Goal: Transaction & Acquisition: Purchase product/service

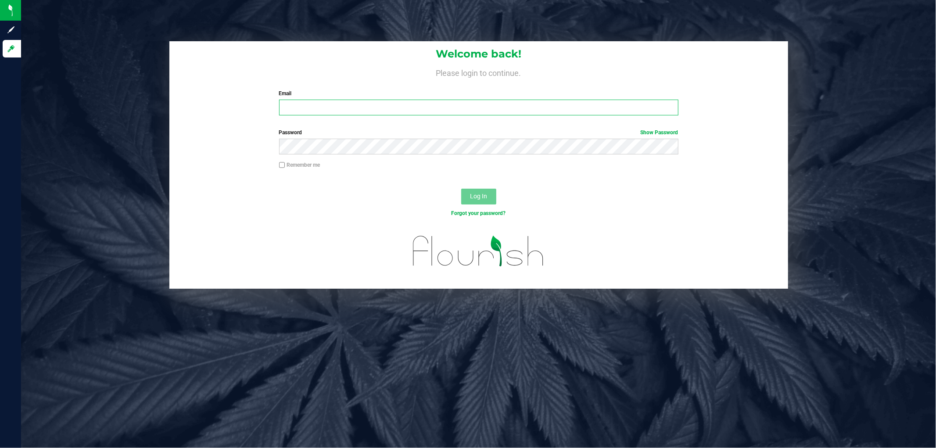
click at [492, 108] on input "Email" at bounding box center [478, 108] width 399 height 16
type input "[EMAIL_ADDRESS][DOMAIN_NAME]"
click at [461, 189] on button "Log In" at bounding box center [478, 197] width 35 height 16
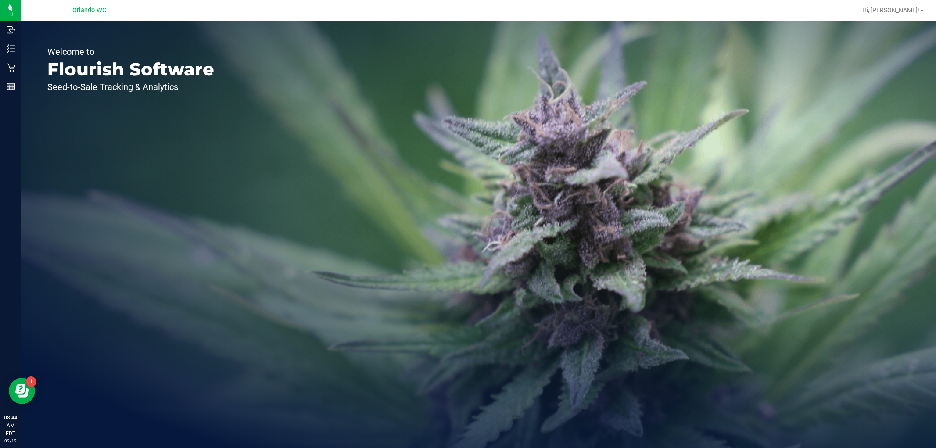
drag, startPoint x: 546, startPoint y: 111, endPoint x: 409, endPoint y: 97, distance: 138.0
click at [546, 110] on div "Welcome to Flourish Software Seed-to-Sale Tracking & Analytics" at bounding box center [478, 234] width 915 height 427
click at [198, 123] on div "Welcome to Flourish Software Seed-to-Sale Tracking & Analytics" at bounding box center [130, 234] width 219 height 427
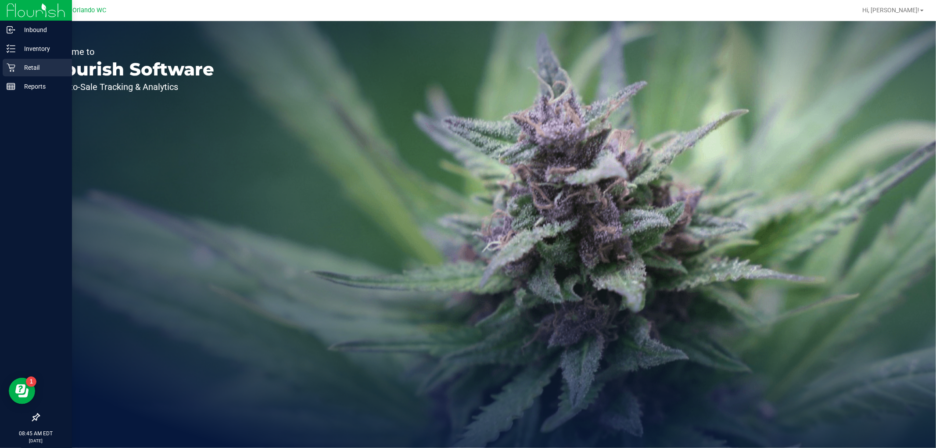
click at [14, 64] on icon at bounding box center [11, 67] width 9 height 9
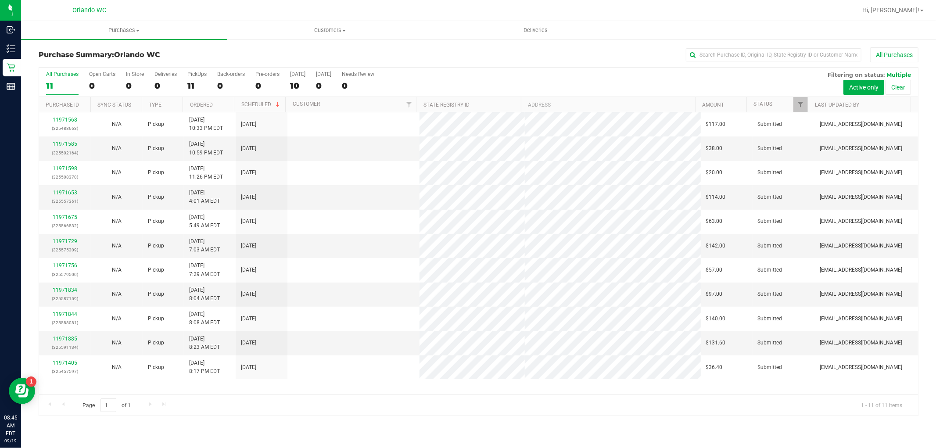
click at [925, 278] on div "All Purchases 11 Open Carts 0 In Store 0 Deliveries 0 PickUps 11 Back-orders 0 …" at bounding box center [478, 241] width 893 height 349
click at [208, 106] on link "Ordered" at bounding box center [201, 105] width 23 height 6
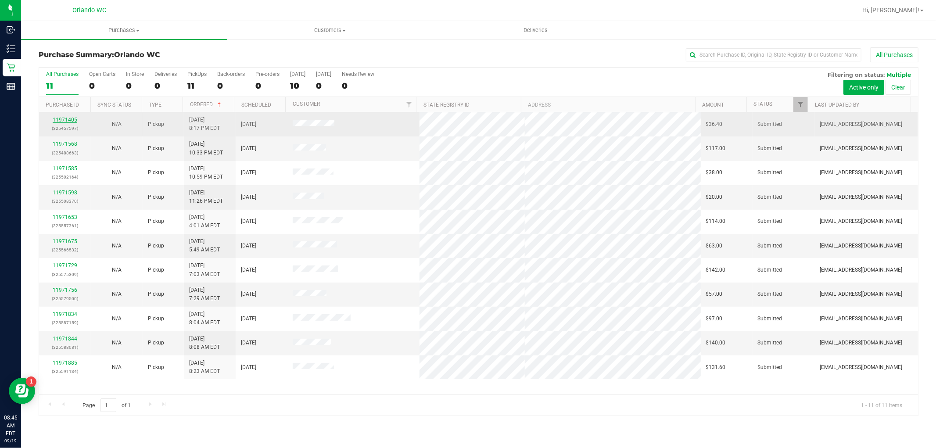
click at [68, 121] on link "11971405" at bounding box center [65, 120] width 25 height 6
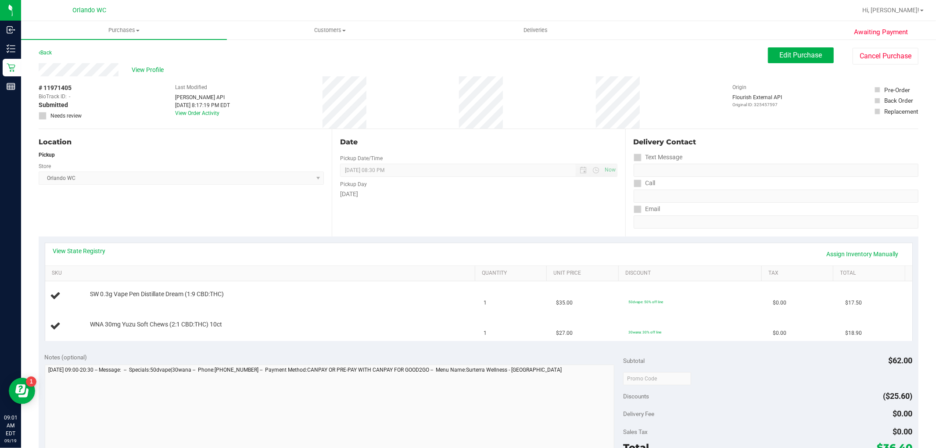
click at [770, 435] on div "Sales Tax $0.00" at bounding box center [767, 432] width 289 height 16
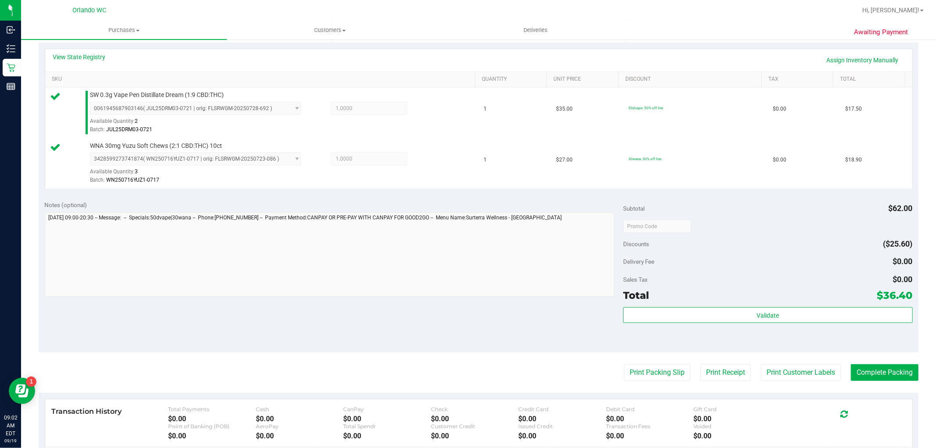
scroll to position [195, 0]
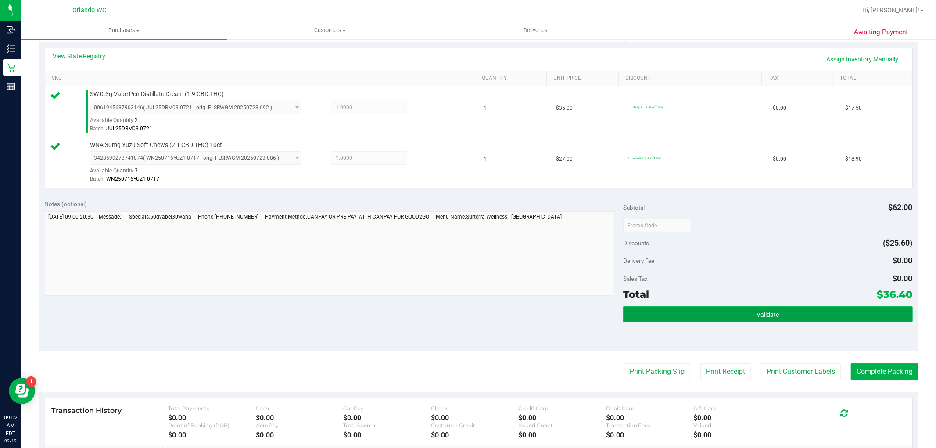
click at [697, 314] on button "Validate" at bounding box center [767, 314] width 289 height 16
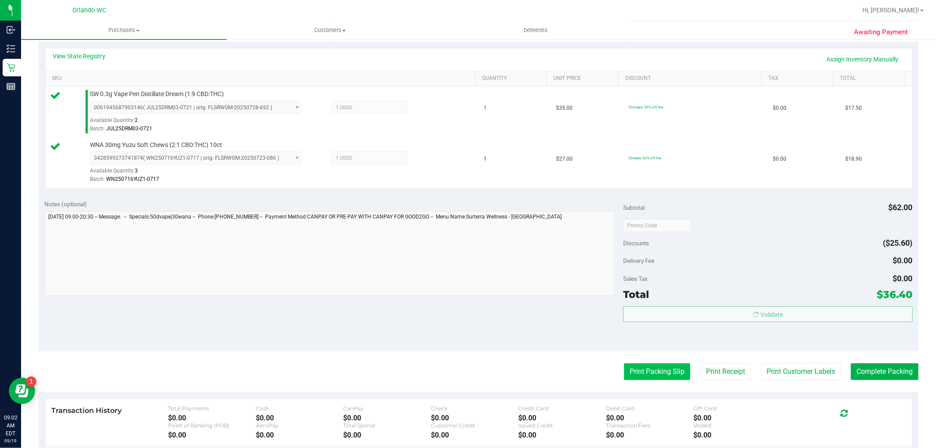
click at [653, 374] on button "Print Packing Slip" at bounding box center [657, 371] width 66 height 17
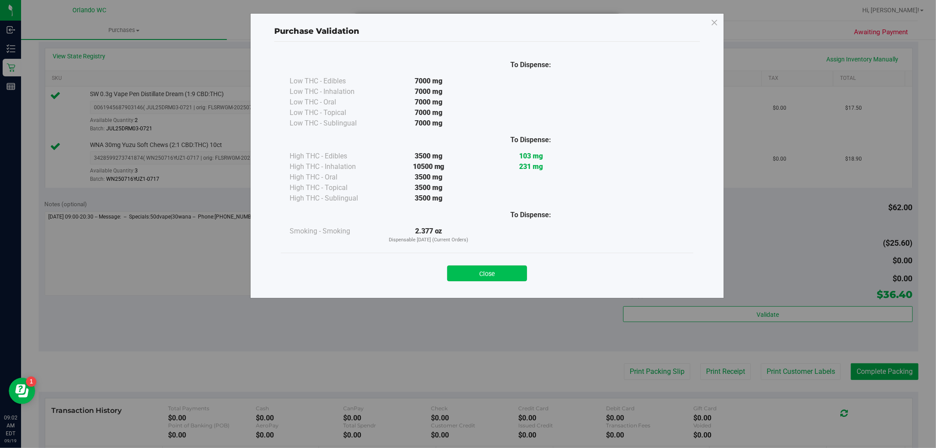
click at [492, 271] on button "Close" at bounding box center [487, 274] width 80 height 16
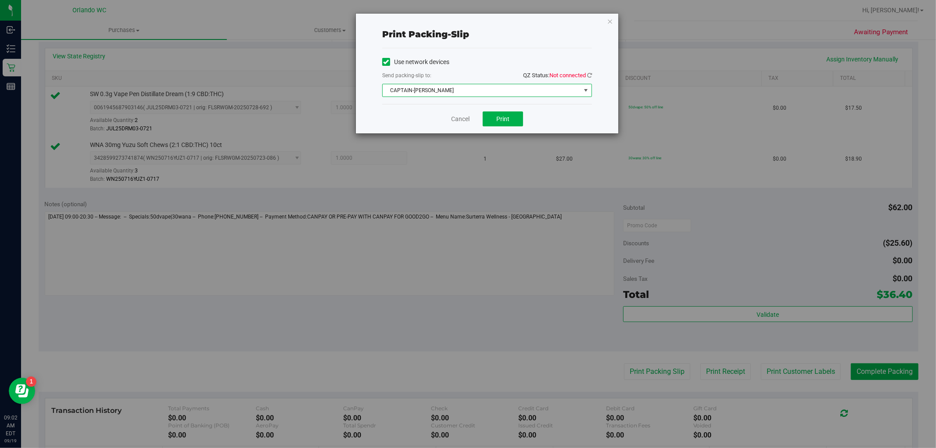
click at [506, 86] on span "CAPTAIN-[PERSON_NAME]" at bounding box center [482, 90] width 198 height 12
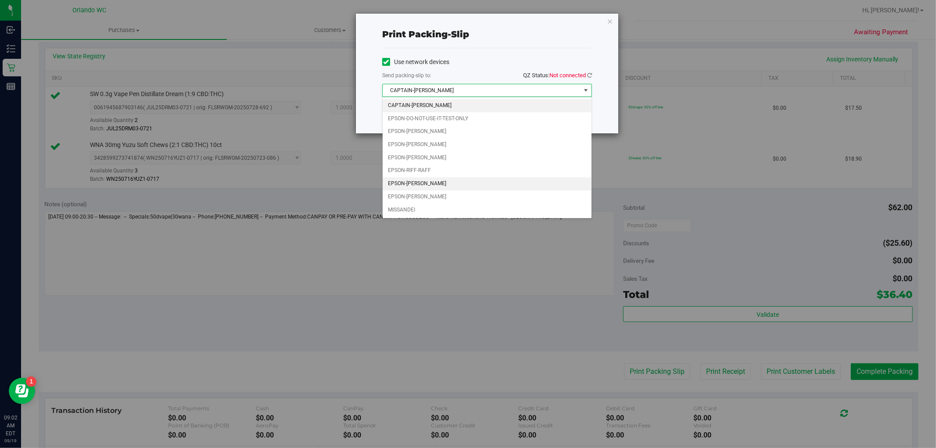
click at [472, 179] on li "EPSON-[PERSON_NAME]" at bounding box center [487, 183] width 209 height 13
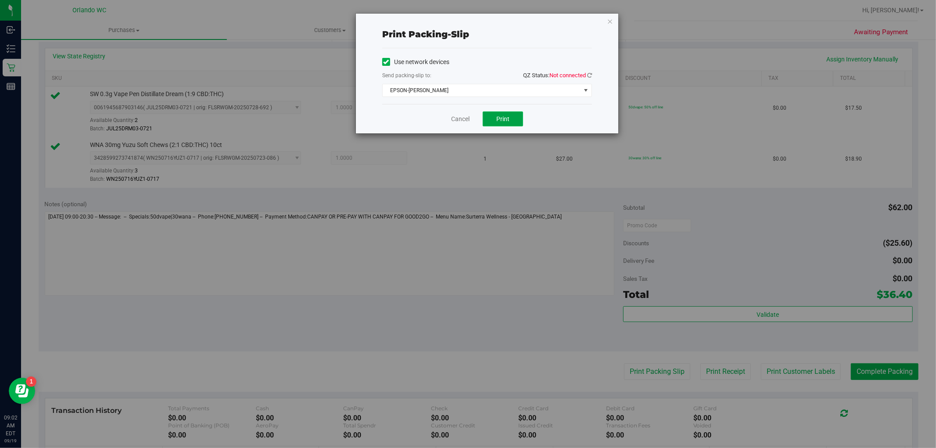
click at [515, 122] on button "Print" at bounding box center [503, 118] width 40 height 15
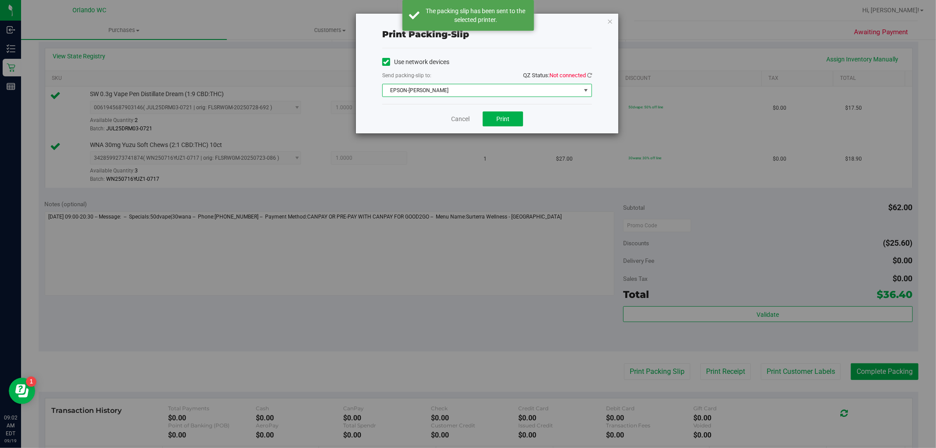
click at [469, 93] on span "EPSON-[PERSON_NAME]" at bounding box center [482, 90] width 198 height 12
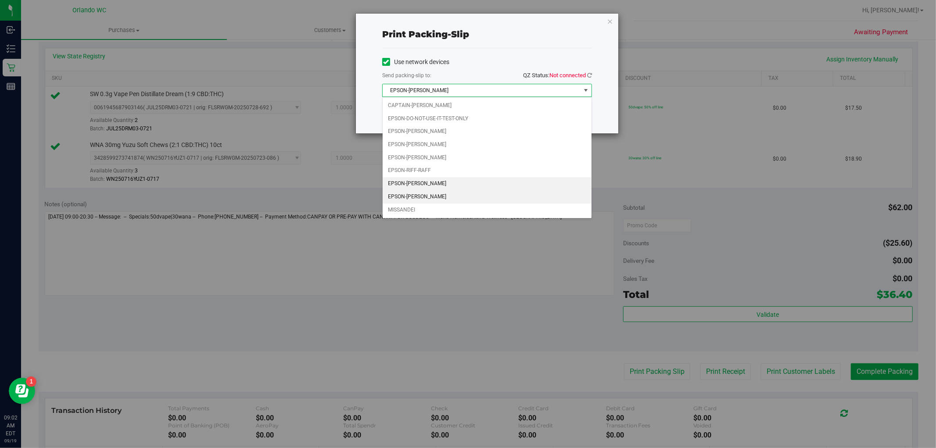
click at [457, 195] on li "EPSON-[PERSON_NAME]" at bounding box center [487, 196] width 209 height 13
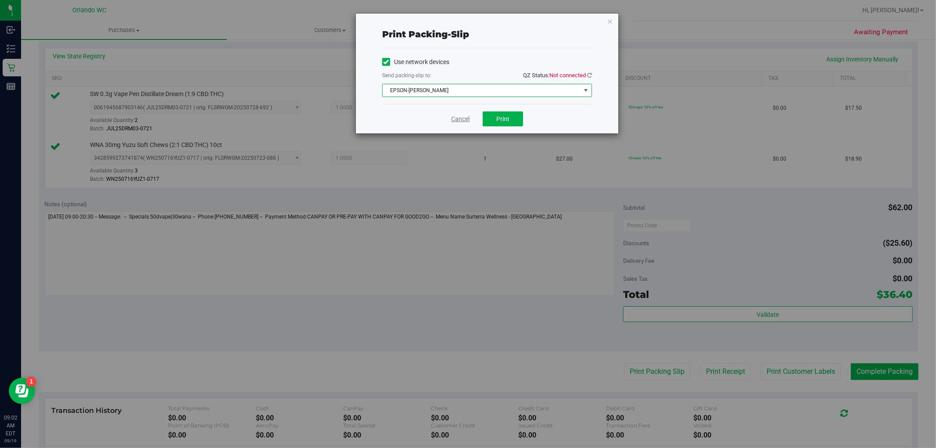
click at [465, 119] on link "Cancel" at bounding box center [460, 119] width 18 height 9
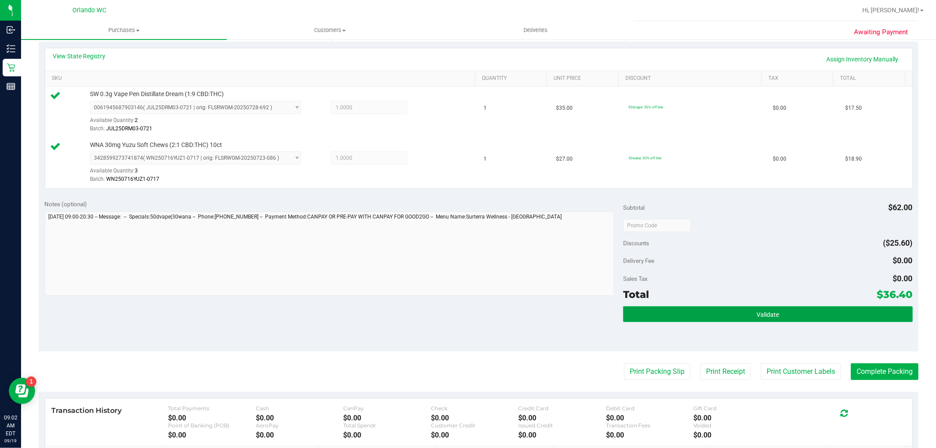
click at [745, 318] on button "Validate" at bounding box center [767, 314] width 289 height 16
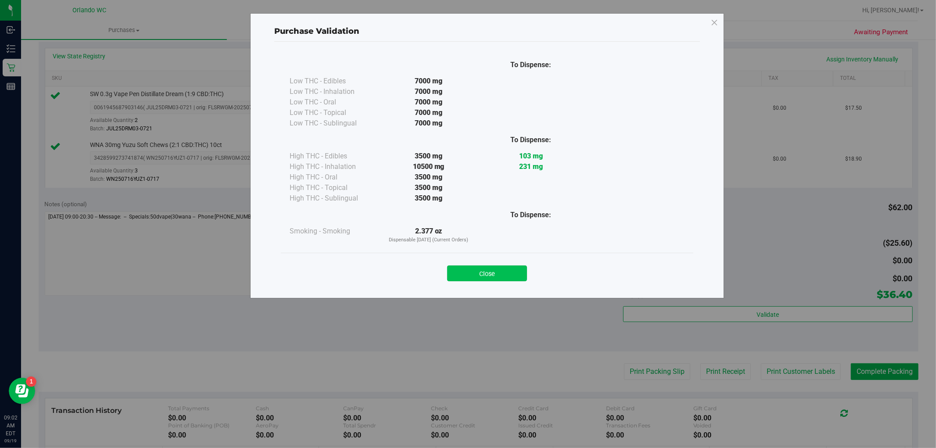
click at [482, 280] on button "Close" at bounding box center [487, 274] width 80 height 16
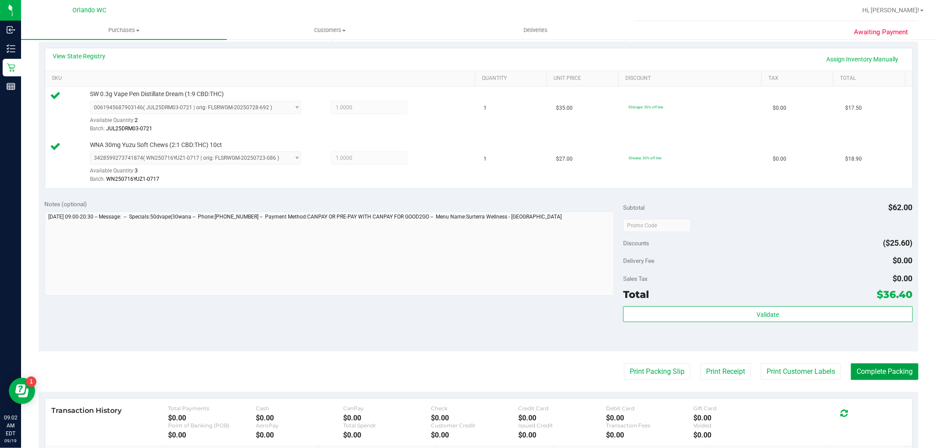
click at [874, 368] on button "Complete Packing" at bounding box center [885, 371] width 68 height 17
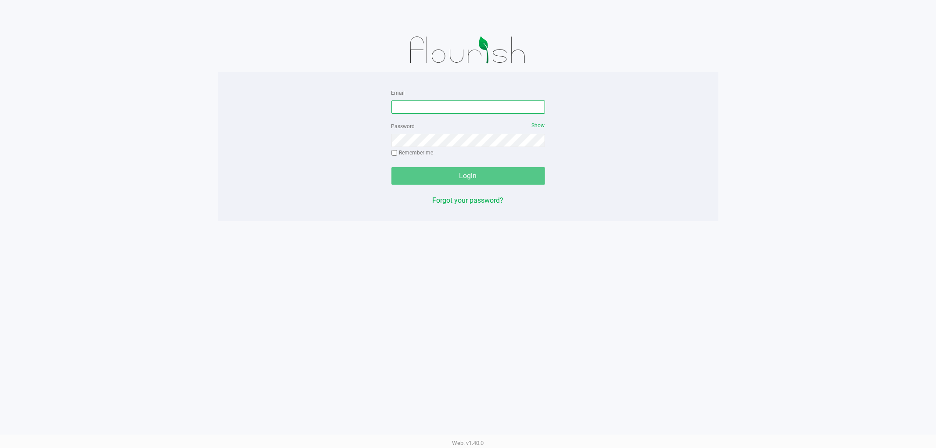
click at [414, 108] on input "Email" at bounding box center [468, 107] width 154 height 13
type input "[EMAIL_ADDRESS][DOMAIN_NAME]"
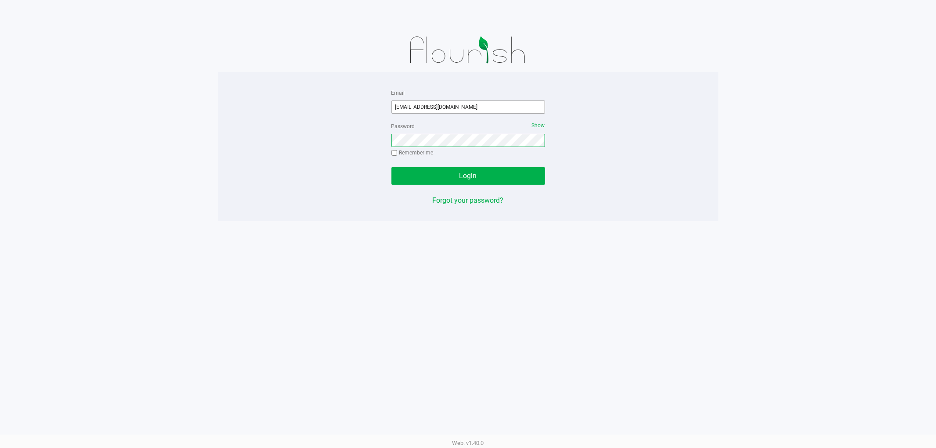
click at [391, 167] on button "Login" at bounding box center [468, 176] width 154 height 18
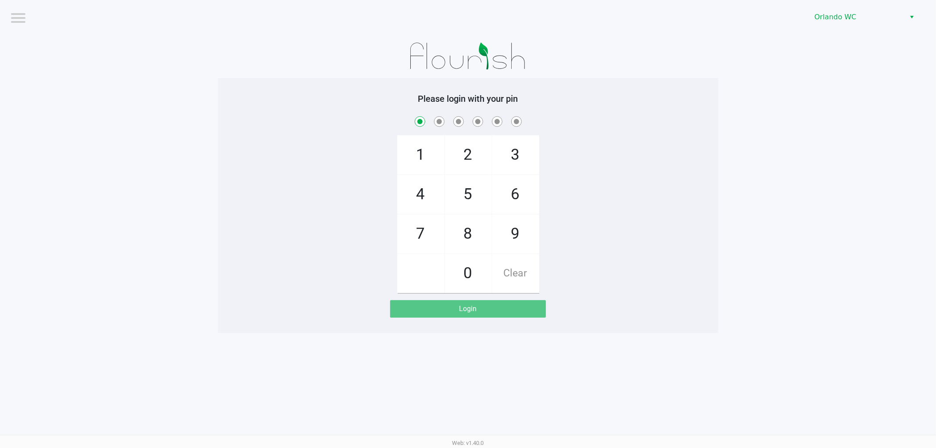
checkbox input "true"
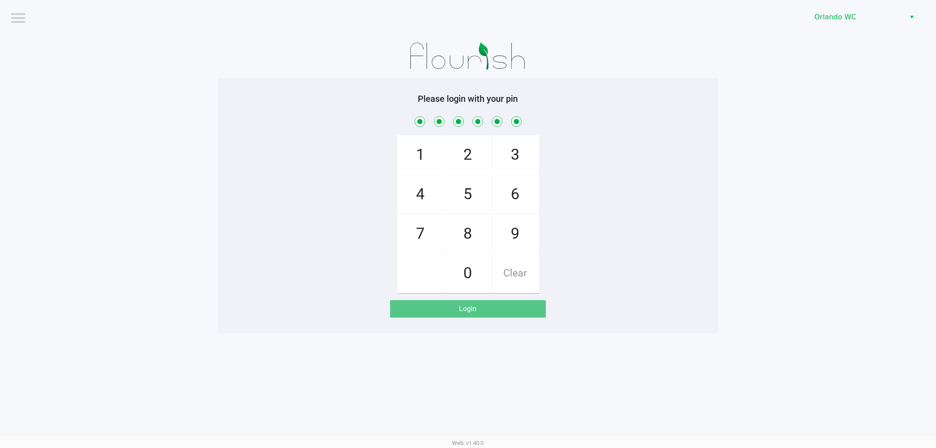
checkbox input "true"
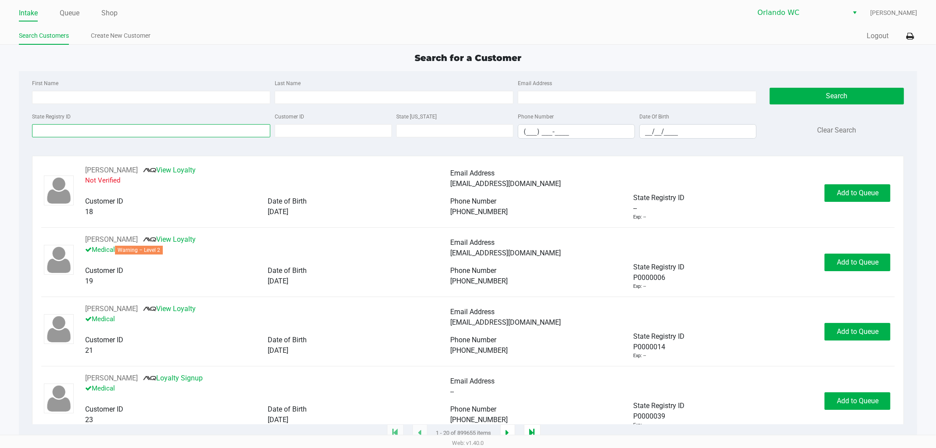
click at [201, 133] on input "State Registry ID" at bounding box center [151, 130] width 239 height 13
paste input "P1RV2710"
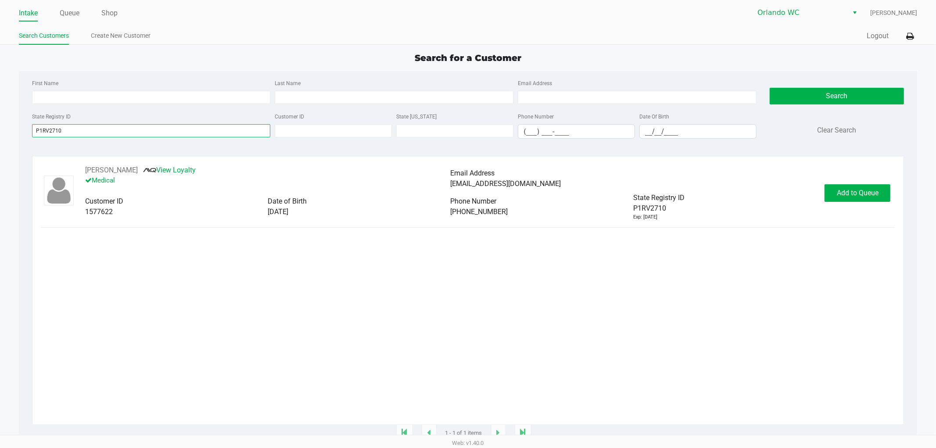
type input "P1RV2710"
click at [689, 277] on div "TYLER HERRING View Loyalty Medical Email Address tylerlherring@yahoo.com Custom…" at bounding box center [468, 294] width 854 height 259
click at [95, 169] on button "TYLER HERRING" at bounding box center [111, 170] width 53 height 11
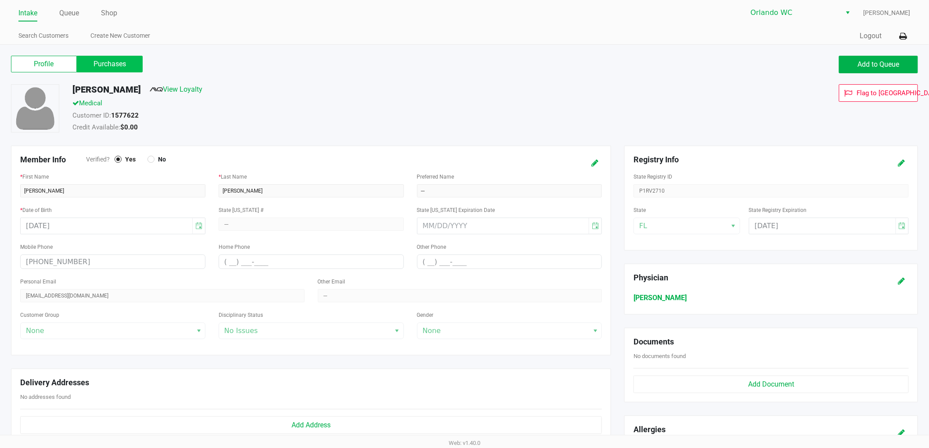
click at [114, 62] on label "Purchases" at bounding box center [110, 64] width 66 height 17
click at [0, 0] on 1 "Purchases" at bounding box center [0, 0] width 0 height 0
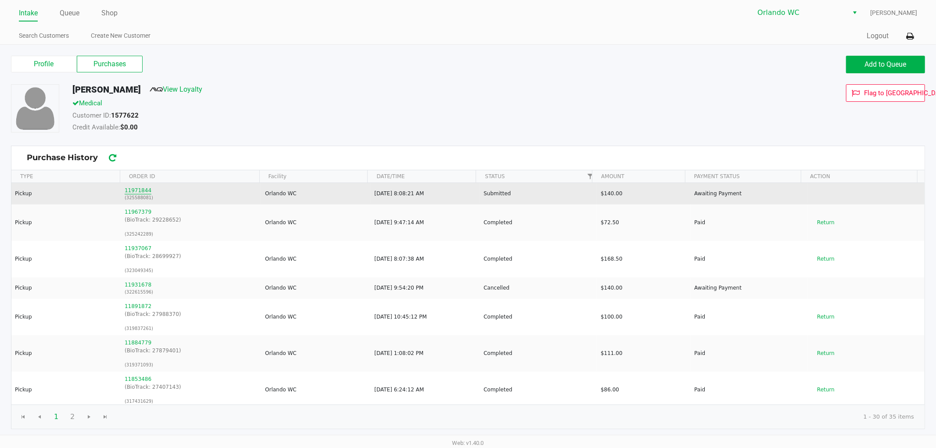
click at [141, 192] on button "11971844" at bounding box center [138, 191] width 27 height 8
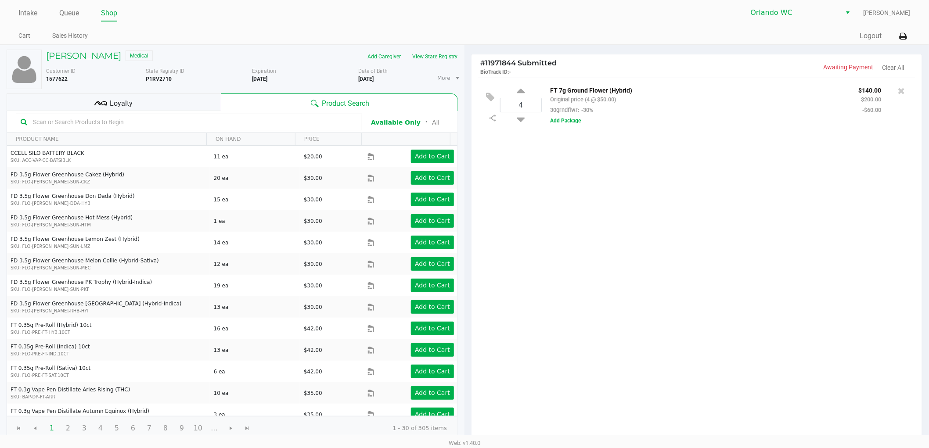
click at [727, 219] on div "4 FT 7g Ground Flower (Hybrid) Original price (4 @ $50.00) 30grndflwr: -30% $14…" at bounding box center [696, 259] width 450 height 363
click at [721, 220] on div "4 FT 7g Ground Flower (Hybrid) Original price (4 @ $50.00) 30grndflwr: -30% $14…" at bounding box center [696, 259] width 450 height 363
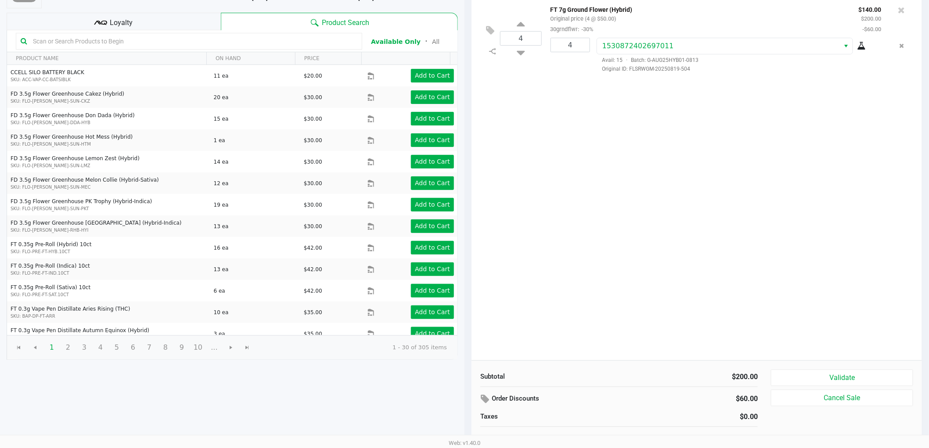
scroll to position [90, 0]
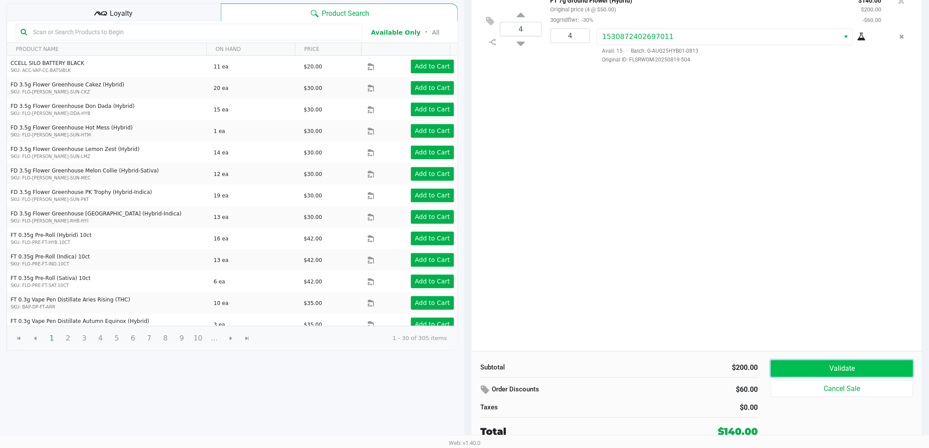
click at [782, 366] on button "Validate" at bounding box center [842, 368] width 142 height 17
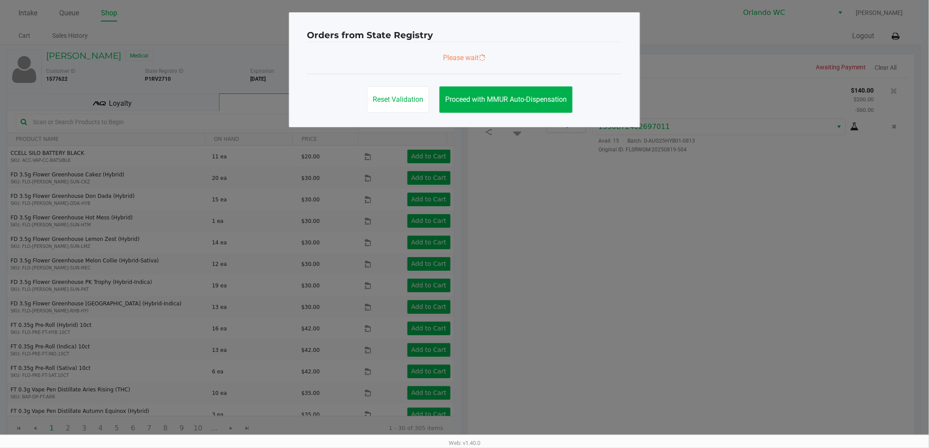
scroll to position [0, 0]
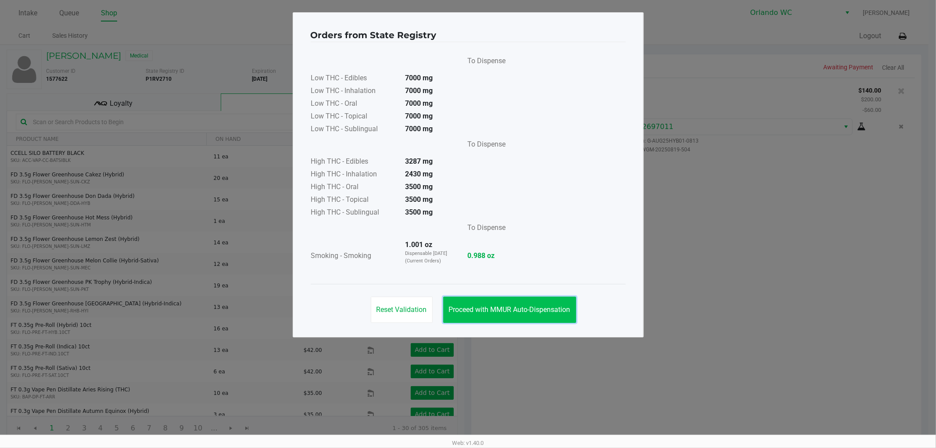
click at [554, 305] on span "Proceed with MMUR Auto-Dispensation" at bounding box center [510, 309] width 122 height 8
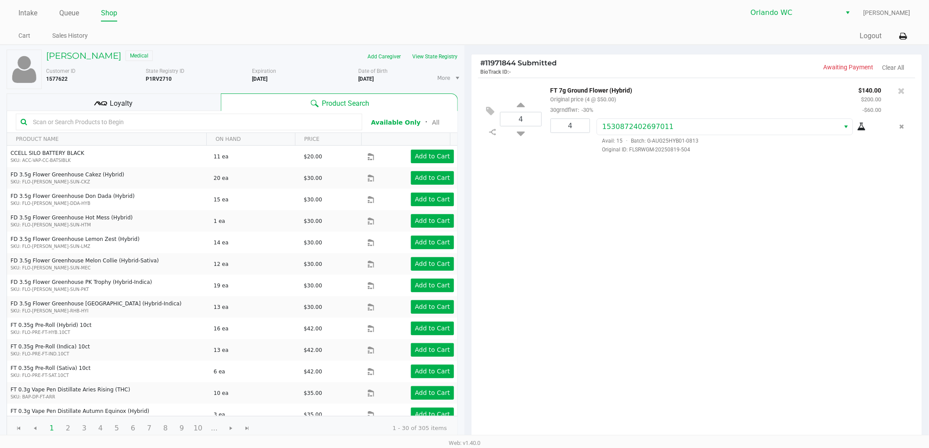
scroll to position [90, 0]
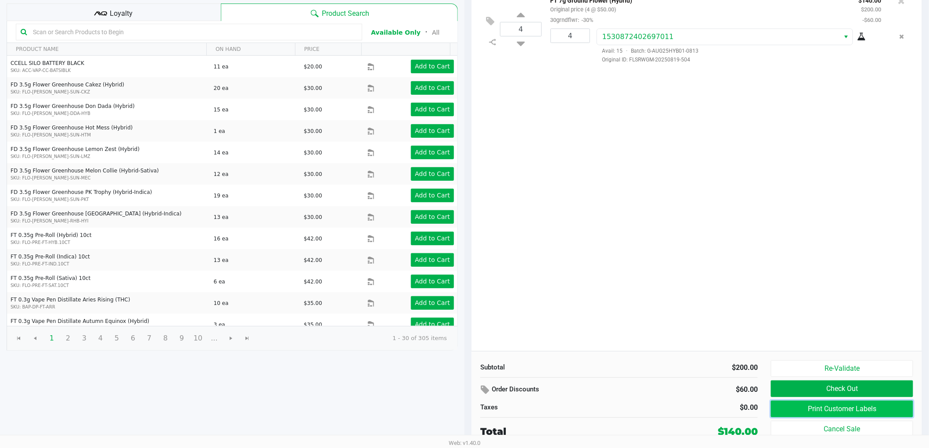
click at [854, 411] on button "Print Customer Labels" at bounding box center [842, 409] width 142 height 17
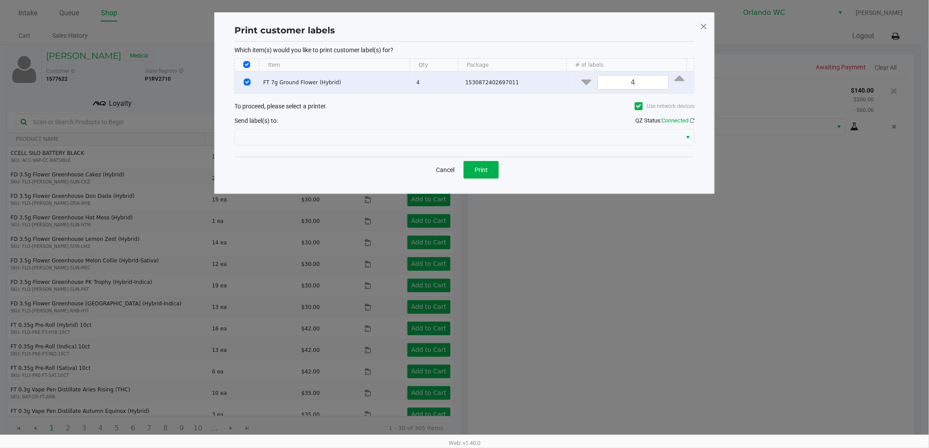
scroll to position [0, 0]
click at [378, 158] on div "Cancel Print" at bounding box center [468, 170] width 460 height 26
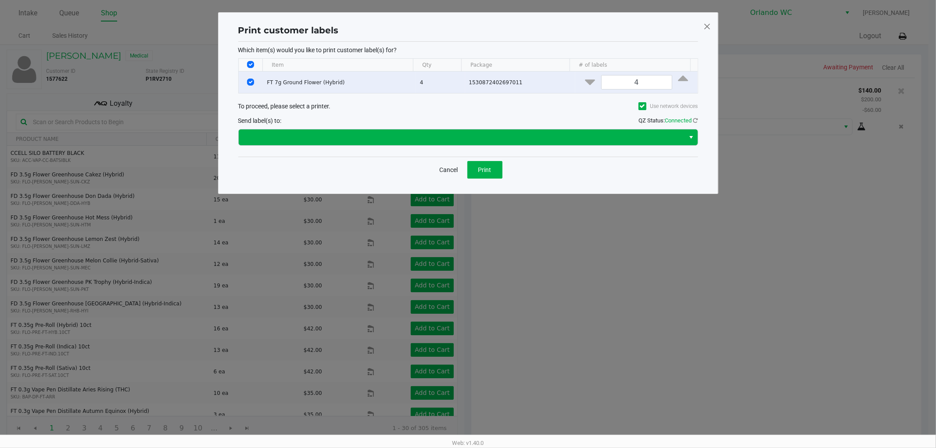
click at [371, 137] on span at bounding box center [462, 137] width 436 height 11
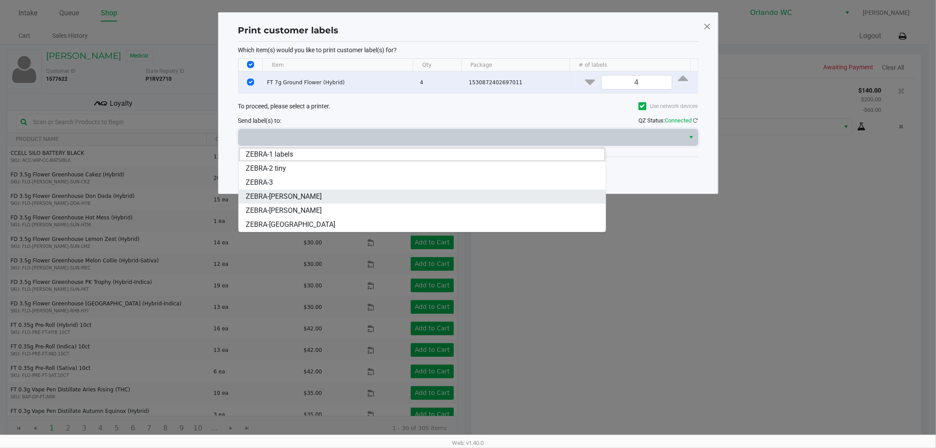
click at [310, 199] on span "ZEBRA-TYWIN-LANNISTER" at bounding box center [284, 196] width 76 height 11
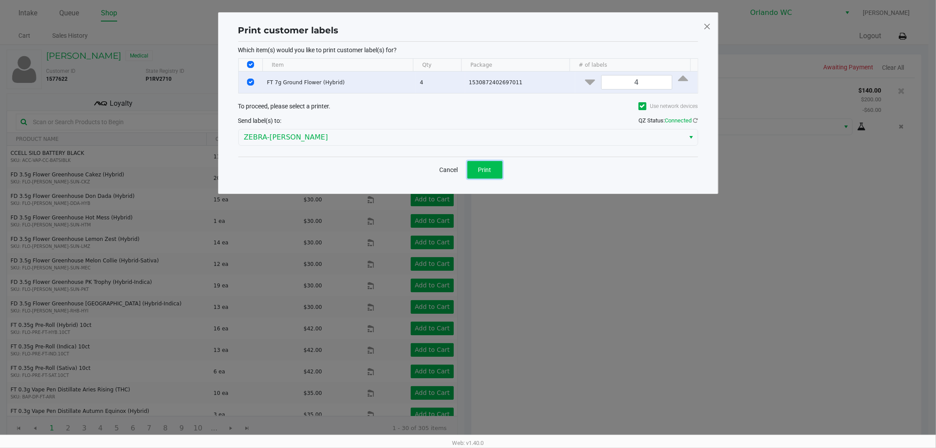
click at [481, 169] on span "Print" at bounding box center [484, 169] width 13 height 7
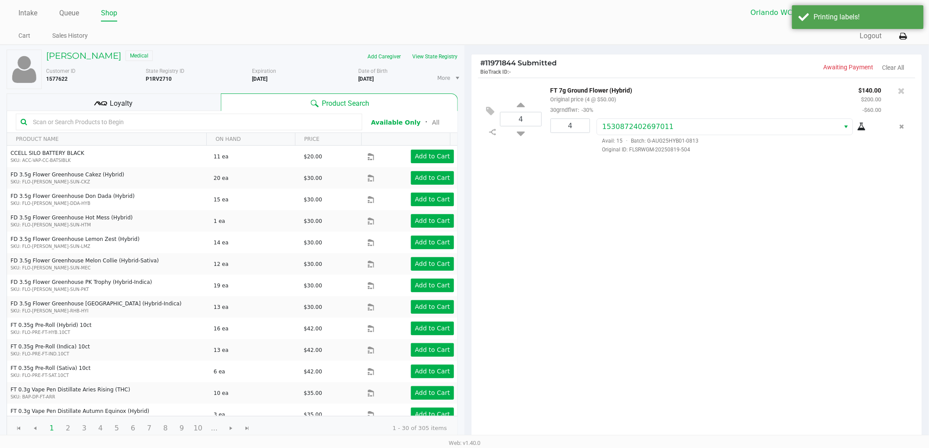
click at [194, 100] on div "Loyalty" at bounding box center [114, 102] width 214 height 18
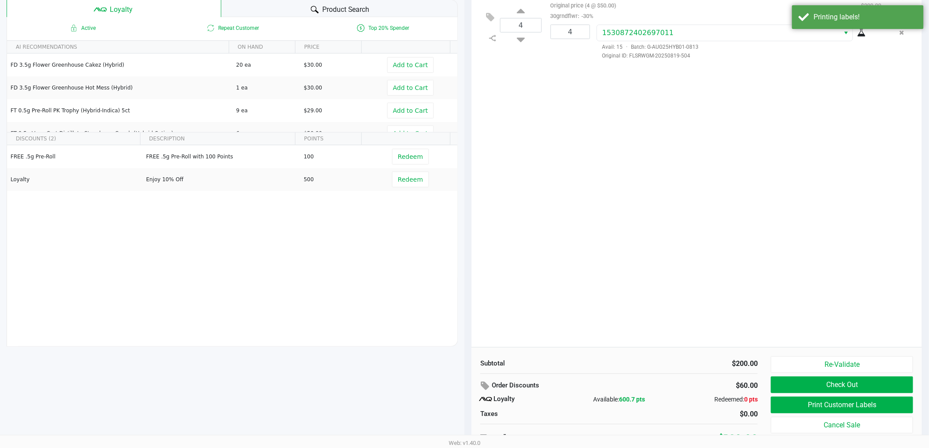
scroll to position [101, 0]
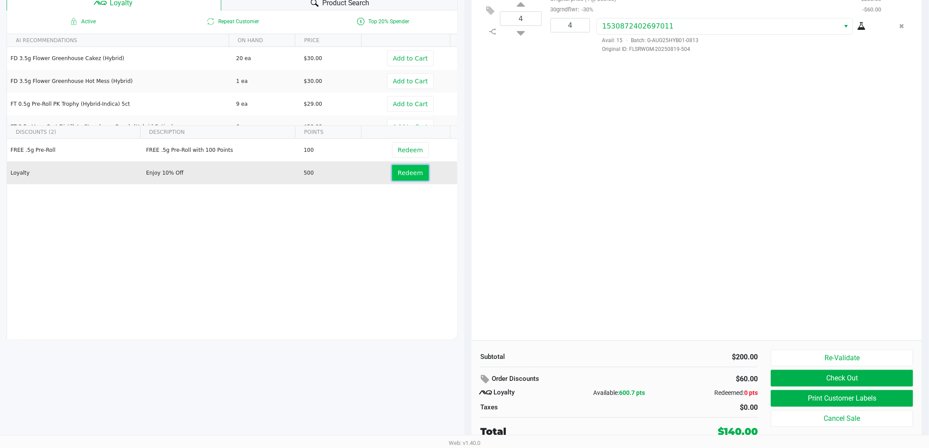
click at [392, 172] on button "Redeem" at bounding box center [410, 173] width 36 height 16
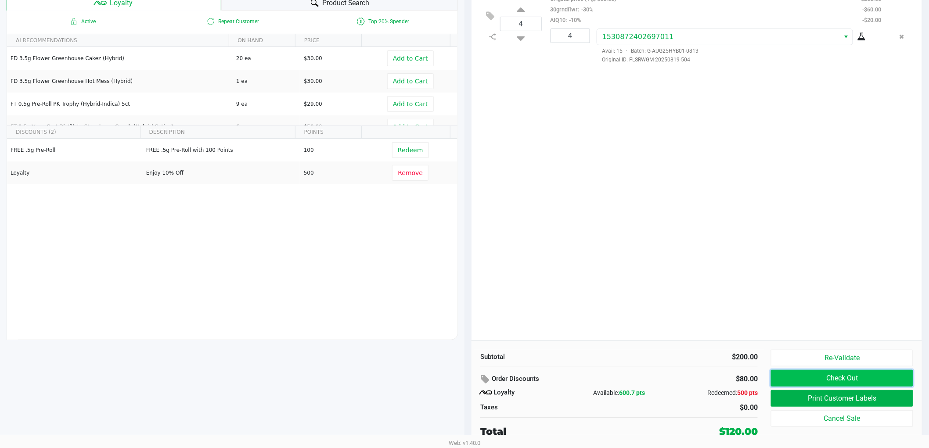
click at [797, 382] on button "Check Out" at bounding box center [842, 378] width 142 height 17
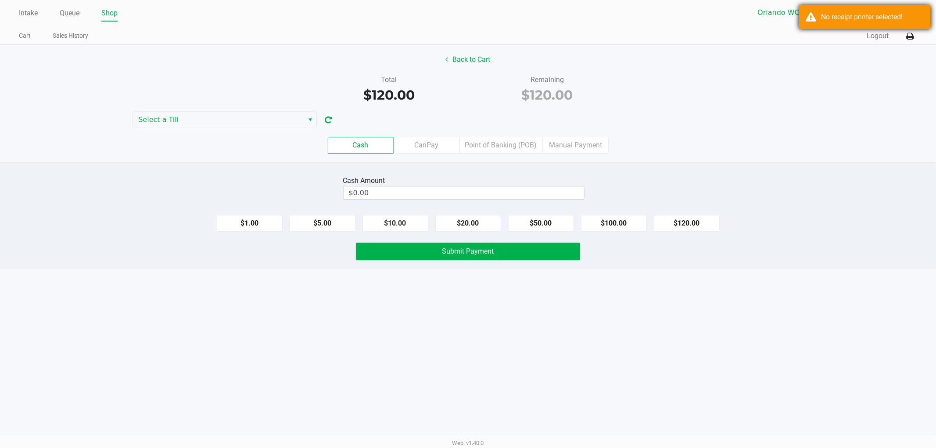
click at [816, 19] on div "No receipt printer selected!" at bounding box center [865, 17] width 132 height 24
click at [910, 37] on icon at bounding box center [909, 36] width 7 height 6
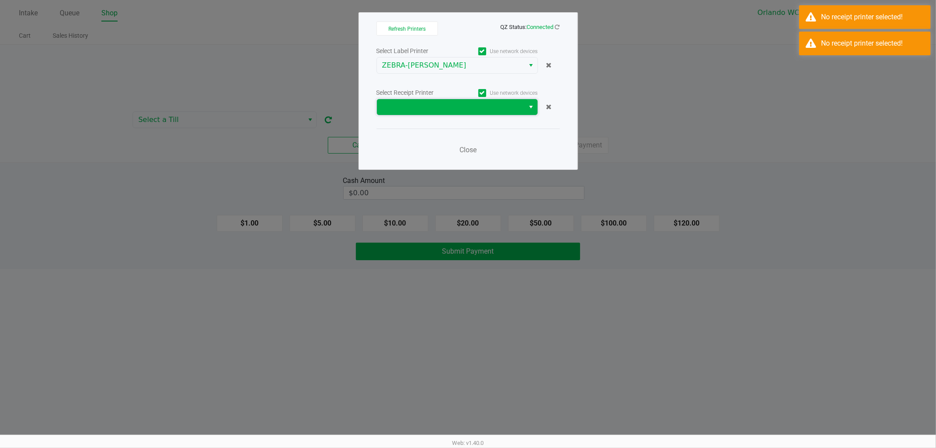
click at [479, 113] on span at bounding box center [451, 107] width 148 height 16
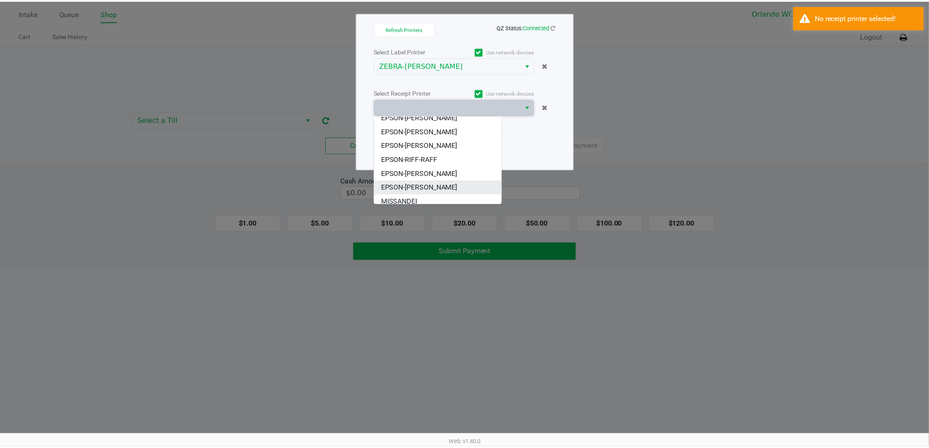
scroll to position [49, 0]
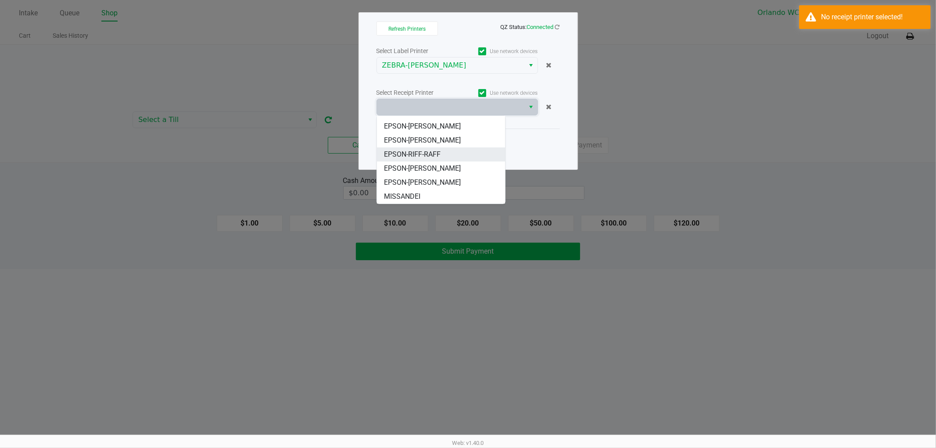
click at [462, 158] on li "EPSON-RIFF-RAFF" at bounding box center [441, 154] width 128 height 14
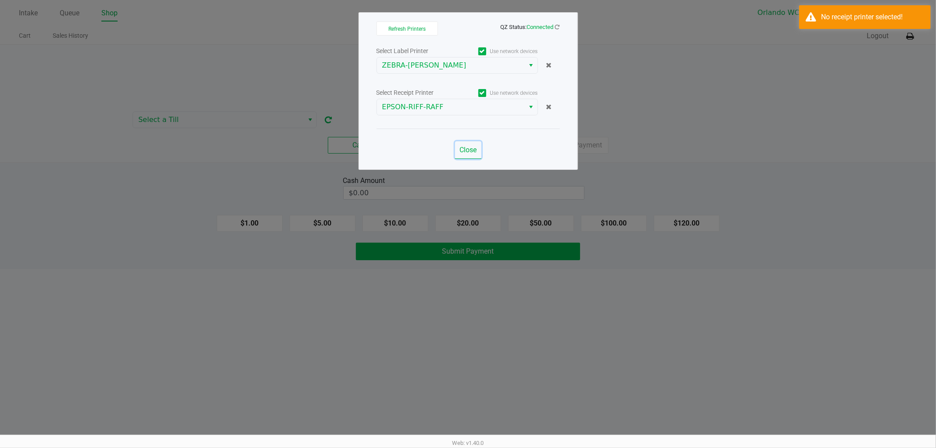
click at [466, 149] on span "Close" at bounding box center [467, 150] width 17 height 8
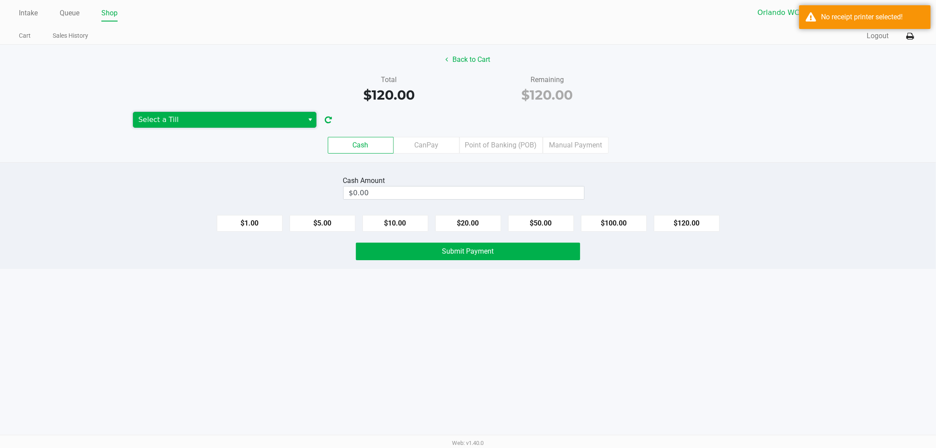
click at [294, 121] on span "Select a Till" at bounding box center [218, 120] width 160 height 11
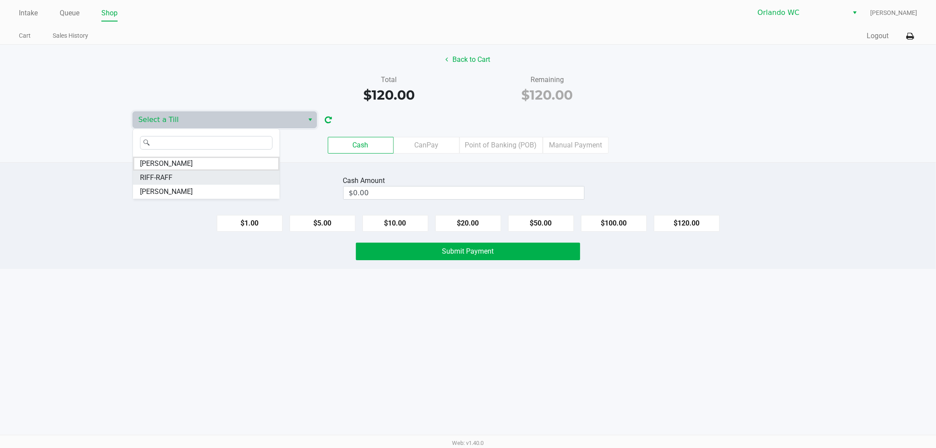
click at [226, 181] on li "RIFF-RAFF" at bounding box center [206, 178] width 147 height 14
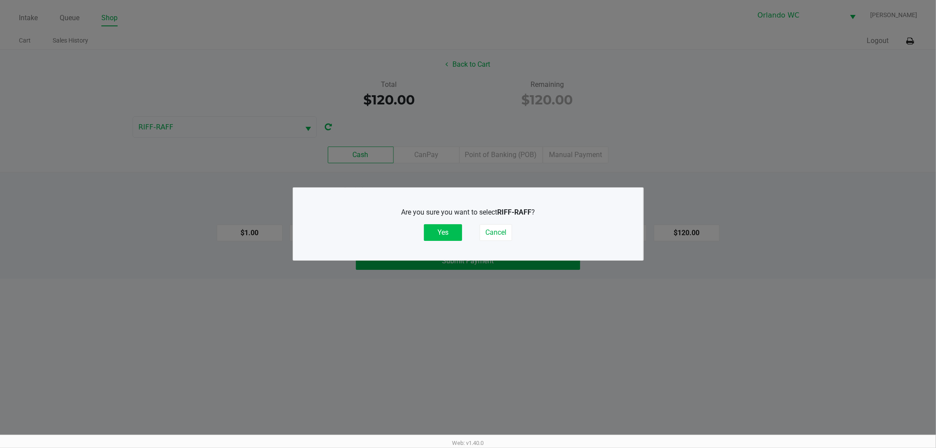
click at [441, 236] on button "Yes" at bounding box center [443, 232] width 38 height 17
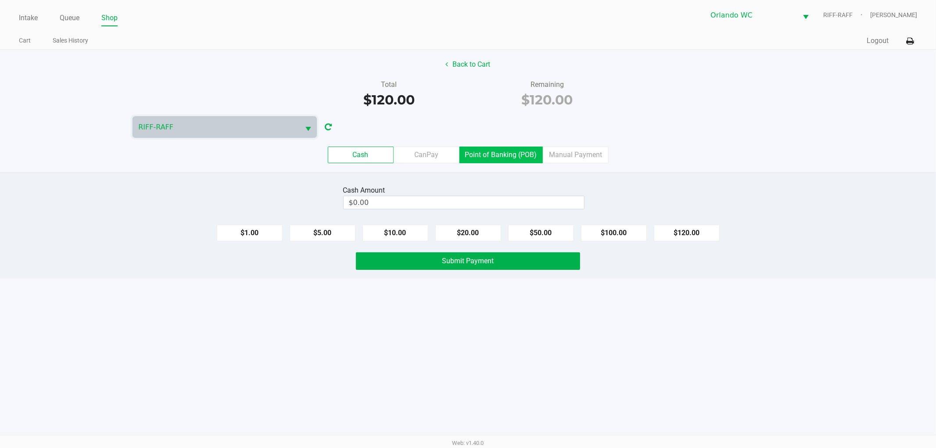
click at [486, 158] on label "Point of Banking (POB)" at bounding box center [500, 155] width 83 height 17
click at [0, 0] on 7 "Point of Banking (POB)" at bounding box center [0, 0] width 0 height 0
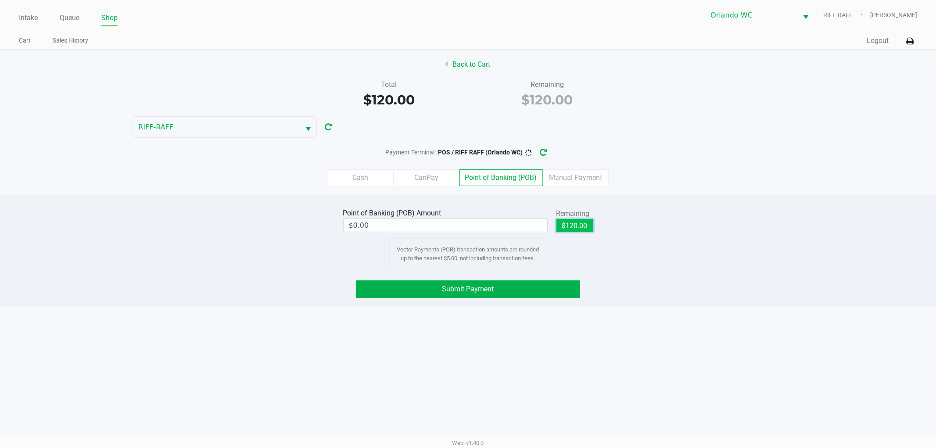
click at [568, 225] on button "$120.00" at bounding box center [574, 225] width 37 height 13
type input "$120.00"
click at [519, 282] on button "Submit Payment" at bounding box center [468, 289] width 224 height 18
click at [546, 150] on button "button" at bounding box center [551, 152] width 14 height 16
click at [397, 284] on button "Submit Payment" at bounding box center [468, 289] width 224 height 18
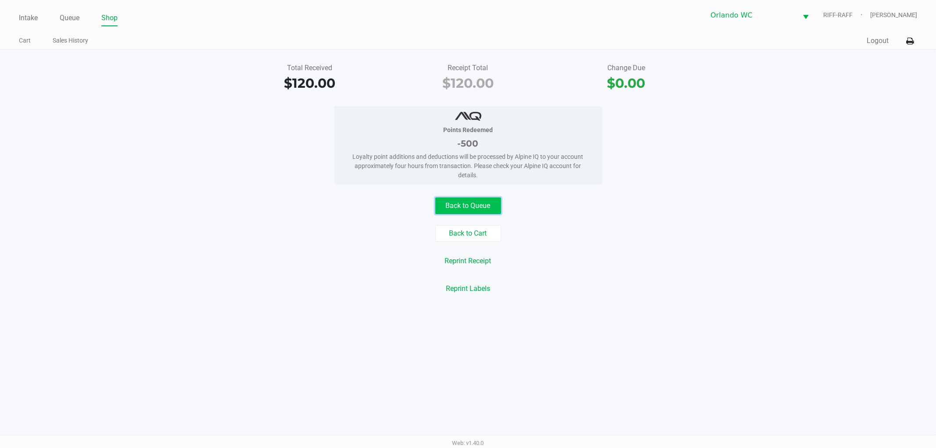
click at [492, 203] on button "Back to Queue" at bounding box center [468, 205] width 66 height 17
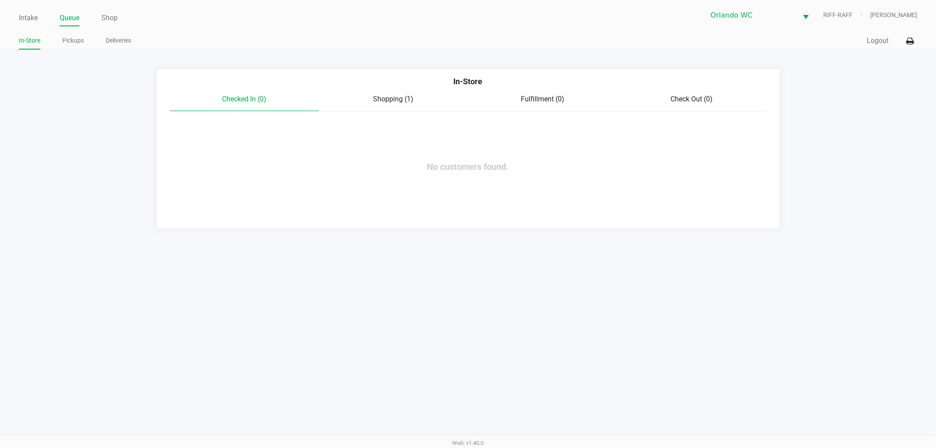
click at [391, 94] on div "Shopping (1)" at bounding box center [393, 99] width 149 height 11
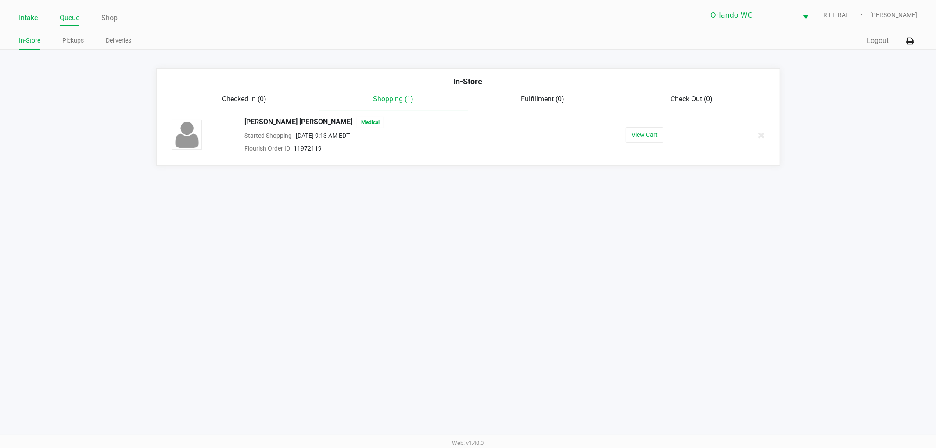
click at [29, 13] on link "Intake" at bounding box center [28, 18] width 19 height 12
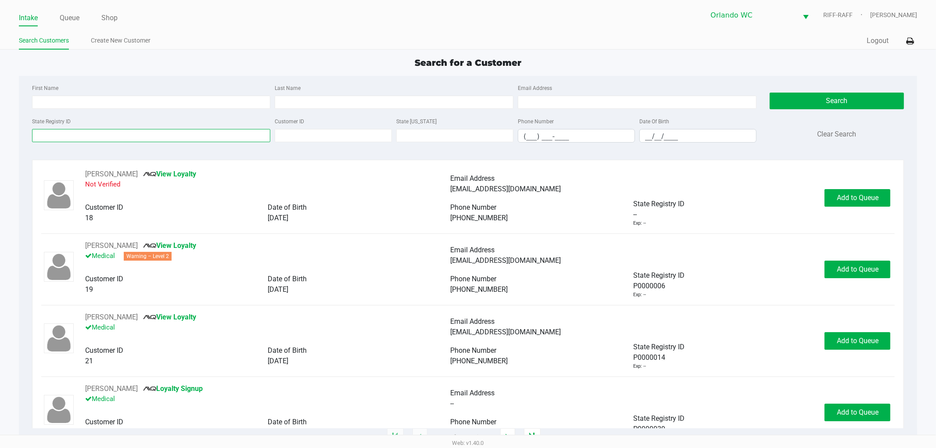
drag, startPoint x: 121, startPoint y: 136, endPoint x: 101, endPoint y: 138, distance: 20.3
click at [119, 135] on input "State Registry ID" at bounding box center [151, 135] width 239 height 13
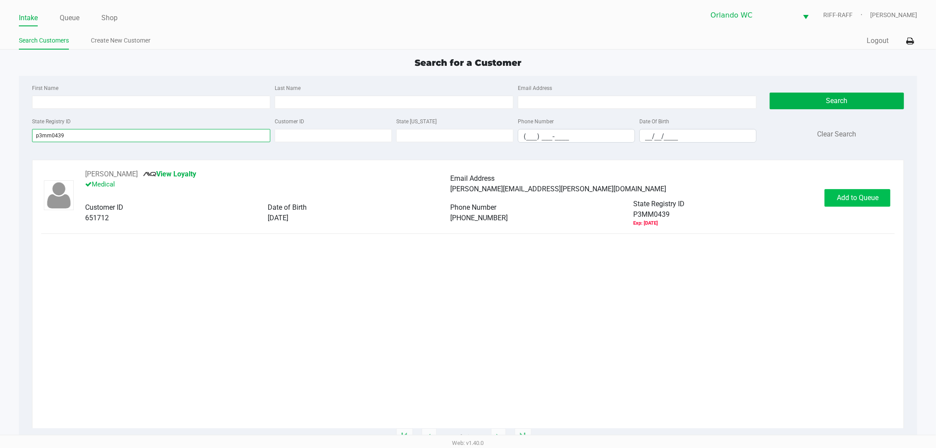
type input "p3mm0439"
click at [877, 198] on span "Add to Queue" at bounding box center [858, 198] width 42 height 8
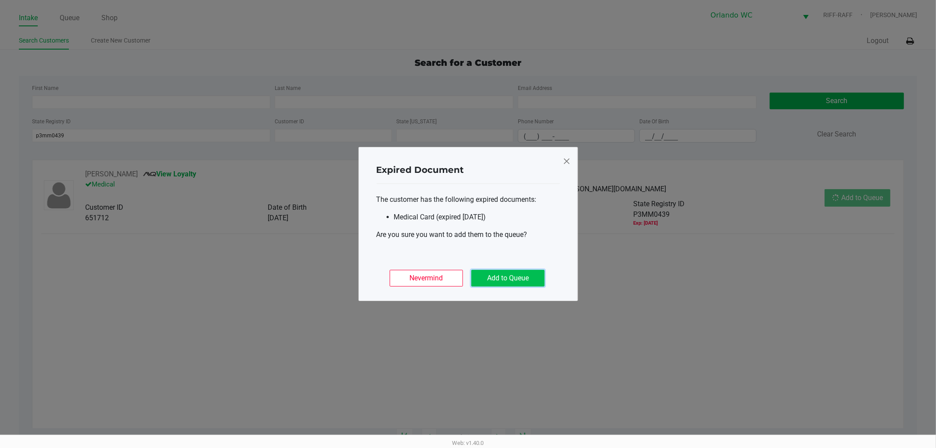
click at [503, 277] on button "Add to Queue" at bounding box center [507, 278] width 73 height 17
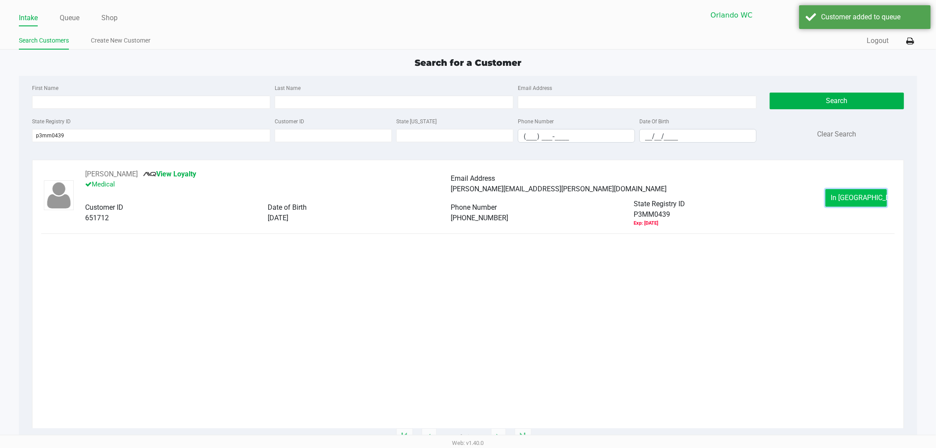
click at [872, 204] on button "In Queue" at bounding box center [856, 198] width 61 height 18
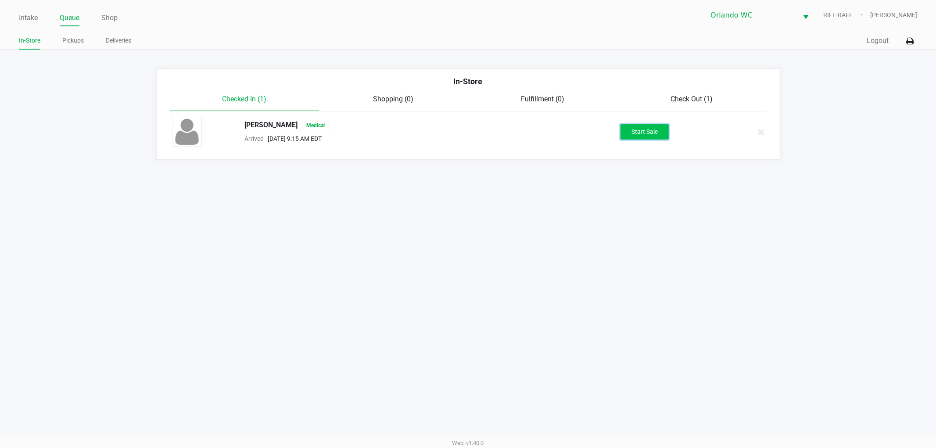
click at [649, 137] on button "Start Sale" at bounding box center [645, 131] width 48 height 15
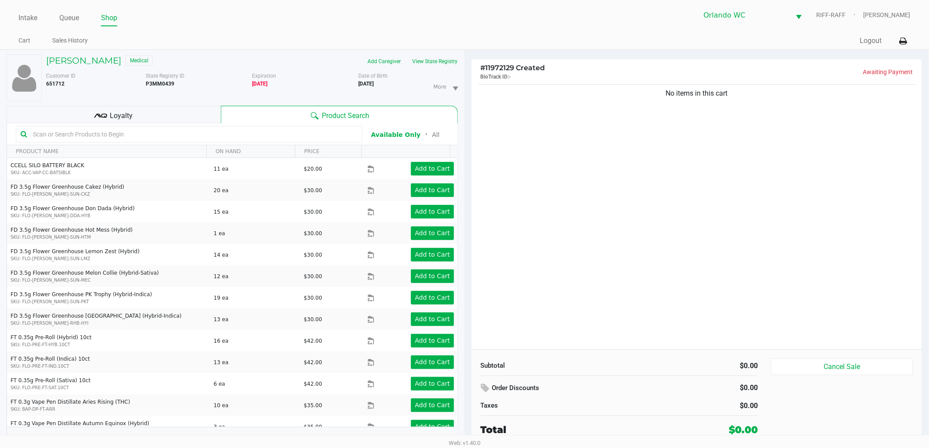
click at [589, 212] on div "No items in this cart" at bounding box center [696, 216] width 450 height 267
click at [434, 56] on button "View State Registry" at bounding box center [431, 61] width 51 height 14
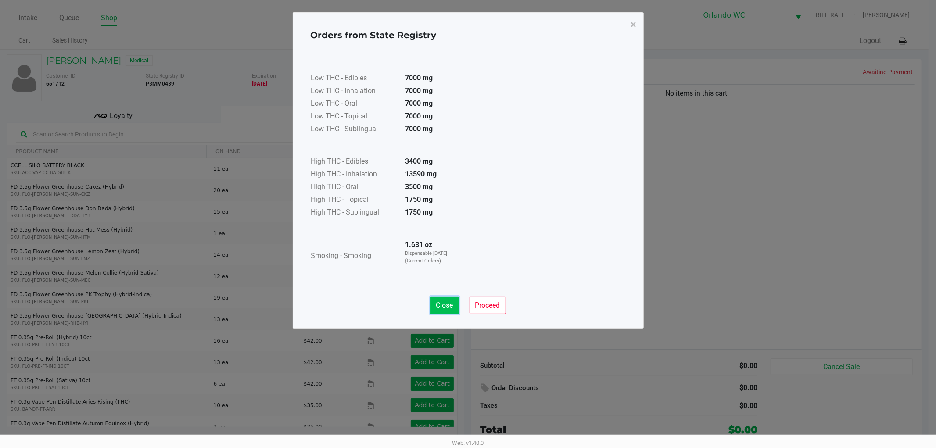
click at [442, 309] on button "Close" at bounding box center [445, 306] width 29 height 18
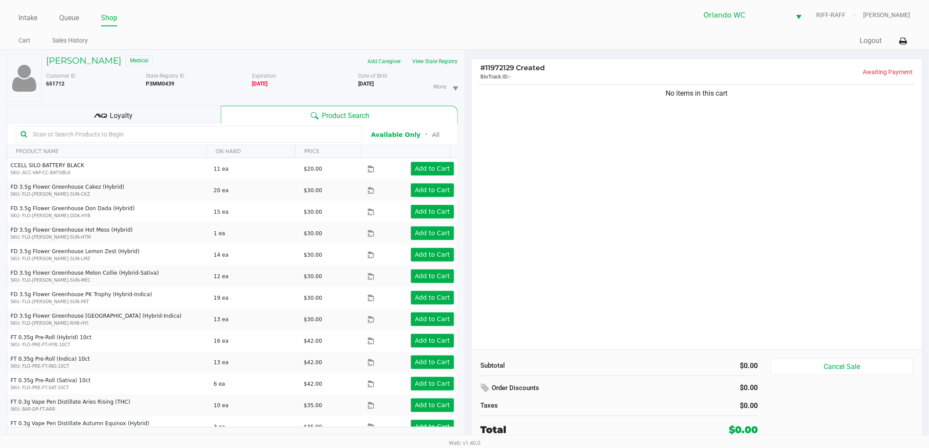
click at [721, 132] on div "No items in this cart" at bounding box center [696, 216] width 450 height 267
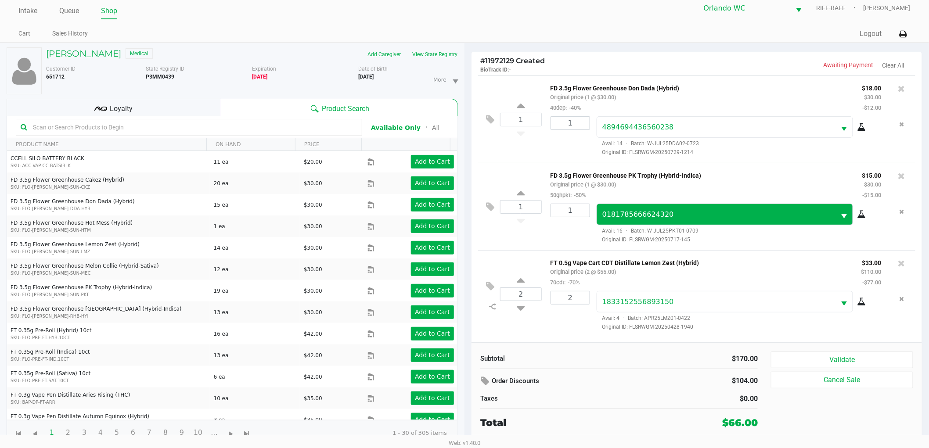
scroll to position [9, 0]
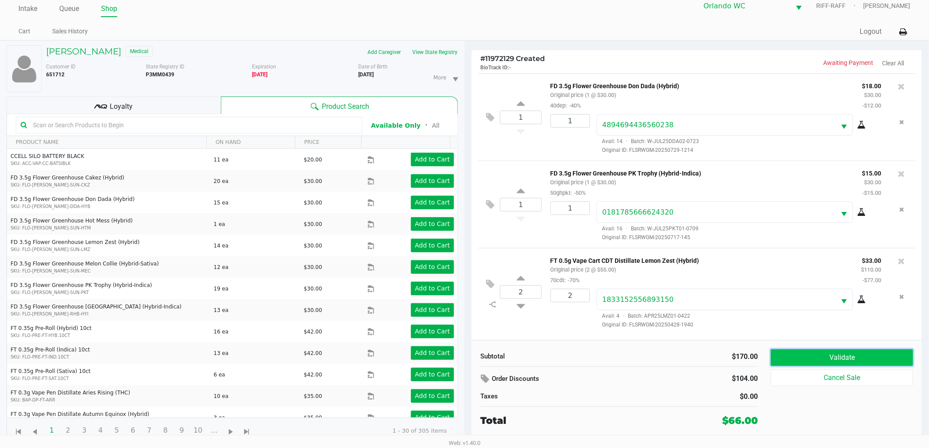
click at [832, 355] on button "Validate" at bounding box center [842, 357] width 142 height 17
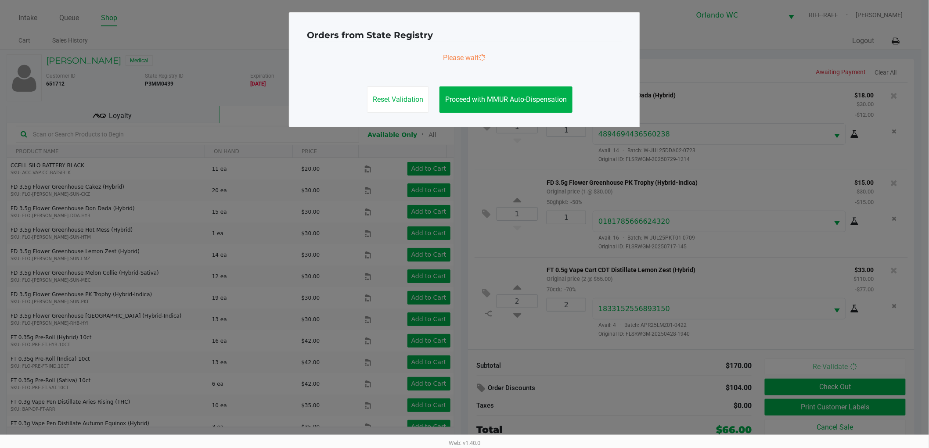
scroll to position [0, 0]
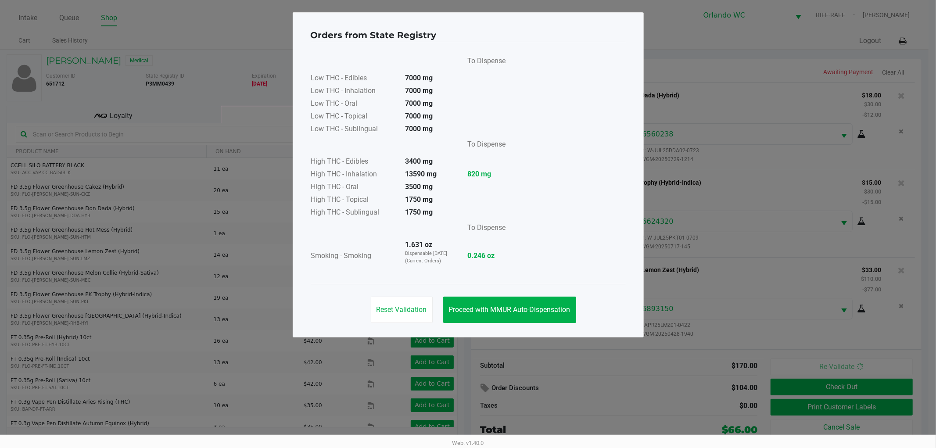
click at [533, 325] on div "Reset Validation Proceed with MMUR Auto-Dispensation" at bounding box center [468, 306] width 315 height 44
click at [512, 307] on span "Proceed with MMUR Auto-Dispensation" at bounding box center [510, 309] width 122 height 8
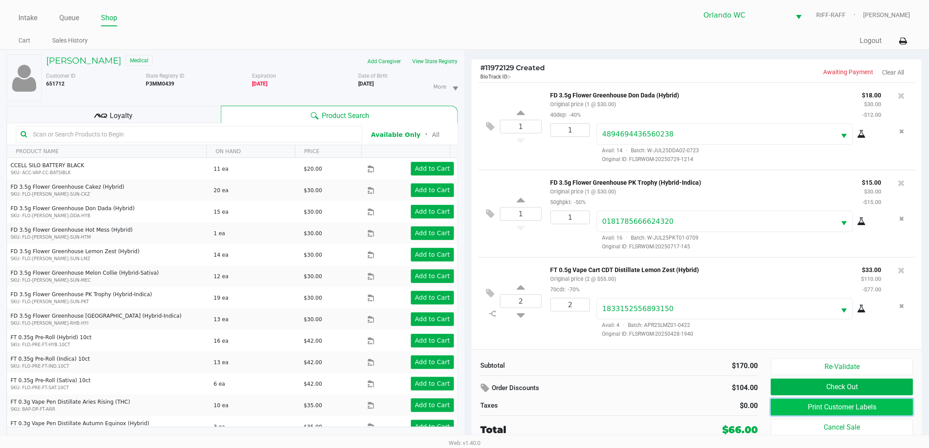
click at [782, 407] on button "Print Customer Labels" at bounding box center [842, 407] width 142 height 17
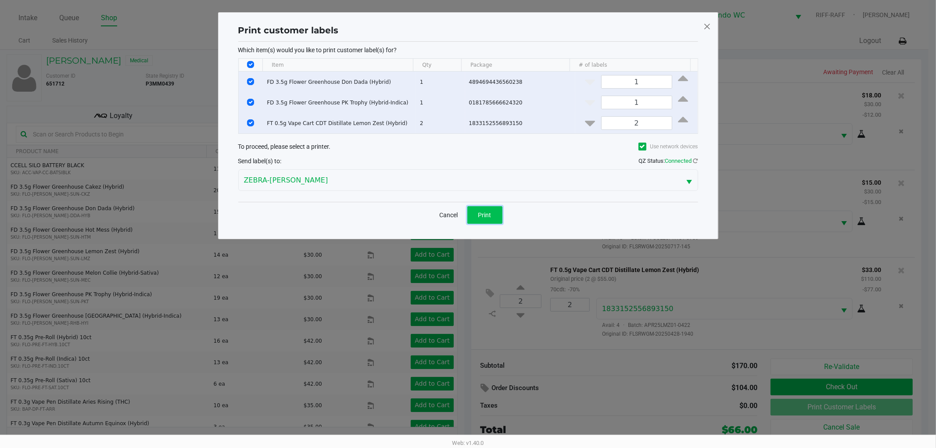
click at [492, 214] on button "Print" at bounding box center [484, 215] width 35 height 18
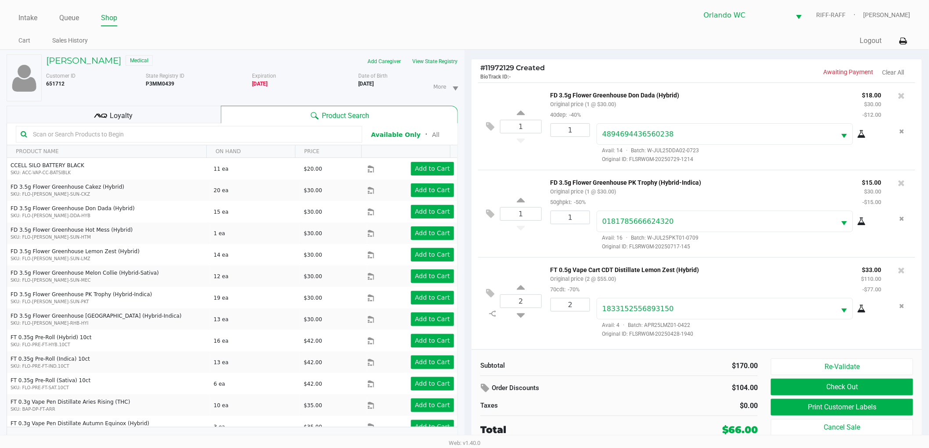
click at [183, 111] on div "Loyalty" at bounding box center [114, 115] width 214 height 18
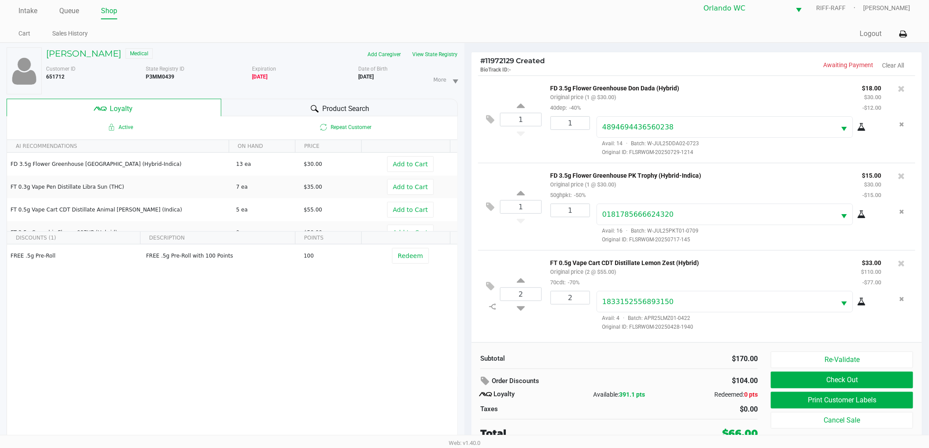
scroll to position [9, 0]
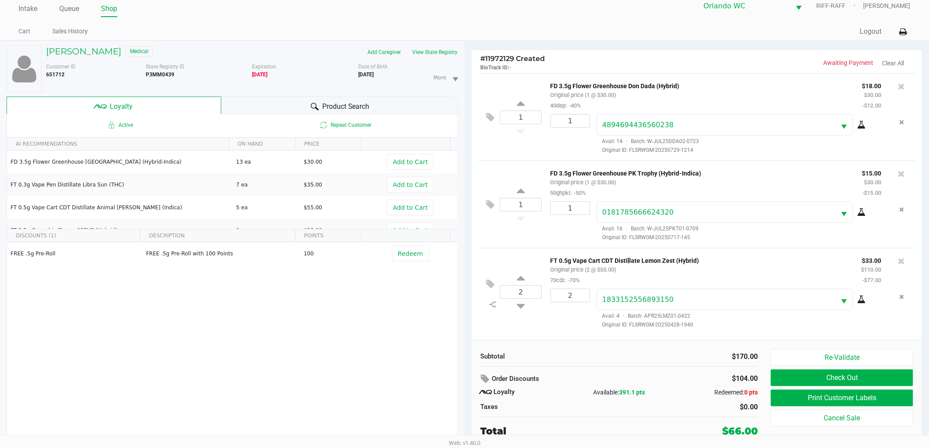
click at [625, 255] on div "2 FT 0.5g Vape Cart CDT Distillate Lemon Zest (Hybrid) Original price (2 @ $55.…" at bounding box center [696, 291] width 437 height 87
click at [610, 248] on div "1 FD 3.5g Flower Greenhouse PK Trophy (Hybrid-Indica) Original price (1 @ $30.0…" at bounding box center [696, 204] width 437 height 87
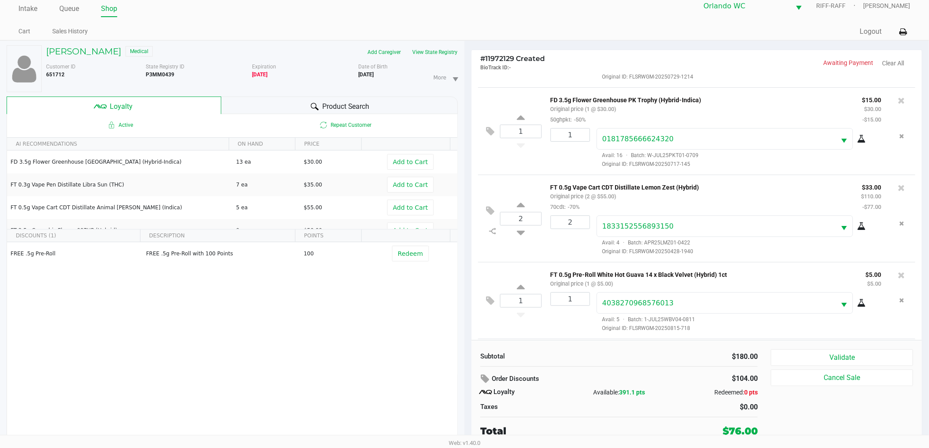
scroll to position [151, 0]
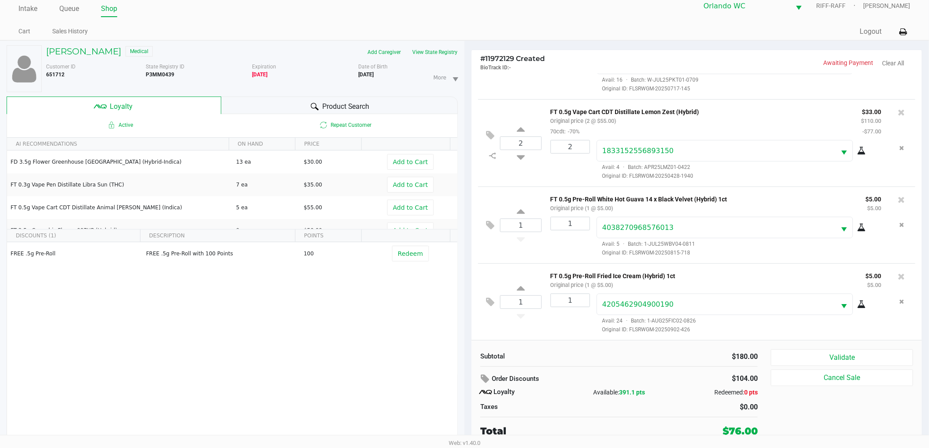
click at [857, 304] on icon at bounding box center [861, 304] width 9 height 7
click at [857, 227] on icon at bounding box center [861, 227] width 9 height 7
click at [898, 275] on icon at bounding box center [901, 276] width 7 height 9
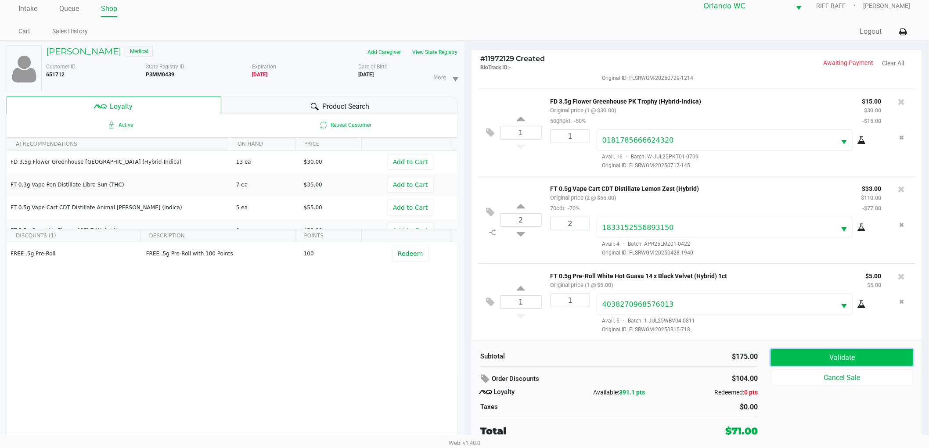
click at [813, 356] on button "Validate" at bounding box center [842, 357] width 142 height 17
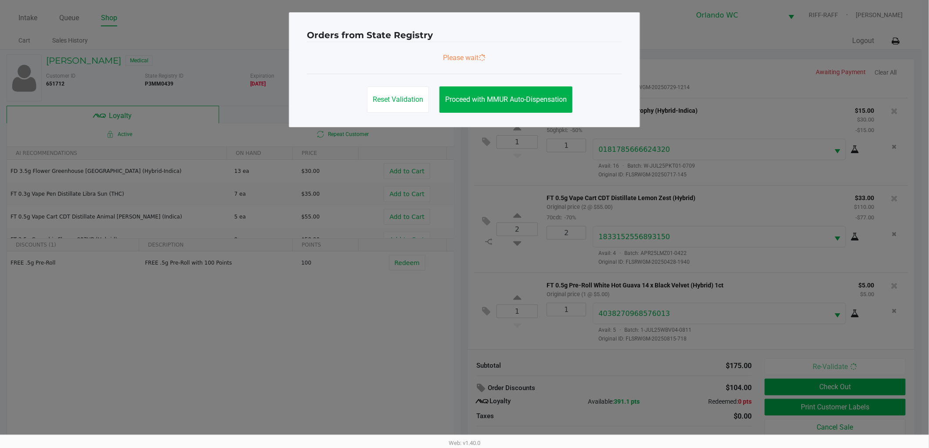
scroll to position [0, 0]
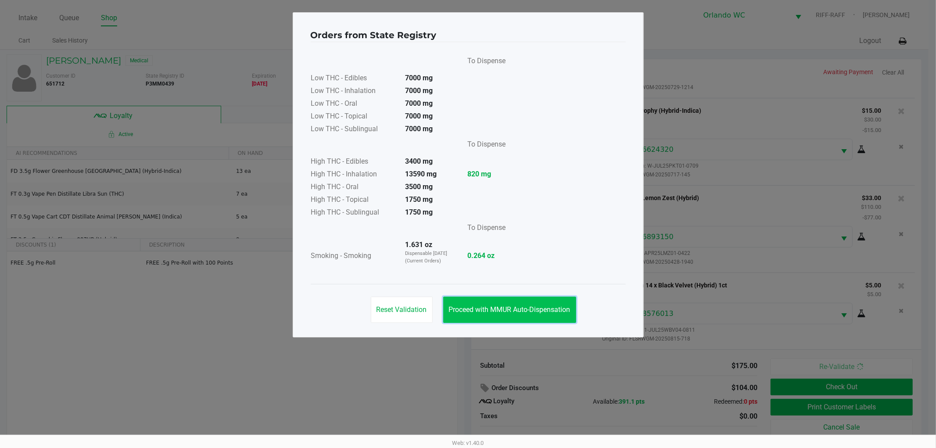
click at [538, 305] on span "Proceed with MMUR Auto-Dispensation" at bounding box center [510, 309] width 122 height 8
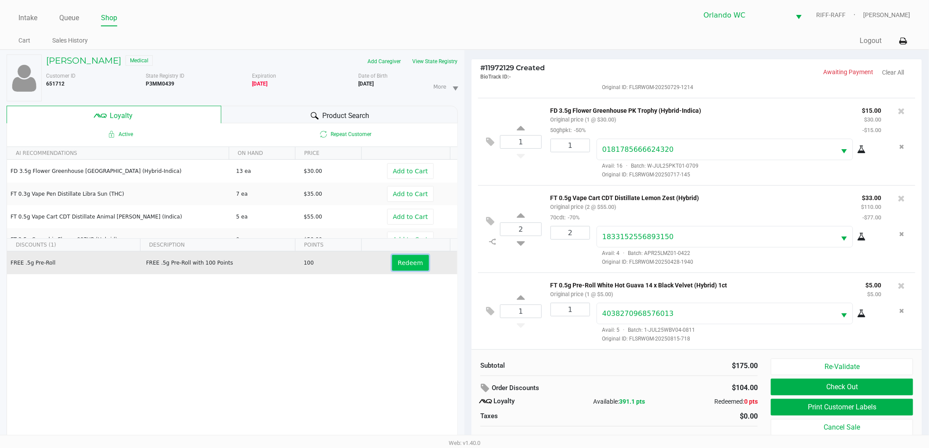
click at [402, 259] on span "Redeem" at bounding box center [410, 262] width 25 height 7
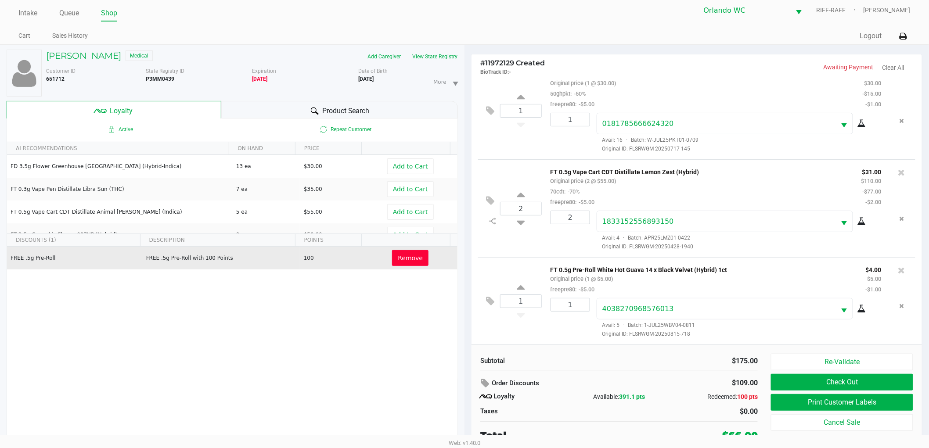
scroll to position [9, 0]
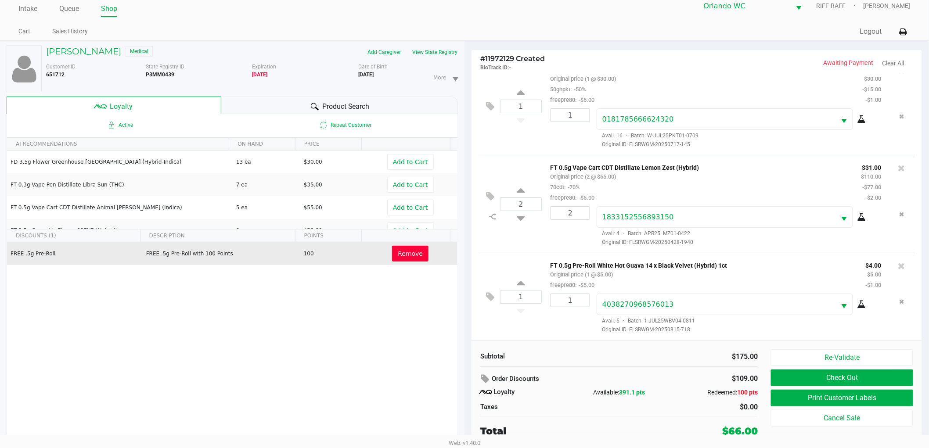
click at [280, 107] on div "Product Search" at bounding box center [339, 106] width 237 height 18
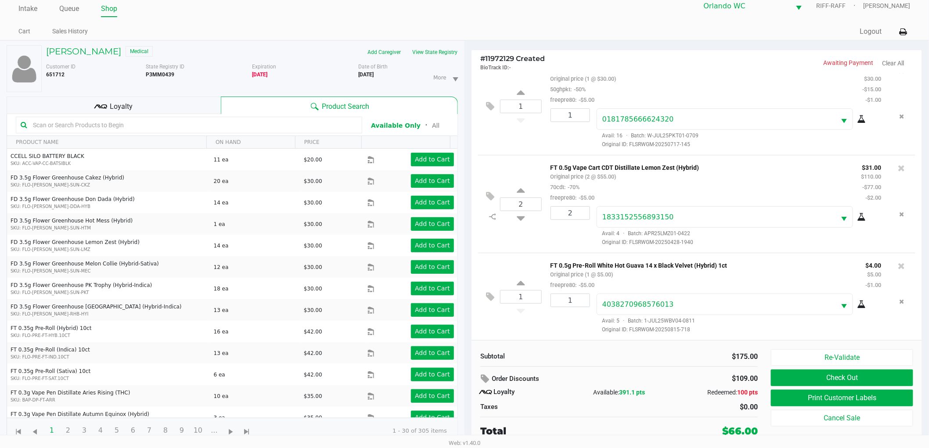
click at [190, 124] on input "text" at bounding box center [193, 124] width 328 height 13
click at [190, 123] on input "text" at bounding box center [193, 124] width 328 height 13
click at [80, 121] on input "text" at bounding box center [193, 124] width 328 height 13
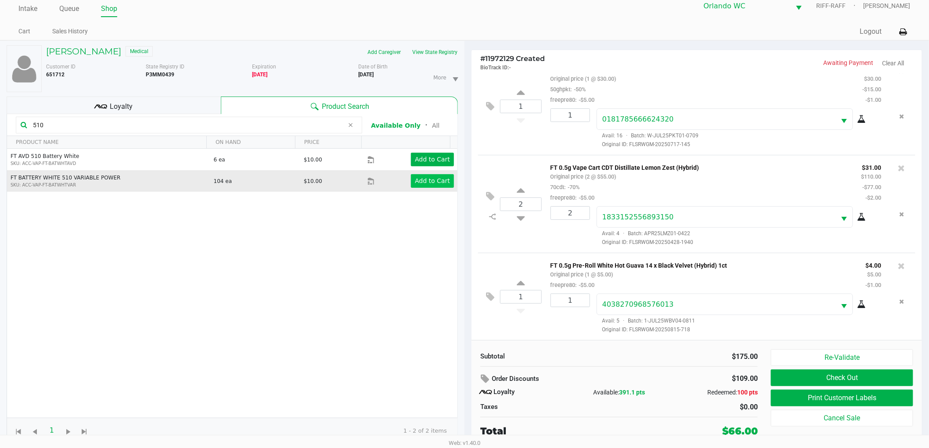
type input "510"
click at [429, 183] on app-button-loader "Add to Cart" at bounding box center [432, 180] width 35 height 7
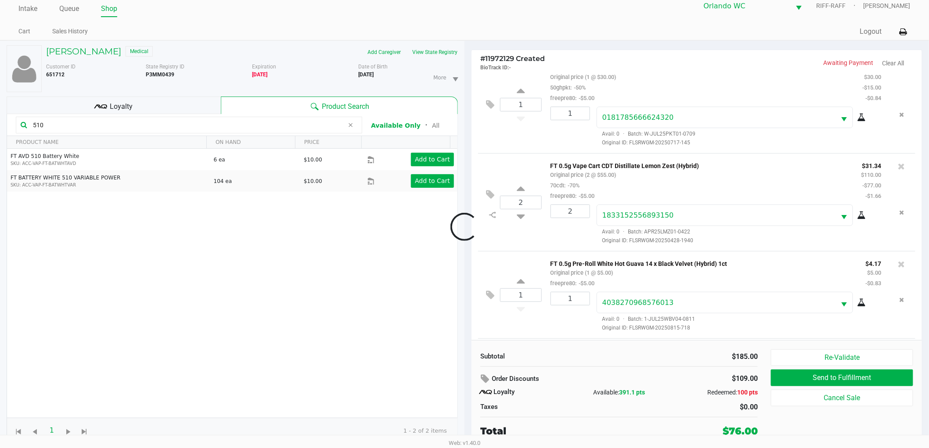
scroll to position [170, 0]
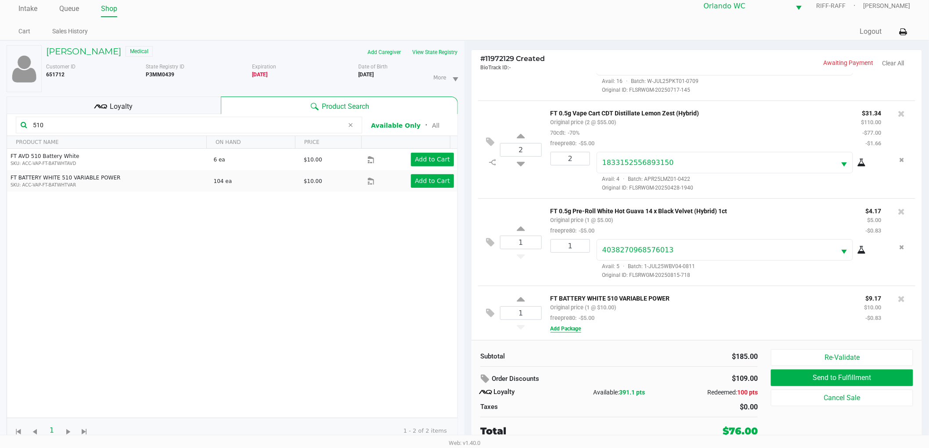
click at [556, 327] on button "Add Package" at bounding box center [565, 329] width 31 height 8
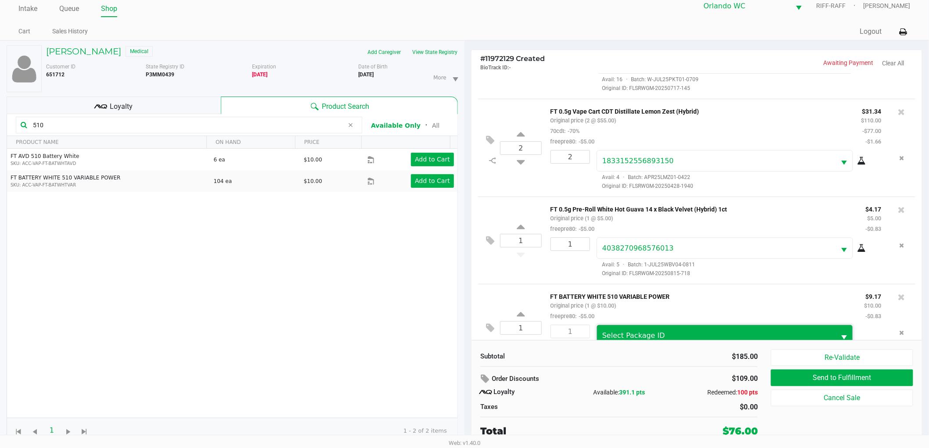
click at [628, 328] on span "Select Package ID" at bounding box center [716, 335] width 239 height 21
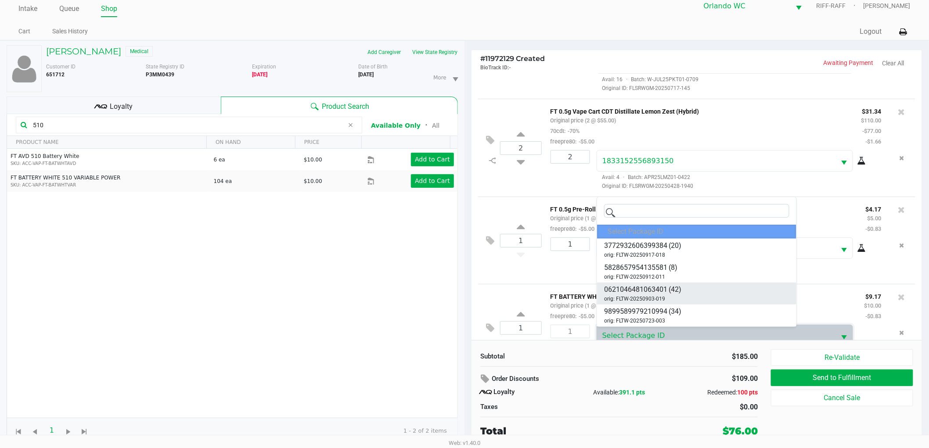
click at [694, 293] on li "0621046481063401 (42) orig: FLTW-20250903-019" at bounding box center [696, 294] width 199 height 22
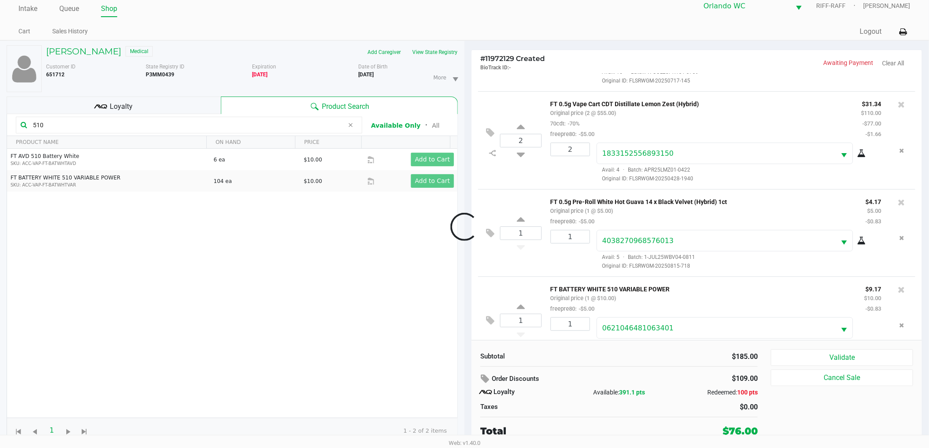
scroll to position [204, 0]
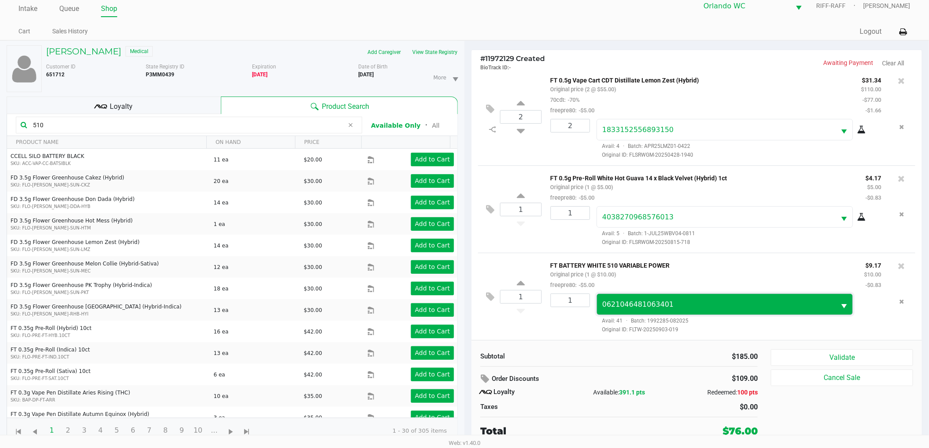
click at [747, 307] on span "0621046481063401" at bounding box center [716, 304] width 228 height 11
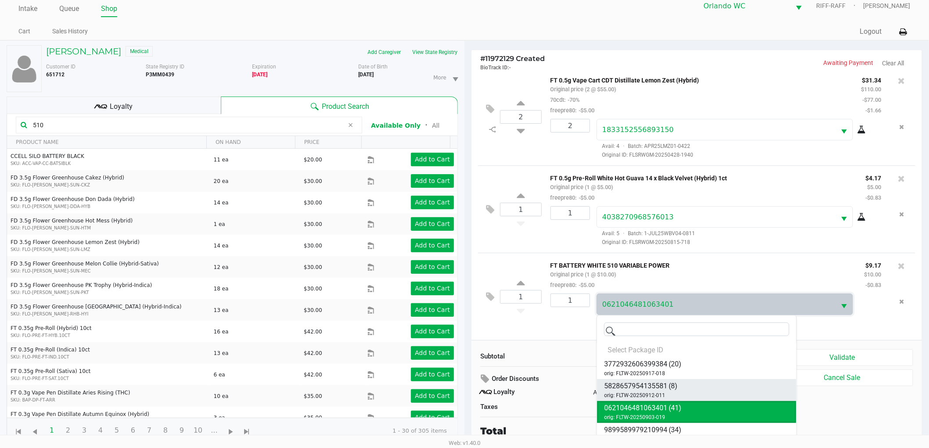
click at [707, 383] on li "5828657954135581 (8) orig: FLTW-20250912-011" at bounding box center [696, 390] width 199 height 22
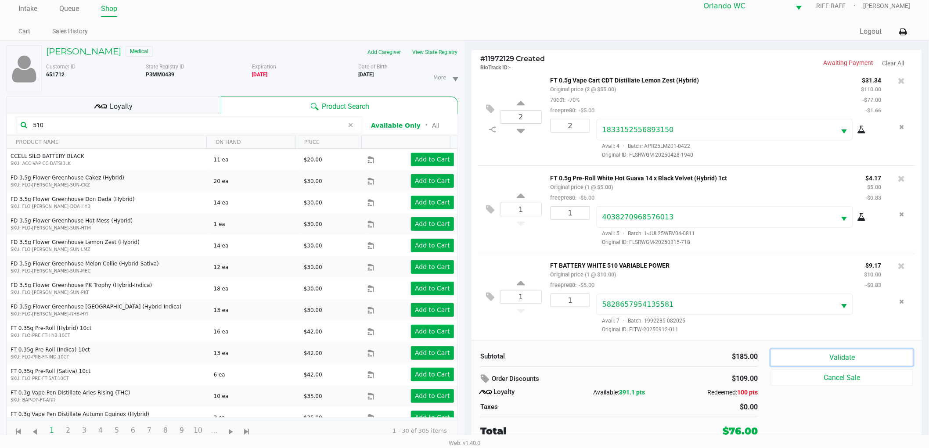
click at [797, 359] on button "Validate" at bounding box center [842, 357] width 142 height 17
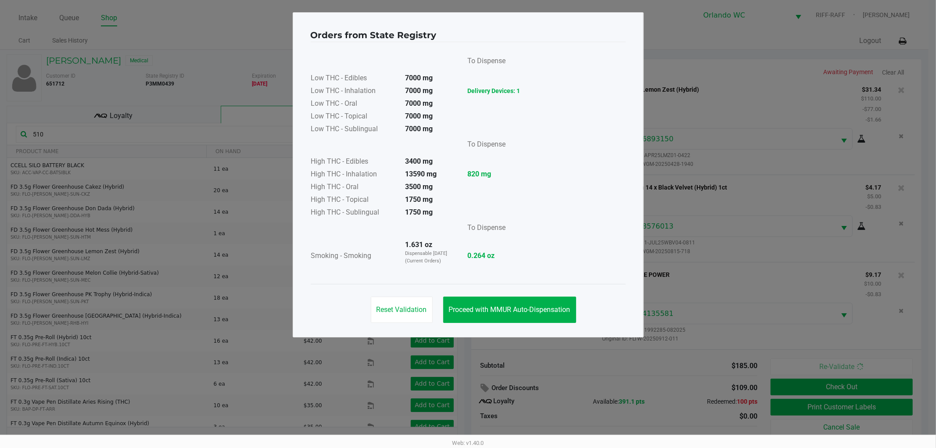
click at [524, 294] on div "Reset Validation Proceed with MMUR Auto-Dispensation" at bounding box center [468, 306] width 315 height 44
click at [524, 300] on button "Proceed with MMUR Auto-Dispensation" at bounding box center [509, 310] width 133 height 26
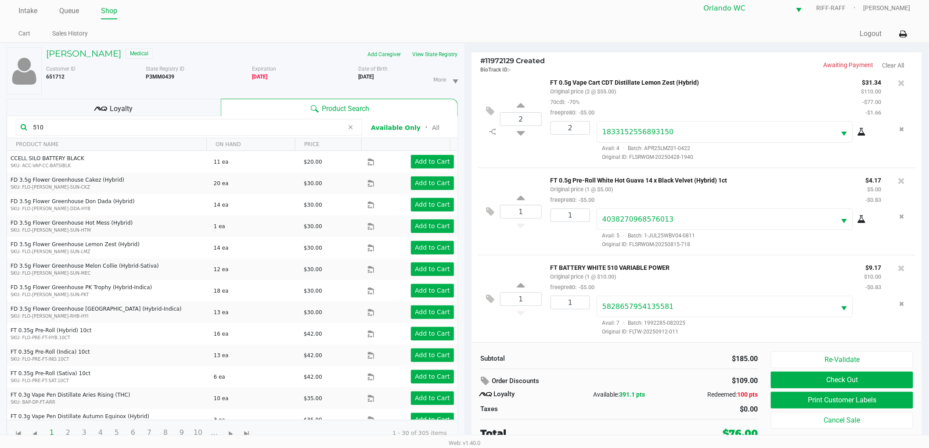
scroll to position [9, 0]
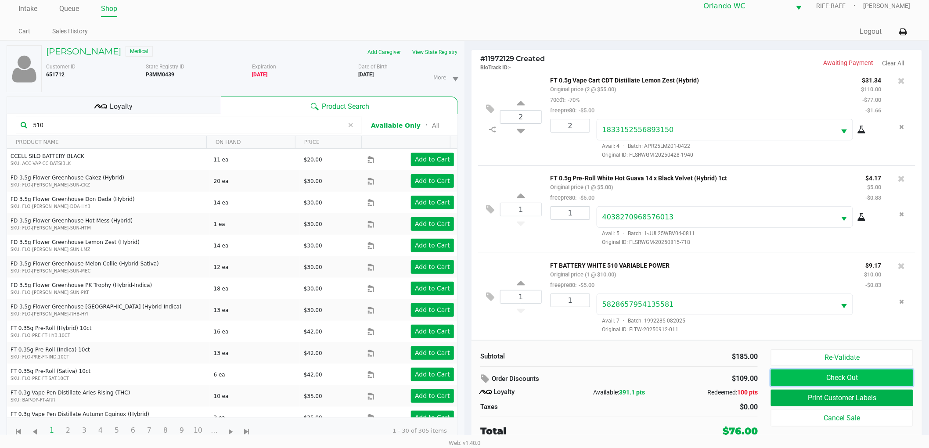
click at [784, 379] on button "Check Out" at bounding box center [842, 378] width 142 height 17
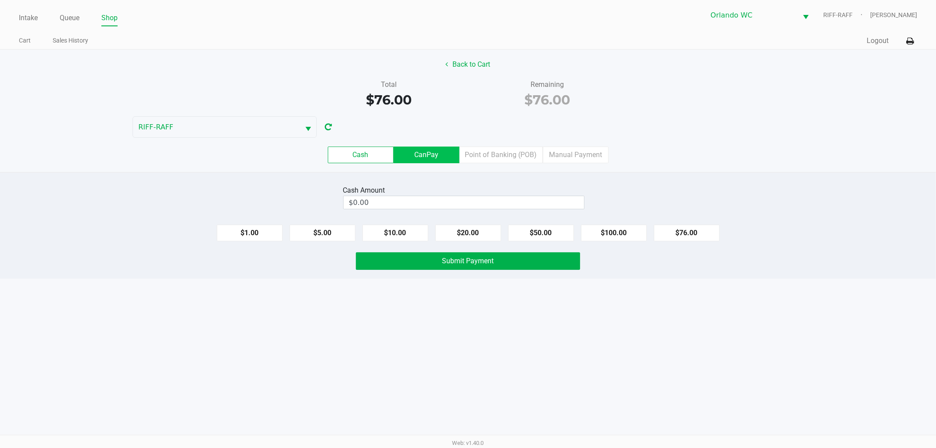
click at [425, 156] on label "CanPay" at bounding box center [427, 155] width 66 height 17
click at [0, 0] on 2 "CanPay" at bounding box center [0, 0] width 0 height 0
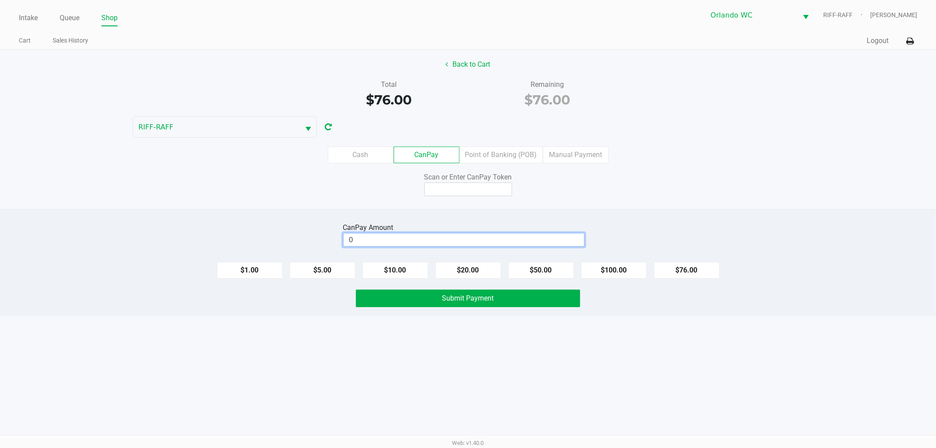
click at [427, 234] on input "0" at bounding box center [464, 239] width 240 height 13
click at [700, 277] on button "$76.00" at bounding box center [687, 270] width 66 height 17
type input "$76.00"
click at [440, 190] on input at bounding box center [468, 190] width 88 height 14
type input "X3999229X"
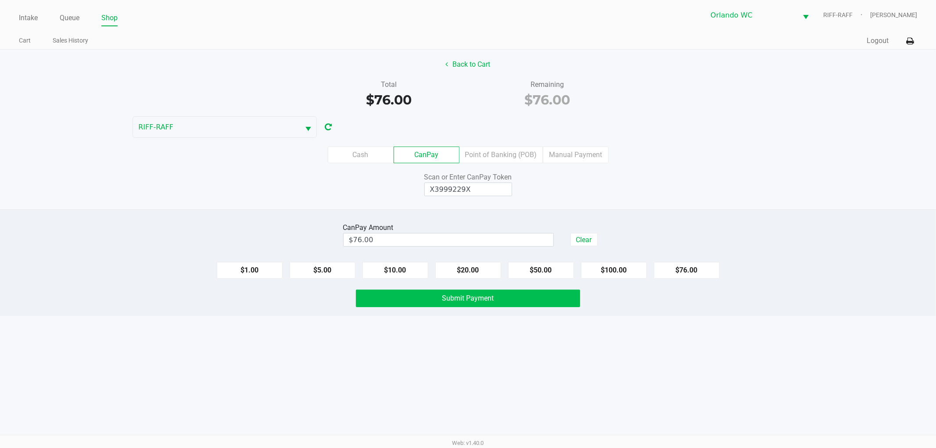
click at [525, 298] on button "Submit Payment" at bounding box center [468, 299] width 224 height 18
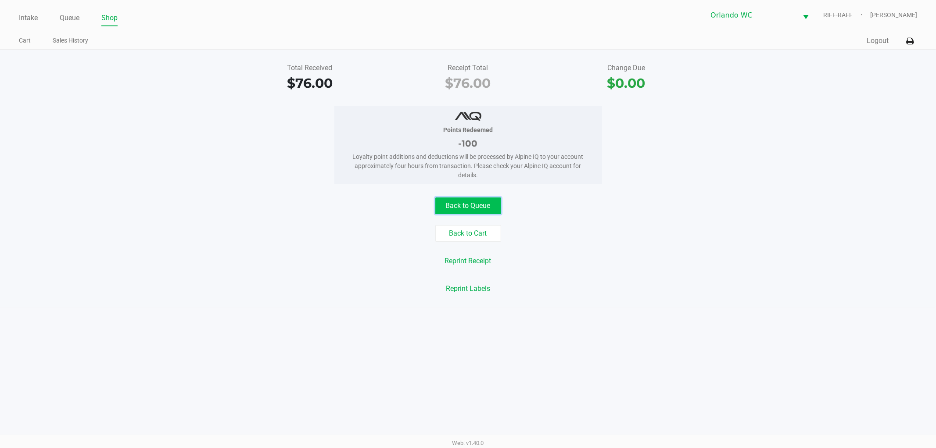
click at [453, 211] on button "Back to Queue" at bounding box center [468, 205] width 66 height 17
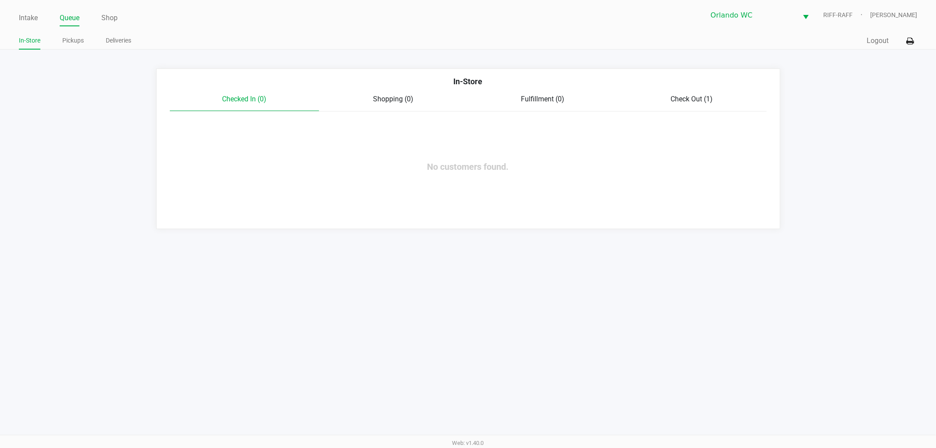
click at [660, 97] on div "Check Out (1)" at bounding box center [691, 99] width 149 height 11
click at [680, 99] on span "Check Out (1)" at bounding box center [692, 99] width 42 height 8
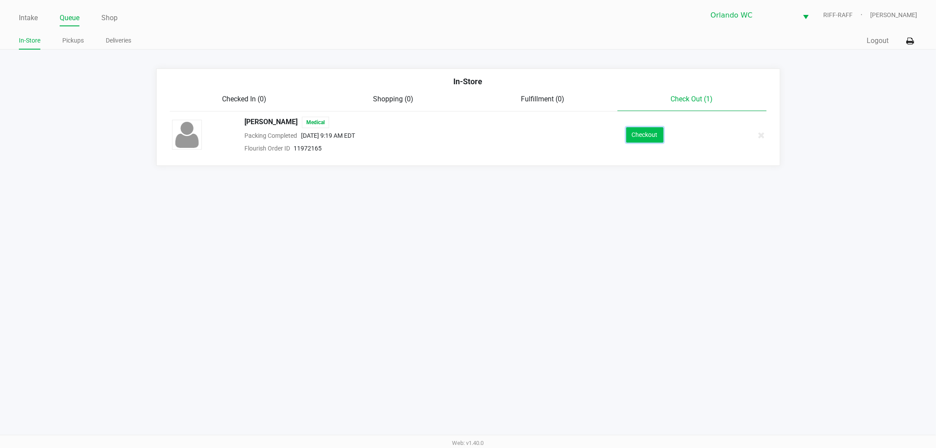
click at [642, 133] on button "Checkout" at bounding box center [644, 134] width 37 height 15
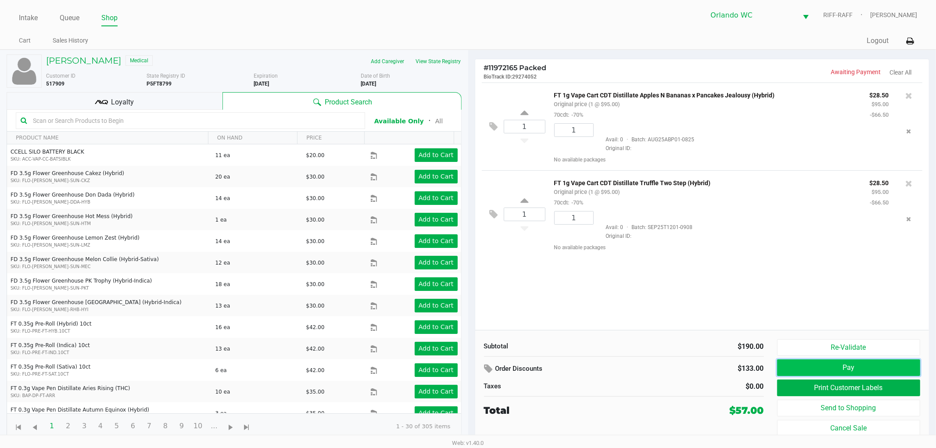
click at [828, 367] on button "Pay" at bounding box center [849, 367] width 144 height 17
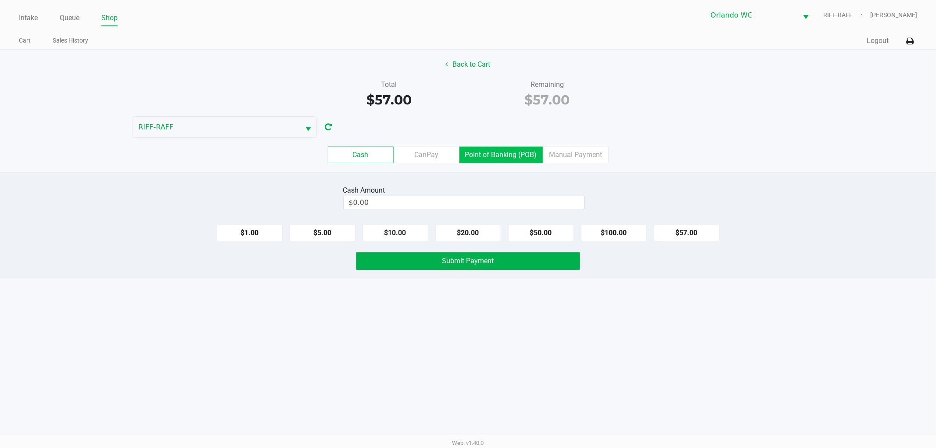
click at [505, 152] on label "Point of Banking (POB)" at bounding box center [500, 155] width 83 height 17
click at [0, 0] on 7 "Point of Banking (POB)" at bounding box center [0, 0] width 0 height 0
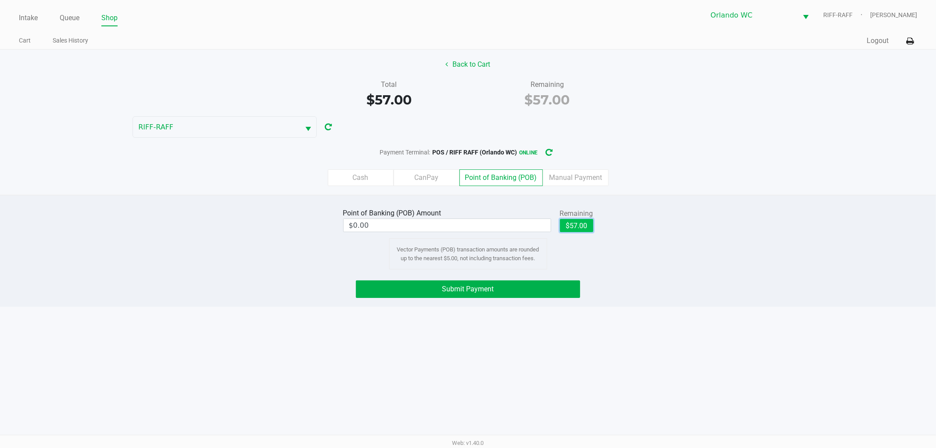
click at [575, 221] on button "$57.00" at bounding box center [576, 225] width 33 height 13
type input "$57.00"
click at [530, 284] on button "Submit Payment" at bounding box center [468, 289] width 224 height 18
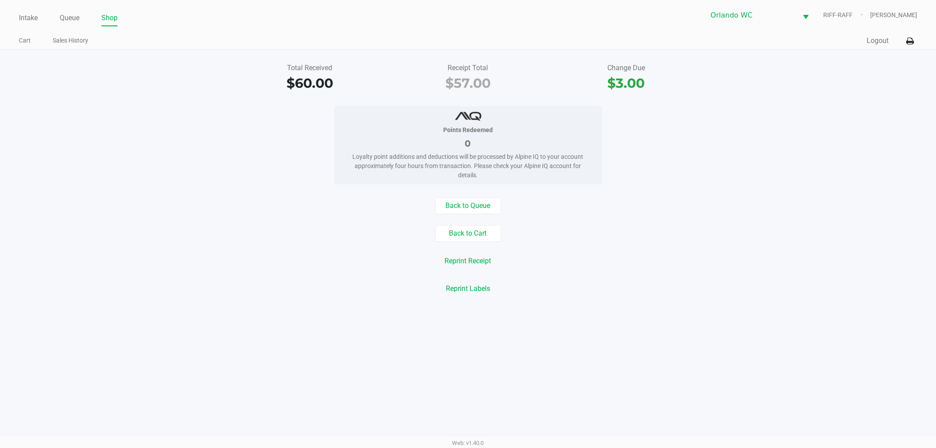
drag, startPoint x: 23, startPoint y: 216, endPoint x: 33, endPoint y: 215, distance: 10.1
click at [23, 216] on div "Back to Queue Back to Cart Reprint Receipt Reprint Labels" at bounding box center [467, 247] width 949 height 100
click at [492, 208] on button "Back to Queue" at bounding box center [468, 205] width 66 height 17
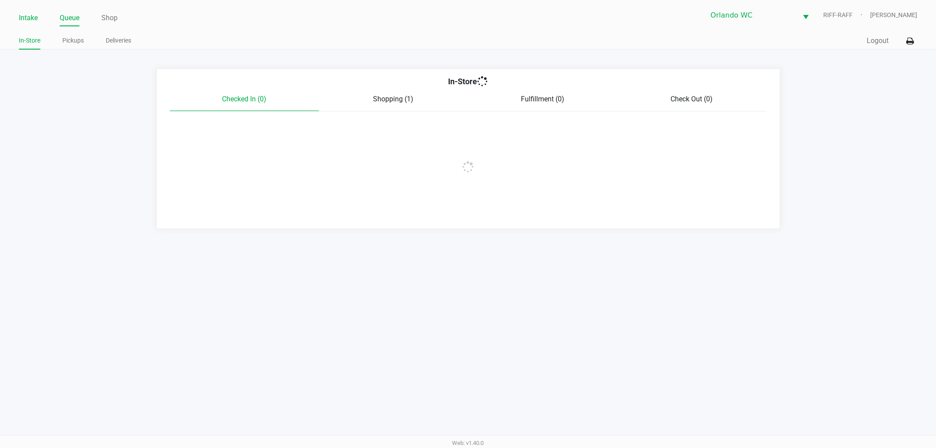
click at [34, 15] on link "Intake" at bounding box center [28, 18] width 19 height 12
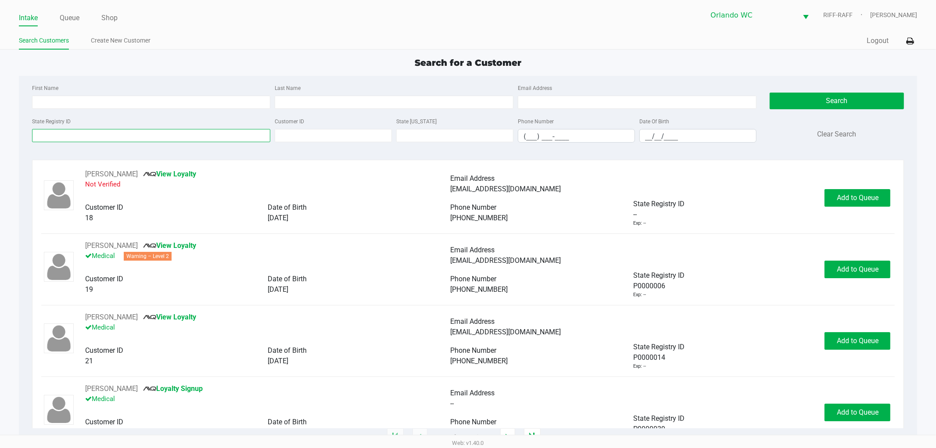
click at [146, 136] on input "State Registry ID" at bounding box center [151, 135] width 239 height 13
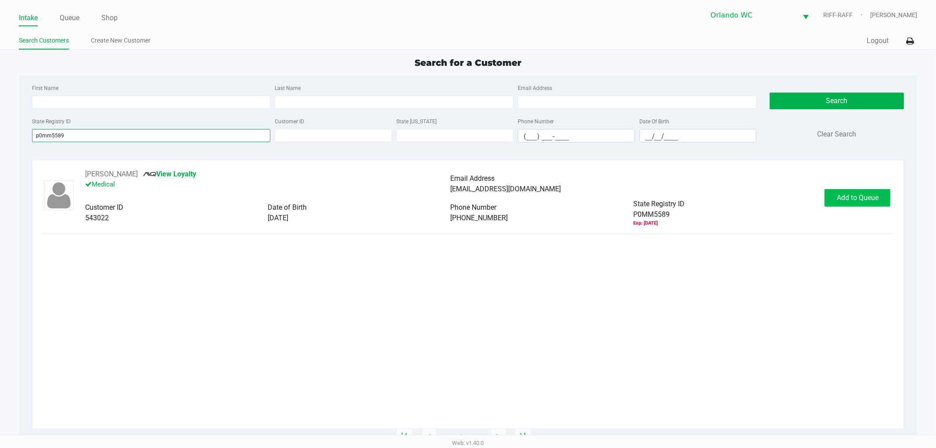
type input "p0mm5589"
click at [871, 199] on span "Add to Queue" at bounding box center [858, 198] width 42 height 8
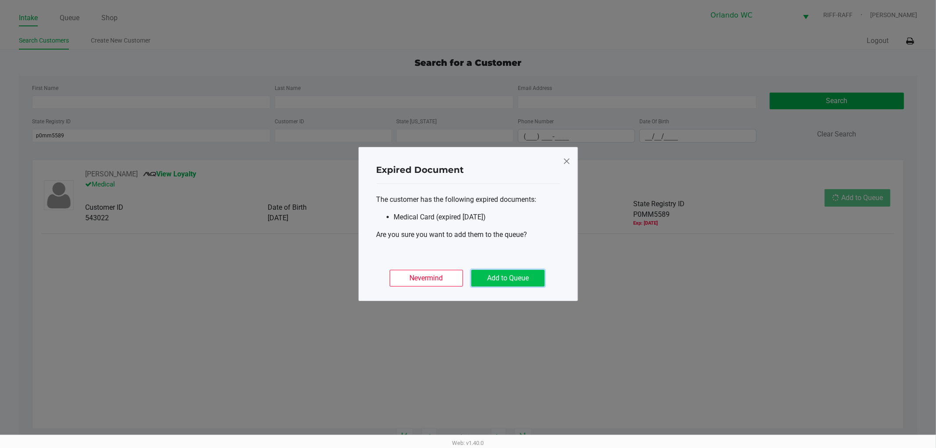
click at [503, 277] on button "Add to Queue" at bounding box center [507, 278] width 73 height 17
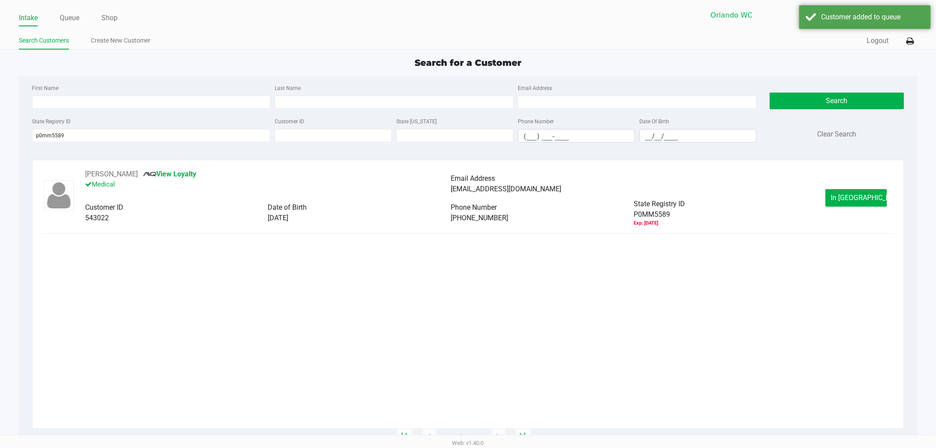
click at [900, 316] on div "Trina Cato View Loyalty Medical Email Address owlmazingjewels@gmail.com Custome…" at bounding box center [468, 299] width 872 height 278
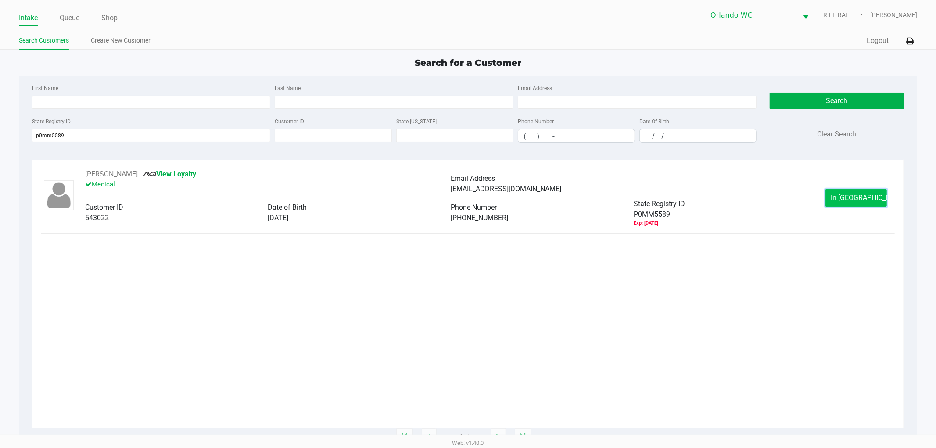
click at [837, 199] on button "In Queue" at bounding box center [856, 198] width 61 height 18
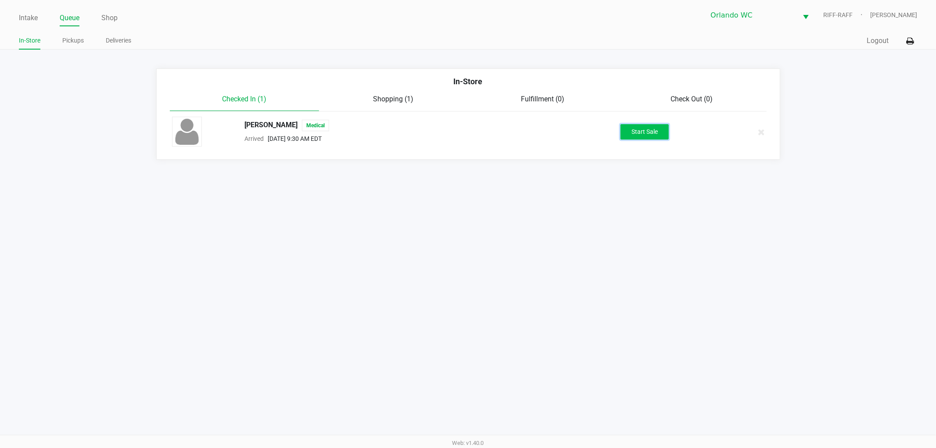
click at [639, 132] on button "Start Sale" at bounding box center [645, 131] width 48 height 15
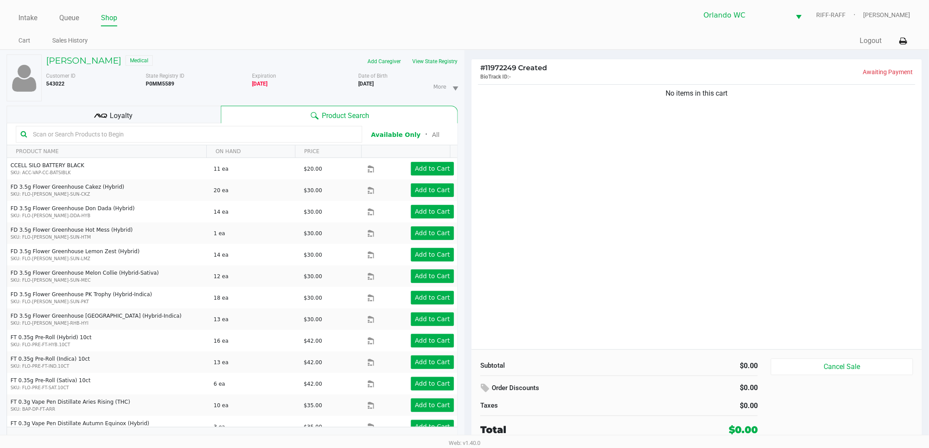
click at [655, 186] on div "No items in this cart" at bounding box center [696, 216] width 450 height 267
click at [655, 184] on div "No items in this cart" at bounding box center [696, 216] width 450 height 267
click at [446, 63] on button "View State Registry" at bounding box center [431, 61] width 51 height 14
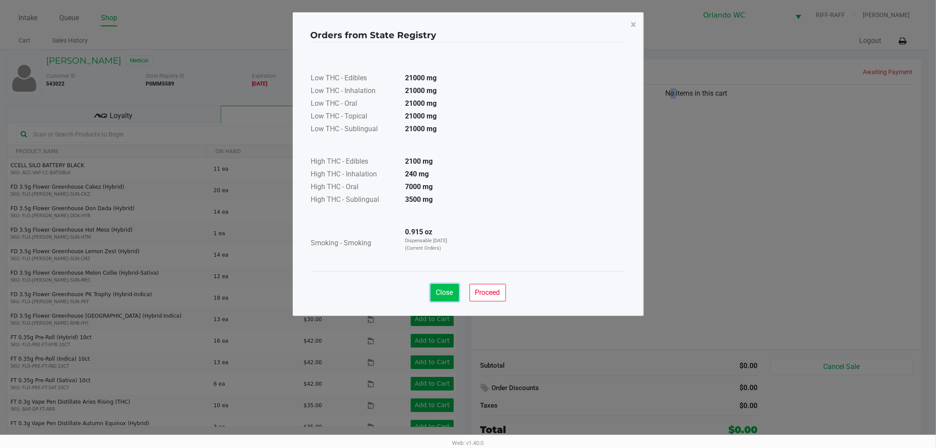
click at [442, 289] on span "Close" at bounding box center [444, 292] width 17 height 8
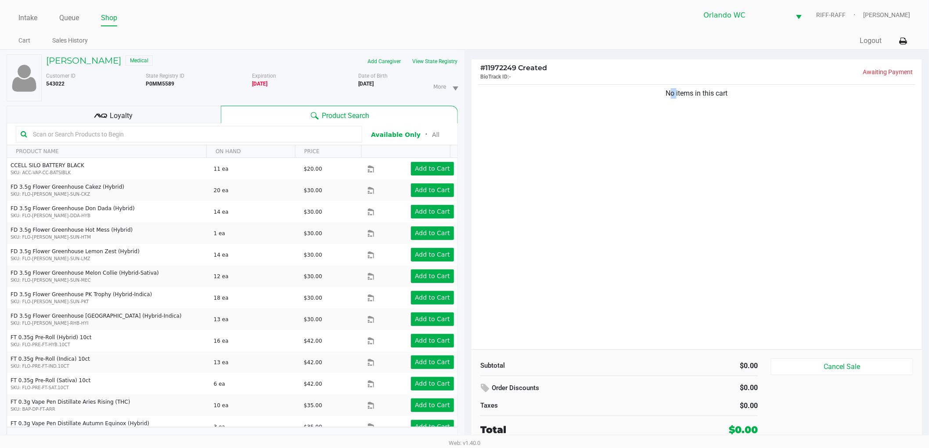
click at [595, 221] on div "No items in this cart" at bounding box center [696, 216] width 450 height 267
click at [296, 129] on input "text" at bounding box center [193, 134] width 328 height 13
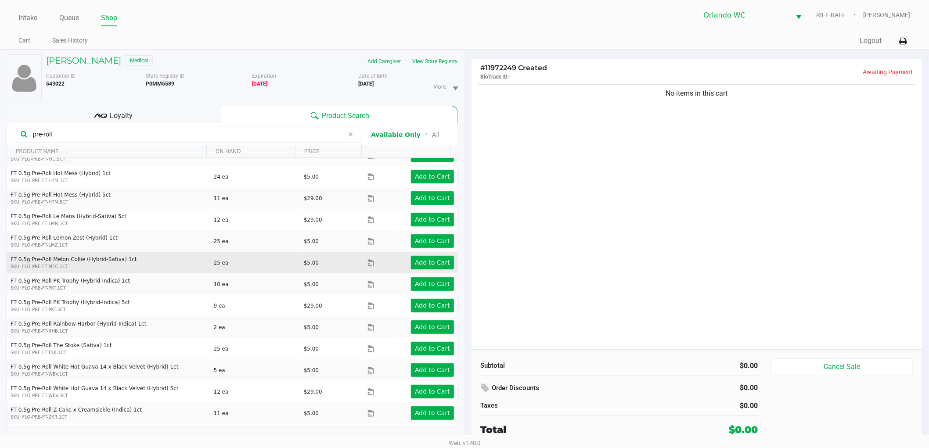
scroll to position [376, 0]
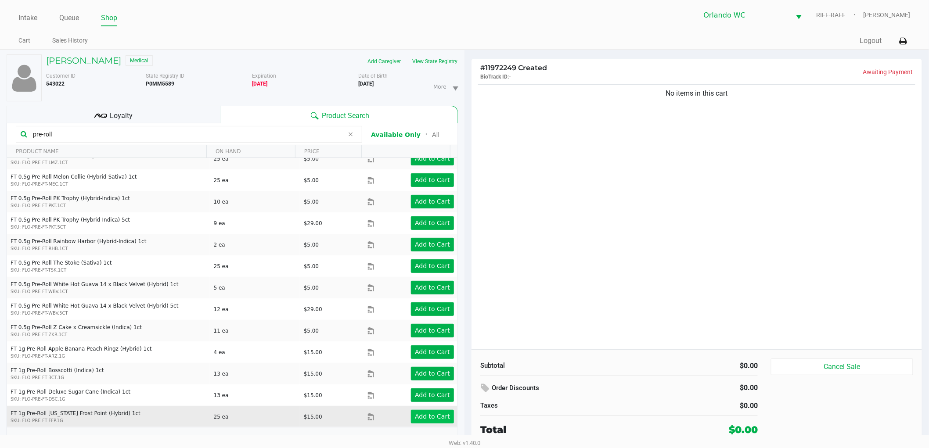
type input "pre-roll"
click at [415, 413] on app-button-loader "Add to Cart" at bounding box center [432, 416] width 35 height 7
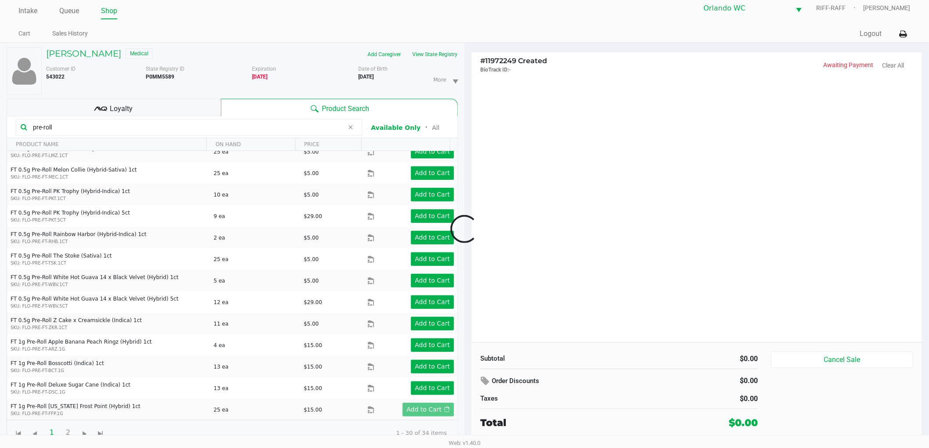
scroll to position [9, 0]
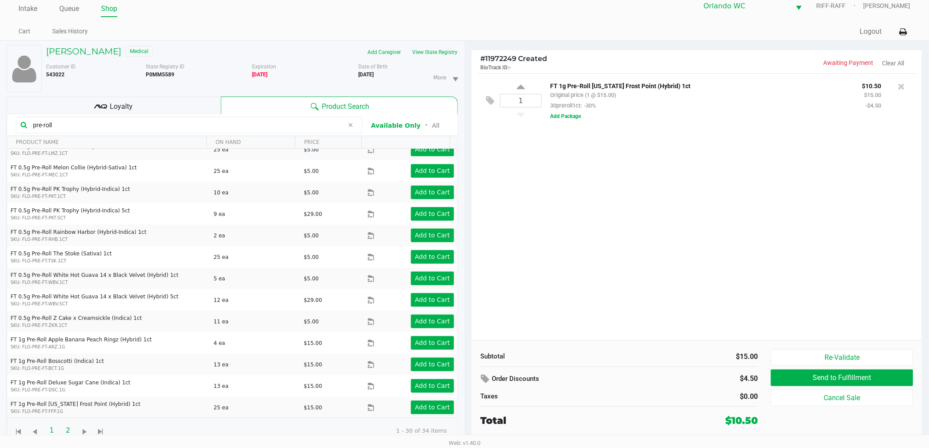
click at [66, 432] on span "2" at bounding box center [68, 430] width 17 height 17
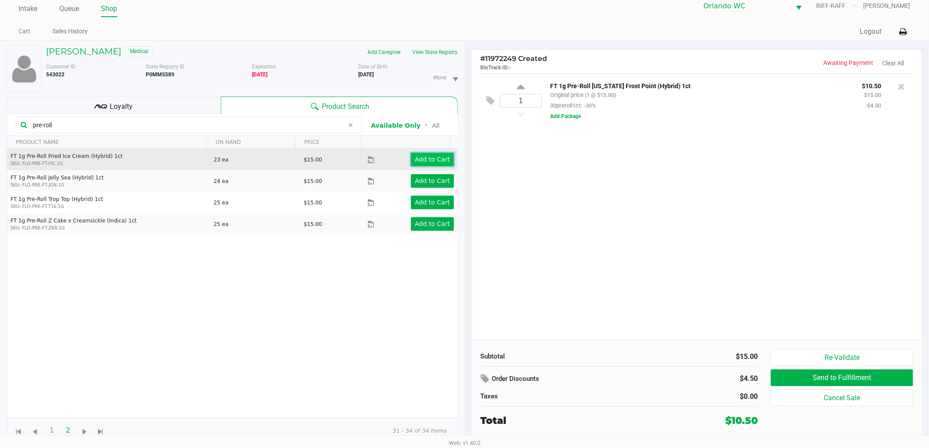
click at [426, 157] on app-button-loader "Add to Cart" at bounding box center [432, 159] width 35 height 7
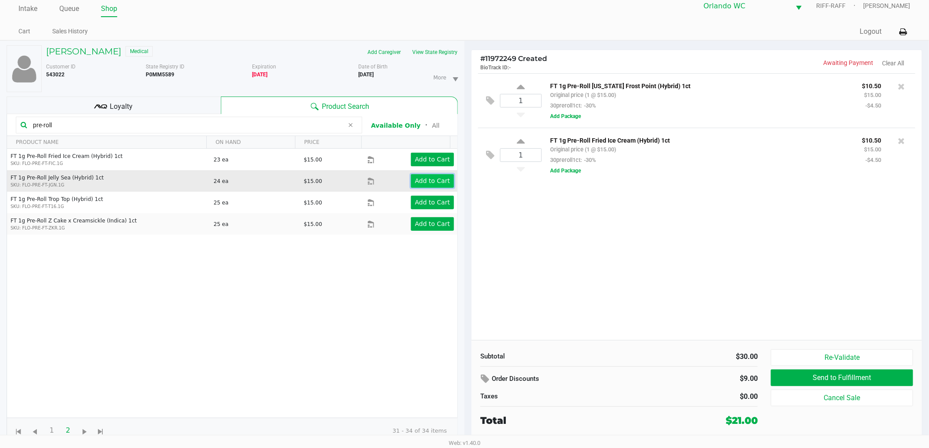
click at [415, 179] on app-button-loader "Add to Cart" at bounding box center [432, 180] width 35 height 7
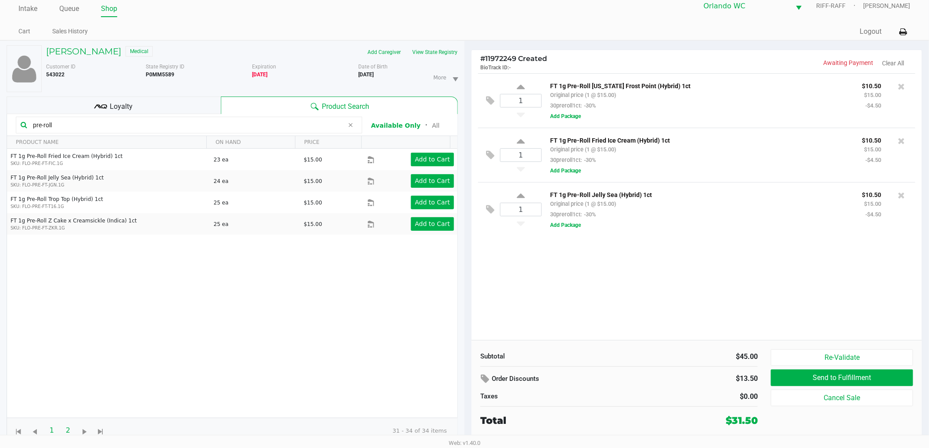
click at [50, 431] on span "1" at bounding box center [51, 430] width 17 height 17
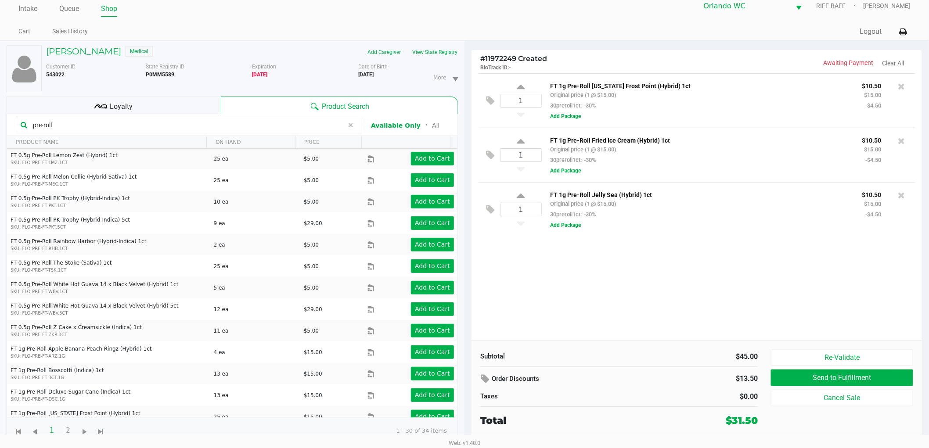
scroll to position [376, 0]
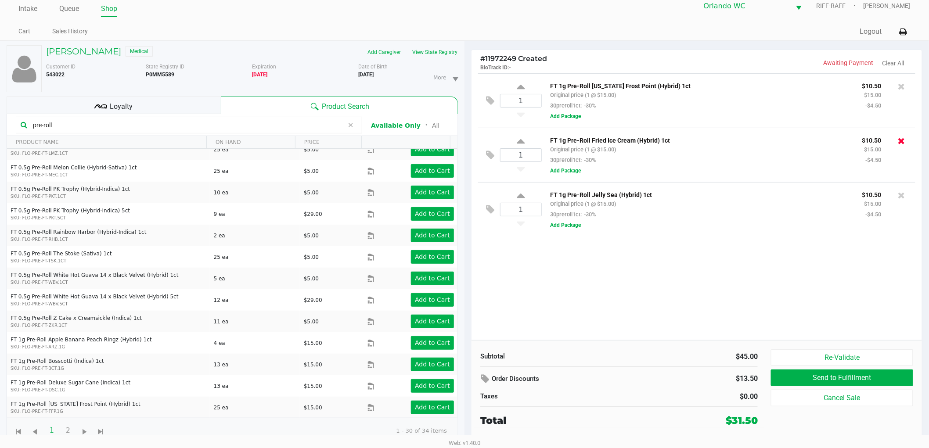
click at [904, 142] on icon at bounding box center [901, 140] width 7 height 9
click at [183, 124] on input "pre-roll" at bounding box center [186, 124] width 315 height 13
type input "5ct"
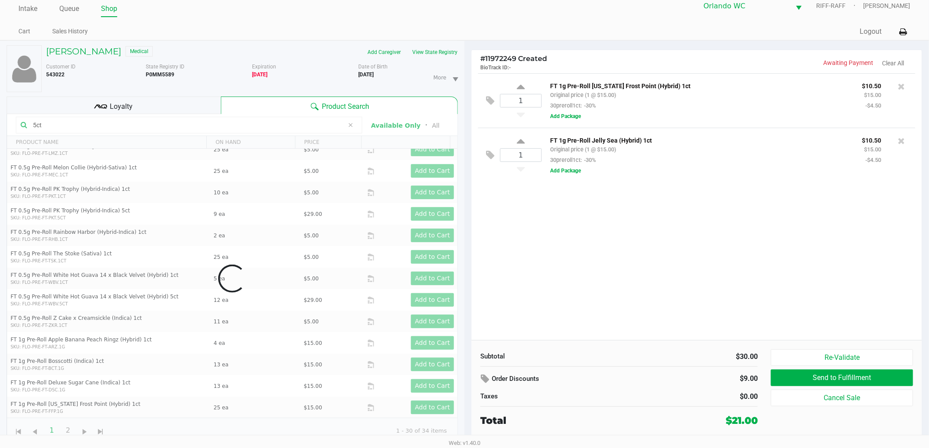
scroll to position [0, 0]
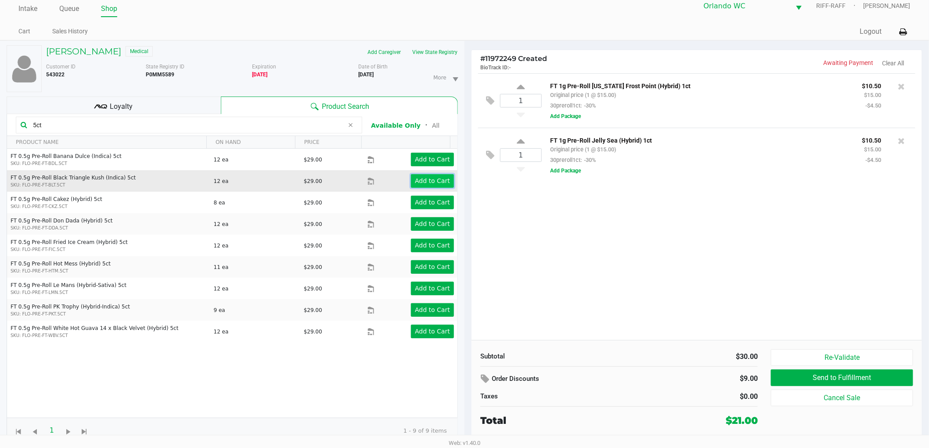
click at [426, 181] on app-button-loader "Add to Cart" at bounding box center [432, 180] width 35 height 7
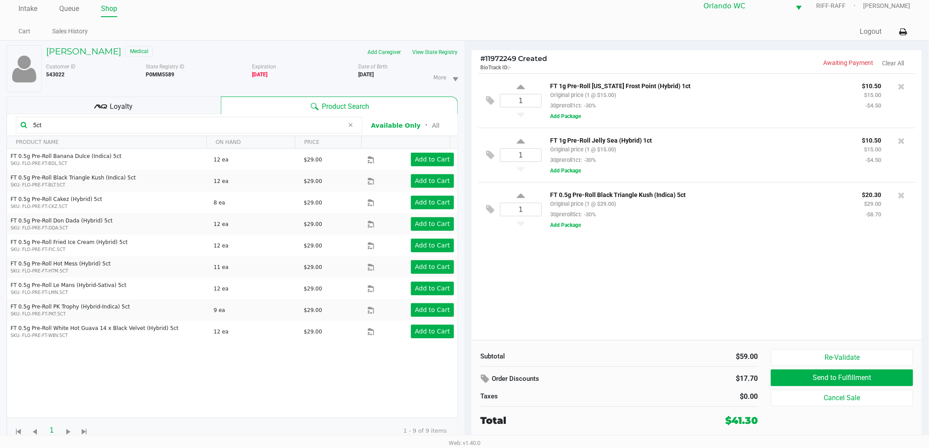
click at [540, 262] on div "1 FT 1g Pre-Roll Florida Frost Point (Hybrid) 1ct Original price (1 @ $15.00) 3…" at bounding box center [696, 206] width 450 height 267
click at [564, 252] on div "1 FT 1g Pre-Roll Florida Frost Point (Hybrid) 1ct Original price (1 @ $15.00) 3…" at bounding box center [696, 206] width 450 height 267
click at [559, 262] on div "1 FT 1g Pre-Roll Florida Frost Point (Hybrid) 1ct Original price (1 @ $15.00) 3…" at bounding box center [696, 206] width 450 height 267
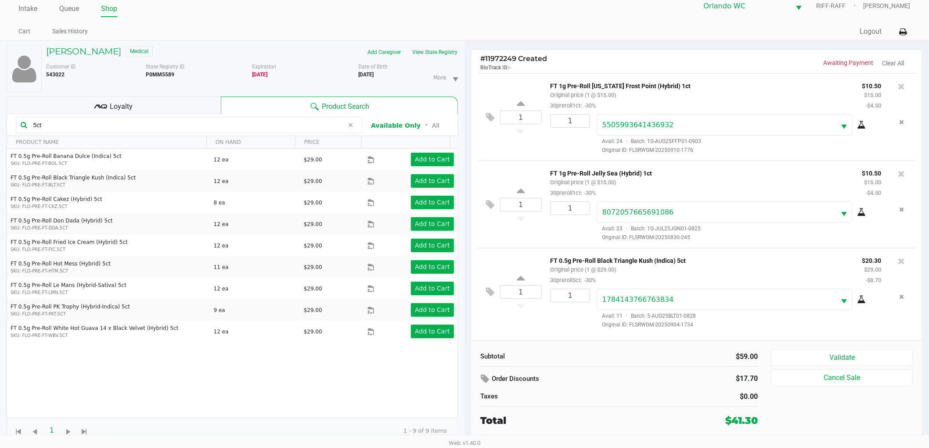
click at [697, 259] on p "FT 0.5g Pre-Roll Black Triangle Kush (Indica) 5ct" at bounding box center [699, 259] width 298 height 9
click at [787, 357] on button "Validate" at bounding box center [842, 357] width 142 height 17
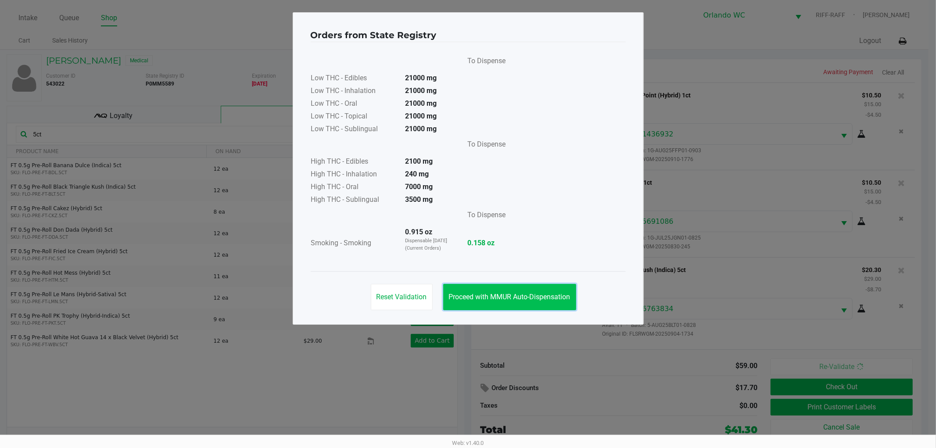
click at [499, 300] on span "Proceed with MMUR Auto-Dispensation" at bounding box center [510, 297] width 122 height 8
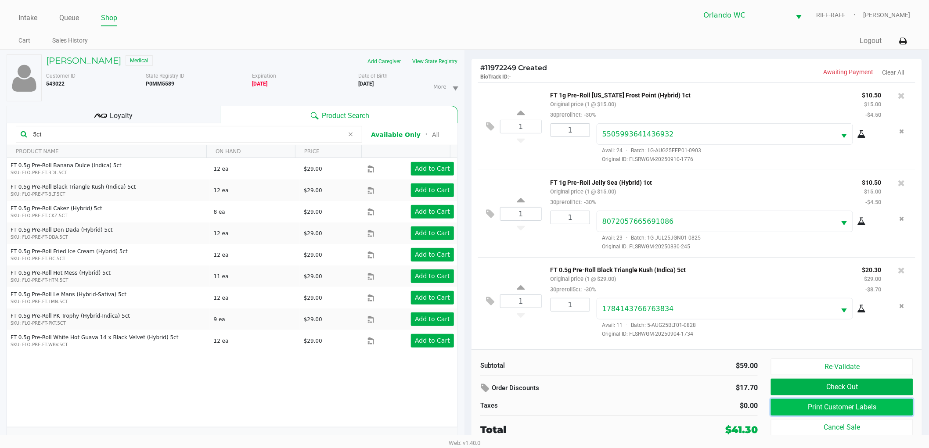
click at [829, 410] on button "Print Customer Labels" at bounding box center [842, 407] width 142 height 17
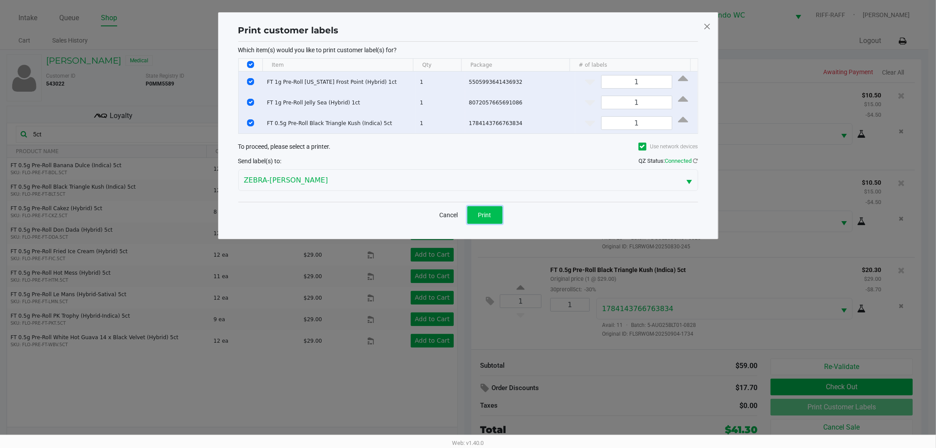
click at [480, 213] on span "Print" at bounding box center [484, 215] width 13 height 7
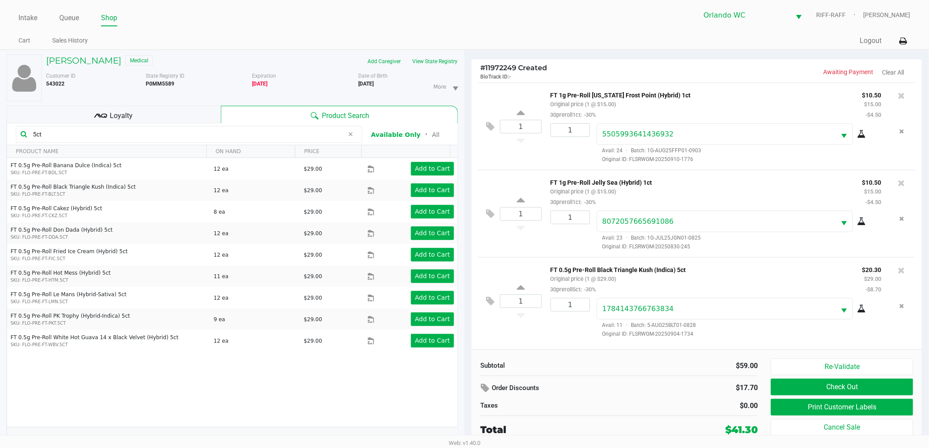
click at [589, 246] on div "1" at bounding box center [567, 231] width 46 height 40
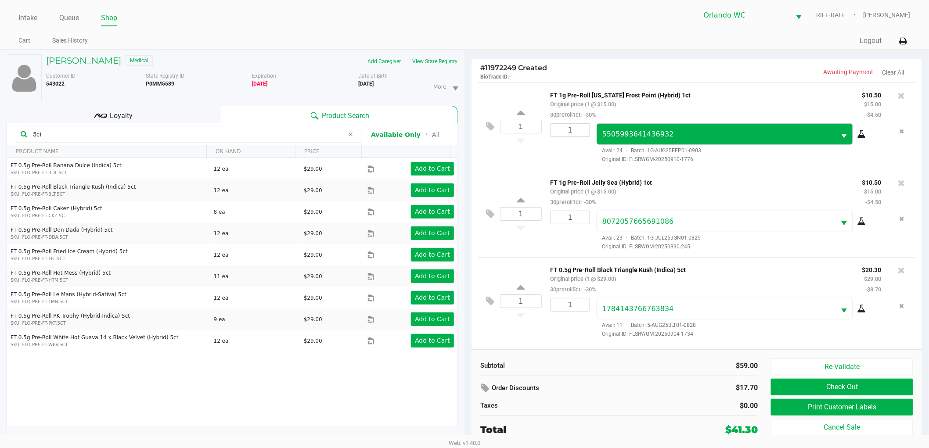
scroll to position [9, 0]
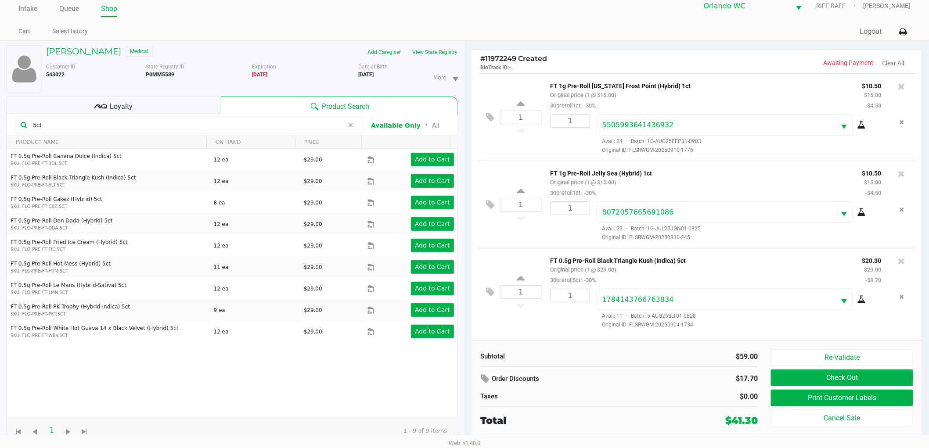
click at [176, 105] on div "Loyalty" at bounding box center [114, 106] width 214 height 18
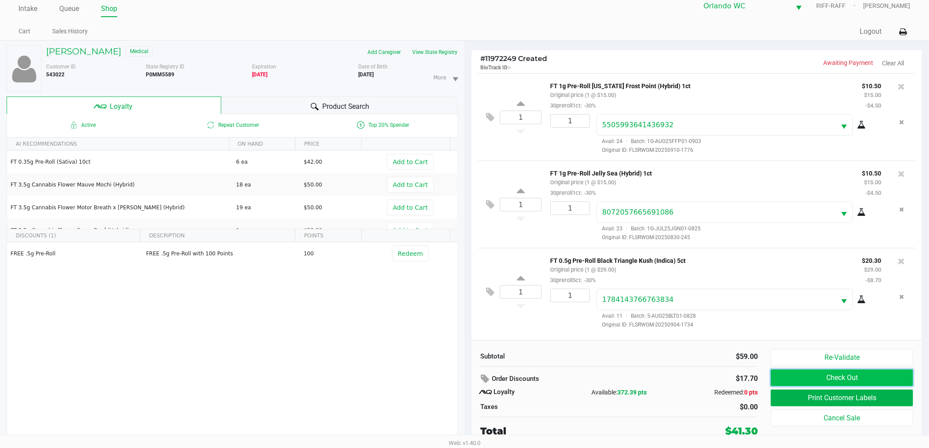
click at [793, 380] on button "Check Out" at bounding box center [842, 378] width 142 height 17
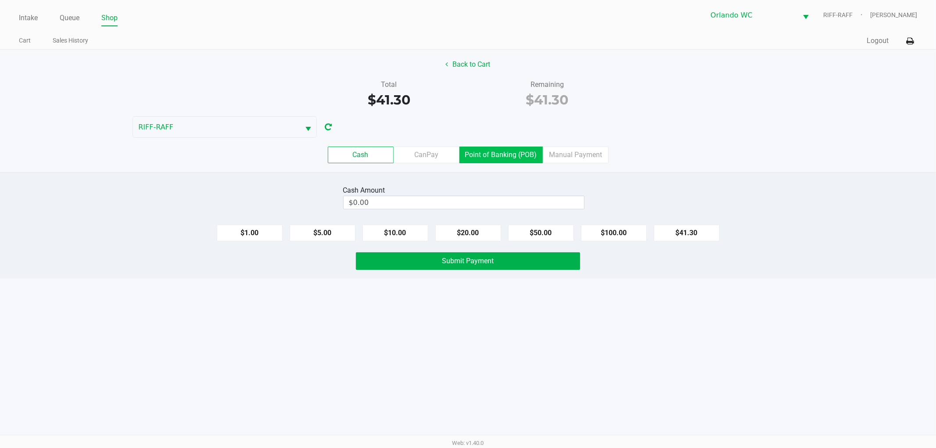
click at [489, 162] on label "Point of Banking (POB)" at bounding box center [500, 155] width 83 height 17
click at [0, 0] on 7 "Point of Banking (POB)" at bounding box center [0, 0] width 0 height 0
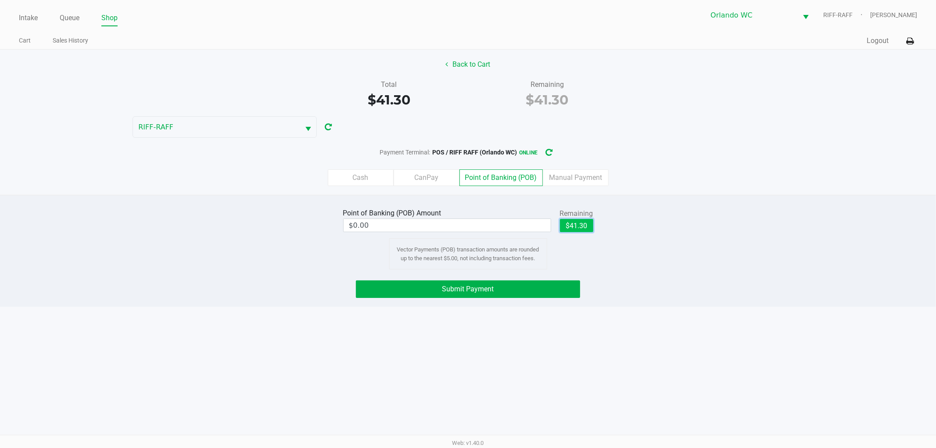
click at [571, 224] on button "$41.30" at bounding box center [576, 225] width 33 height 13
type input "$41.30"
click at [537, 287] on button "Submit Payment" at bounding box center [468, 289] width 224 height 18
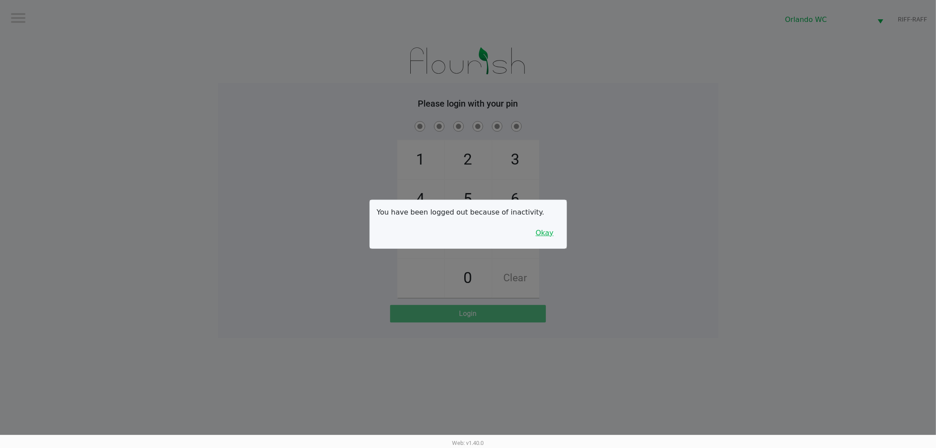
click at [556, 233] on button "Okay" at bounding box center [544, 233] width 29 height 17
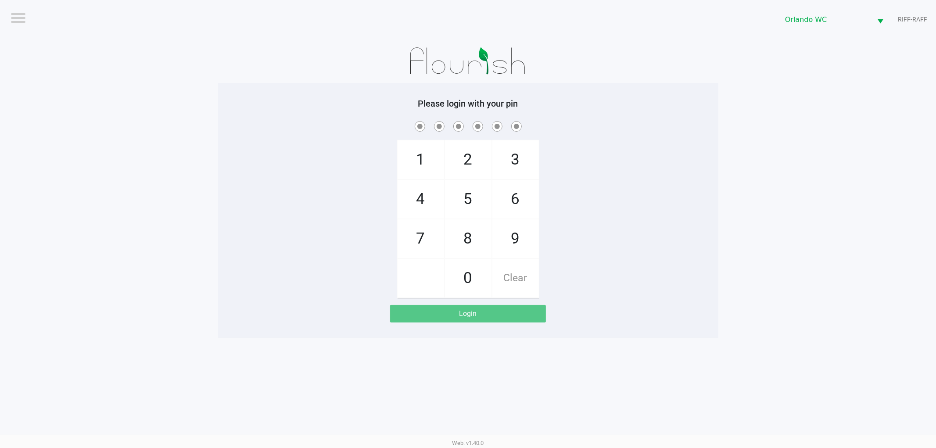
drag, startPoint x: 605, startPoint y: 130, endPoint x: 631, endPoint y: 52, distance: 82.9
click at [605, 129] on span at bounding box center [468, 126] width 487 height 14
checkbox input "true"
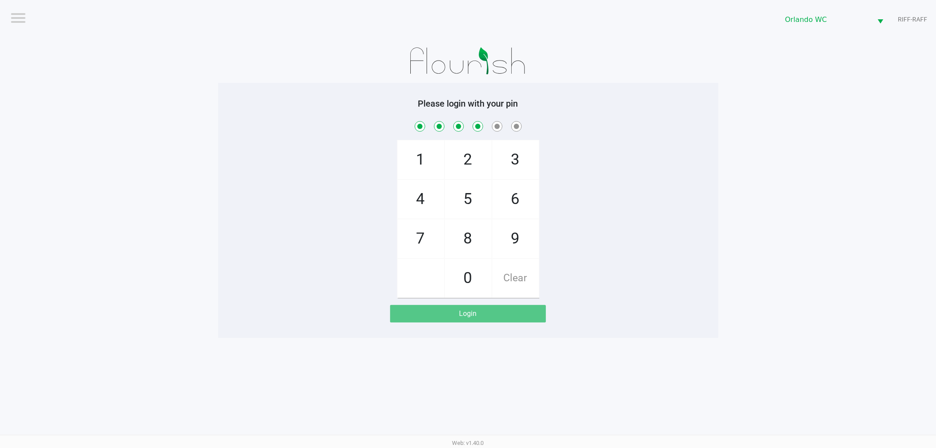
checkbox input "true"
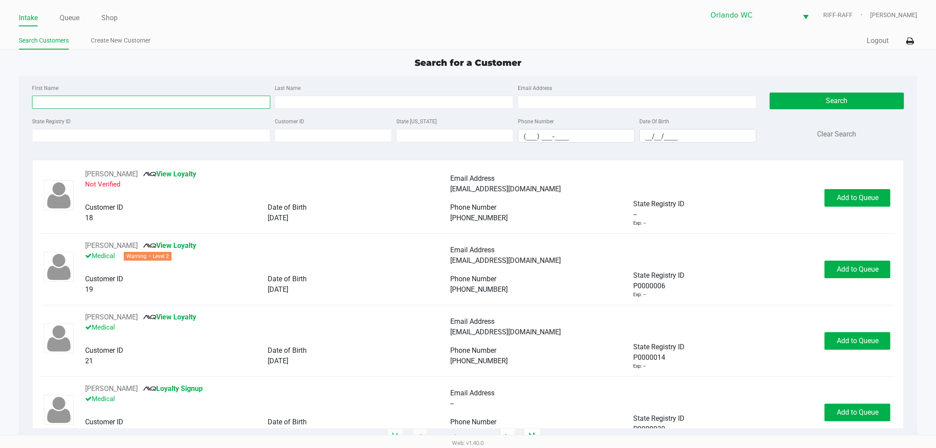
click at [177, 97] on input "First Name" at bounding box center [151, 102] width 239 height 13
type input "amos"
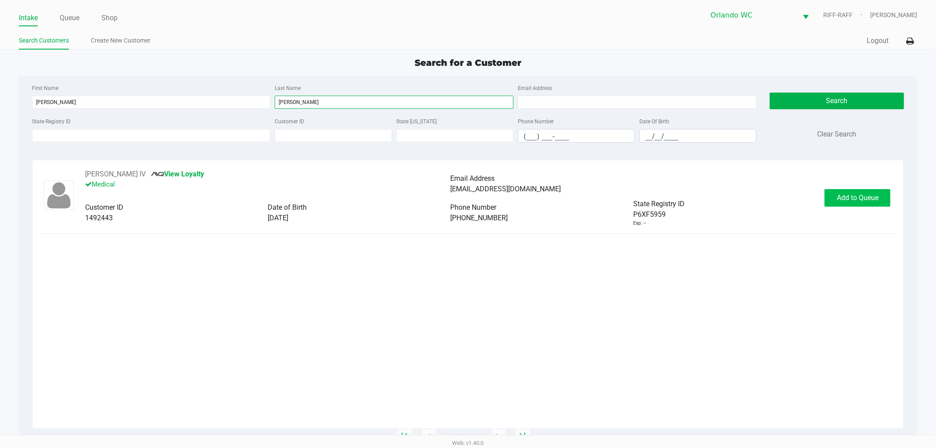
type input "jones"
click at [865, 195] on span "Add to Queue" at bounding box center [858, 198] width 42 height 8
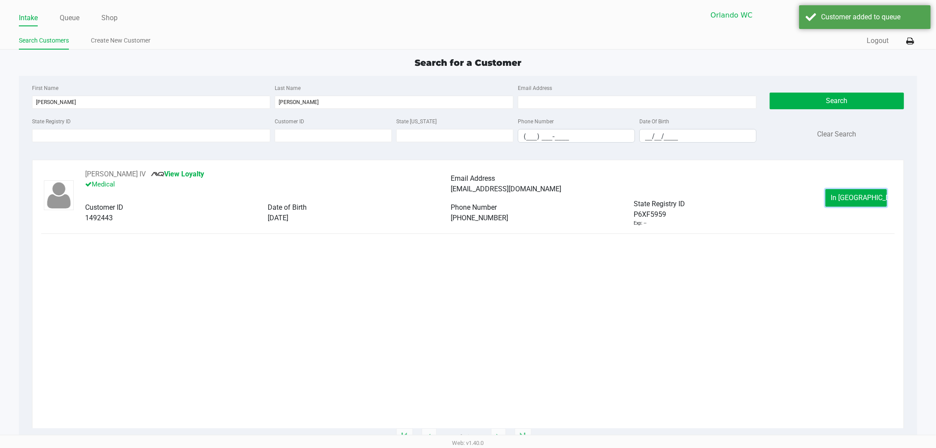
click at [865, 195] on span "In Queue" at bounding box center [868, 198] width 74 height 8
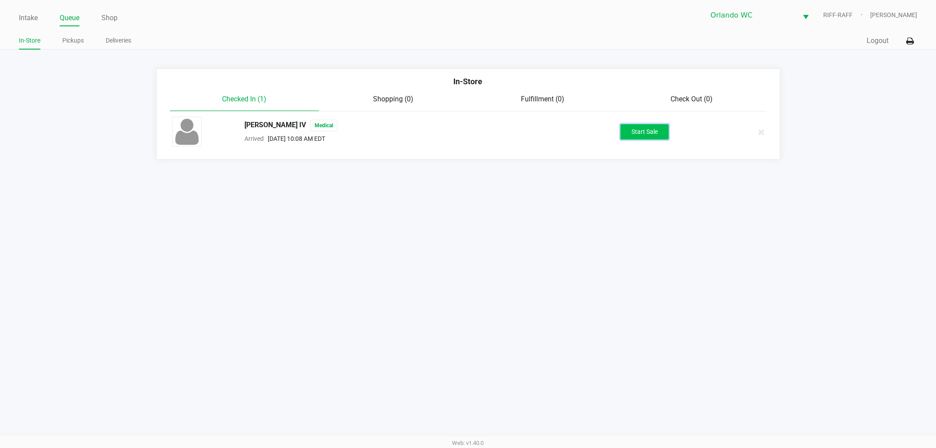
click at [639, 136] on button "Start Sale" at bounding box center [645, 131] width 48 height 15
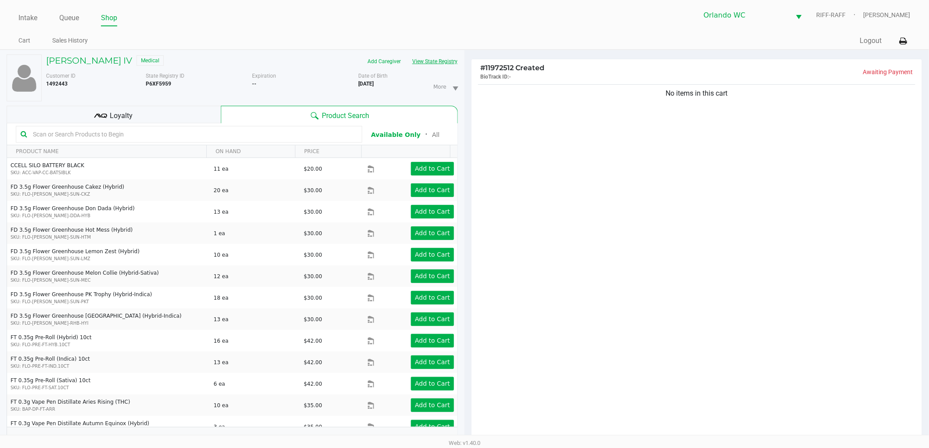
click at [436, 61] on button "View State Registry" at bounding box center [431, 61] width 51 height 14
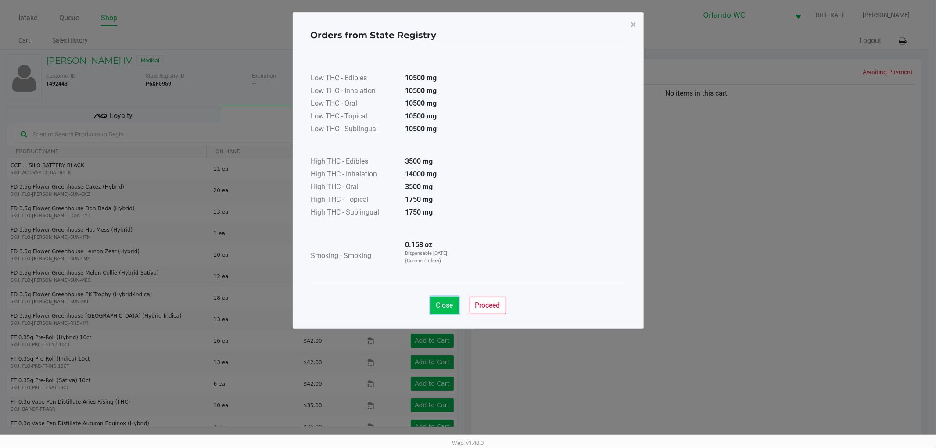
click at [451, 308] on span "Close" at bounding box center [444, 305] width 17 height 8
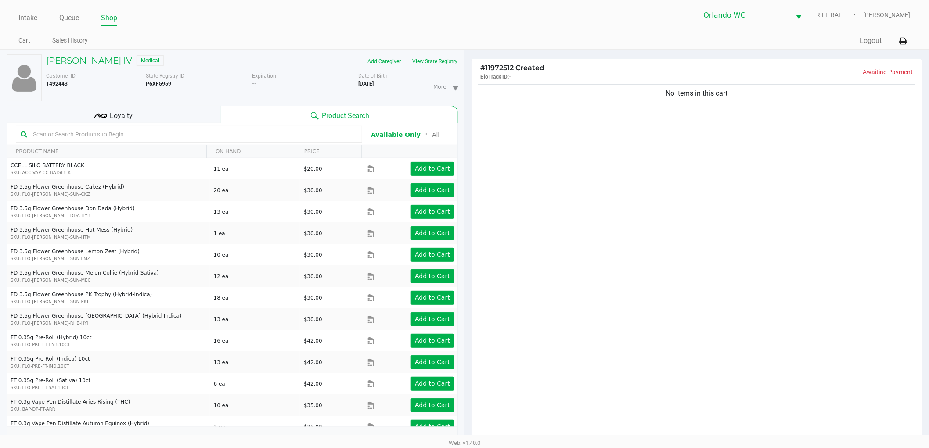
click at [234, 130] on input "text" at bounding box center [193, 134] width 328 height 13
click at [261, 136] on input "text" at bounding box center [193, 134] width 328 height 13
click at [530, 194] on div "No items in this cart" at bounding box center [696, 264] width 450 height 363
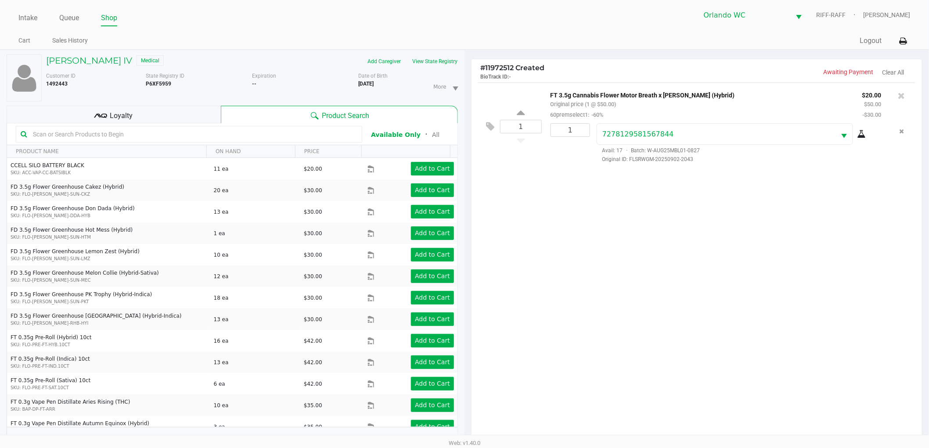
click at [777, 296] on div "1 FT 3.5g Cannabis Flower Motor Breath x Mike Larry (Hybrid) Original price (1 …" at bounding box center [696, 264] width 450 height 363
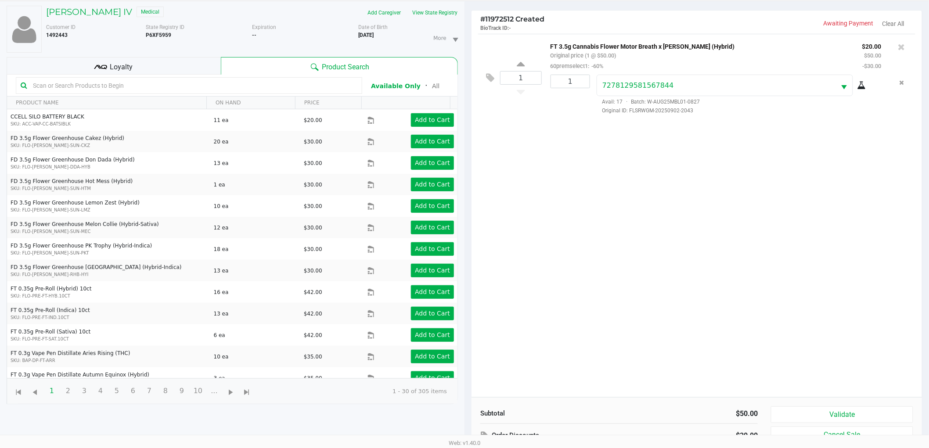
scroll to position [95, 0]
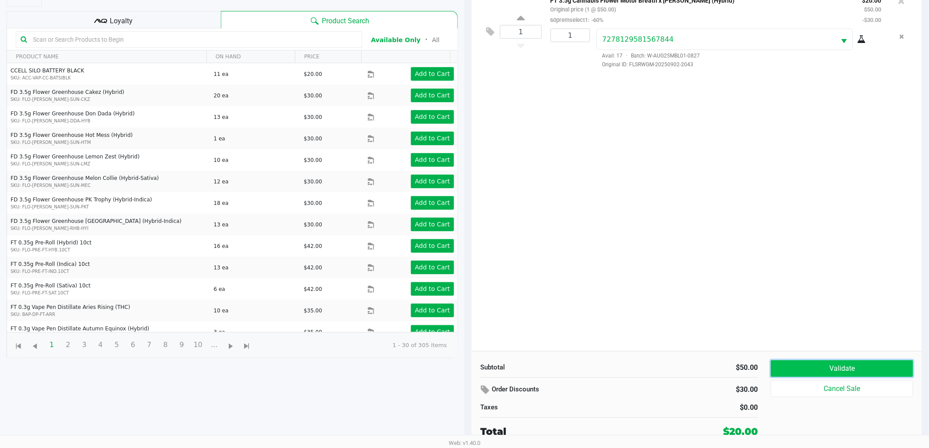
click at [810, 370] on button "Validate" at bounding box center [842, 368] width 142 height 17
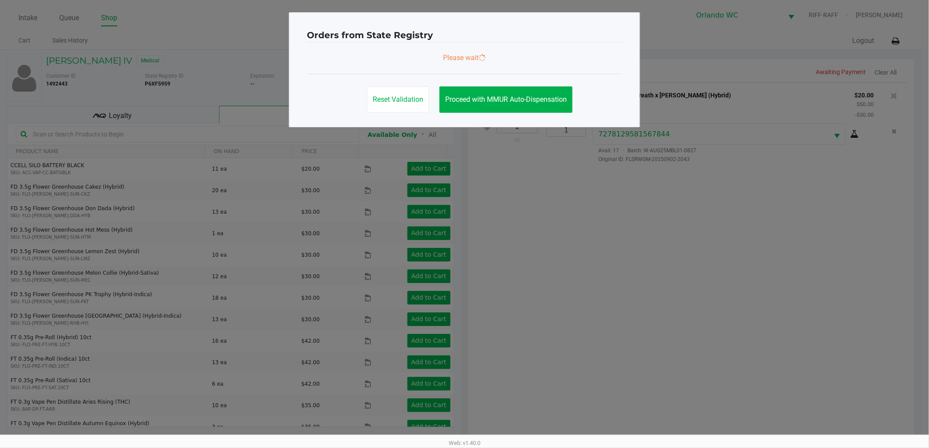
scroll to position [0, 0]
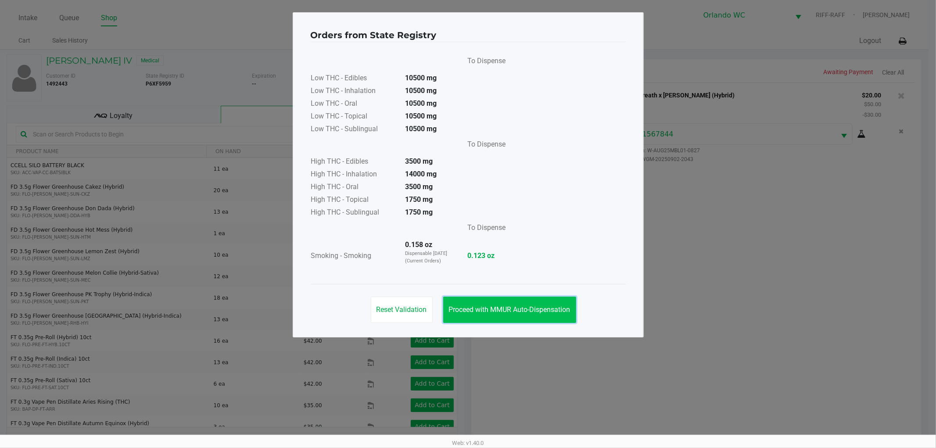
click at [540, 308] on span "Proceed with MMUR Auto-Dispensation" at bounding box center [510, 309] width 122 height 8
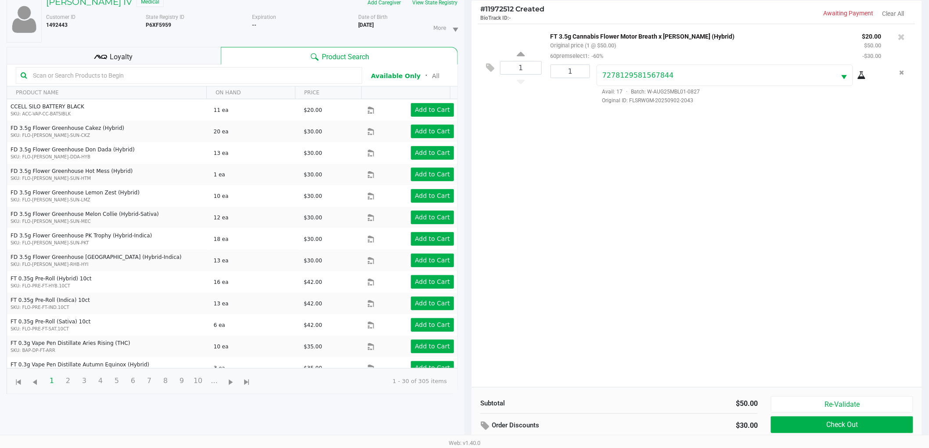
scroll to position [95, 0]
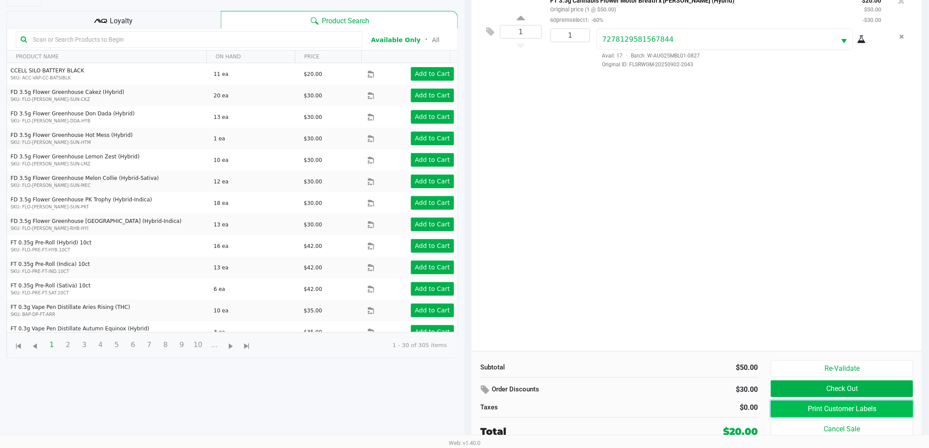
click at [780, 408] on button "Print Customer Labels" at bounding box center [842, 409] width 142 height 17
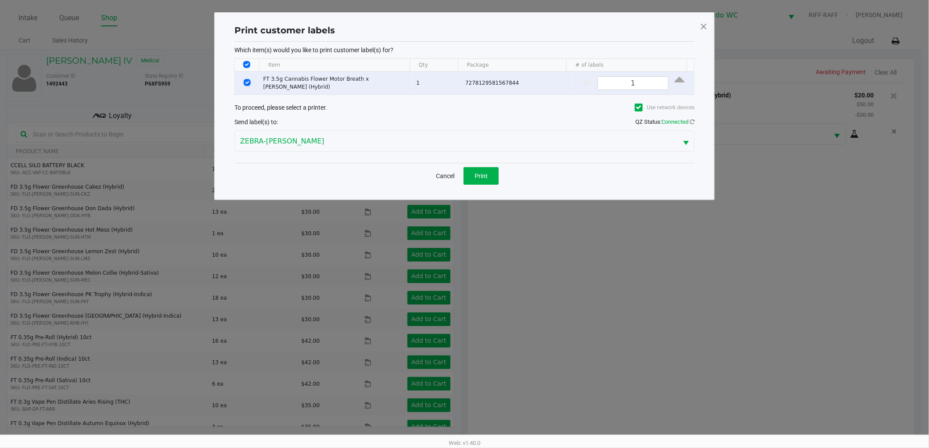
scroll to position [0, 0]
click at [498, 172] on button "Print" at bounding box center [484, 176] width 35 height 18
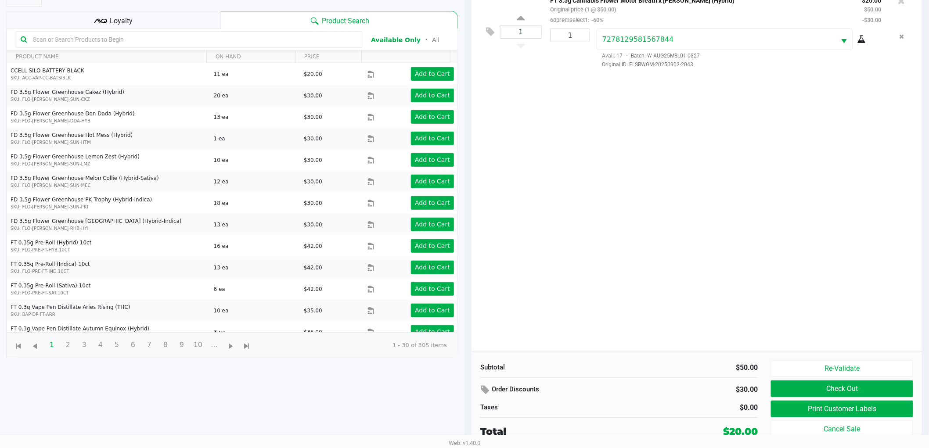
scroll to position [95, 0]
click at [871, 386] on button "Check Out" at bounding box center [842, 388] width 142 height 17
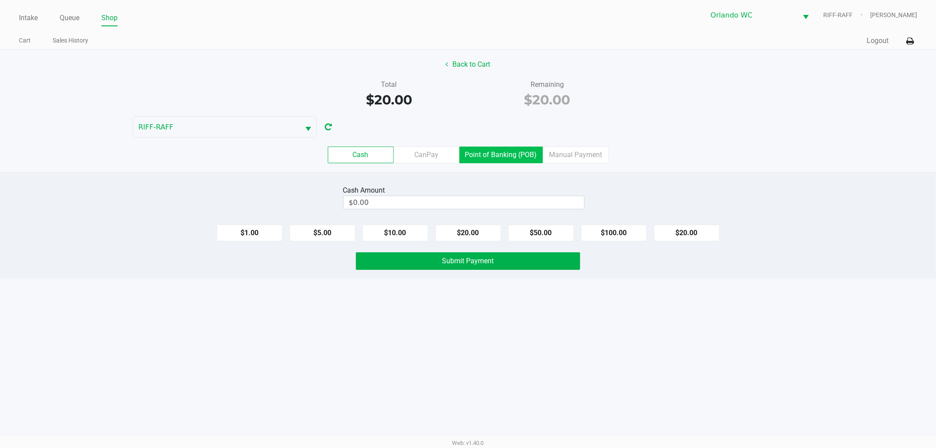
click at [520, 159] on label "Point of Banking (POB)" at bounding box center [500, 155] width 83 height 17
click at [0, 0] on 7 "Point of Banking (POB)" at bounding box center [0, 0] width 0 height 0
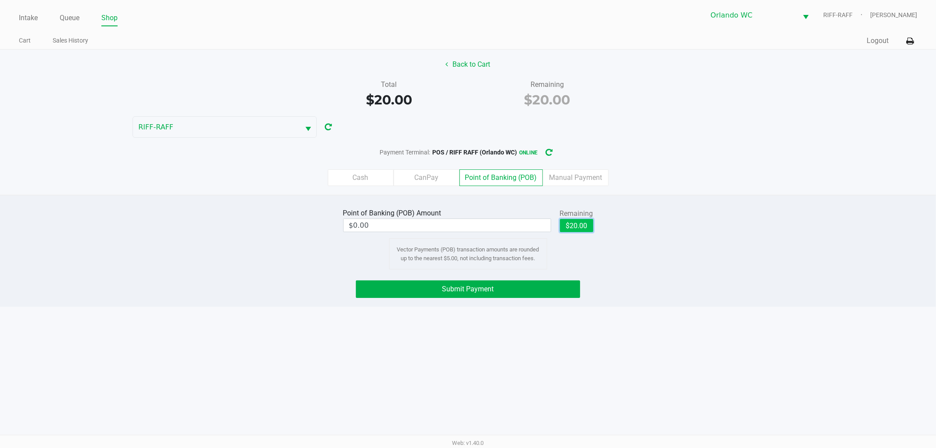
click at [568, 225] on button "$20.00" at bounding box center [576, 225] width 33 height 13
type input "$20.00"
click at [531, 287] on button "Submit Payment" at bounding box center [468, 289] width 224 height 18
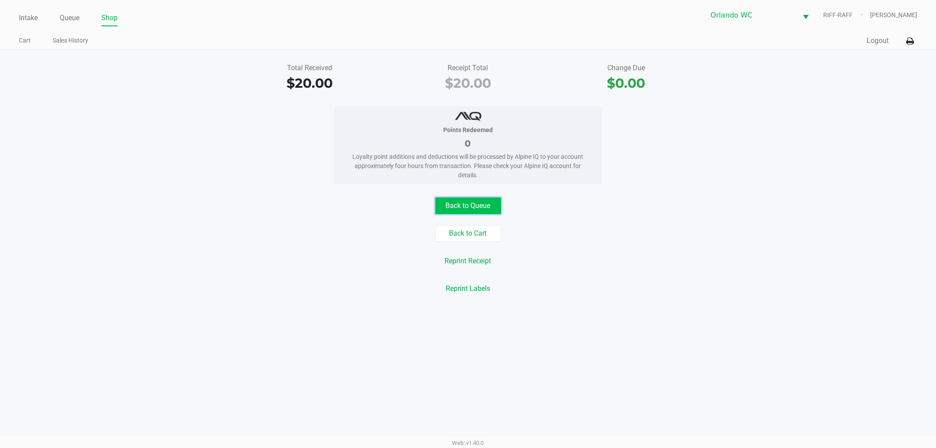
click at [476, 200] on button "Back to Queue" at bounding box center [468, 205] width 66 height 17
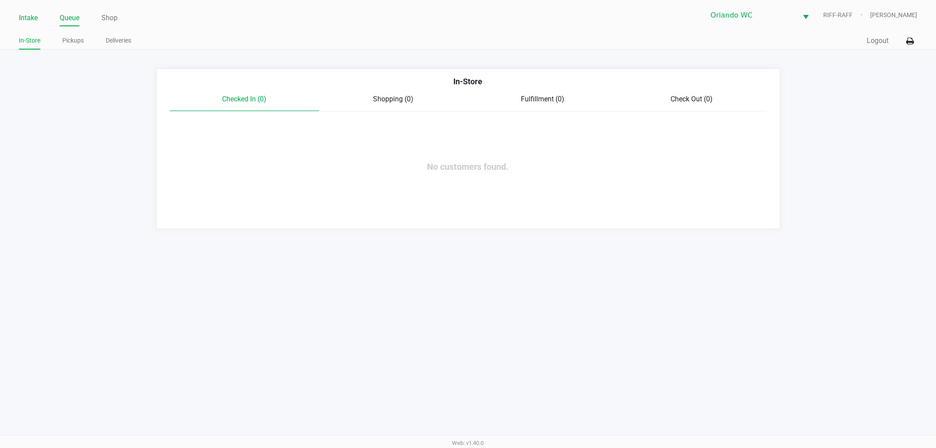
click at [26, 16] on link "Intake" at bounding box center [28, 18] width 19 height 12
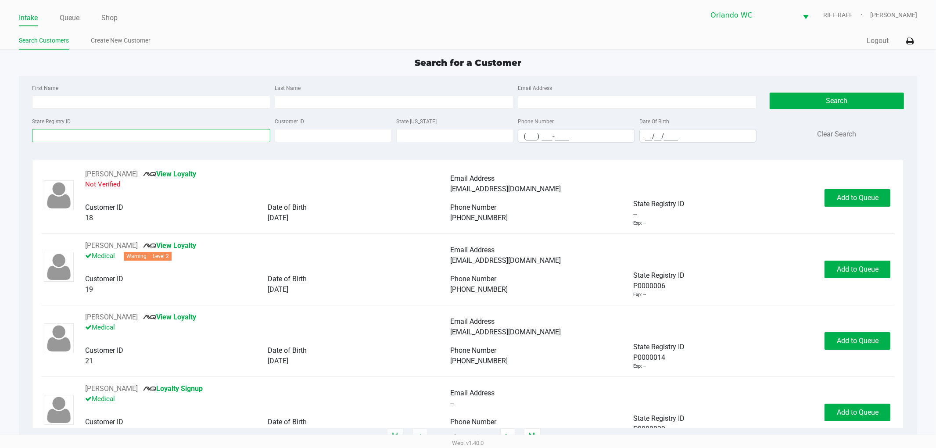
click at [83, 135] on input "State Registry ID" at bounding box center [151, 135] width 239 height 13
click at [88, 100] on input "First Name" at bounding box center [151, 102] width 239 height 13
click at [78, 139] on input "State Registry ID" at bounding box center [151, 135] width 239 height 13
click at [54, 100] on input "First Name" at bounding box center [151, 102] width 239 height 13
type input "braden"
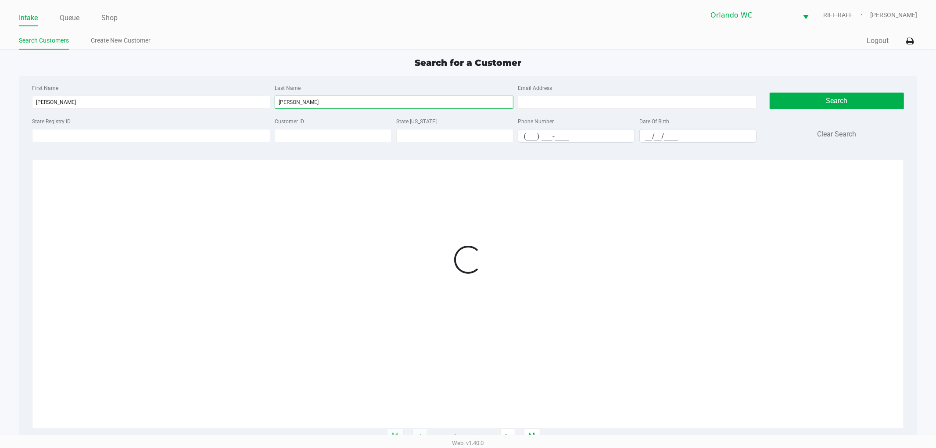
type input "turner"
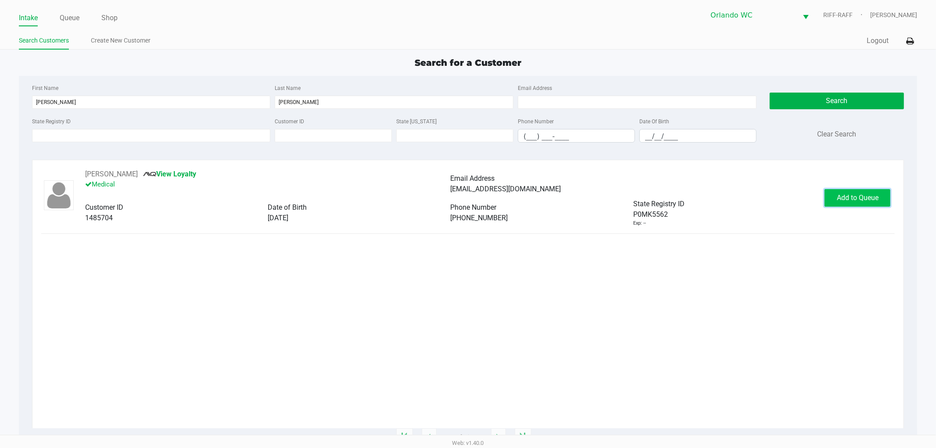
click at [858, 204] on button "Add to Queue" at bounding box center [858, 198] width 66 height 18
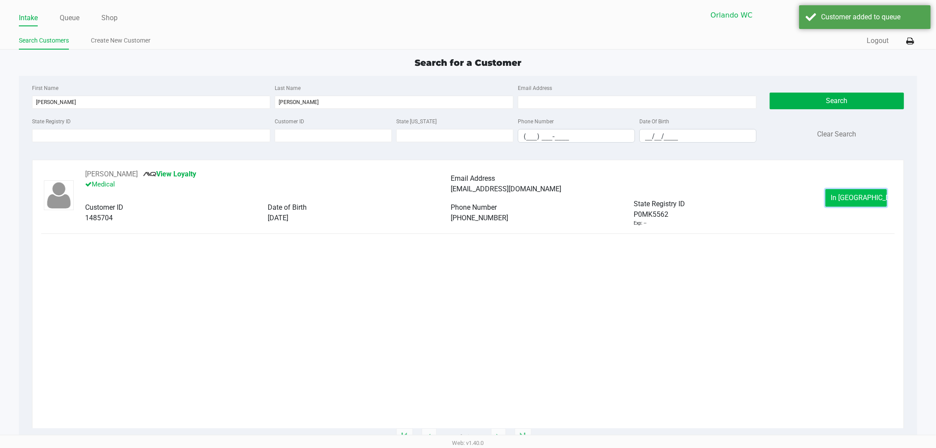
click at [859, 199] on span "In Queue" at bounding box center [868, 198] width 74 height 8
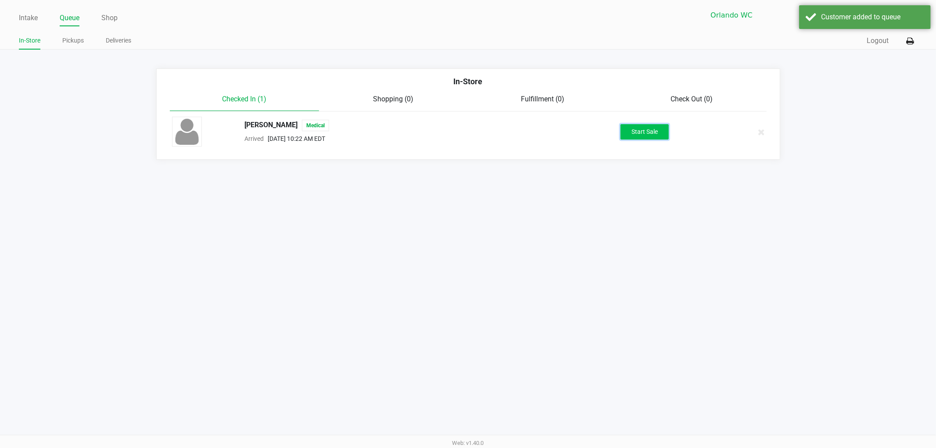
click at [659, 138] on button "Start Sale" at bounding box center [645, 131] width 48 height 15
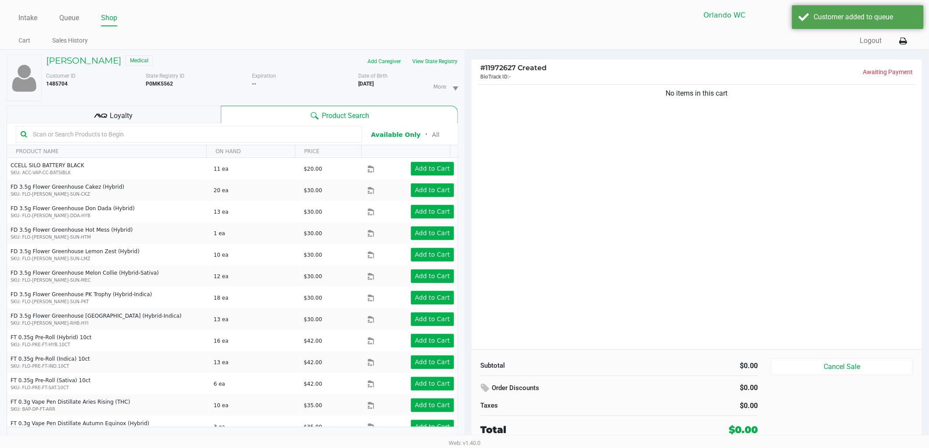
click at [617, 187] on div "No items in this cart" at bounding box center [696, 216] width 450 height 267
click at [426, 59] on button "View State Registry" at bounding box center [431, 61] width 51 height 14
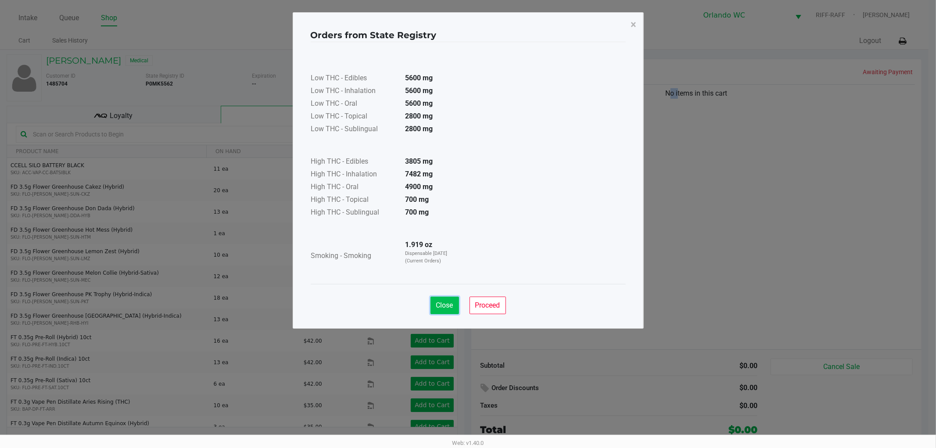
click at [447, 302] on span "Close" at bounding box center [444, 305] width 17 height 8
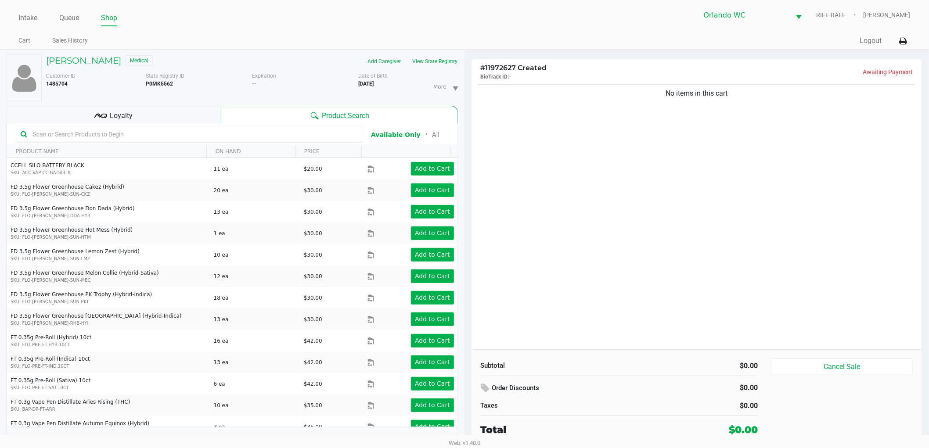
click at [201, 121] on div "Loyalty" at bounding box center [114, 115] width 214 height 18
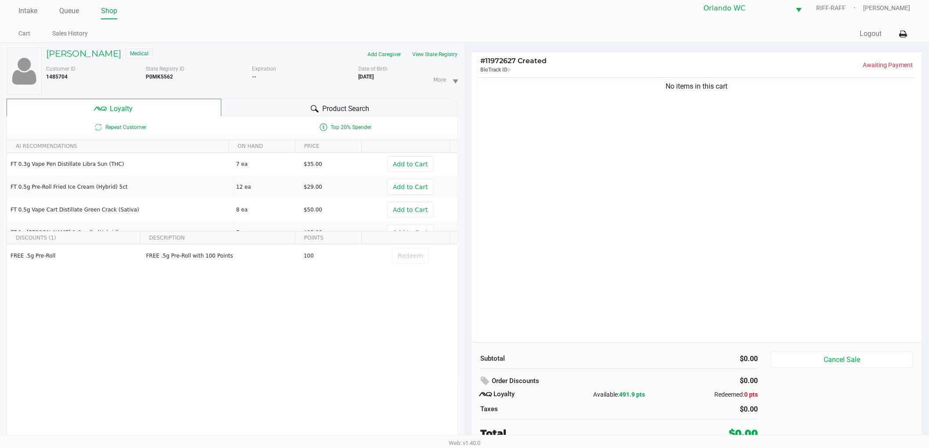
scroll to position [9, 0]
click at [735, 242] on div "No items in this cart" at bounding box center [696, 206] width 450 height 267
click at [345, 107] on span "Product Search" at bounding box center [345, 106] width 47 height 11
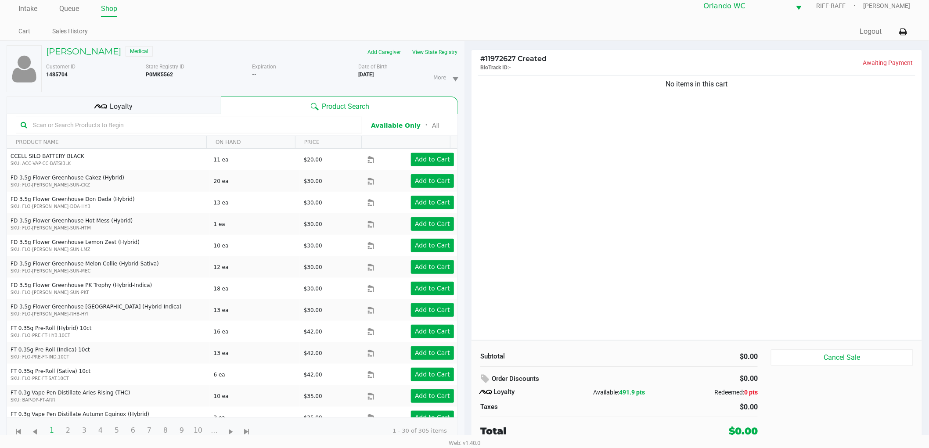
click at [619, 105] on div "No items in this cart" at bounding box center [696, 206] width 450 height 267
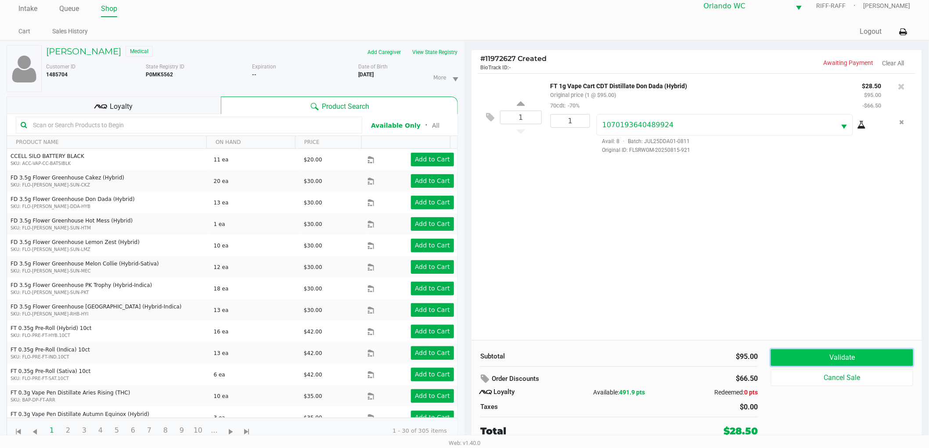
click at [846, 363] on button "Validate" at bounding box center [842, 357] width 142 height 17
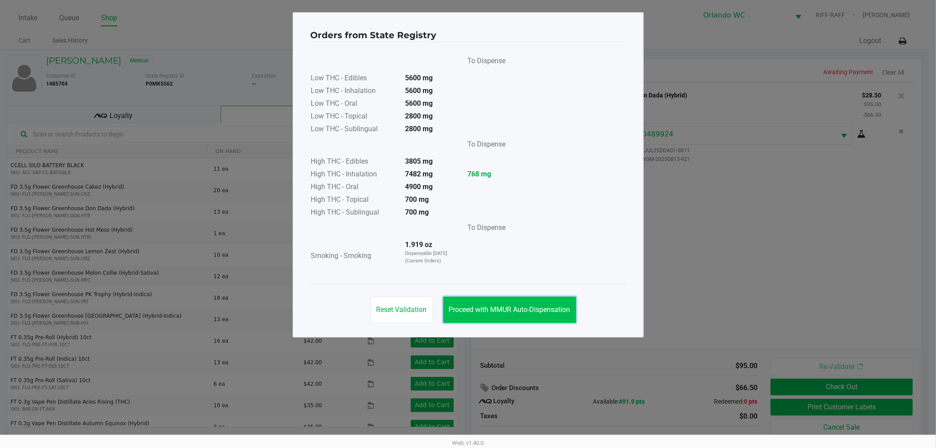
click at [531, 302] on button "Proceed with MMUR Auto-Dispensation" at bounding box center [509, 310] width 133 height 26
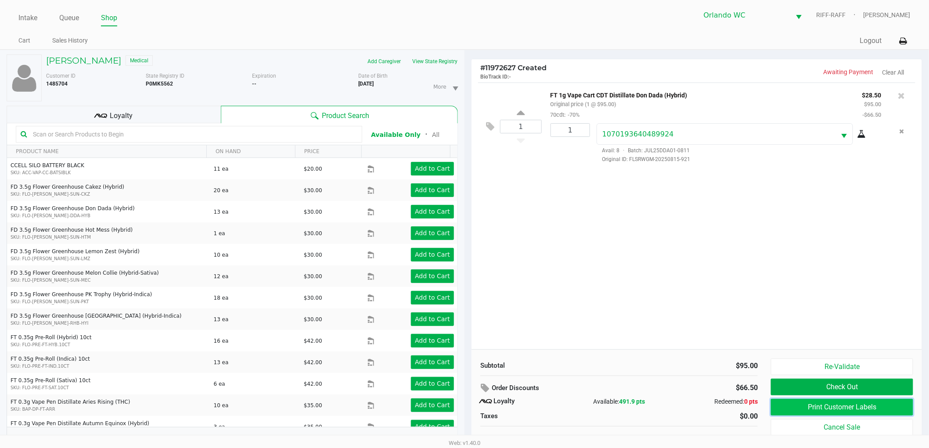
click at [801, 409] on button "Print Customer Labels" at bounding box center [842, 407] width 142 height 17
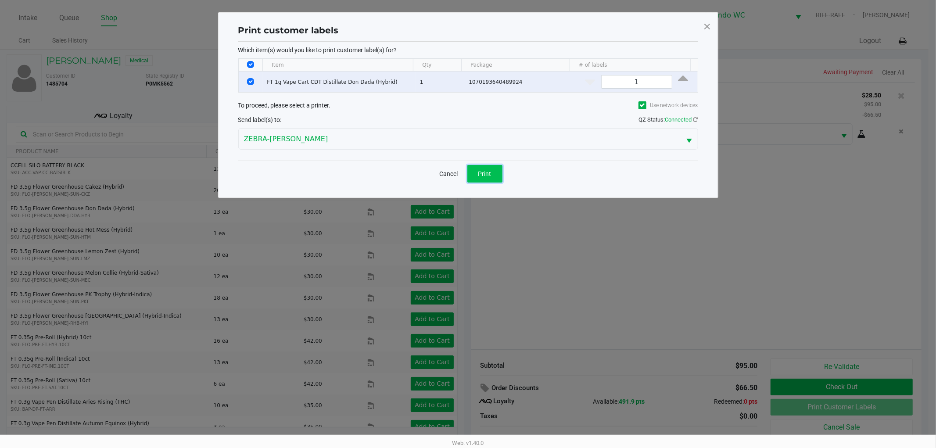
click at [484, 173] on span "Print" at bounding box center [484, 173] width 13 height 7
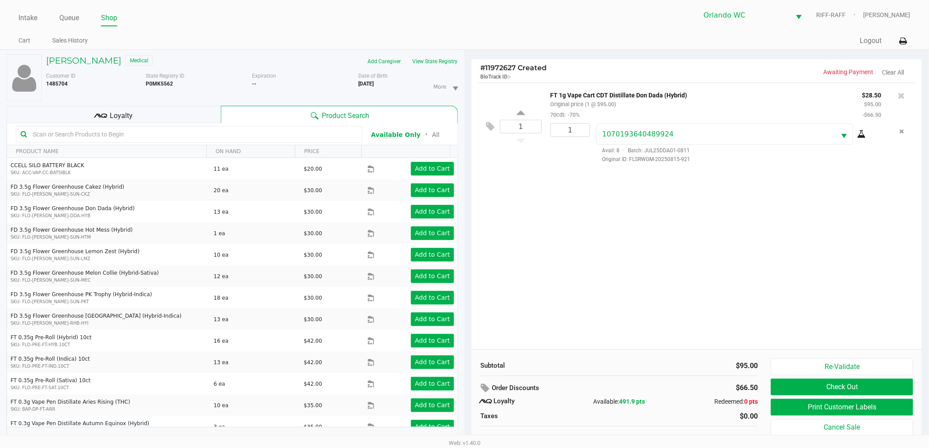
scroll to position [9, 0]
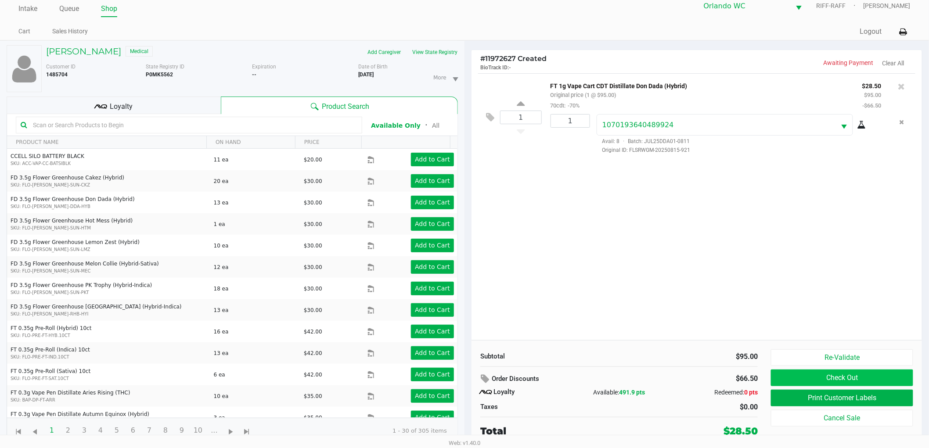
click at [800, 375] on button "Check Out" at bounding box center [842, 378] width 142 height 17
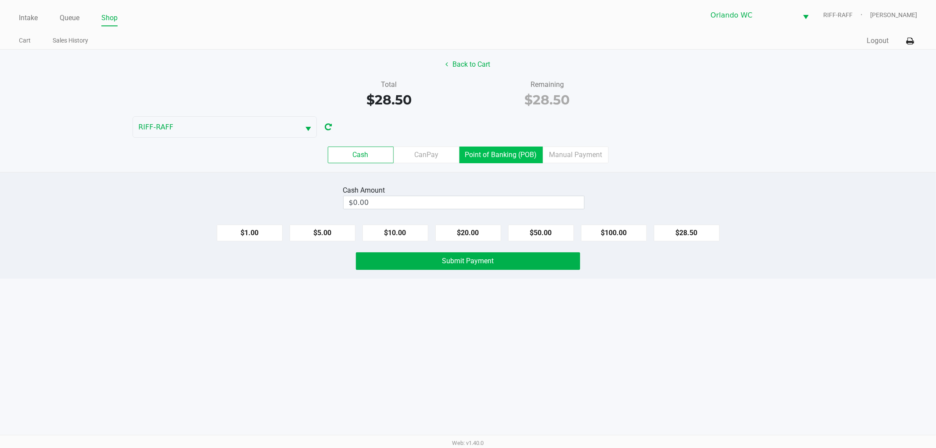
click at [511, 153] on label "Point of Banking (POB)" at bounding box center [500, 155] width 83 height 17
click at [0, 0] on 7 "Point of Banking (POB)" at bounding box center [0, 0] width 0 height 0
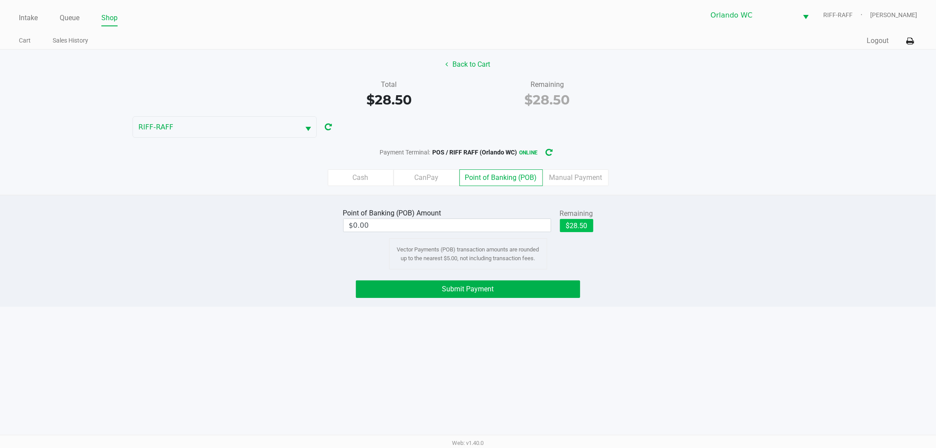
click at [576, 224] on button "$28.50" at bounding box center [576, 225] width 33 height 13
type input "$28.50"
click at [504, 287] on button "Submit Payment" at bounding box center [468, 289] width 224 height 18
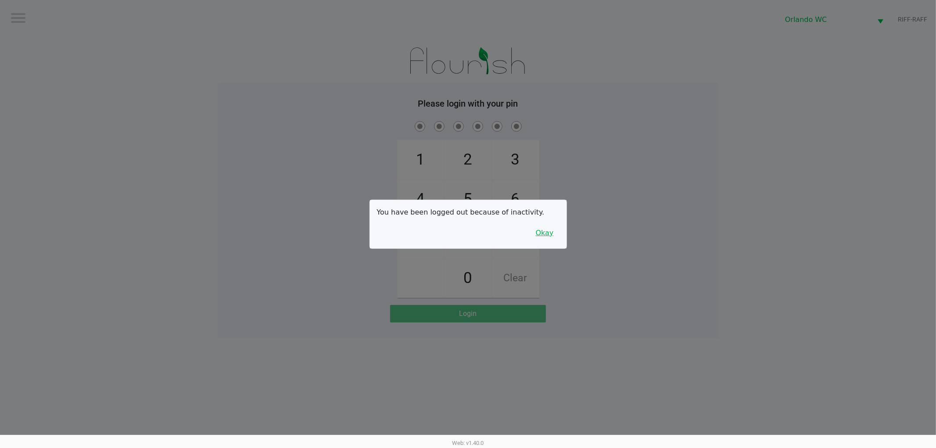
click at [543, 237] on button "Okay" at bounding box center [544, 233] width 29 height 17
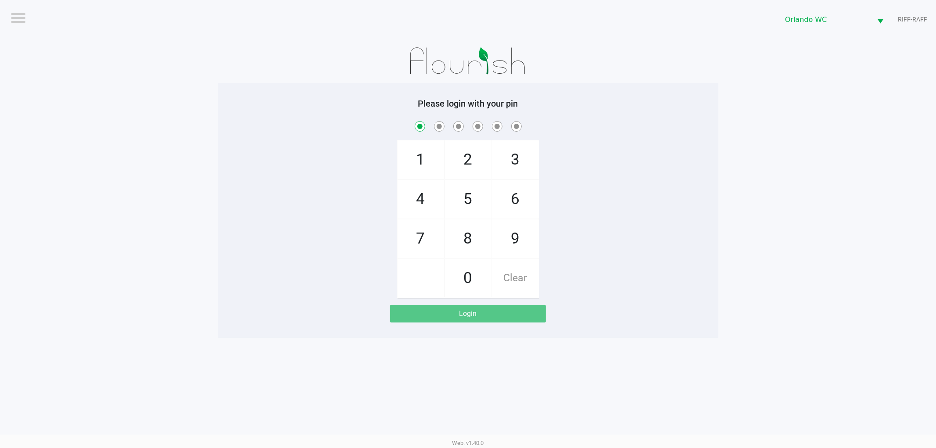
checkbox input "true"
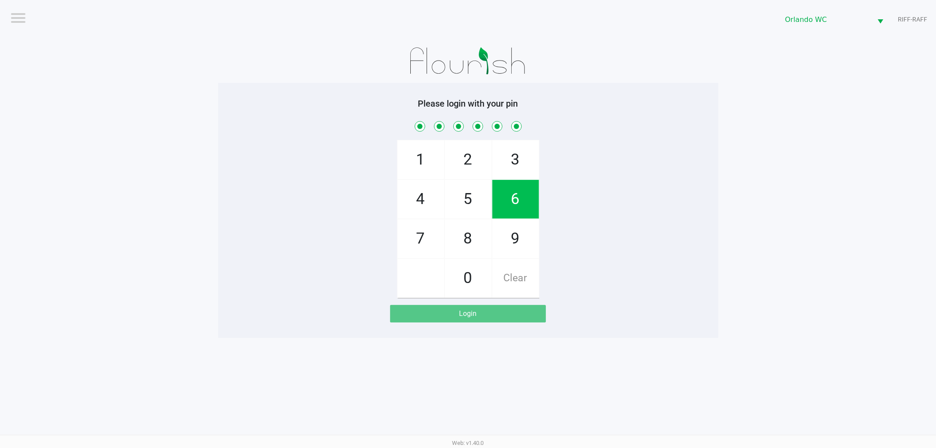
checkbox input "true"
checkbox input "false"
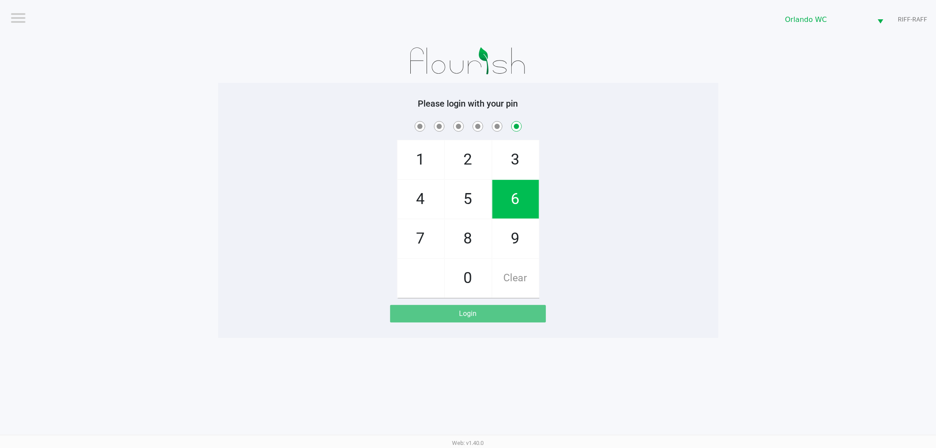
checkbox input "false"
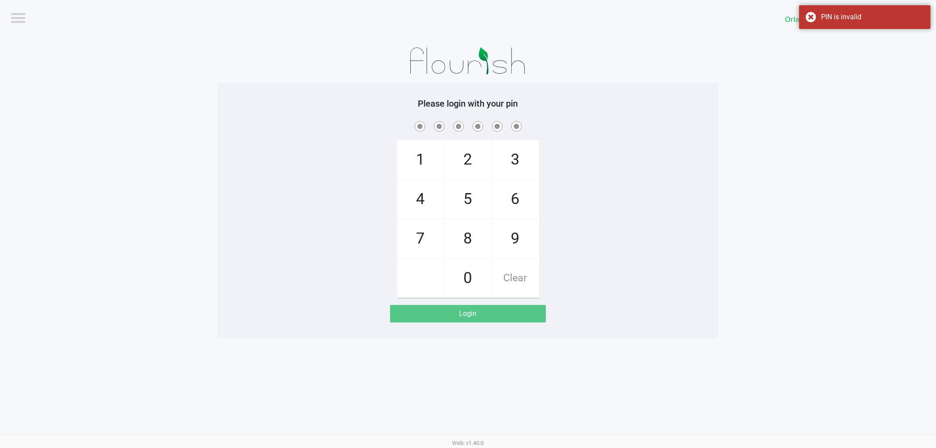
checkbox input "true"
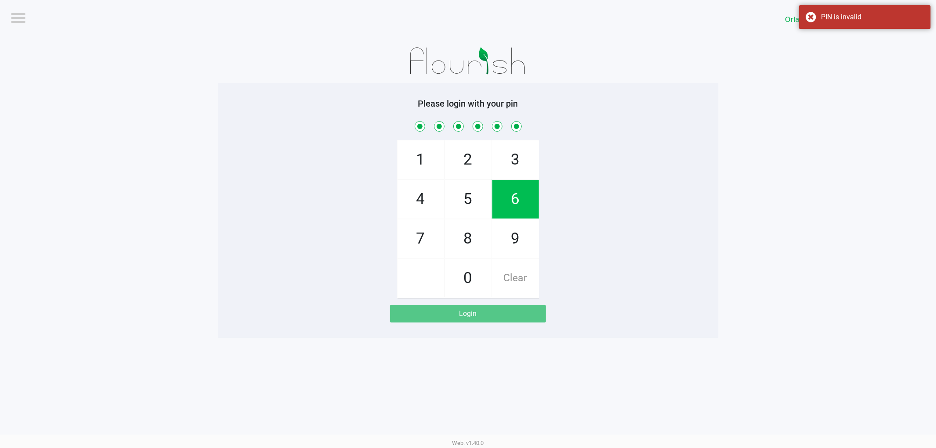
checkbox input "true"
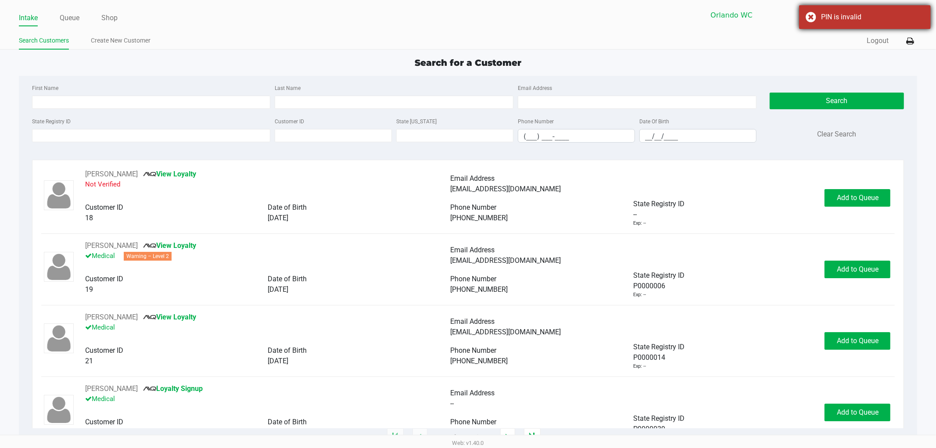
click at [810, 18] on div "PIN is invalid" at bounding box center [865, 17] width 132 height 24
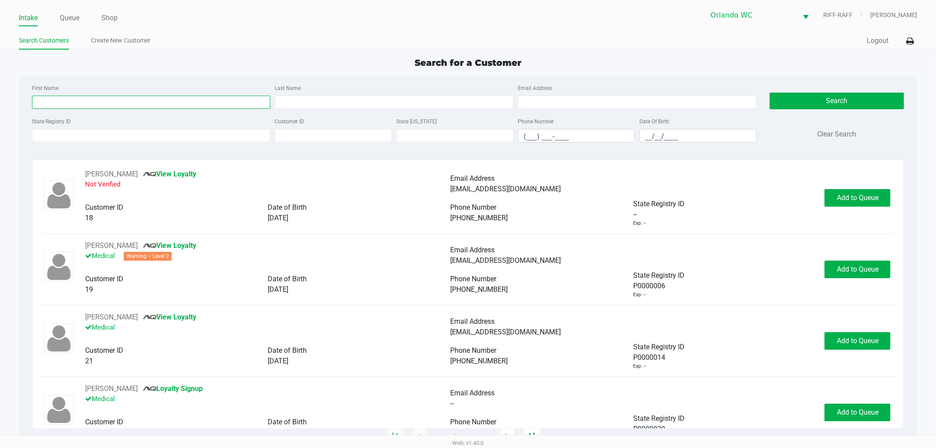
click at [235, 103] on input "First Name" at bounding box center [151, 102] width 239 height 13
type input "jacob"
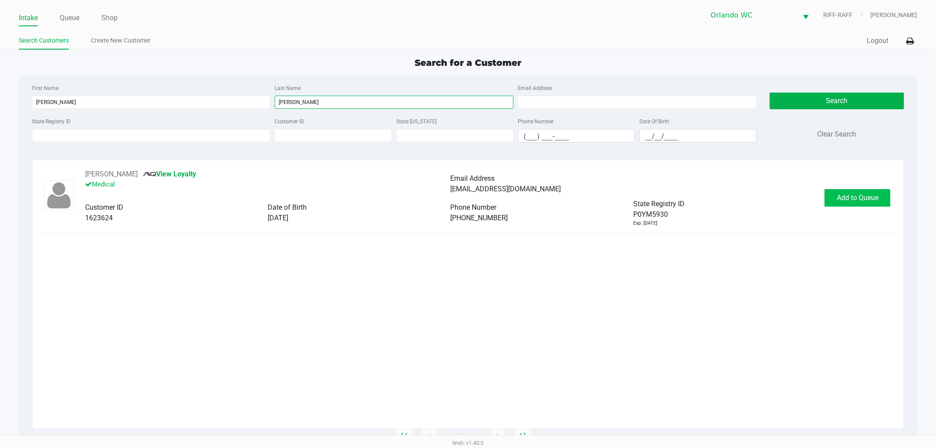
type input "rothberg"
click at [831, 200] on button "Add to Queue" at bounding box center [858, 198] width 66 height 18
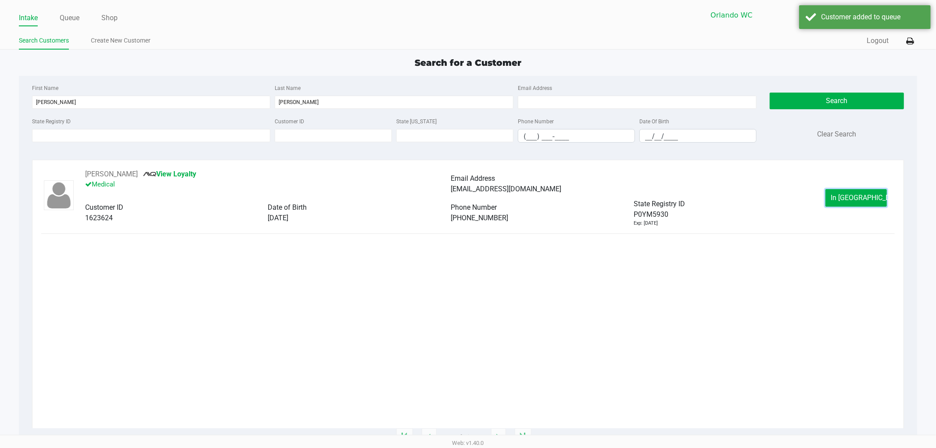
click at [831, 200] on button "In Queue" at bounding box center [856, 198] width 61 height 18
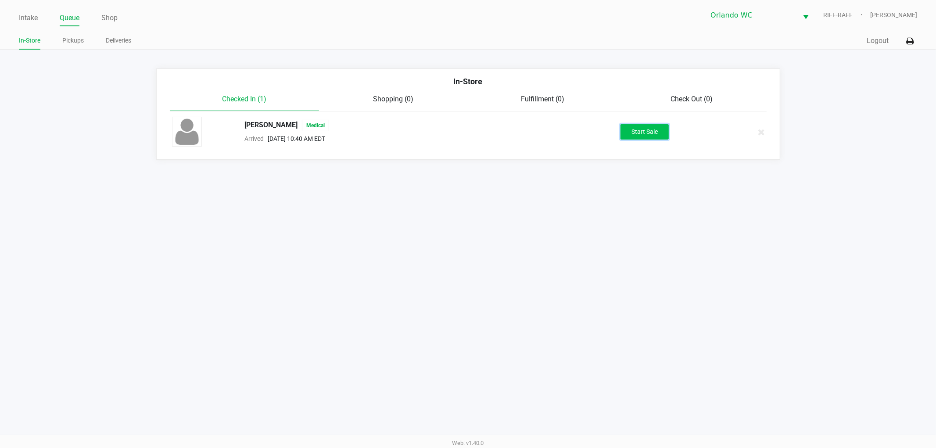
click at [644, 133] on button "Start Sale" at bounding box center [645, 131] width 48 height 15
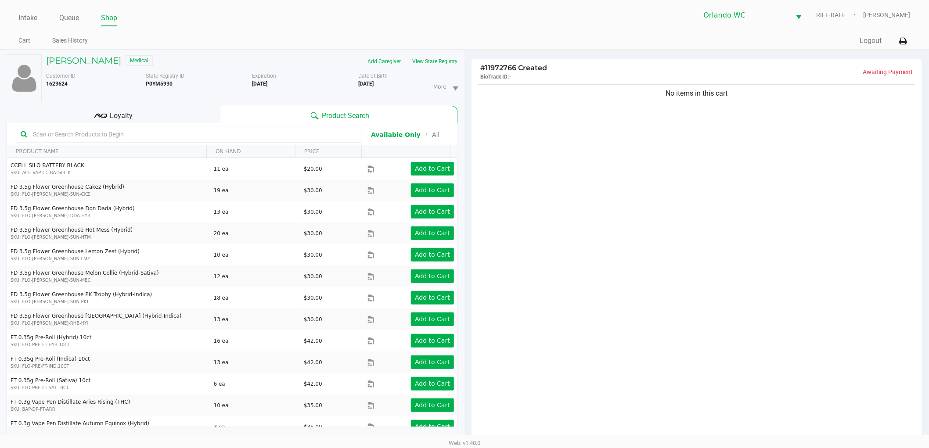
click at [308, 129] on input "text" at bounding box center [193, 134] width 328 height 13
click at [622, 326] on div "No items in this cart" at bounding box center [696, 264] width 450 height 363
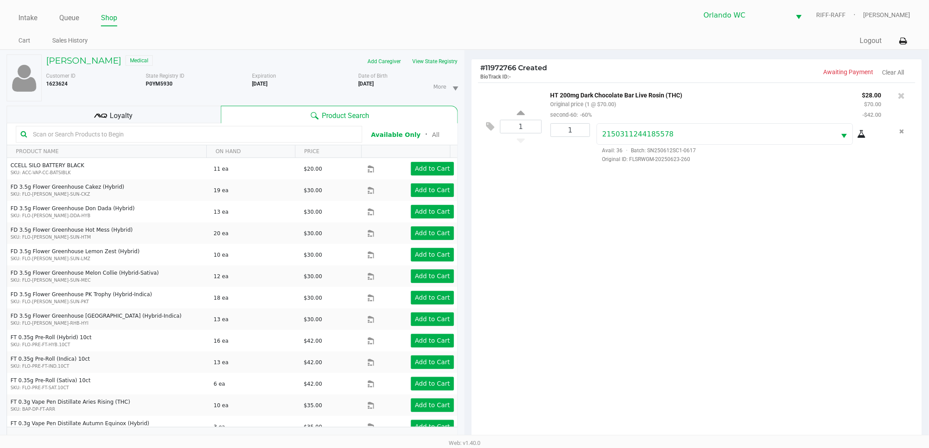
click at [576, 293] on div "1 HT 200mg Dark Chocolate Bar Live Rosin (THC) Original price (1 @ $70.00) seco…" at bounding box center [696, 264] width 450 height 363
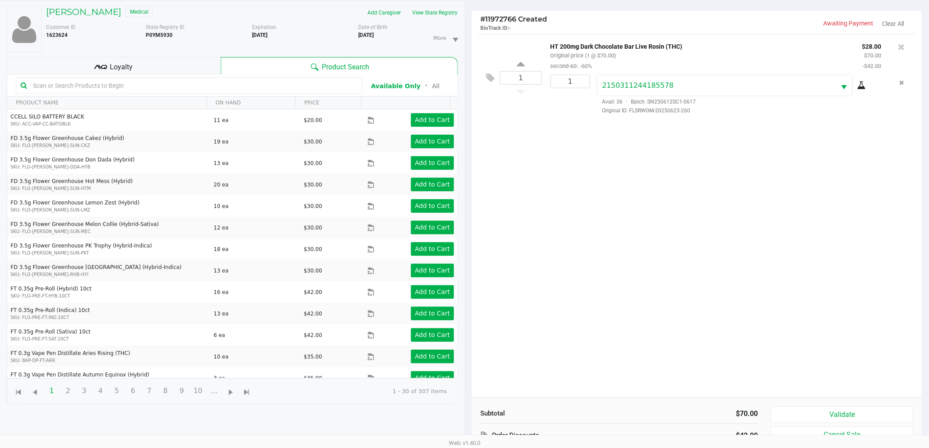
scroll to position [95, 0]
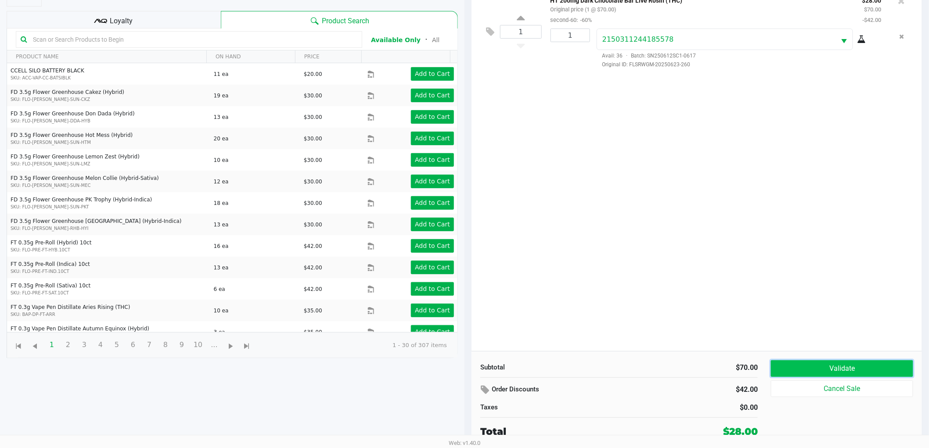
click at [837, 367] on button "Validate" at bounding box center [842, 368] width 142 height 17
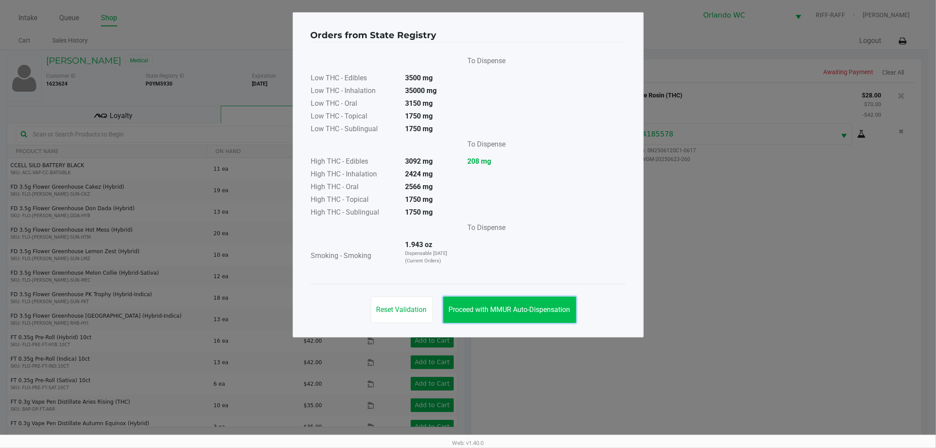
click at [524, 312] on span "Proceed with MMUR Auto-Dispensation" at bounding box center [510, 309] width 122 height 8
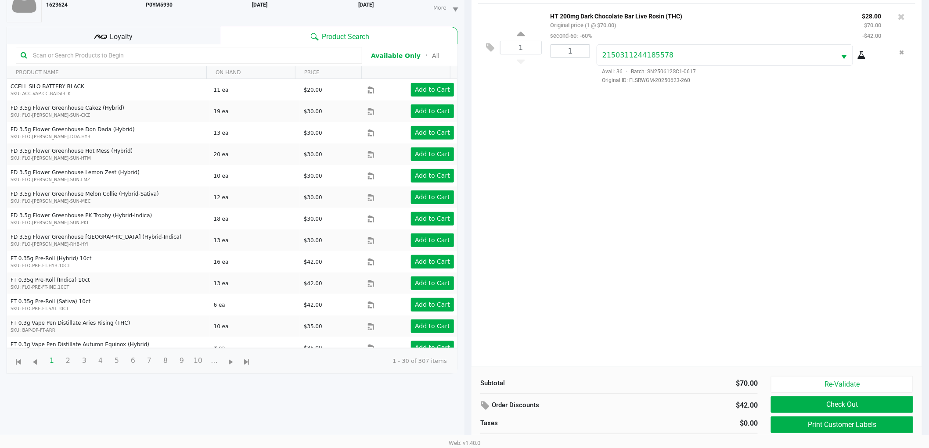
scroll to position [95, 0]
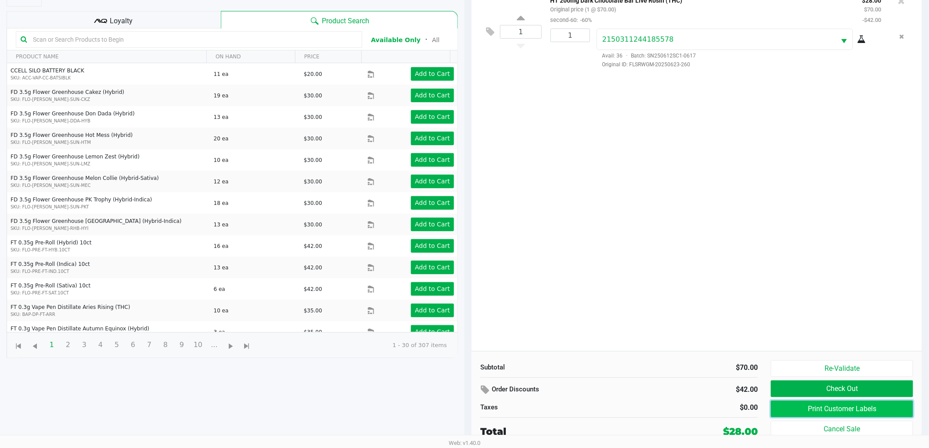
click at [826, 408] on button "Print Customer Labels" at bounding box center [842, 409] width 142 height 17
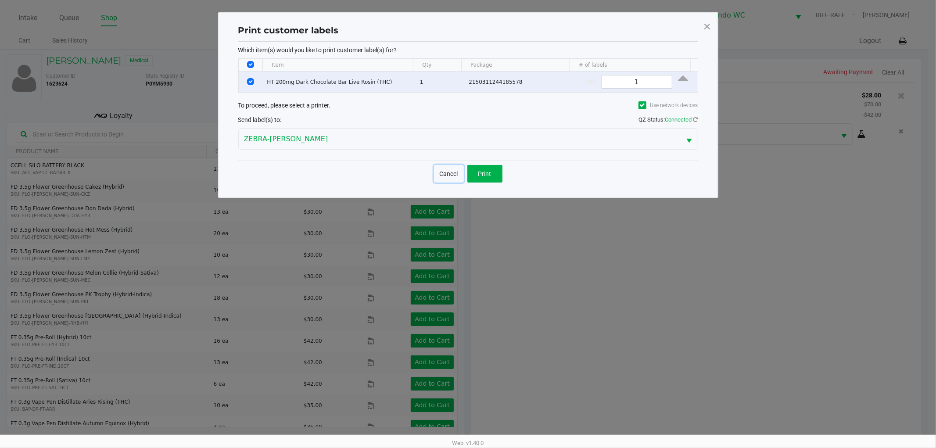
click at [452, 170] on button "Cancel" at bounding box center [449, 174] width 30 height 18
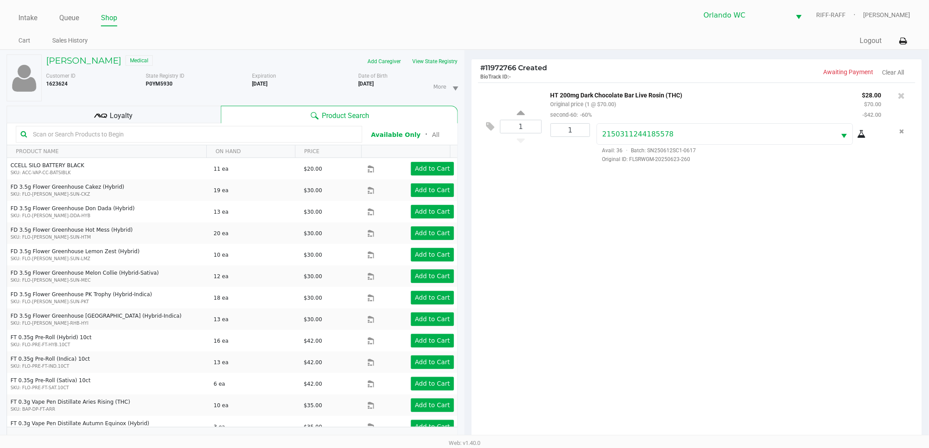
click at [583, 206] on div "1 HT 200mg Dark Chocolate Bar Live Rosin (THC) Original price (1 @ $70.00) seco…" at bounding box center [696, 264] width 450 height 363
click at [583, 205] on div "1 HT 200mg Dark Chocolate Bar Live Rosin (THC) Original price (1 @ $70.00) seco…" at bounding box center [696, 264] width 450 height 363
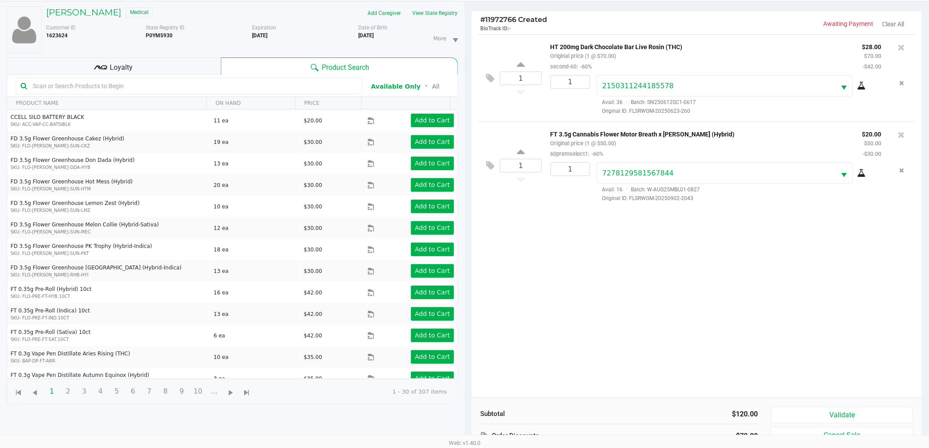
scroll to position [95, 0]
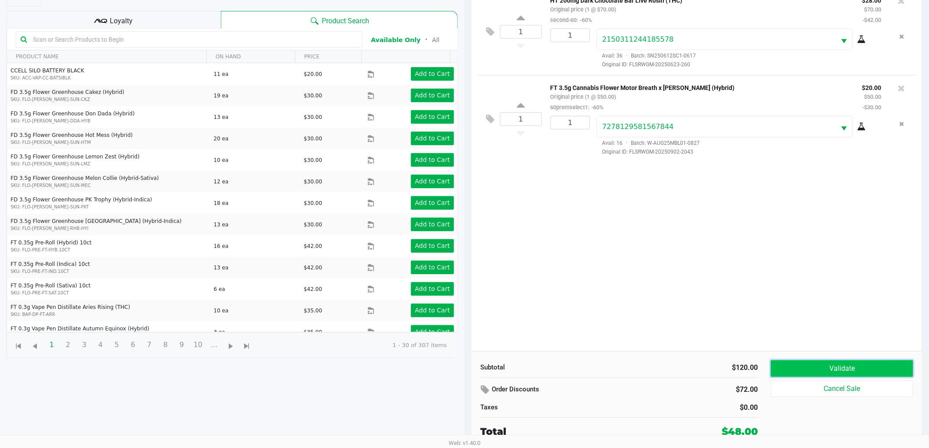
click at [867, 360] on button "Validate" at bounding box center [842, 368] width 142 height 17
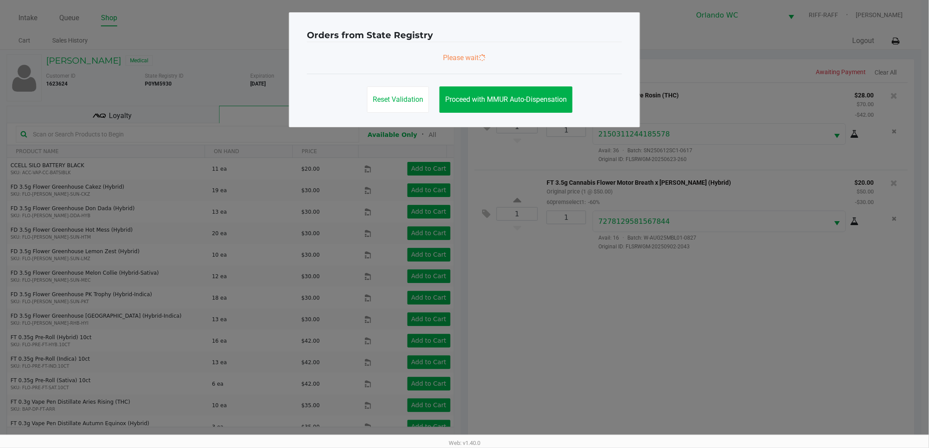
scroll to position [0, 0]
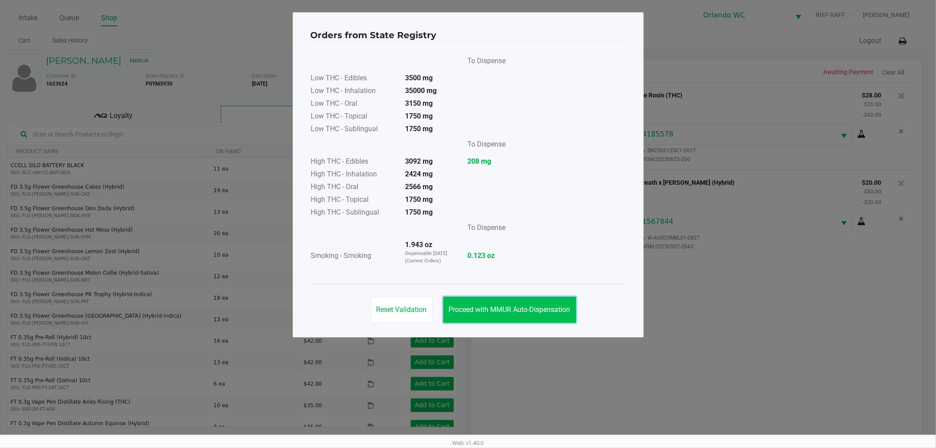
click at [497, 303] on button "Proceed with MMUR Auto-Dispensation" at bounding box center [509, 310] width 133 height 26
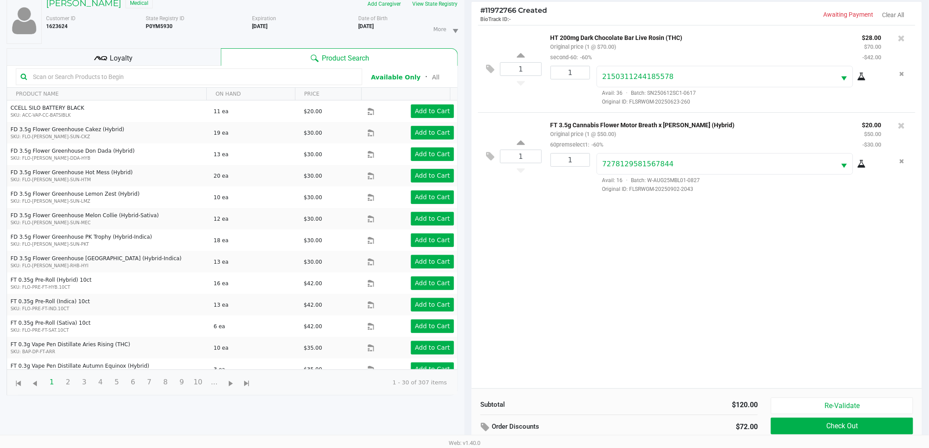
scroll to position [95, 0]
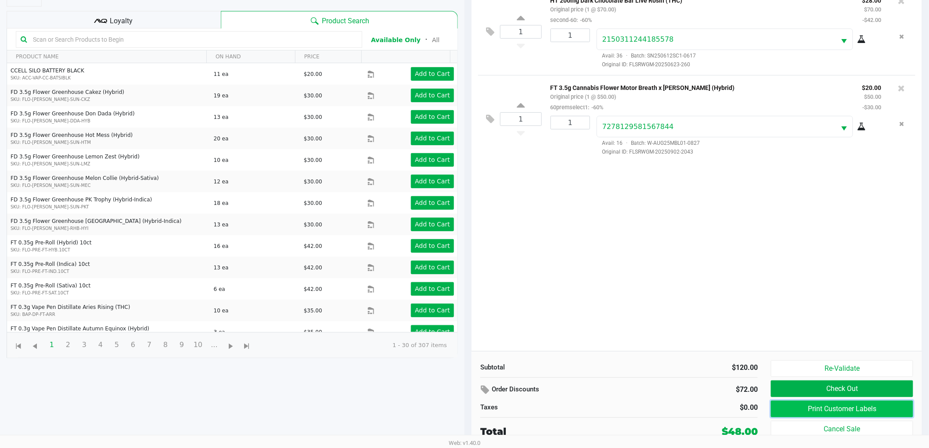
click at [827, 413] on button "Print Customer Labels" at bounding box center [842, 409] width 142 height 17
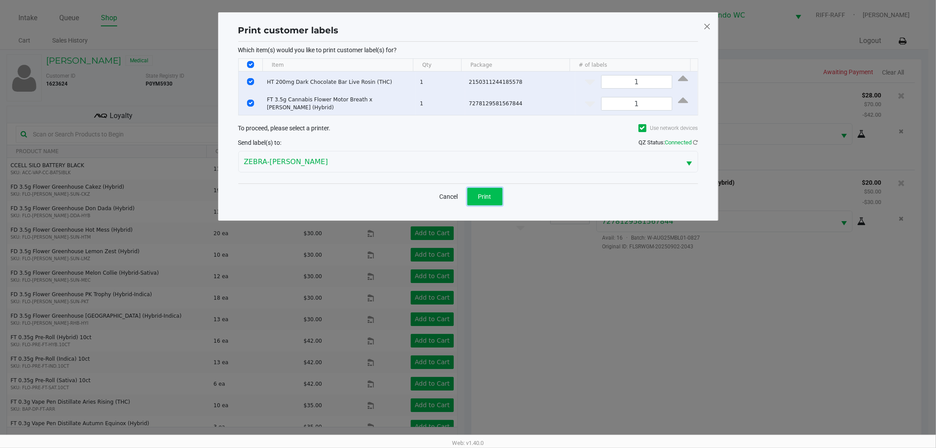
click at [483, 195] on span "Print" at bounding box center [484, 196] width 13 height 7
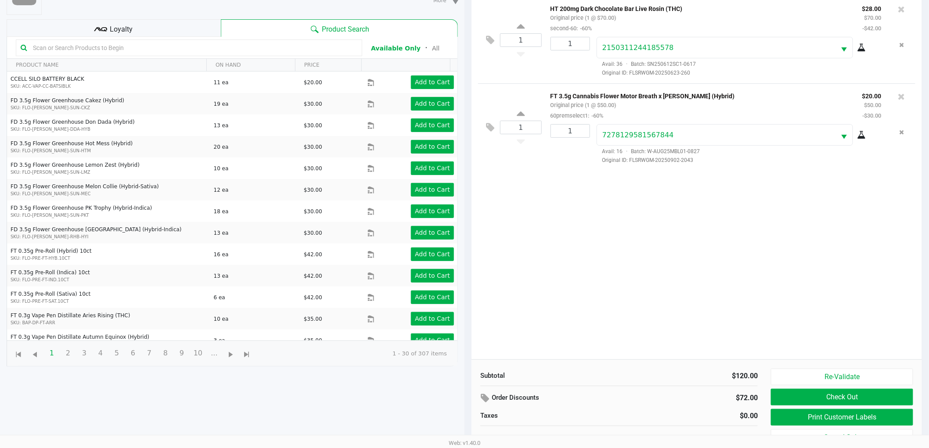
scroll to position [95, 0]
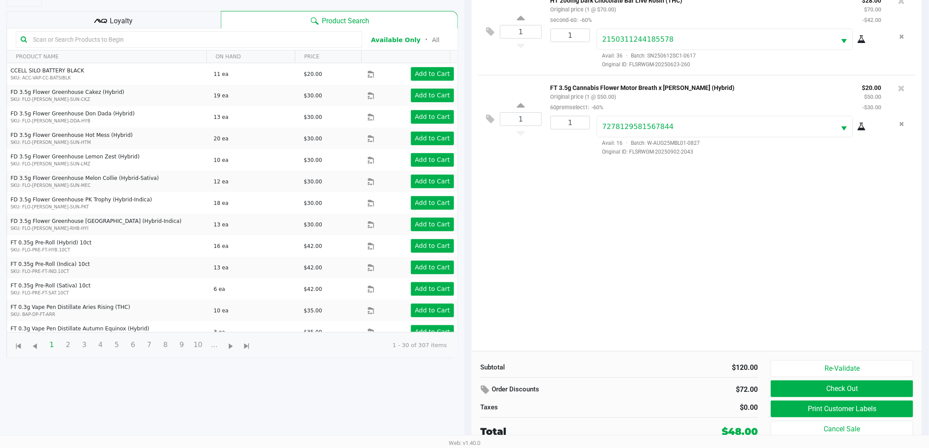
click at [598, 221] on div "1 HT 200mg Dark Chocolate Bar Live Rosin (THC) Original price (1 @ $70.00) seco…" at bounding box center [696, 169] width 450 height 363
click at [798, 392] on button "Check Out" at bounding box center [842, 388] width 142 height 17
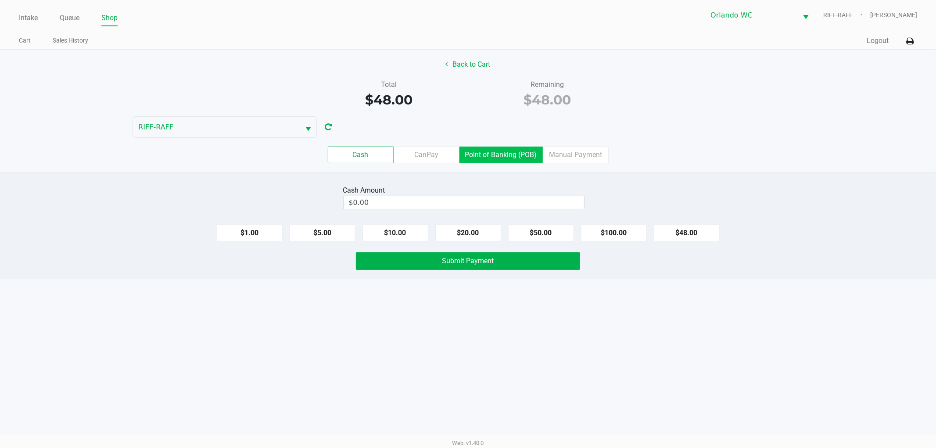
click at [484, 162] on label "Point of Banking (POB)" at bounding box center [500, 155] width 83 height 17
click at [0, 0] on 7 "Point of Banking (POB)" at bounding box center [0, 0] width 0 height 0
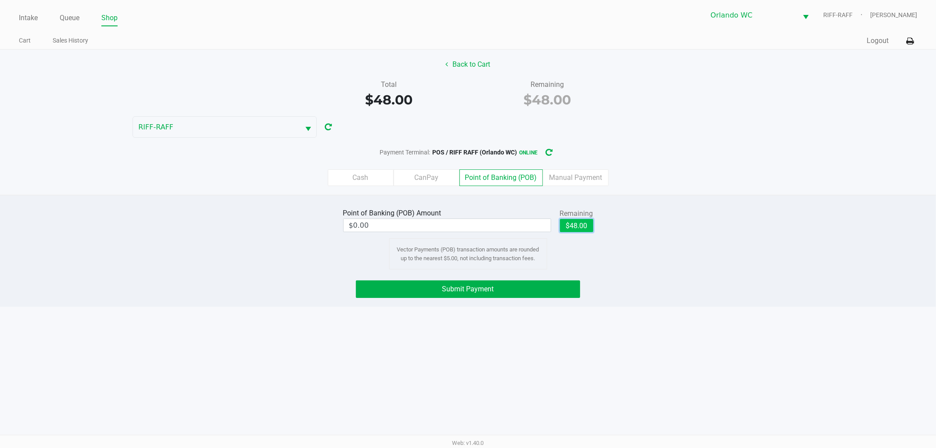
click at [570, 225] on button "$48.00" at bounding box center [576, 225] width 33 height 13
type input "$48.00"
click at [530, 294] on button "Submit Payment" at bounding box center [468, 289] width 224 height 18
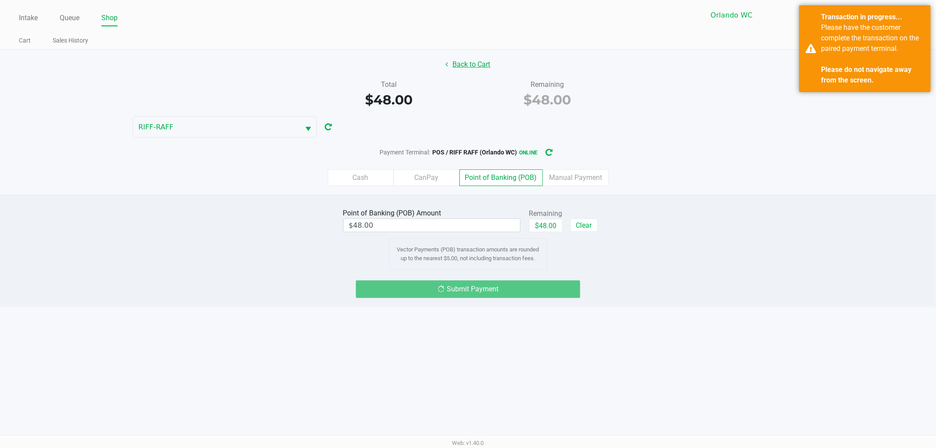
click at [470, 61] on button "Back to Cart" at bounding box center [468, 64] width 56 height 17
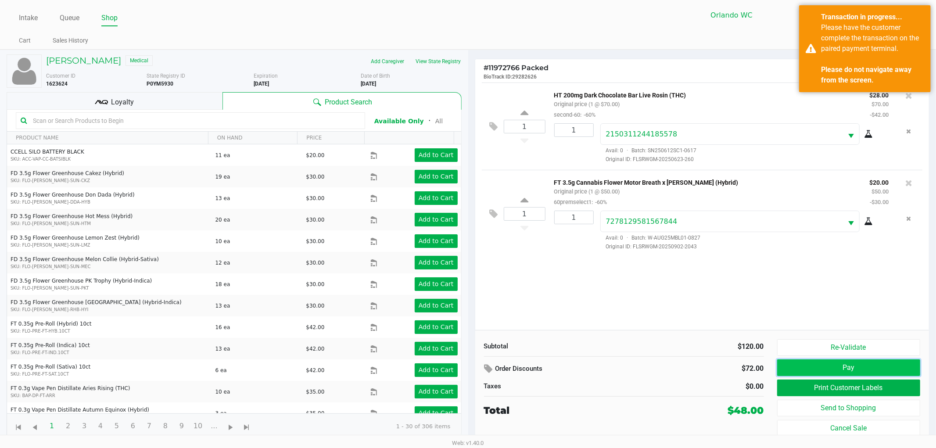
click at [791, 369] on button "Pay" at bounding box center [849, 367] width 144 height 17
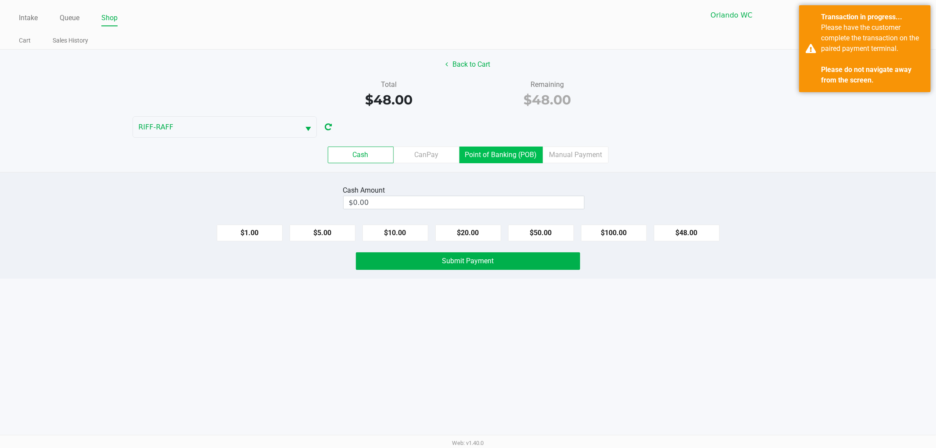
click at [505, 159] on label "Point of Banking (POB)" at bounding box center [500, 155] width 83 height 17
click at [0, 0] on 7 "Point of Banking (POB)" at bounding box center [0, 0] width 0 height 0
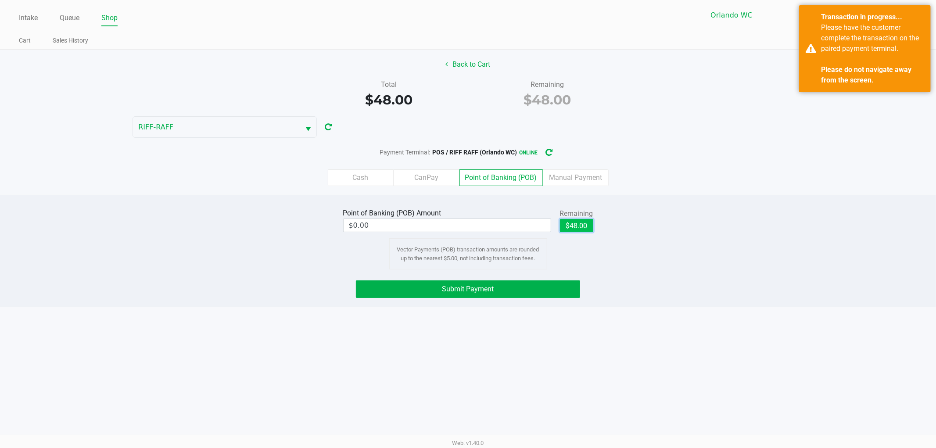
click at [572, 229] on button "$48.00" at bounding box center [576, 225] width 33 height 13
type input "$48.00"
click at [523, 287] on button "Submit Payment" at bounding box center [468, 289] width 224 height 18
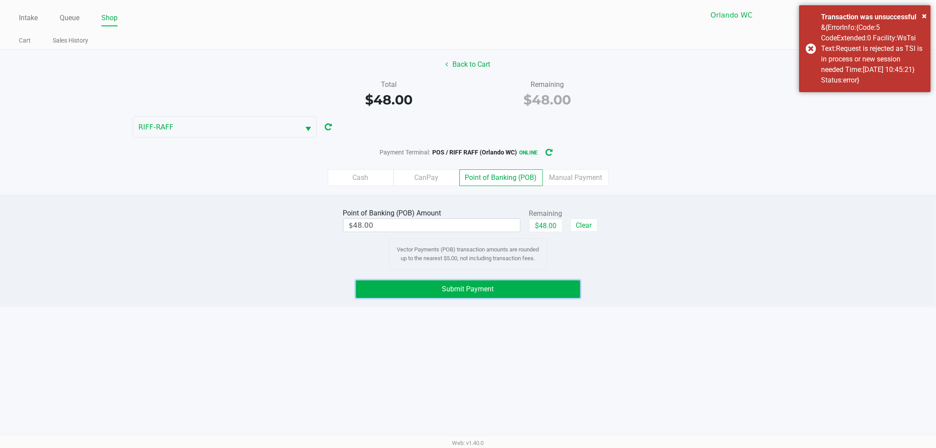
click at [524, 287] on button "Submit Payment" at bounding box center [468, 289] width 224 height 18
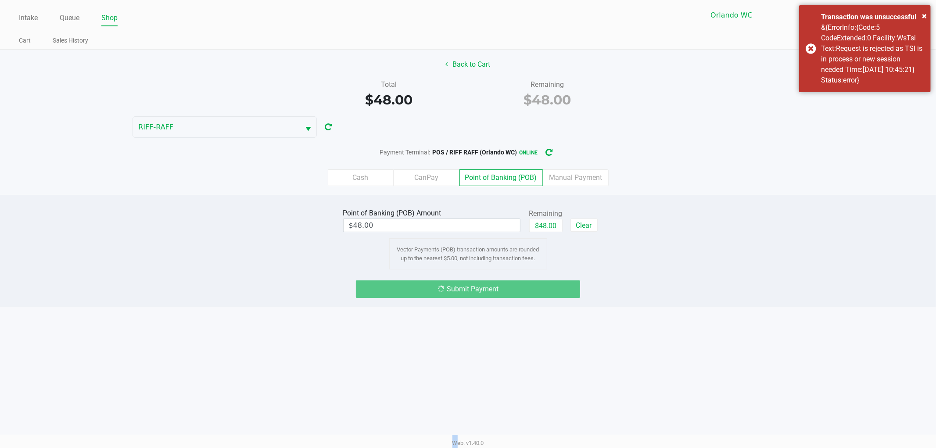
click at [524, 287] on div "Submit Payment" at bounding box center [468, 289] width 224 height 18
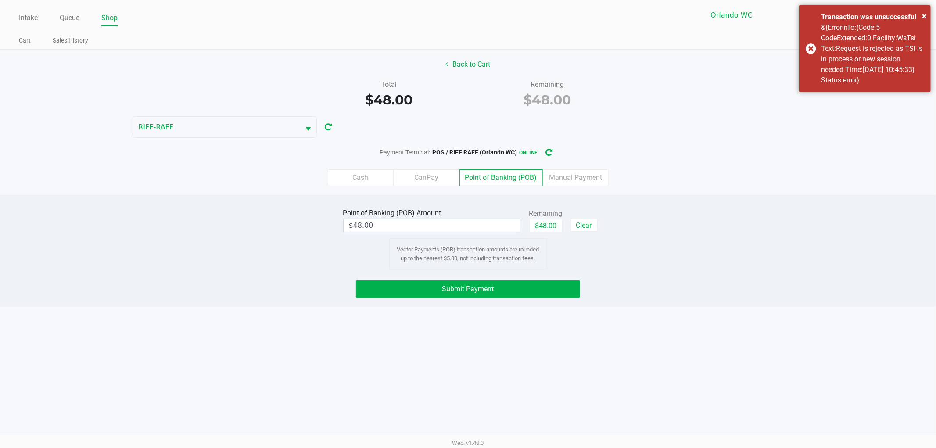
click at [729, 181] on div "Cash CanPay Point of Banking (POB) Manual Payment" at bounding box center [468, 177] width 936 height 17
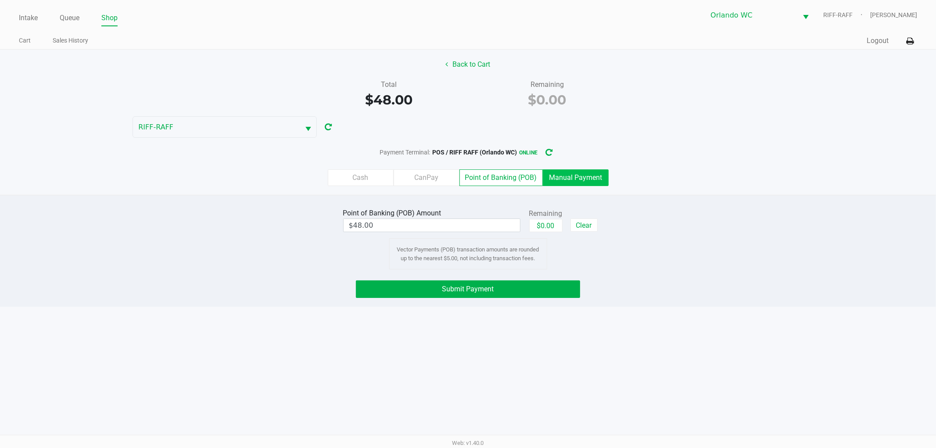
click at [581, 183] on label "Manual Payment" at bounding box center [576, 177] width 66 height 17
click at [0, 0] on 8 "Manual Payment" at bounding box center [0, 0] width 0 height 0
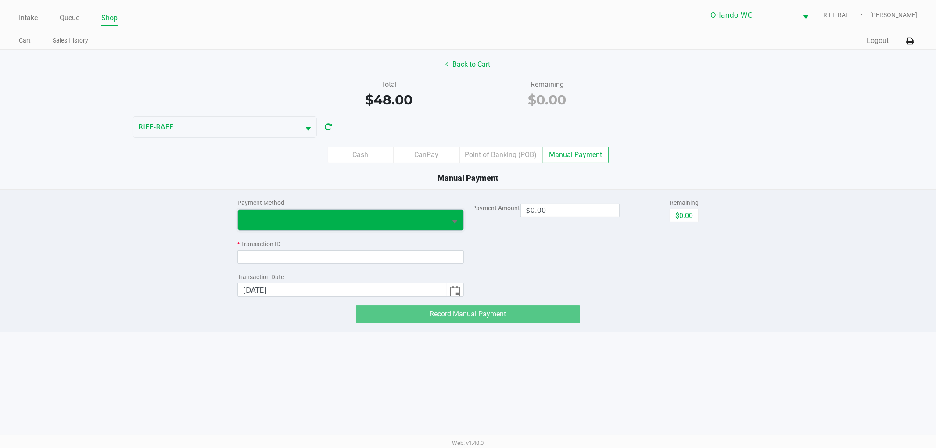
click at [374, 228] on span at bounding box center [342, 220] width 209 height 21
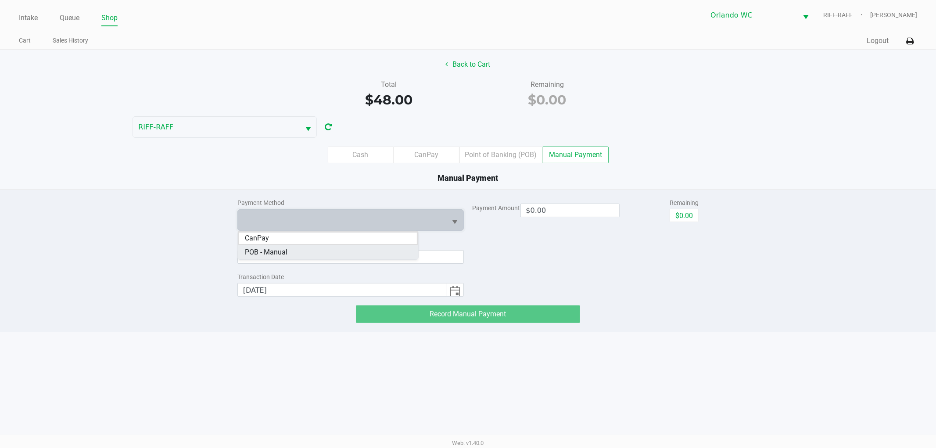
click at [346, 251] on Manual "POB - Manual" at bounding box center [328, 252] width 180 height 14
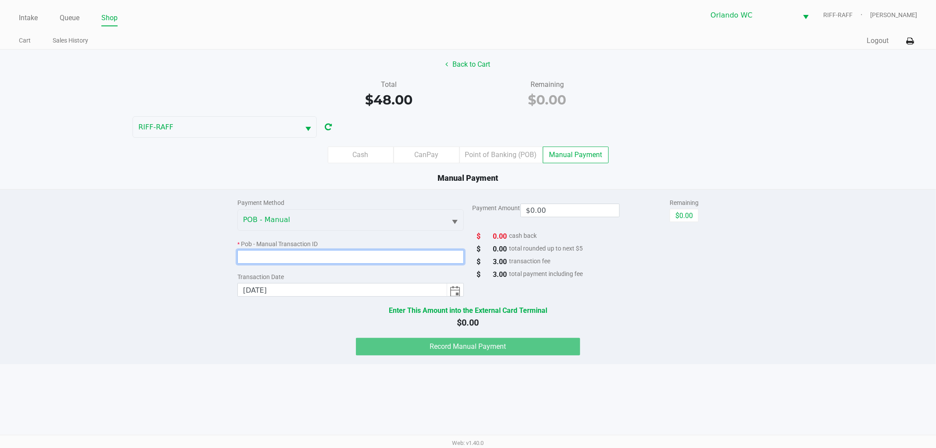
click at [350, 255] on input at bounding box center [350, 257] width 226 height 14
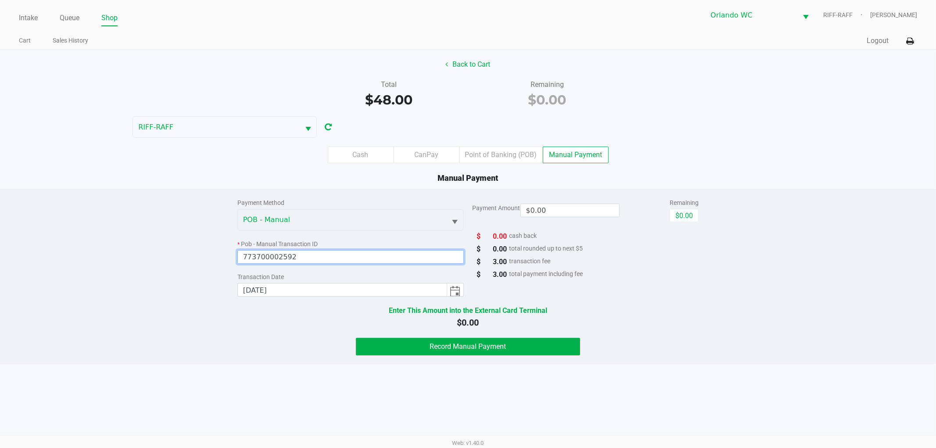
type input "773700002592"
click at [563, 208] on input "$0.00" at bounding box center [570, 210] width 98 height 13
type input "0"
click at [559, 181] on div "Manual Payment" at bounding box center [467, 178] width 949 height 12
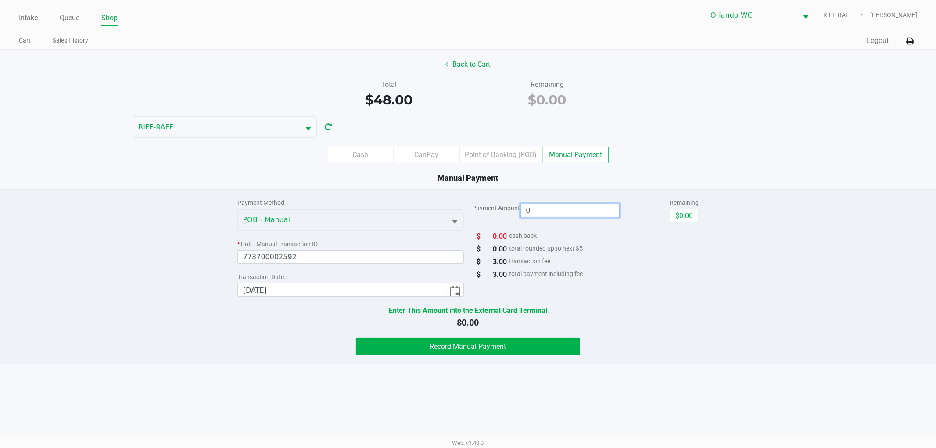
click at [564, 208] on input "0" at bounding box center [570, 210] width 98 height 13
click at [564, 207] on input "0" at bounding box center [570, 210] width 98 height 13
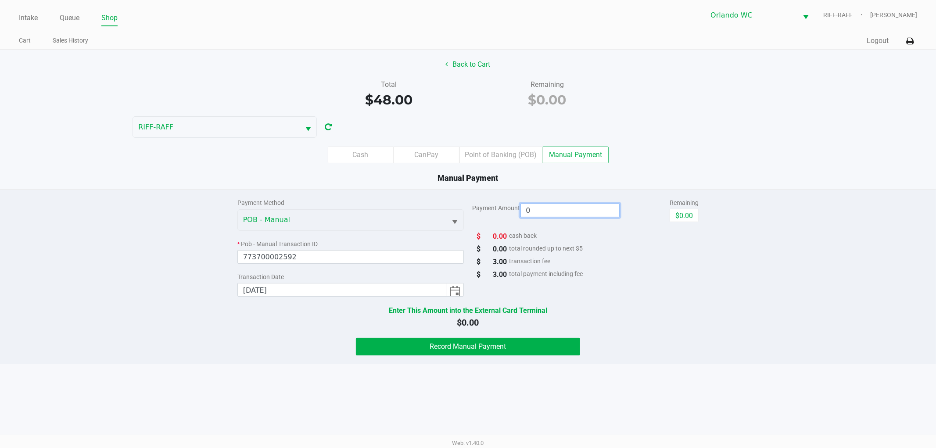
type input "0"
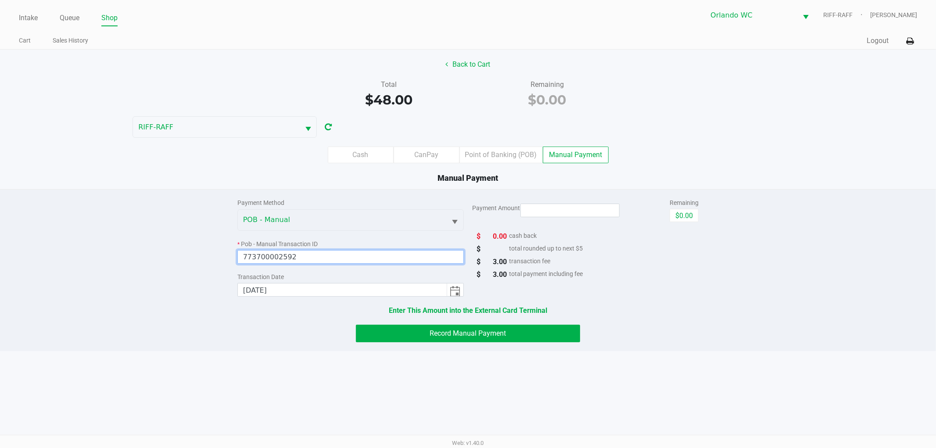
click at [309, 253] on input "773700002592" at bounding box center [350, 257] width 226 height 14
click at [568, 197] on div "Payment Amount Remaining $0.00 $ 0.00 cash back $ total rounded up to next $5 $…" at bounding box center [586, 243] width 226 height 107
click at [563, 207] on input at bounding box center [570, 210] width 98 height 13
click at [699, 208] on div "Payment Method POB - Manual * Pob - Manual Transaction ID 773700002592 Transact…" at bounding box center [468, 266] width 475 height 153
click at [693, 210] on button "$0.00" at bounding box center [684, 215] width 29 height 13
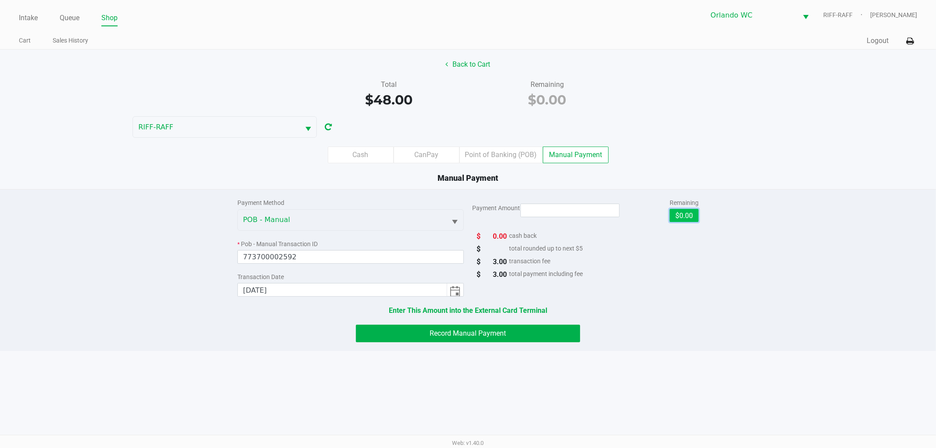
type input "$0.00"
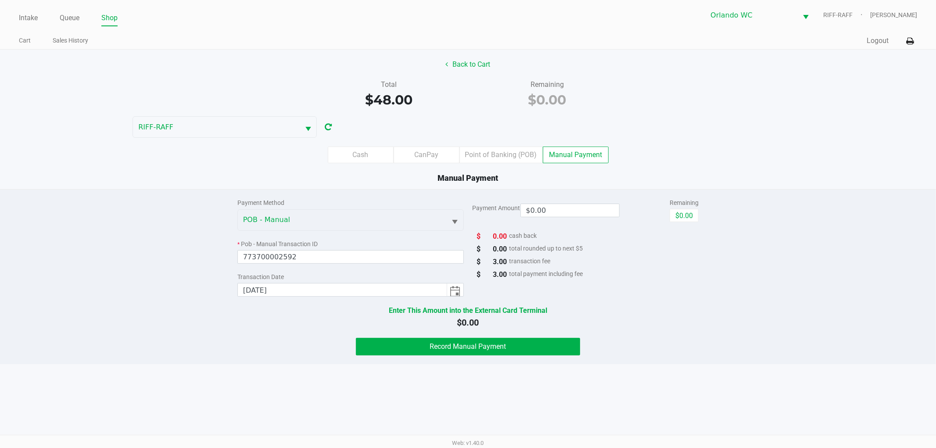
click at [635, 240] on div "$ 0.00 cash back" at bounding box center [586, 236] width 226 height 11
click at [562, 86] on div "Remaining" at bounding box center [547, 84] width 145 height 11
drag, startPoint x: 534, startPoint y: 86, endPoint x: 571, endPoint y: 103, distance: 40.6
click at [571, 103] on div "Remaining $0.00" at bounding box center [547, 94] width 145 height 30
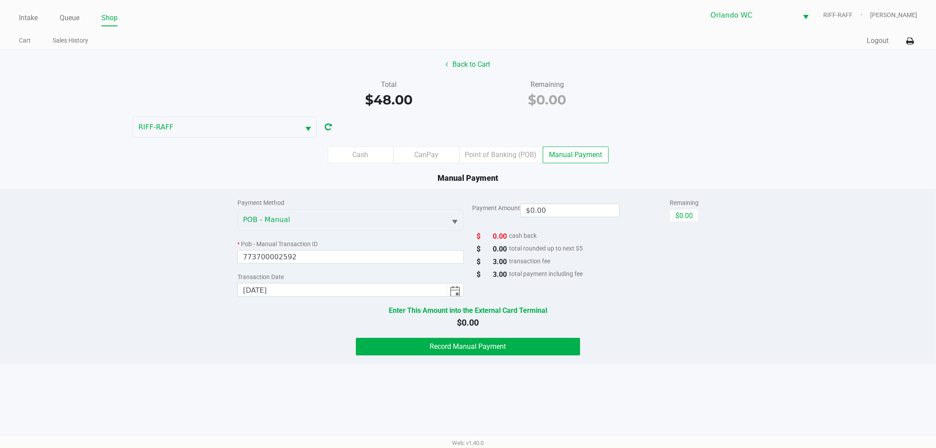
click at [571, 103] on div "$0.00" at bounding box center [547, 100] width 145 height 20
click at [468, 61] on button "Back to Cart" at bounding box center [468, 64] width 56 height 17
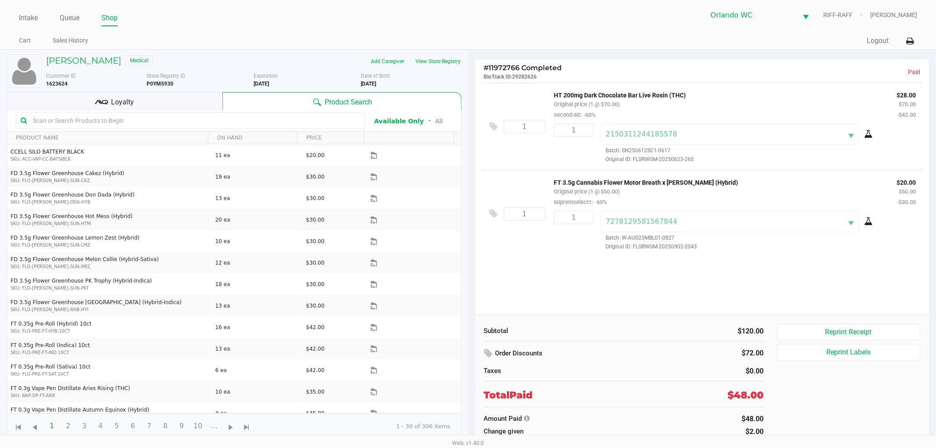
click at [525, 62] on div "# 11972766 Completed BioTrack ID: 29282626 Paid" at bounding box center [702, 70] width 454 height 23
click at [720, 336] on div "$120.00" at bounding box center [697, 331] width 133 height 11
click at [807, 330] on button "Reprint Receipt" at bounding box center [849, 332] width 144 height 17
click at [72, 17] on link "Queue" at bounding box center [70, 18] width 20 height 12
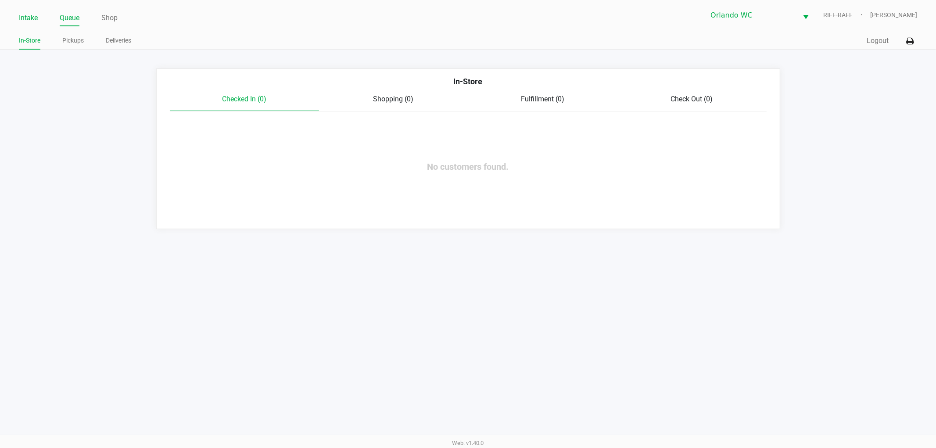
click at [23, 18] on link "Intake" at bounding box center [28, 18] width 19 height 12
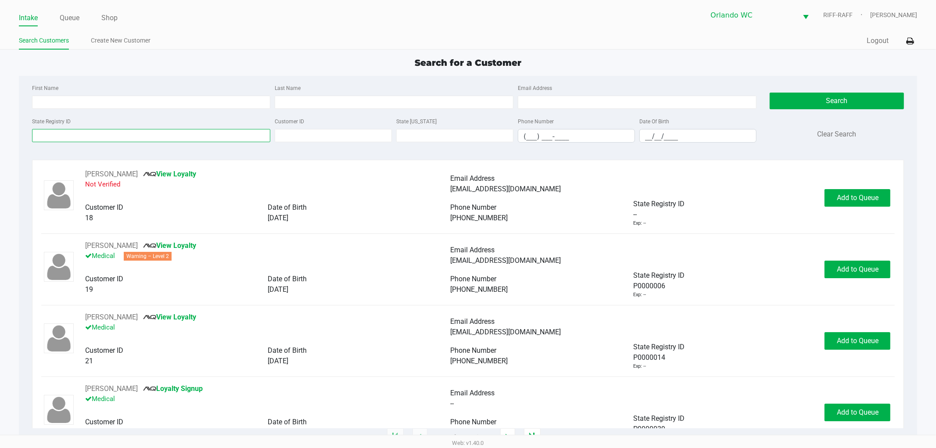
click at [77, 129] on input "State Registry ID" at bounding box center [151, 135] width 239 height 13
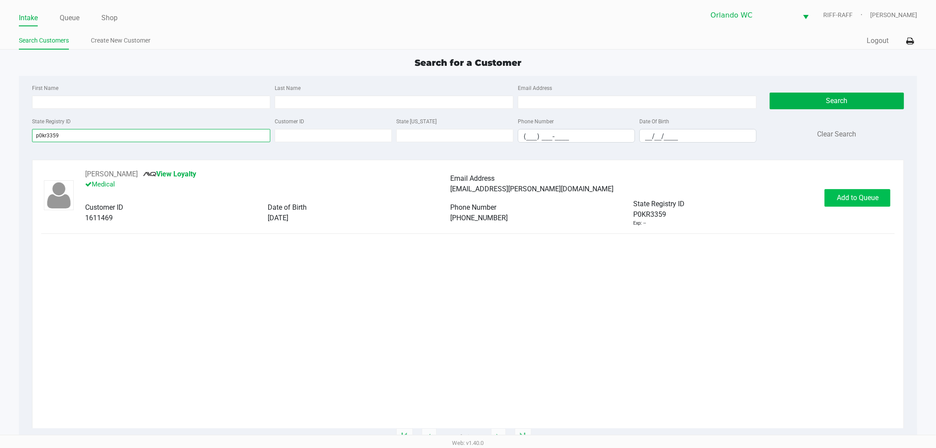
type input "p0kr3359"
click at [863, 196] on span "Add to Queue" at bounding box center [858, 198] width 42 height 8
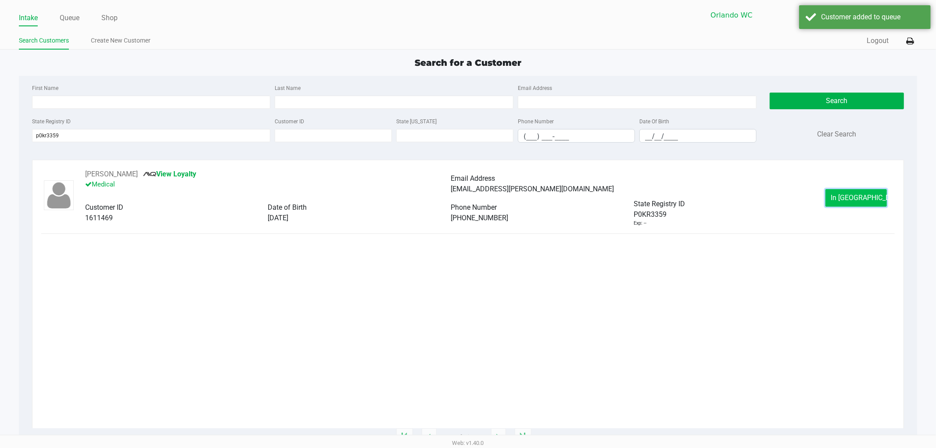
click at [841, 192] on button "In Queue" at bounding box center [856, 198] width 61 height 18
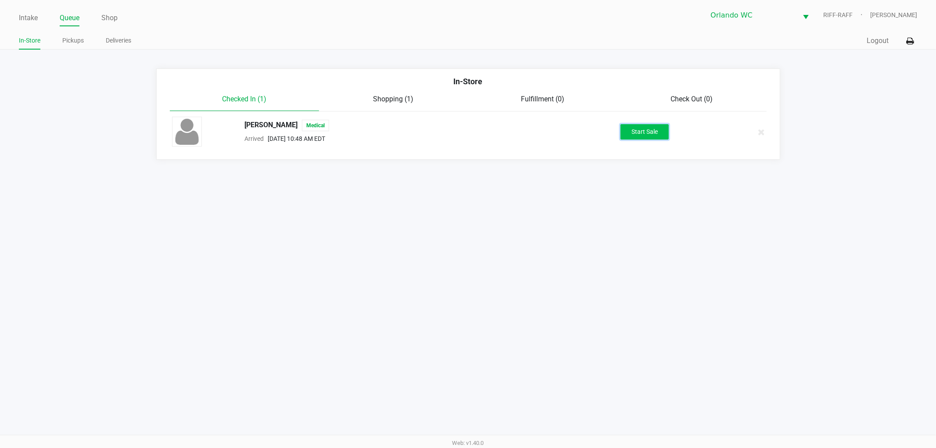
click at [665, 134] on button "Start Sale" at bounding box center [645, 131] width 48 height 15
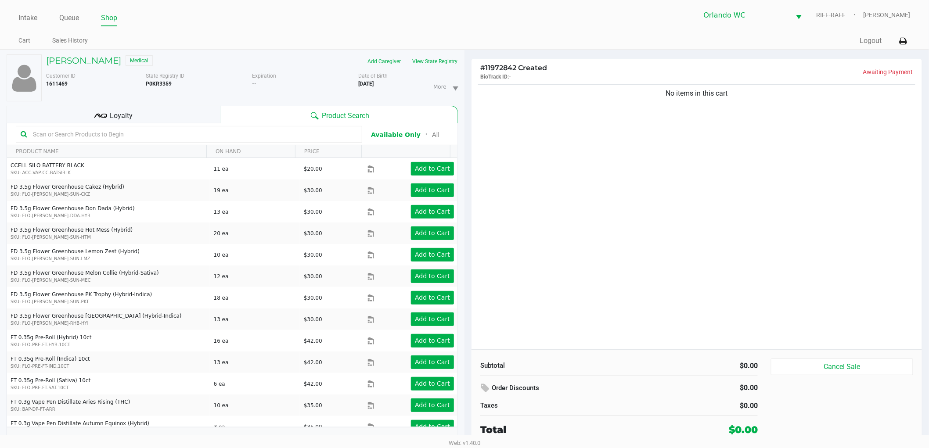
click at [227, 129] on input "text" at bounding box center [193, 134] width 328 height 13
click at [764, 246] on div "No items in this cart" at bounding box center [696, 216] width 450 height 267
click at [763, 245] on div "No items in this cart" at bounding box center [696, 216] width 450 height 267
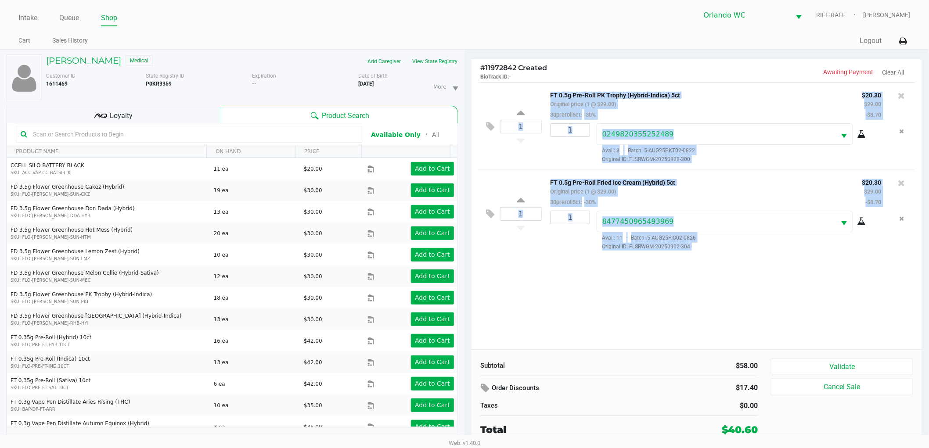
click at [771, 273] on div "1 FT 0.5g Pre-Roll PK Trophy (Hybrid-Indica) 5ct Original price (1 @ $29.00) 30…" at bounding box center [696, 216] width 450 height 267
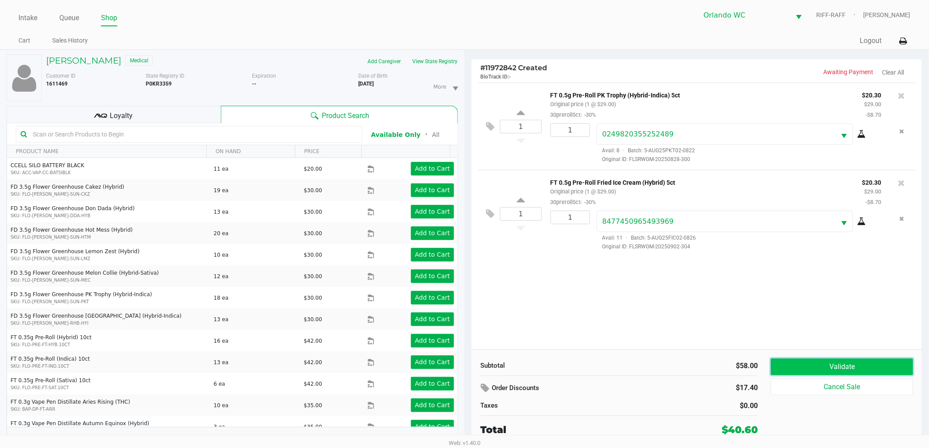
click at [808, 361] on button "Validate" at bounding box center [842, 367] width 142 height 17
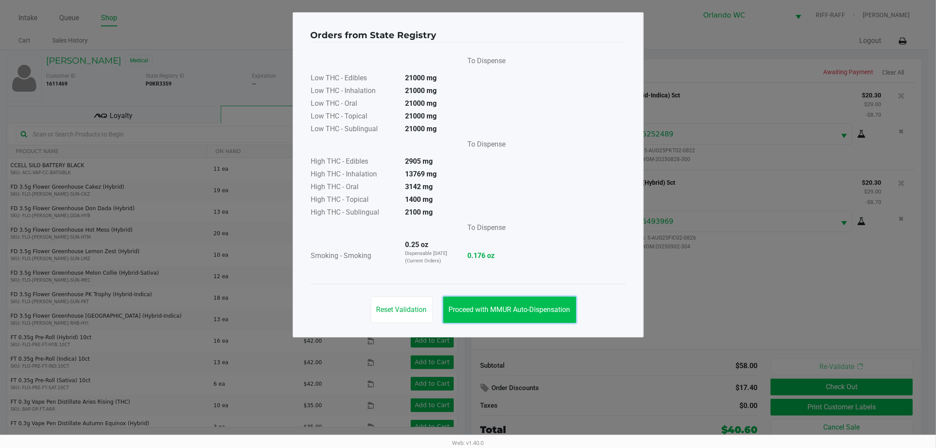
click at [514, 302] on button "Proceed with MMUR Auto-Dispensation" at bounding box center [509, 310] width 133 height 26
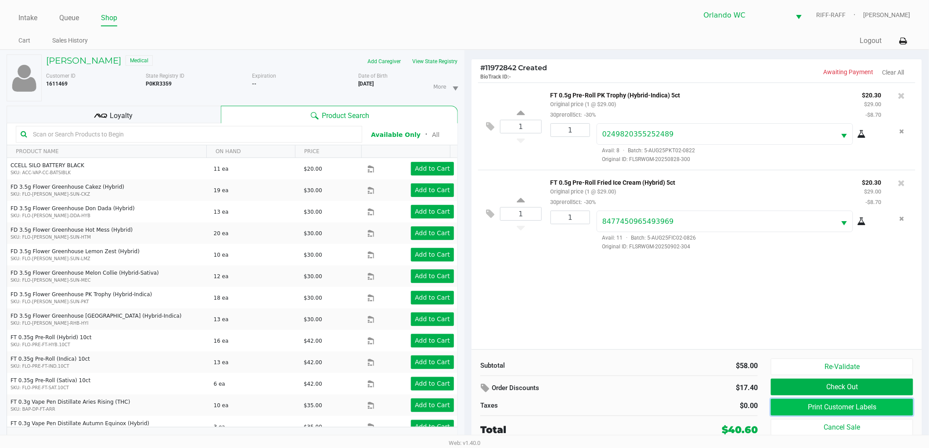
click at [846, 413] on button "Print Customer Labels" at bounding box center [842, 407] width 142 height 17
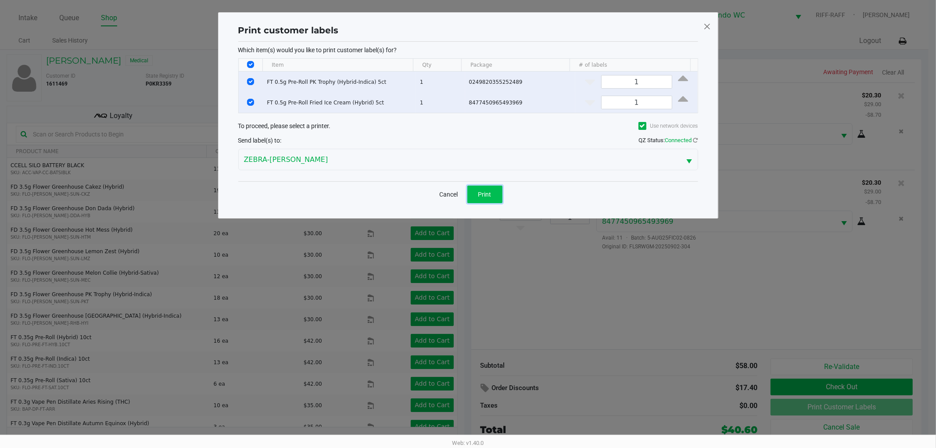
click at [490, 194] on span "Print" at bounding box center [484, 194] width 13 height 7
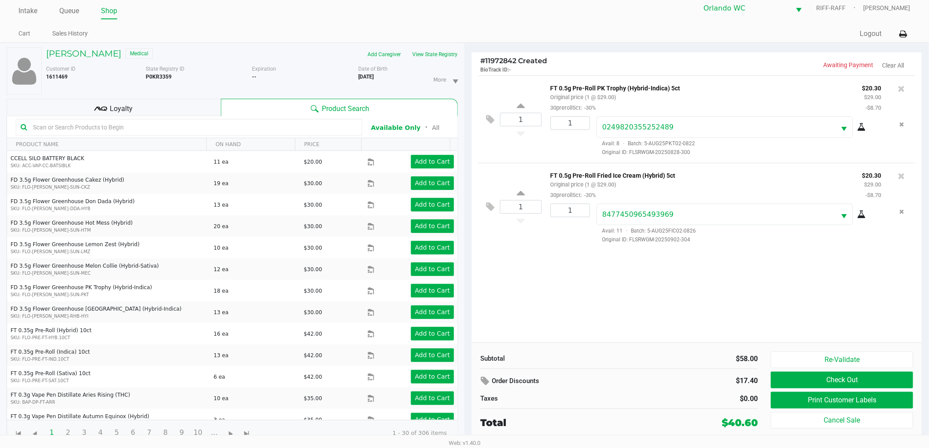
scroll to position [9, 0]
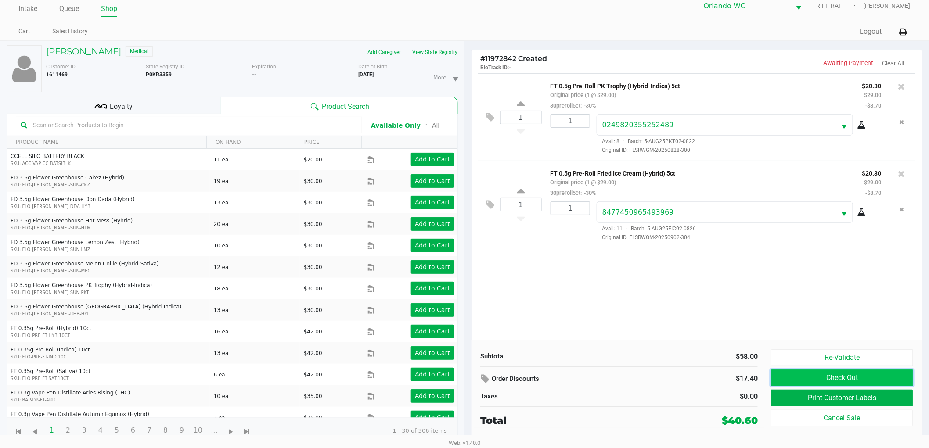
click at [821, 378] on button "Check Out" at bounding box center [842, 378] width 142 height 17
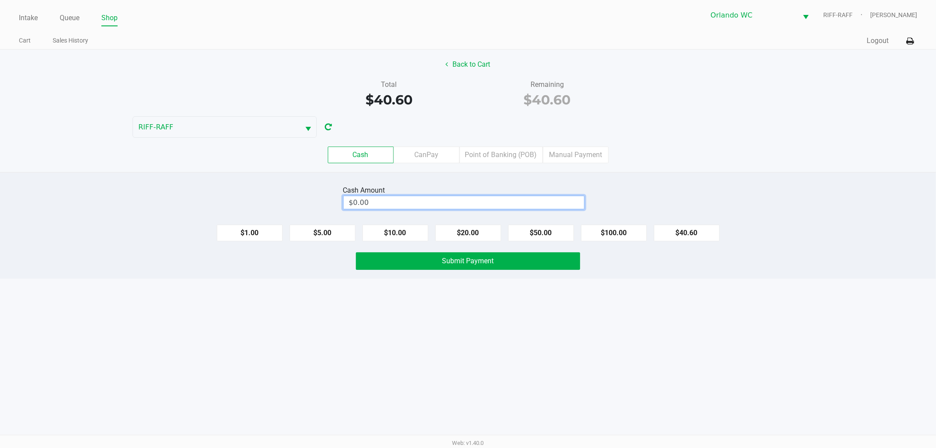
click at [410, 207] on input "$0.00" at bounding box center [464, 202] width 240 height 13
click at [484, 259] on span "Submit Payment" at bounding box center [468, 261] width 52 height 8
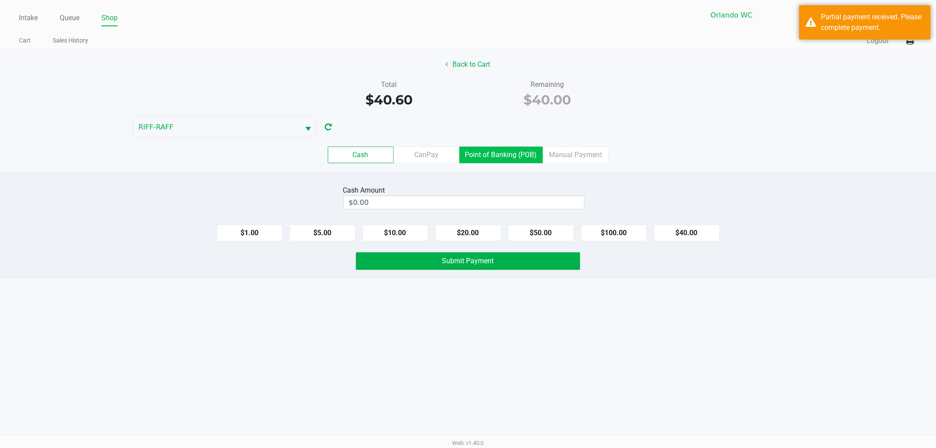
click at [510, 154] on label "Point of Banking (POB)" at bounding box center [500, 155] width 83 height 17
click at [0, 0] on 7 "Point of Banking (POB)" at bounding box center [0, 0] width 0 height 0
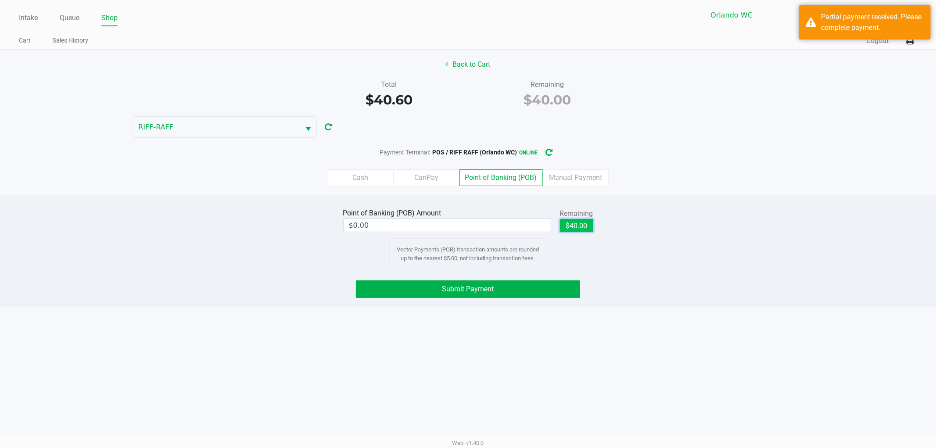
click at [580, 227] on button "$40.00" at bounding box center [576, 225] width 33 height 13
type input "$40.00"
click at [515, 287] on button "Submit Payment" at bounding box center [468, 289] width 224 height 18
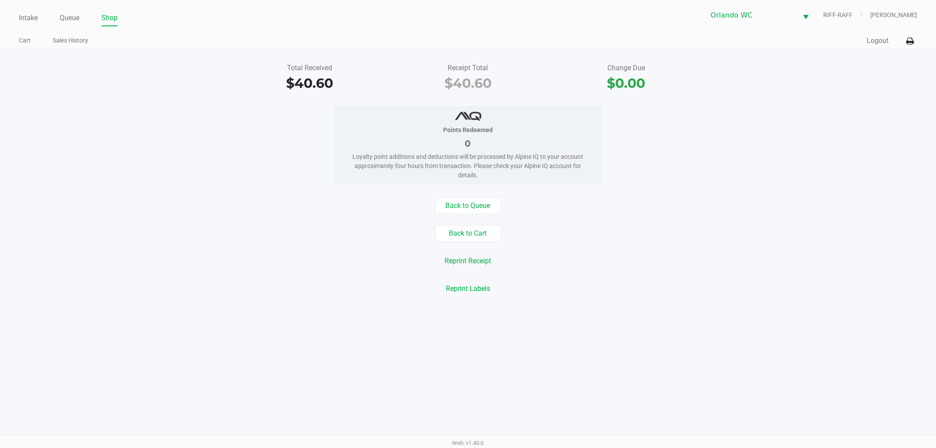
click at [65, 19] on link "Queue" at bounding box center [70, 18] width 20 height 12
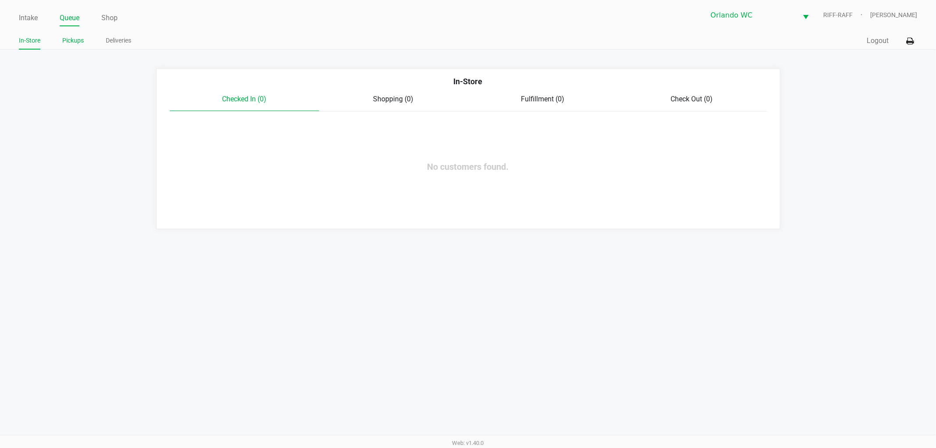
click at [72, 45] on link "Pickups" at bounding box center [73, 40] width 22 height 11
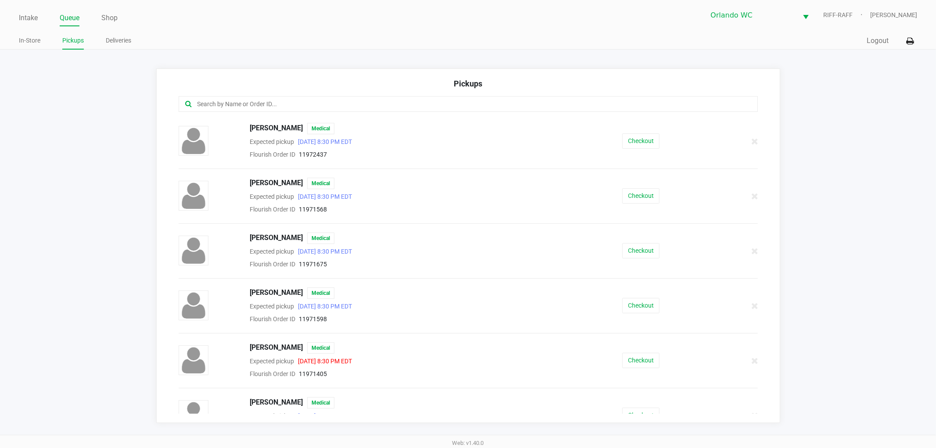
click at [380, 100] on input "text" at bounding box center [451, 104] width 509 height 10
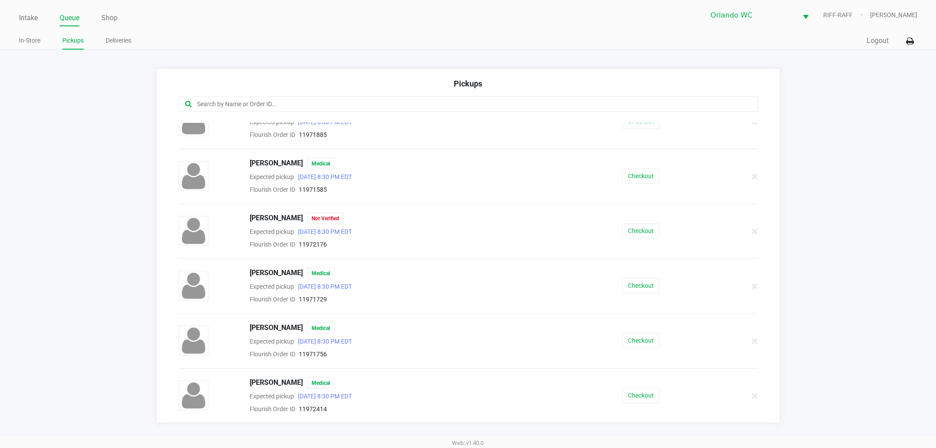
scroll to position [295, 0]
click at [625, 398] on button "Checkout" at bounding box center [640, 395] width 37 height 15
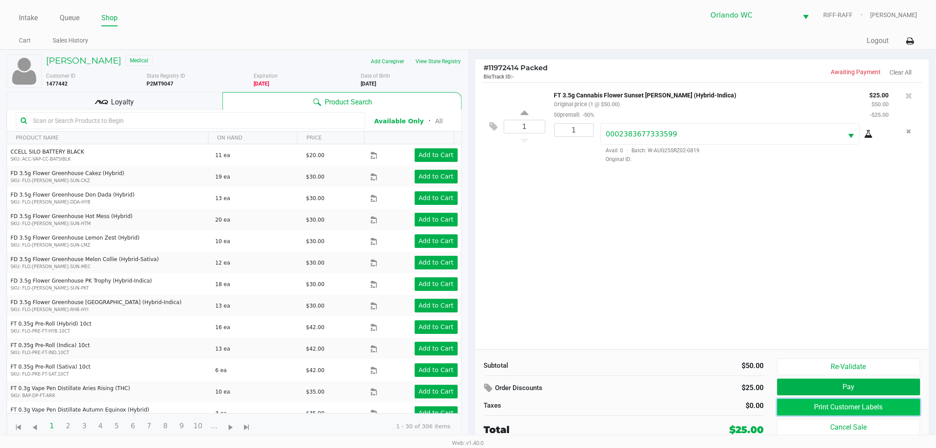
click at [865, 413] on button "Print Customer Labels" at bounding box center [849, 407] width 144 height 17
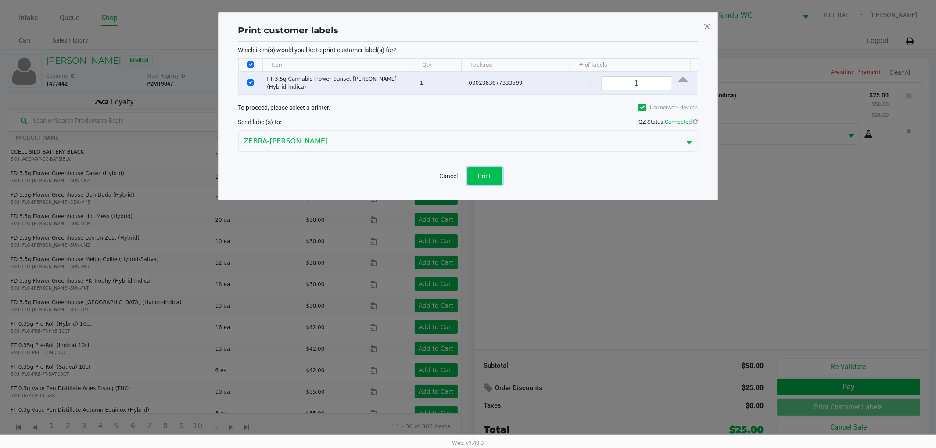
click at [477, 174] on button "Print" at bounding box center [484, 176] width 35 height 18
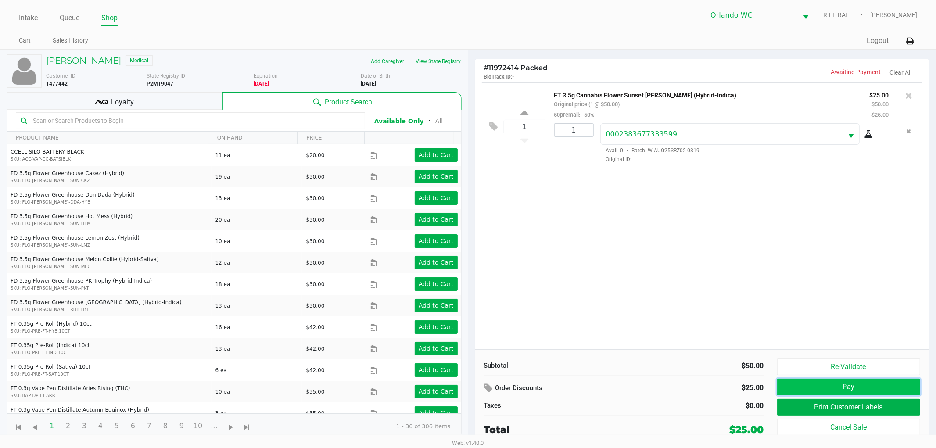
click at [815, 395] on button "Pay" at bounding box center [849, 387] width 144 height 17
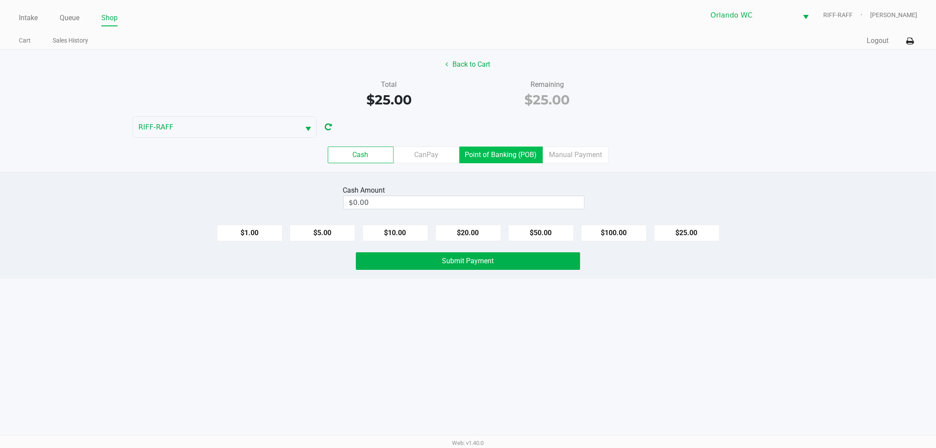
click at [510, 155] on label "Point of Banking (POB)" at bounding box center [500, 155] width 83 height 17
click at [0, 0] on 7 "Point of Banking (POB)" at bounding box center [0, 0] width 0 height 0
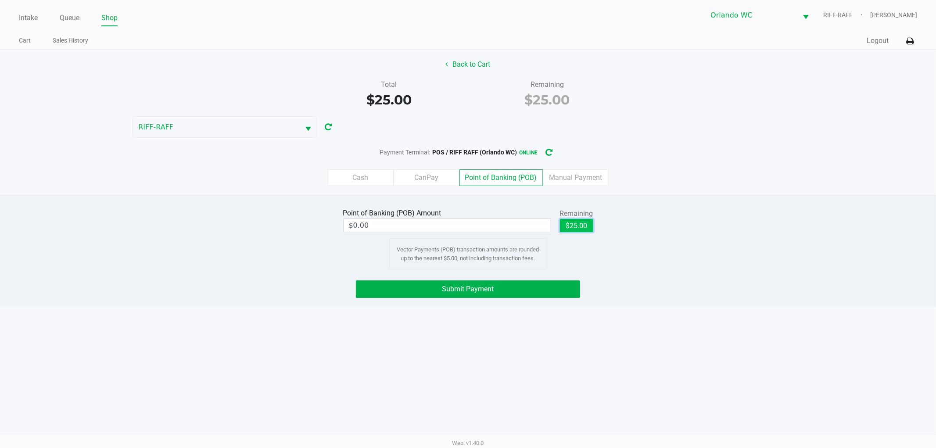
click at [568, 222] on button "$25.00" at bounding box center [576, 225] width 33 height 13
type input "$25.00"
click at [379, 368] on div "Intake Queue Shop Orlando WC RIFF-RAFF Cole Rosenblum Cart Sales History Quick …" at bounding box center [468, 224] width 936 height 448
click at [476, 62] on button "Back to Cart" at bounding box center [468, 64] width 56 height 17
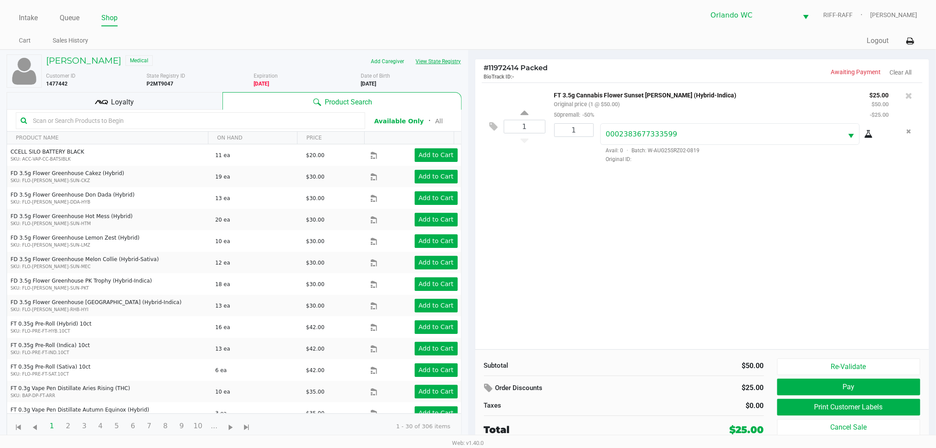
click at [452, 61] on button "View State Registry" at bounding box center [435, 61] width 51 height 14
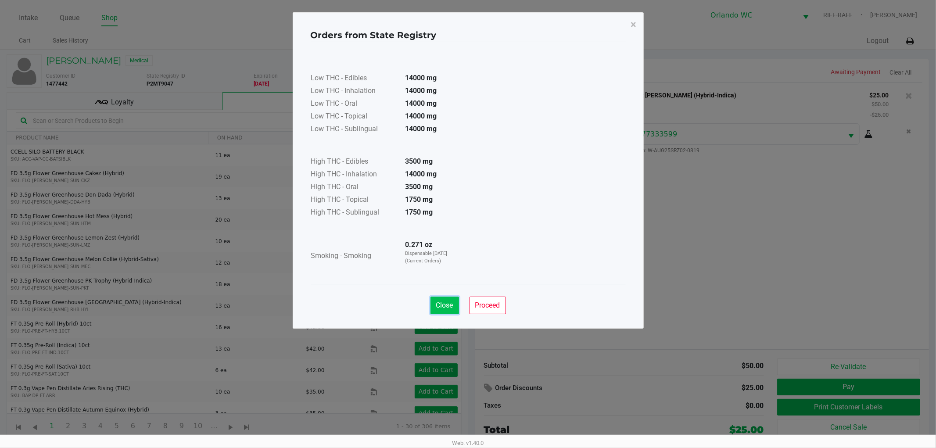
click at [449, 312] on button "Close" at bounding box center [445, 306] width 29 height 18
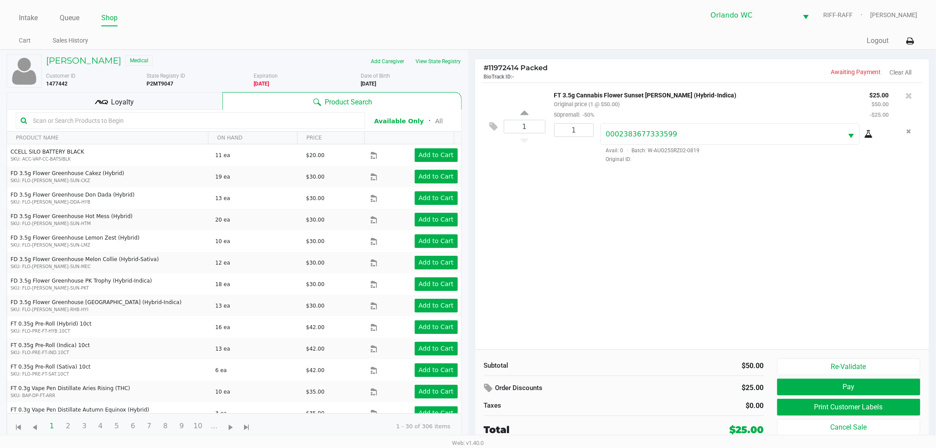
click at [173, 130] on kendo-grid-toolbar "Available Only ᛫ All" at bounding box center [234, 121] width 454 height 22
click at [173, 126] on input "text" at bounding box center [194, 120] width 331 height 13
click at [642, 185] on div "1 FT 3.5g Cannabis Flower Sunset Runtz (Hybrid-Indica) Original price (1 @ $50.…" at bounding box center [702, 216] width 454 height 267
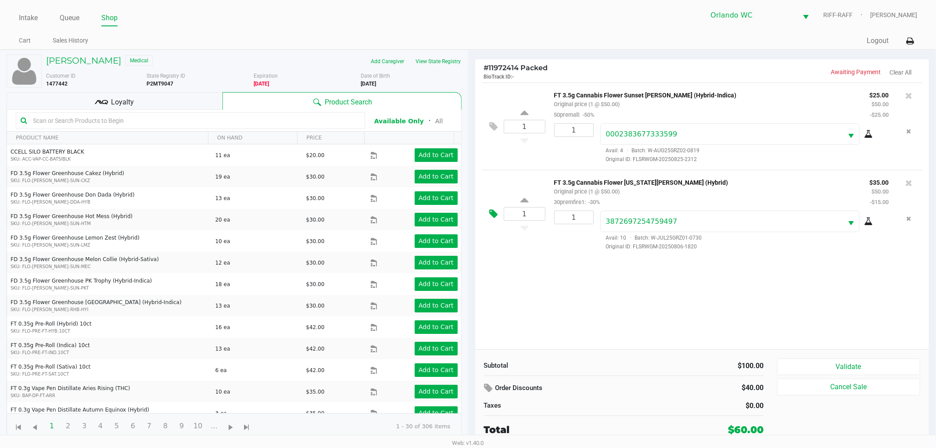
click at [493, 212] on icon at bounding box center [494, 214] width 8 height 10
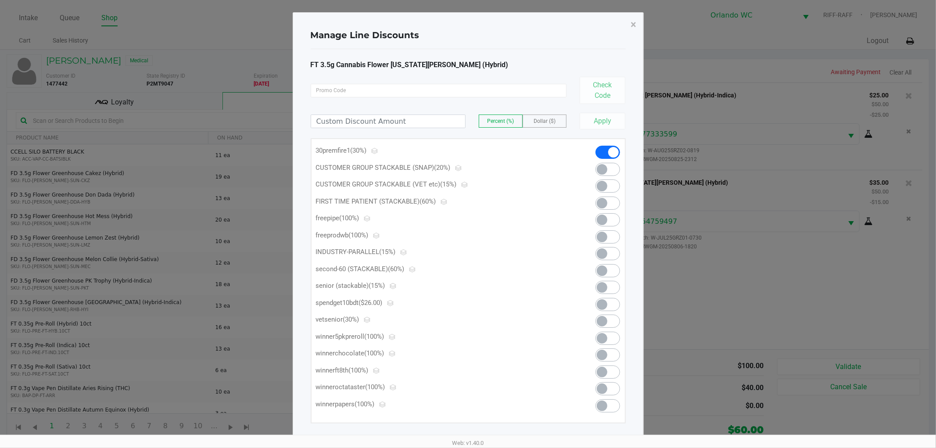
click at [740, 212] on ngb-modal-window "Manage Line Discounts × FT 3.5g Cannabis Flower Georgia Runtz (Hybrid) Check Co…" at bounding box center [468, 224] width 936 height 448
click at [633, 29] on span "×" at bounding box center [634, 24] width 6 height 12
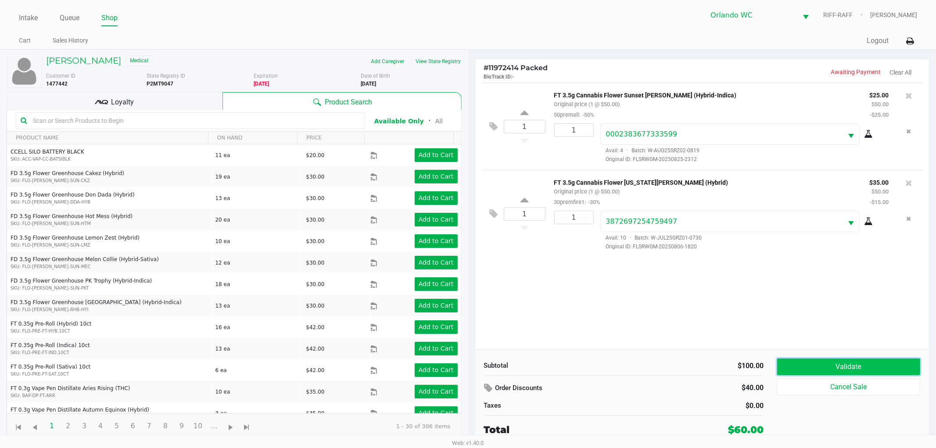
click at [810, 366] on button "Validate" at bounding box center [849, 367] width 144 height 17
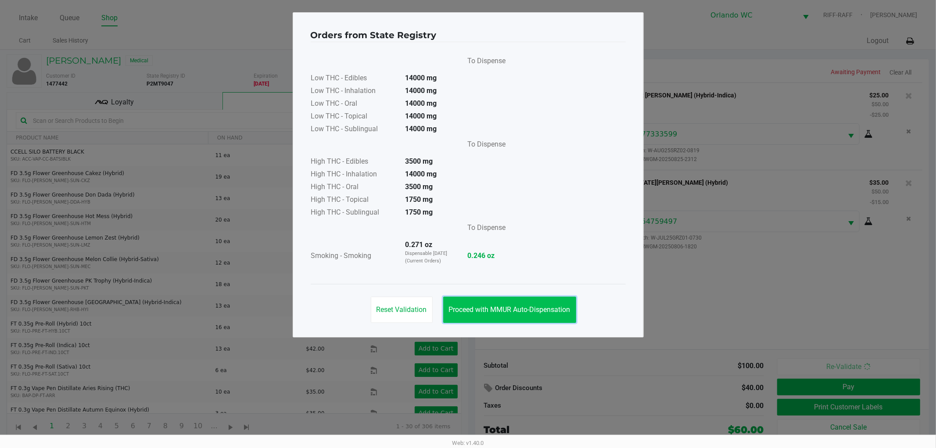
click at [547, 316] on button "Proceed with MMUR Auto-Dispensation" at bounding box center [509, 310] width 133 height 26
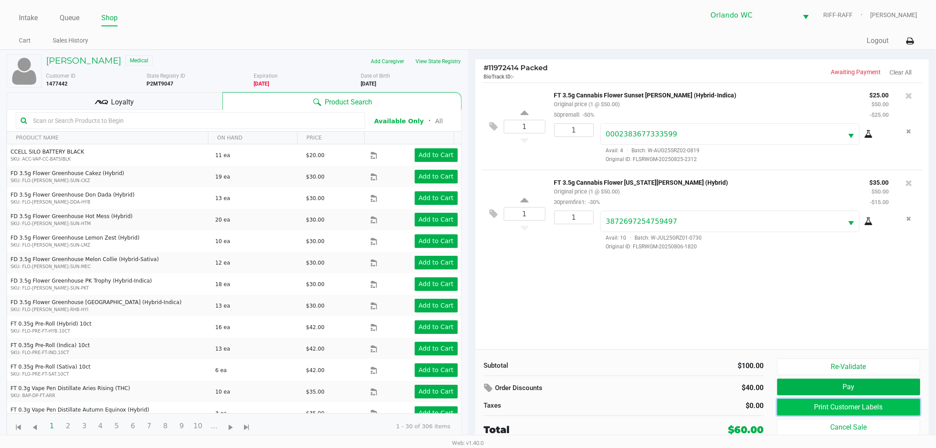
click at [796, 406] on button "Print Customer Labels" at bounding box center [849, 407] width 144 height 17
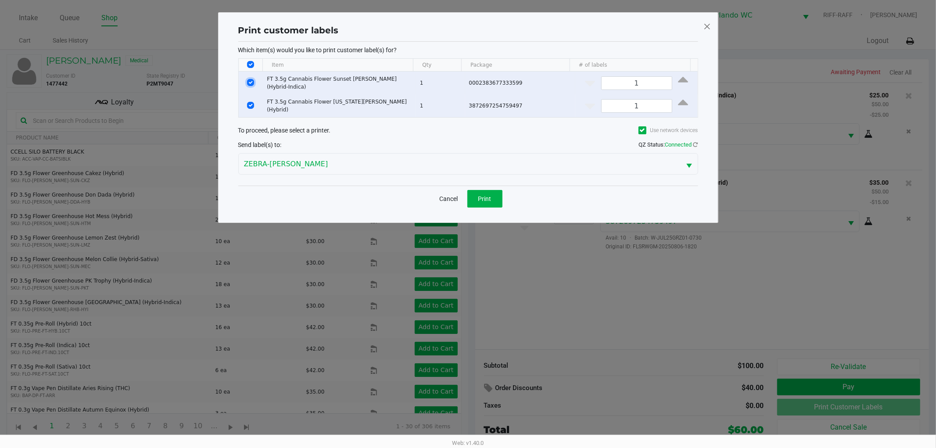
click at [249, 79] on input "Select Row" at bounding box center [250, 82] width 7 height 7
checkbox input "false"
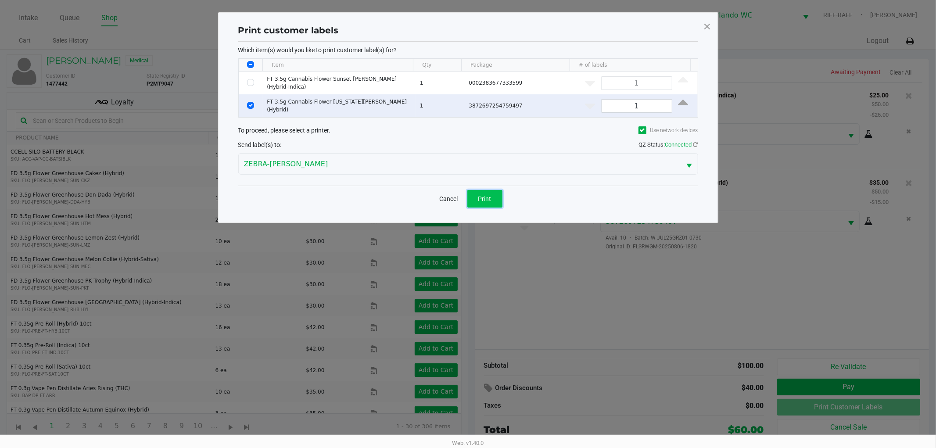
click at [484, 196] on span "Print" at bounding box center [484, 198] width 13 height 7
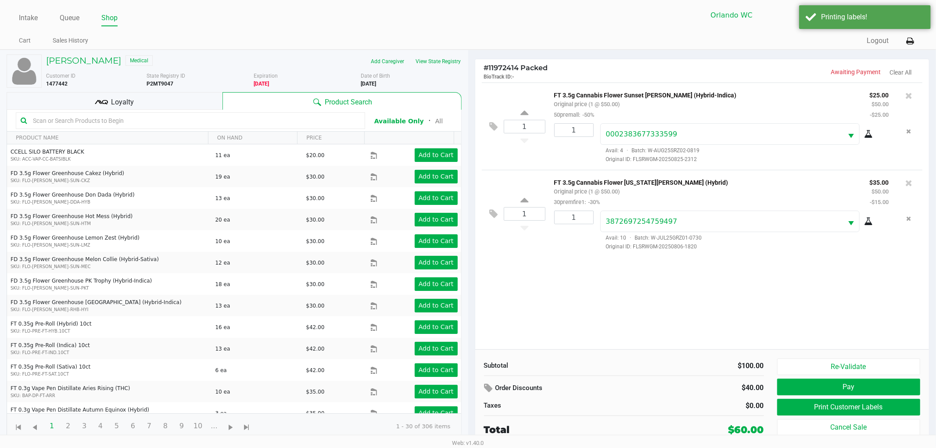
click at [492, 251] on div "1 FT 3.5g Cannabis Flower Georgia Runtz (Hybrid) Original price (1 @ $50.00) 30…" at bounding box center [702, 213] width 441 height 87
click at [635, 322] on div "1 FT 3.5g Cannabis Flower Sunset Runtz (Hybrid-Indica) Original price (1 @ $50.…" at bounding box center [702, 216] width 454 height 267
click at [642, 299] on div "1 FT 3.5g Cannabis Flower Sunset Runtz (Hybrid-Indica) Original price (1 @ $50.…" at bounding box center [702, 216] width 454 height 267
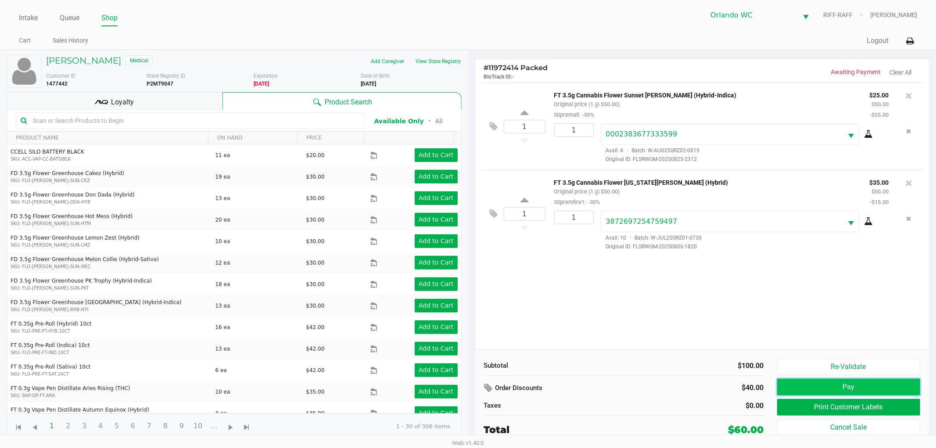
click at [831, 387] on button "Pay" at bounding box center [849, 387] width 144 height 17
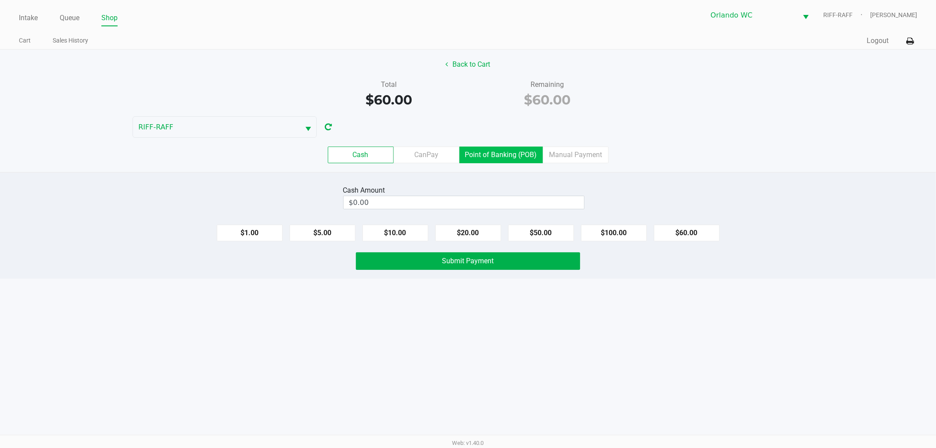
click at [503, 154] on label "Point of Banking (POB)" at bounding box center [500, 155] width 83 height 17
click at [0, 0] on 7 "Point of Banking (POB)" at bounding box center [0, 0] width 0 height 0
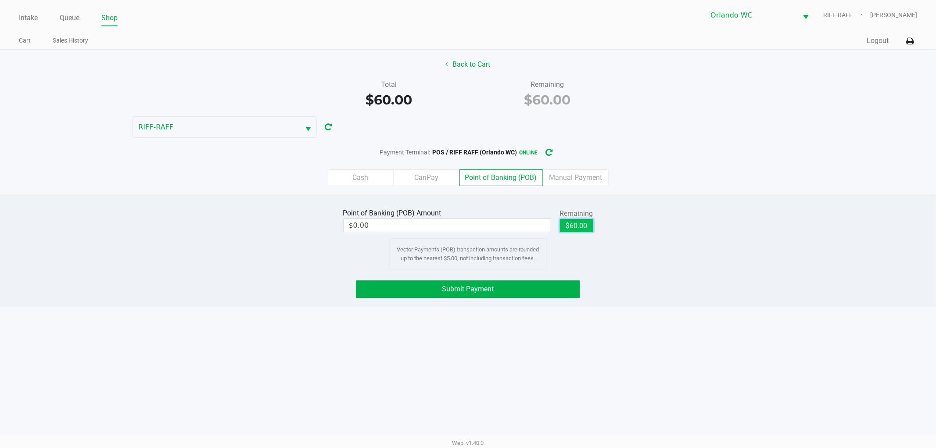
click at [581, 223] on button "$60.00" at bounding box center [576, 225] width 33 height 13
type input "$60.00"
click at [537, 289] on button "Submit Payment" at bounding box center [468, 289] width 224 height 18
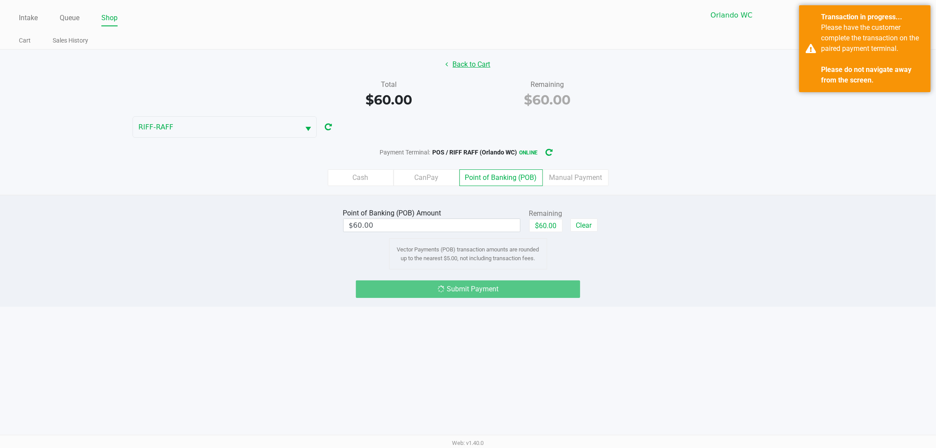
click at [473, 64] on button "Back to Cart" at bounding box center [468, 64] width 56 height 17
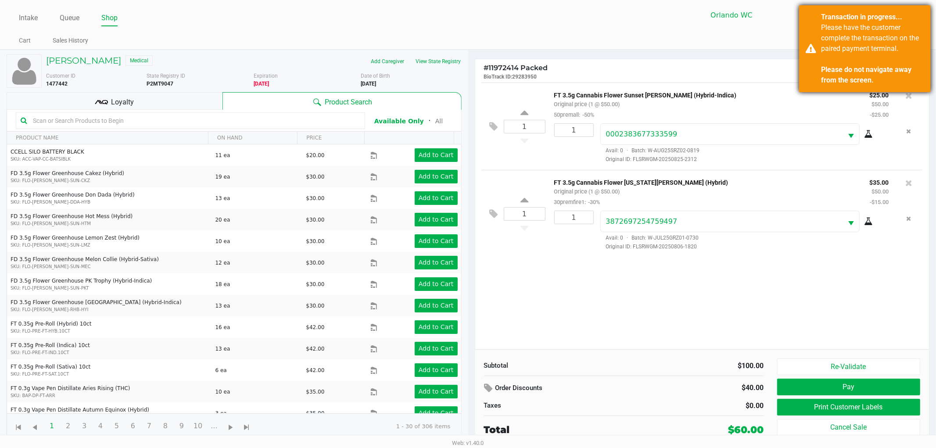
click at [844, 47] on div "Please have the customer complete the transaction on the paired payment termina…" at bounding box center [872, 53] width 103 height 63
click at [629, 378] on div "Subtotal $100.00 Order Discounts $40.00 Taxes $0.00 Total $60.00" at bounding box center [623, 398] width 293 height 79
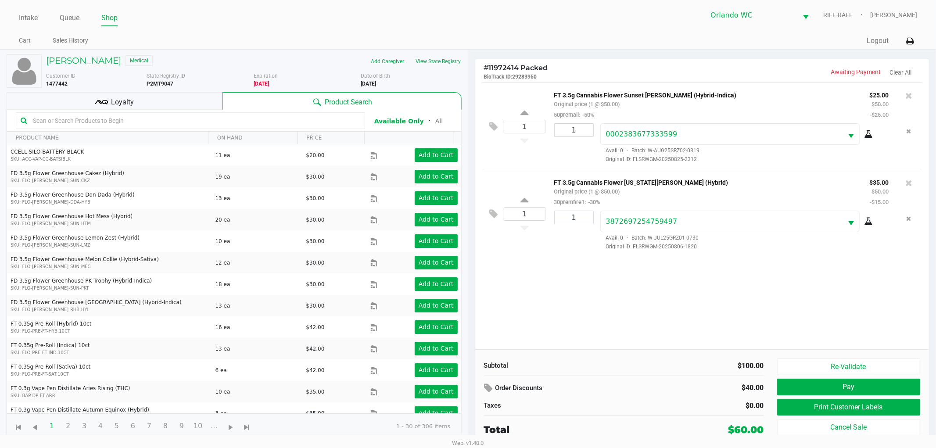
drag, startPoint x: 628, startPoint y: 366, endPoint x: 647, endPoint y: 345, distance: 28.0
click at [629, 366] on div "$100.00" at bounding box center [697, 366] width 147 height 11
click at [635, 302] on div "1 FT 3.5g Cannabis Flower Sunset Runtz (Hybrid-Indica) Original price (1 @ $50.…" at bounding box center [702, 216] width 454 height 267
click at [669, 299] on div "1 FT 3.5g Cannabis Flower Sunset Runtz (Hybrid-Indica) Original price (1 @ $50.…" at bounding box center [702, 216] width 454 height 267
click at [799, 388] on button "Pay" at bounding box center [849, 387] width 144 height 17
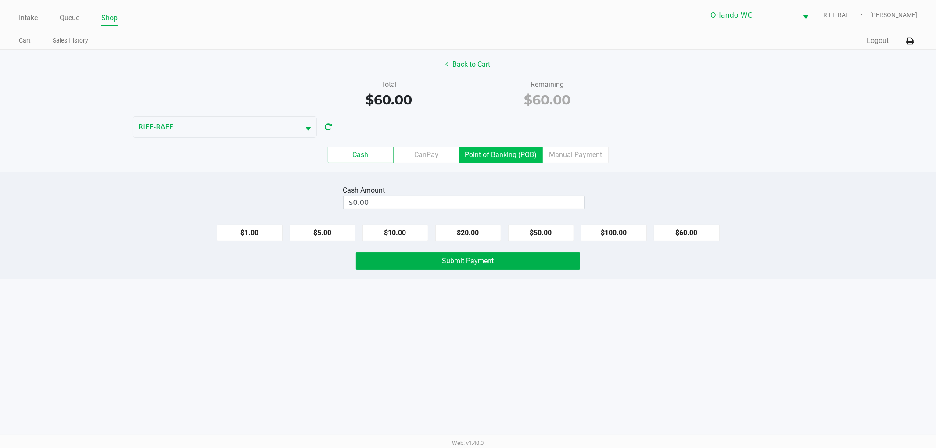
click at [519, 159] on label "Point of Banking (POB)" at bounding box center [500, 155] width 83 height 17
click at [0, 0] on 7 "Point of Banking (POB)" at bounding box center [0, 0] width 0 height 0
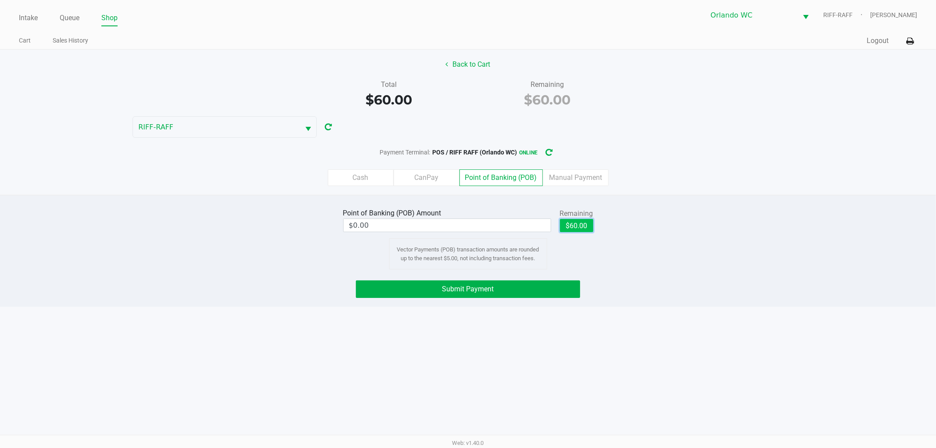
click at [588, 225] on button "$60.00" at bounding box center [576, 225] width 33 height 13
type input "$60.00"
drag, startPoint x: 296, startPoint y: 274, endPoint x: 359, endPoint y: 279, distance: 63.4
click at [295, 274] on div "Point of Banking (POB) Amount $60.00 Remaining $60.00 Clear Vector Payments (PO…" at bounding box center [468, 251] width 936 height 112
click at [588, 182] on label "Manual Payment" at bounding box center [576, 177] width 66 height 17
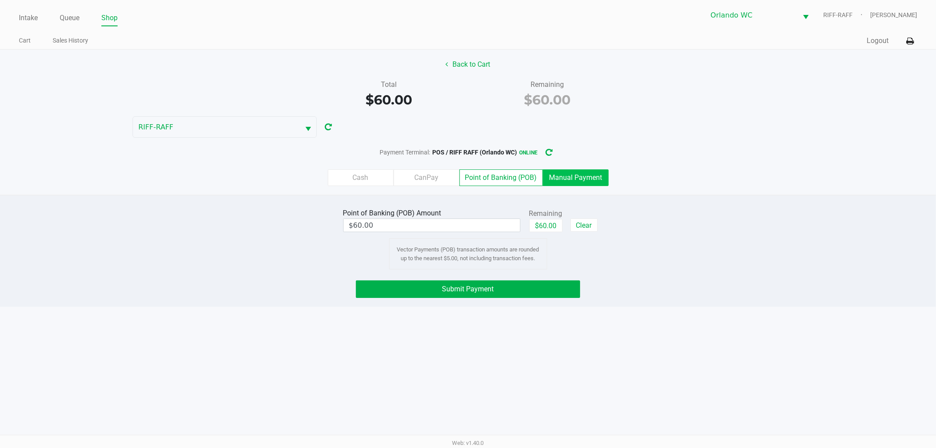
click at [0, 0] on 8 "Manual Payment" at bounding box center [0, 0] width 0 height 0
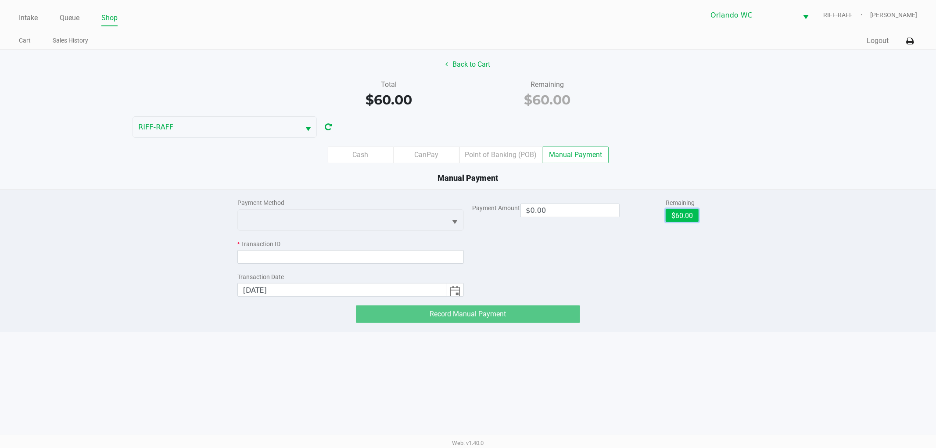
click at [684, 211] on button "$60.00" at bounding box center [682, 215] width 33 height 13
type input "$60.00"
drag, startPoint x: 415, startPoint y: 205, endPoint x: 384, endPoint y: 215, distance: 32.9
click at [414, 205] on div "Payment Method" at bounding box center [350, 202] width 226 height 9
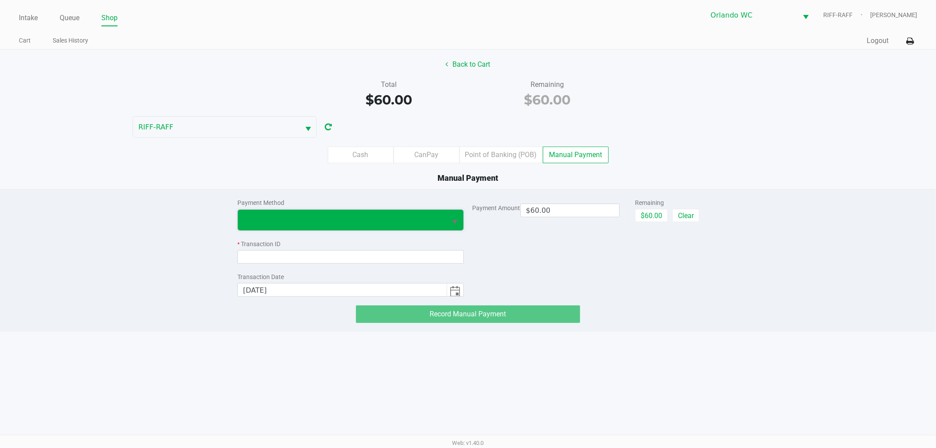
click at [384, 215] on span at bounding box center [342, 220] width 198 height 11
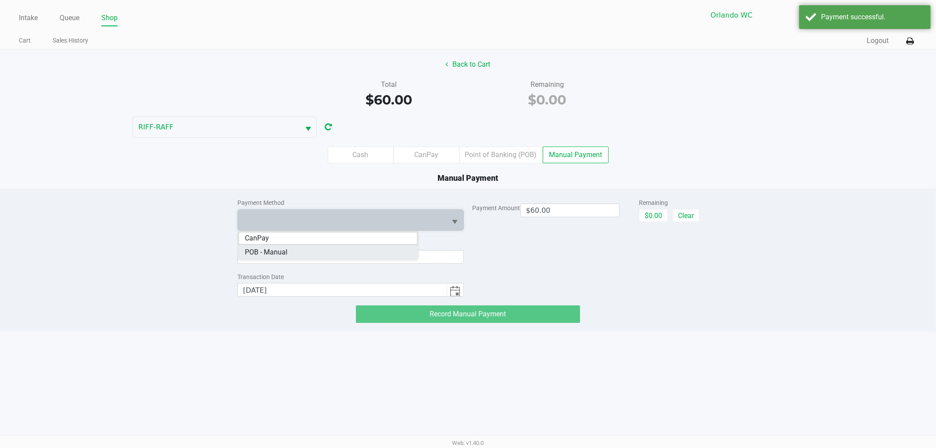
click at [348, 255] on Manual "POB - Manual" at bounding box center [328, 252] width 180 height 14
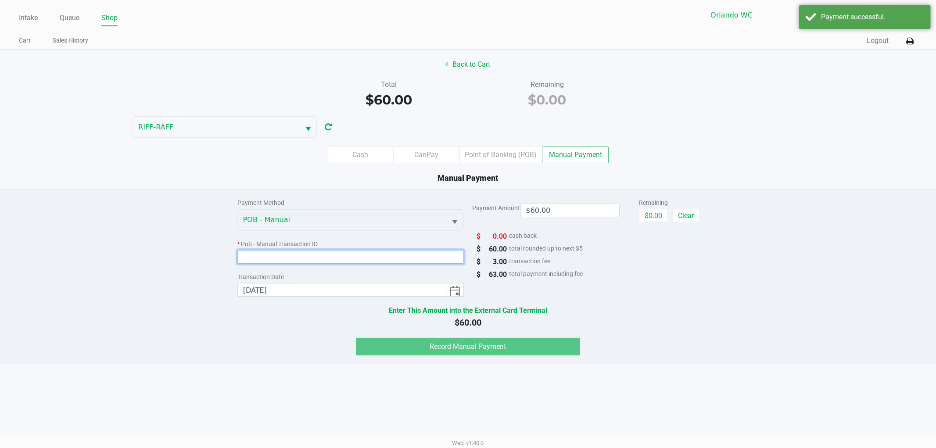
click at [400, 256] on input at bounding box center [350, 257] width 226 height 14
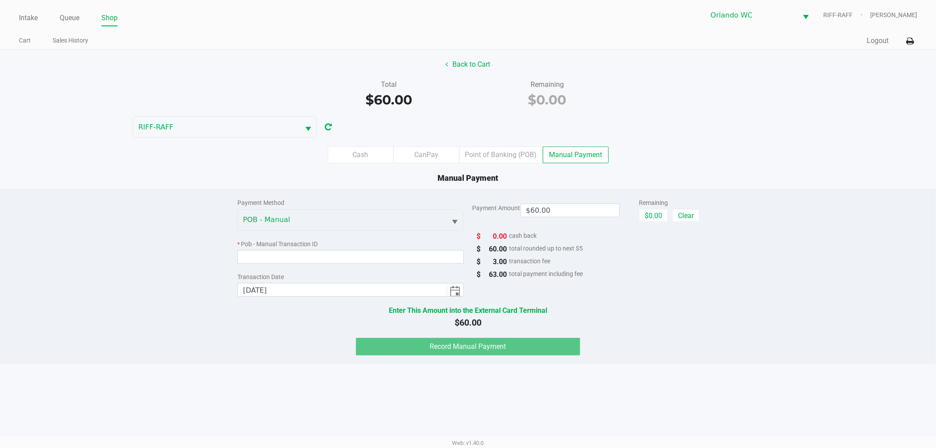
drag, startPoint x: 517, startPoint y: 78, endPoint x: 581, endPoint y: 100, distance: 67.7
click at [581, 100] on div "Back to Cart Total $60.00 Remaining $0.00 RIFF-RAFF Cash CanPay Point of Bankin…" at bounding box center [468, 120] width 936 height 140
click at [580, 100] on div "$0.00" at bounding box center [547, 100] width 145 height 20
click at [481, 67] on button "Back to Cart" at bounding box center [468, 64] width 56 height 17
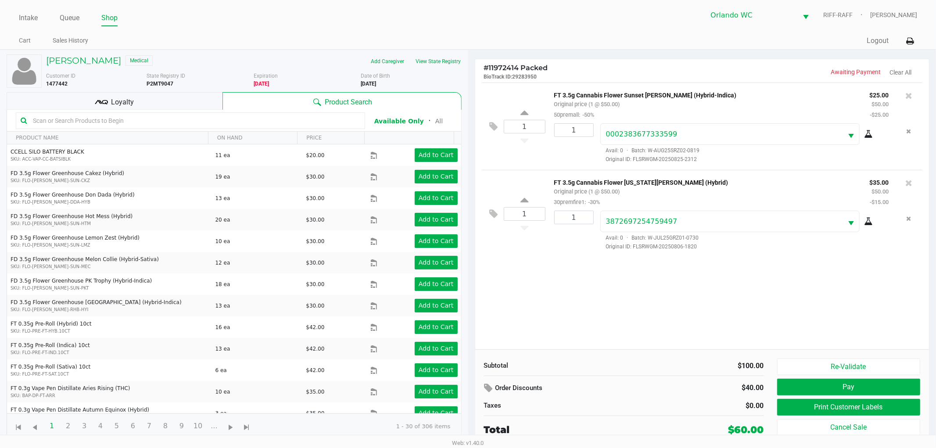
click at [521, 64] on span "# 11972414 Packed" at bounding box center [516, 68] width 64 height 8
click at [701, 341] on div "1 FT 3.5g Cannabis Flower Sunset Runtz (Hybrid-Indica) Original price (1 @ $50.…" at bounding box center [702, 216] width 454 height 267
click at [823, 391] on button "Pay" at bounding box center [849, 387] width 144 height 17
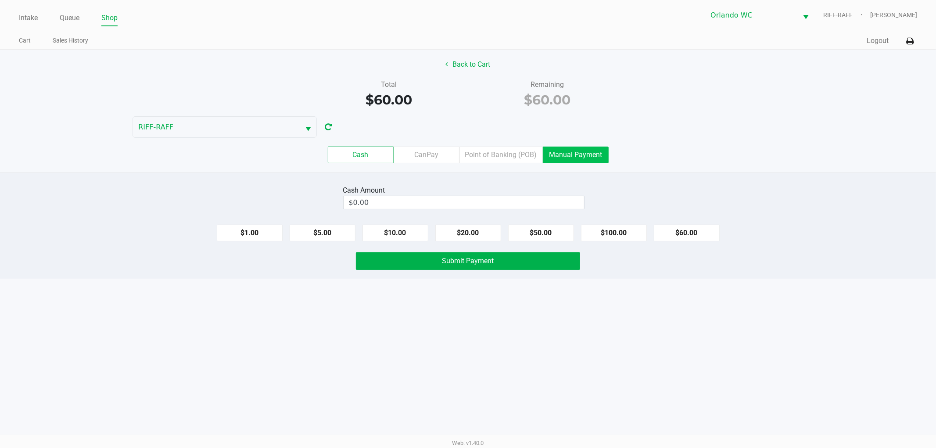
click at [567, 147] on label "Manual Payment" at bounding box center [576, 155] width 66 height 17
click at [0, 0] on 8 "Manual Payment" at bounding box center [0, 0] width 0 height 0
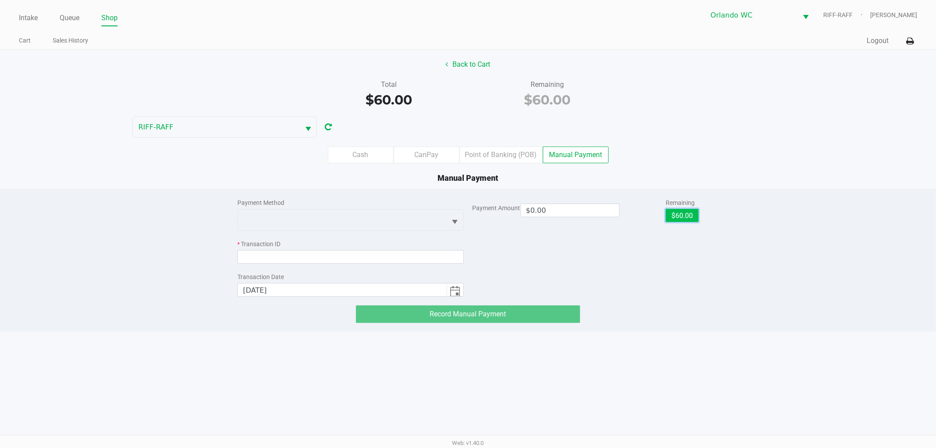
click at [676, 212] on button "$60.00" at bounding box center [682, 215] width 33 height 13
type input "$60.00"
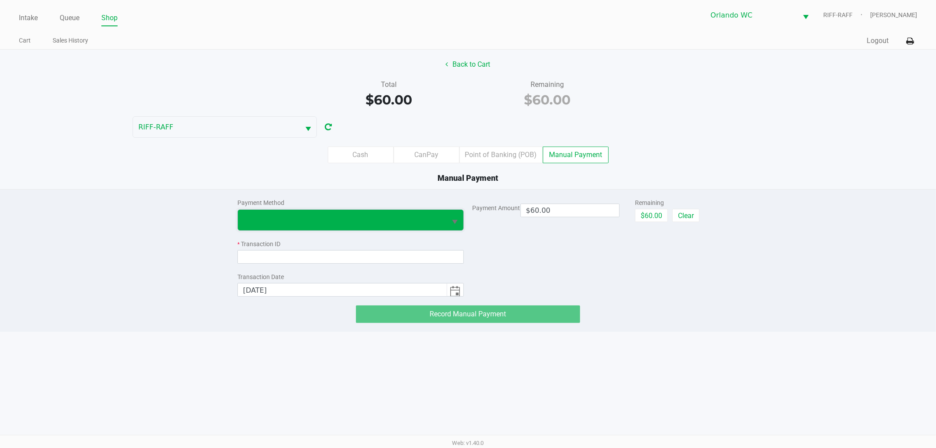
click at [434, 217] on span at bounding box center [342, 220] width 198 height 11
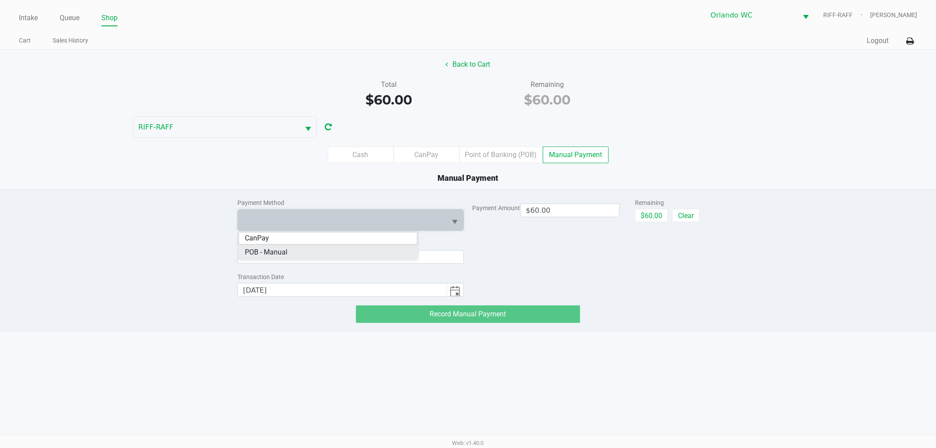
click at [373, 248] on Manual "POB - Manual" at bounding box center [328, 252] width 180 height 14
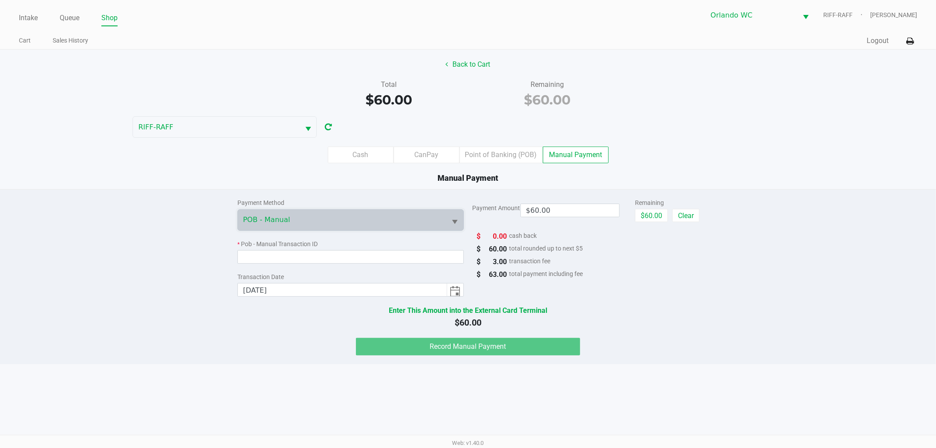
click at [551, 255] on div "Payment Amount $60.00 Remaining $60.00 Clear $ 0.00 cash back $ 60.00 total rou…" at bounding box center [586, 243] width 226 height 107
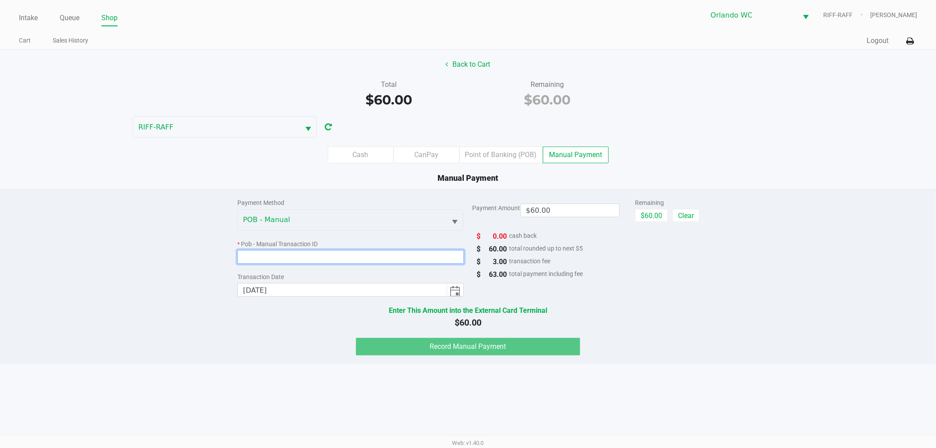
click at [371, 257] on input at bounding box center [350, 257] width 226 height 14
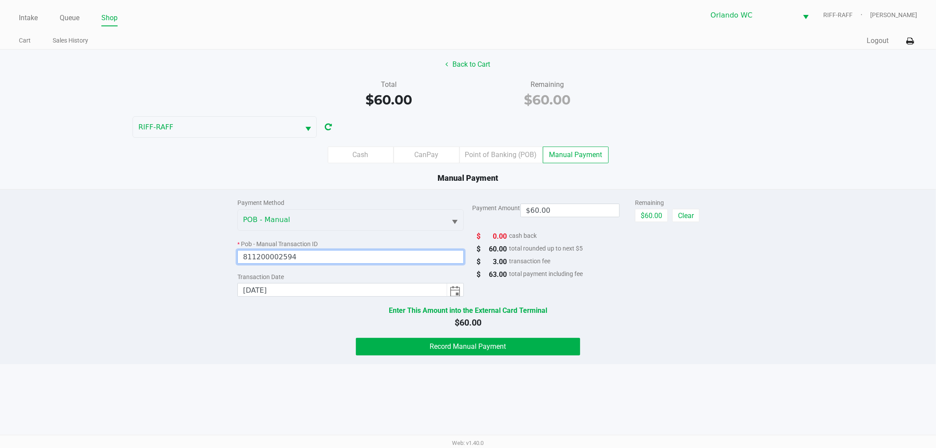
type input "811200002594"
click at [739, 310] on div "Payment Method POB - Manual * Pob - Manual Transaction ID 811200002594 Transact…" at bounding box center [467, 273] width 949 height 166
click at [208, 340] on div "Payment Method POB - Manual * Pob - Manual Transaction ID 811200002594 Transact…" at bounding box center [467, 273] width 949 height 166
click at [288, 328] on span "$60.00" at bounding box center [468, 322] width 462 height 13
click at [474, 352] on button "Record Manual Payment" at bounding box center [468, 347] width 224 height 18
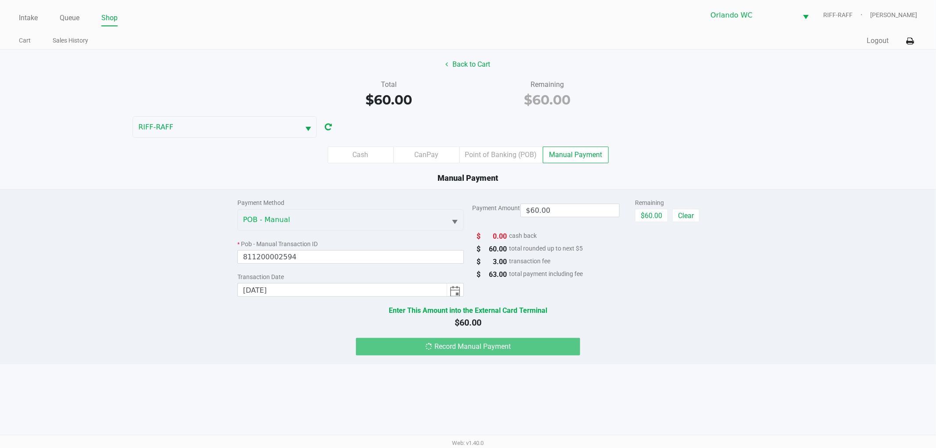
click at [913, 349] on div "Payment Method POB - Manual * Pob - Manual Transaction ID 811200002594 Transact…" at bounding box center [467, 273] width 949 height 166
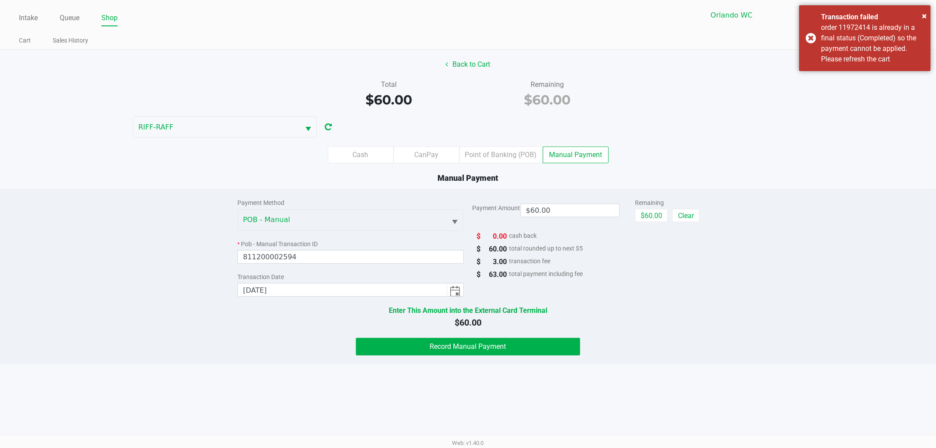
click at [792, 391] on div "Intake Queue Shop Orlando WC RIFF-RAFF Cole Rosenblum Cart Sales History Quick …" at bounding box center [468, 224] width 936 height 448
click at [854, 60] on span "order 11972414 is already in a final status (Completed) so the payment cannot b…" at bounding box center [868, 43] width 95 height 40
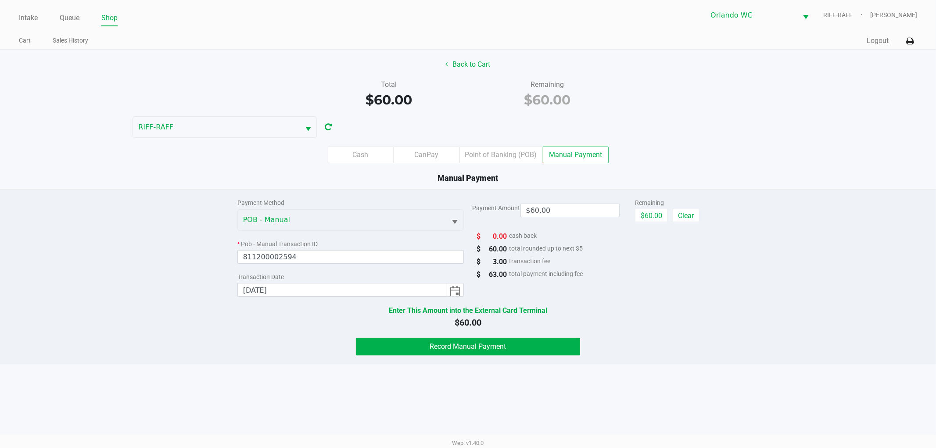
click at [753, 165] on div "Cash CanPay Point of Banking (POB) Manual Payment" at bounding box center [467, 155] width 949 height 34
click at [475, 65] on button "Back to Cart" at bounding box center [468, 64] width 56 height 17
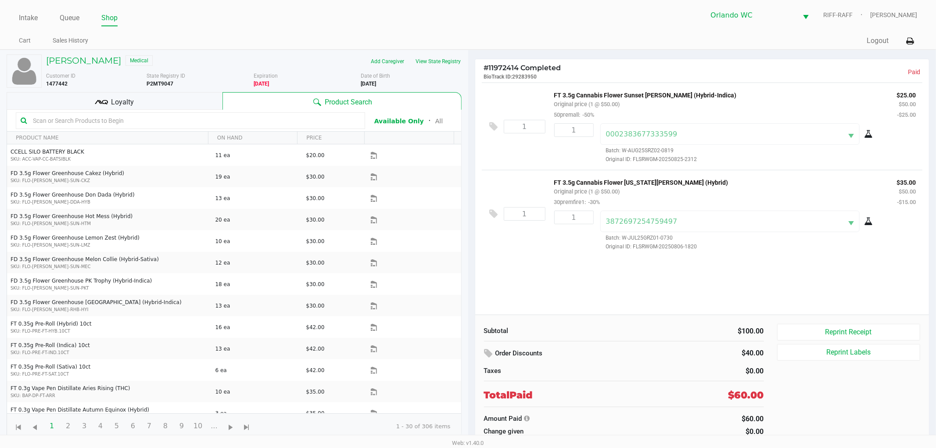
click at [637, 343] on div "Subtotal $100.00 Order Discounts $40.00 Taxes $0.00 Total Paid $60.00 Amount Pa…" at bounding box center [623, 380] width 293 height 113
drag, startPoint x: 823, startPoint y: 335, endPoint x: 686, endPoint y: 316, distance: 138.6
click at [822, 335] on button "Reprint Receipt" at bounding box center [849, 332] width 144 height 17
click at [574, 284] on div "1 FT 3.5g Cannabis Flower Sunset Runtz (Hybrid-Indica) Original price (1 @ $50.…" at bounding box center [702, 199] width 454 height 232
click at [592, 310] on div "1 FT 3.5g Cannabis Flower Sunset Runtz (Hybrid-Indica) Original price (1 @ $50.…" at bounding box center [702, 199] width 454 height 232
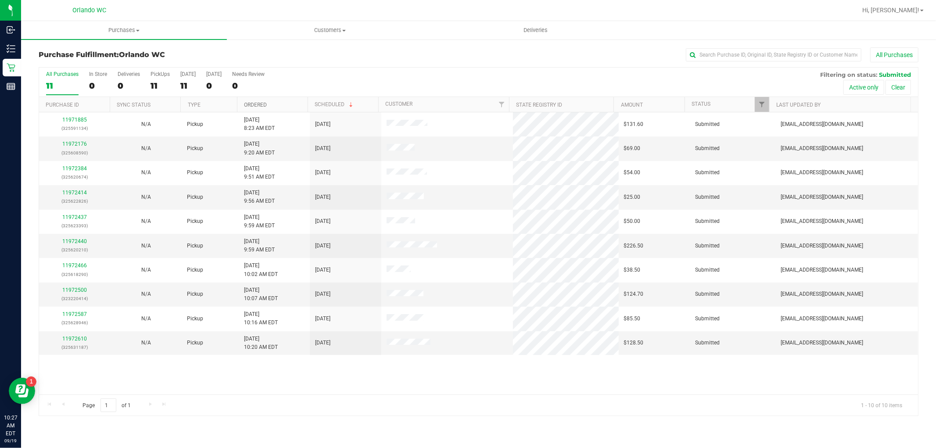
click at [260, 104] on link "Ordered" at bounding box center [255, 105] width 23 height 6
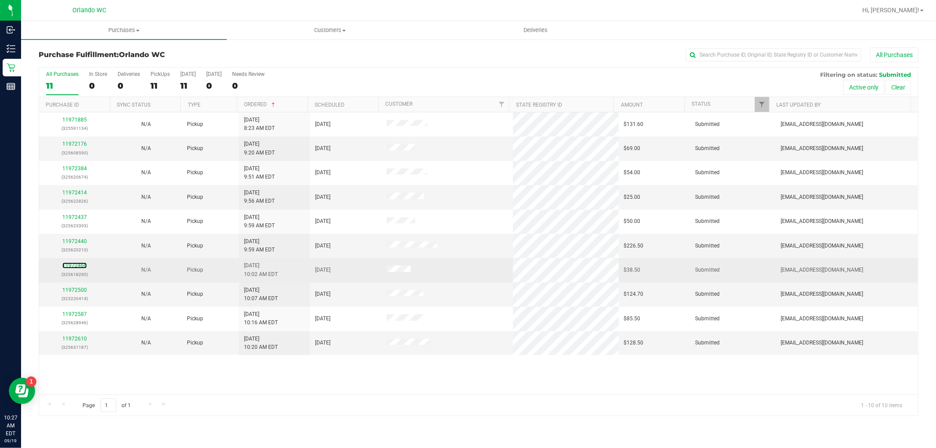
drag, startPoint x: 75, startPoint y: 264, endPoint x: 72, endPoint y: 275, distance: 11.8
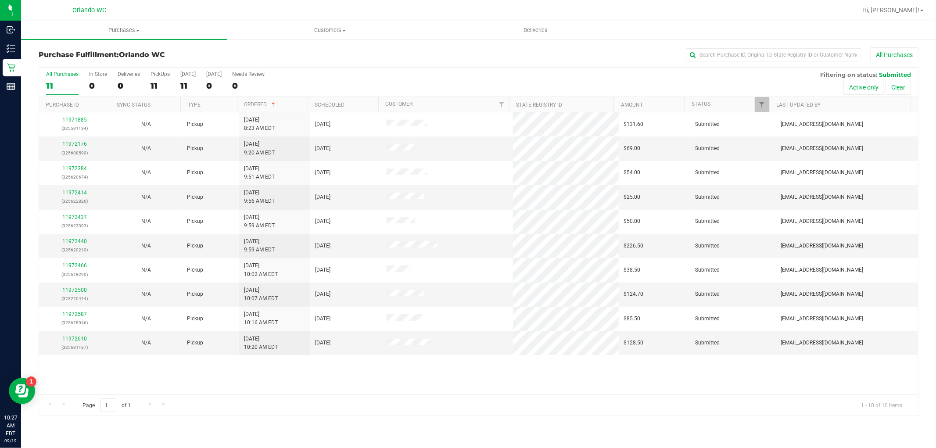
drag, startPoint x: 72, startPoint y: 275, endPoint x: 86, endPoint y: 363, distance: 89.4
click at [86, 365] on div "11971885 (325591134) N/A Pickup 9/19/2025 8:23 AM EDT 9/19/2025 $131.60 Submitt…" at bounding box center [478, 253] width 879 height 282
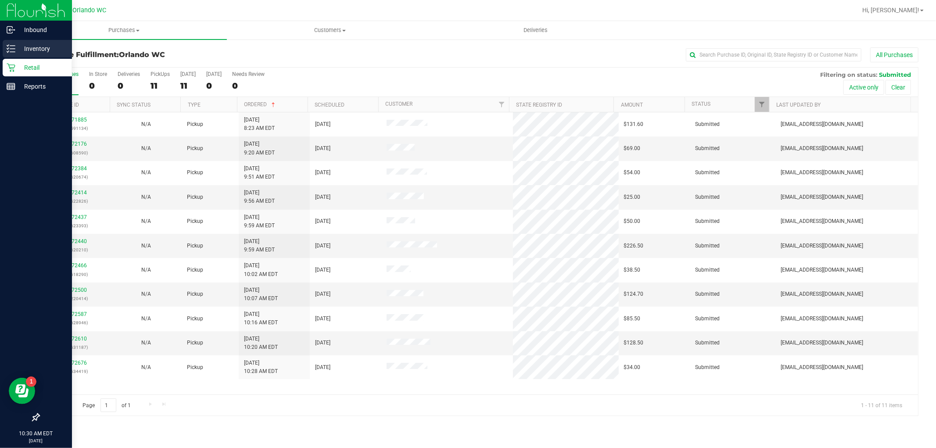
click at [17, 43] on p "Inventory" at bounding box center [41, 48] width 53 height 11
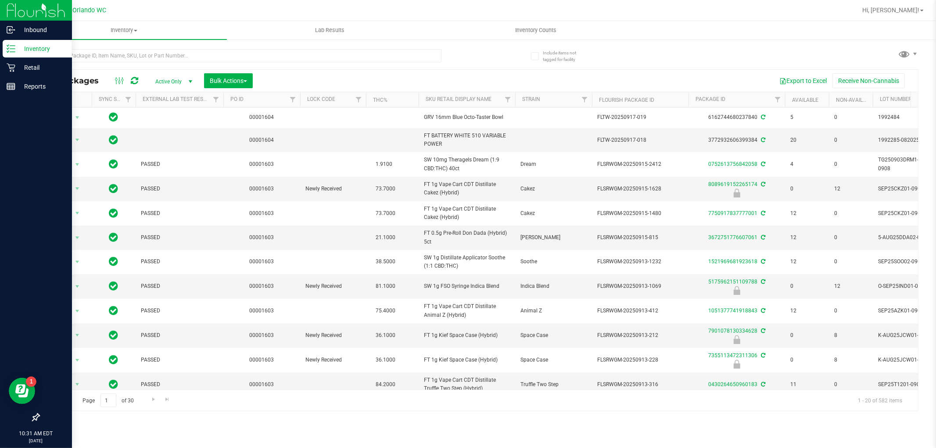
click at [86, 428] on div "Inventory All packages All inventory Waste log Create inventory Lab Results Inv…" at bounding box center [478, 234] width 915 height 427
click at [262, 55] on input "text" at bounding box center [240, 55] width 403 height 13
type input "-594"
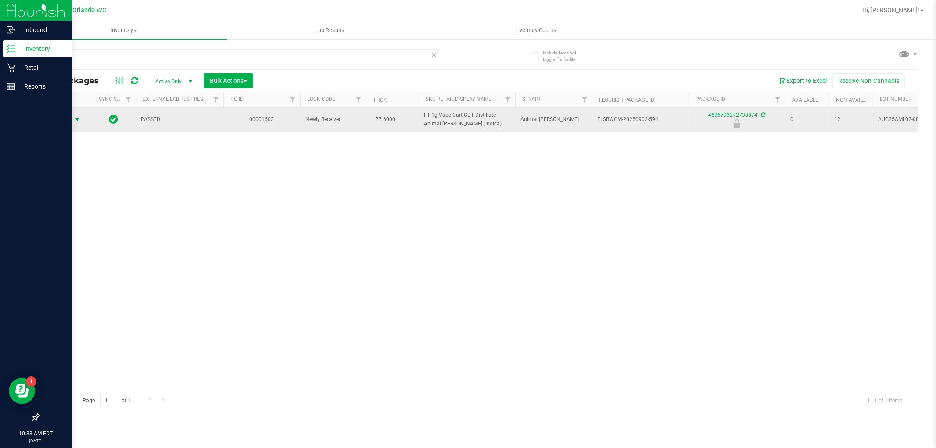
click at [71, 120] on span "Action" at bounding box center [60, 120] width 24 height 12
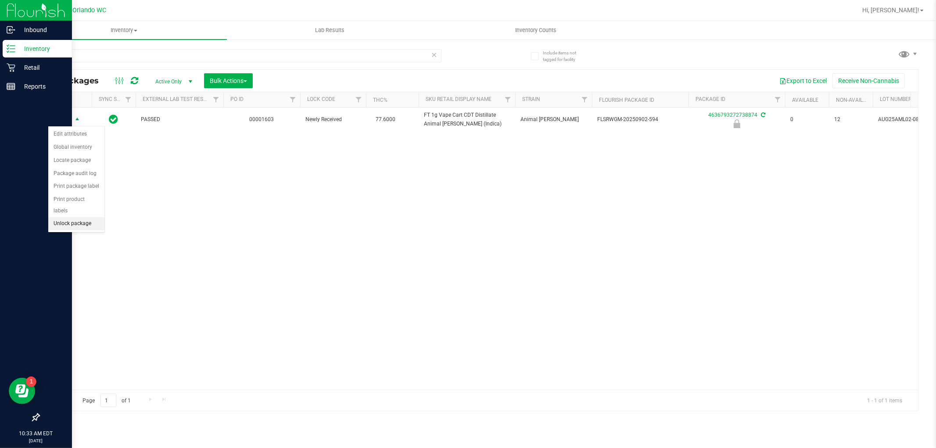
click at [79, 226] on li "Unlock package" at bounding box center [76, 223] width 56 height 13
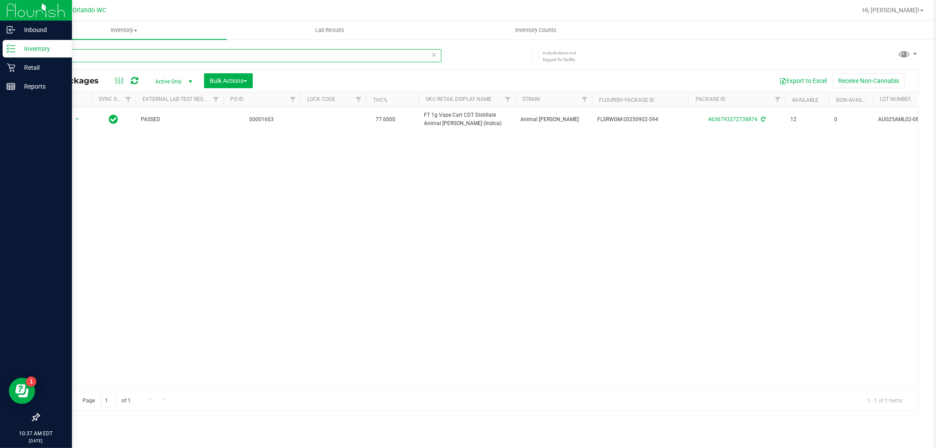
click at [136, 49] on input "-594" at bounding box center [240, 55] width 403 height 13
paste input "FD 3.5g Flower Greenhouse Hot Mess (Hybrid)"
type input "FD 3.5g Flower Greenhouse Hot Mess (Hybrid)"
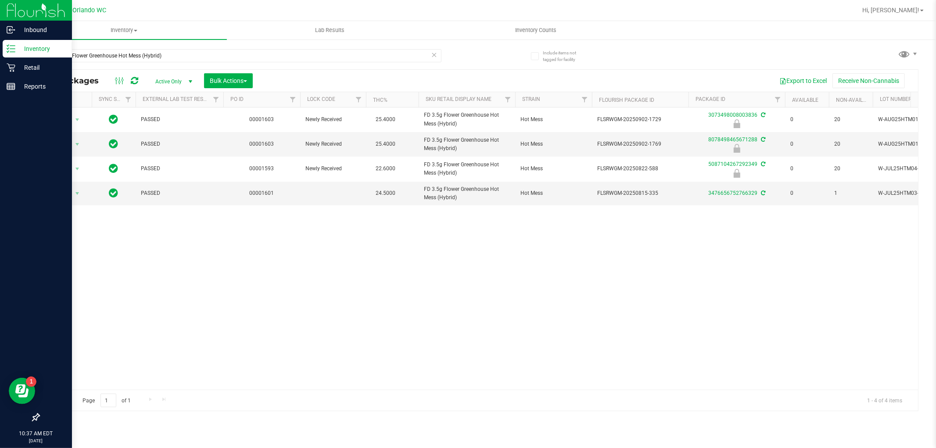
click at [249, 277] on div "Action Action Edit attributes Global inventory Locate package Package audit log…" at bounding box center [478, 249] width 879 height 282
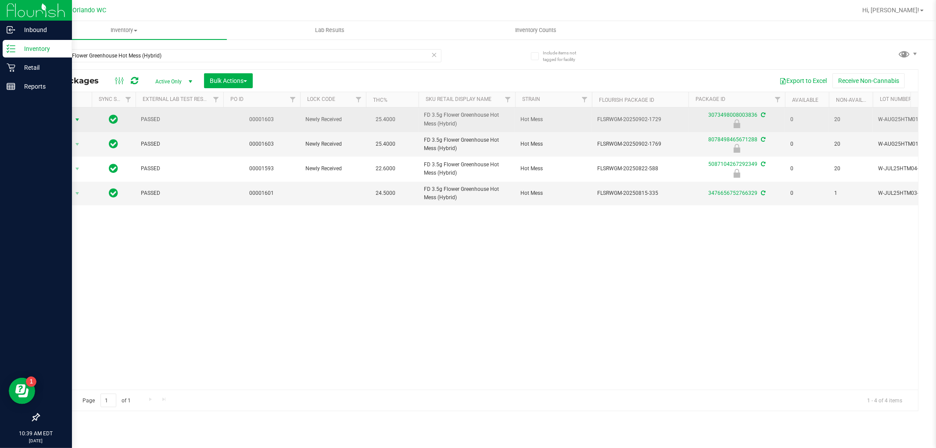
click at [72, 118] on span "select" at bounding box center [77, 120] width 11 height 12
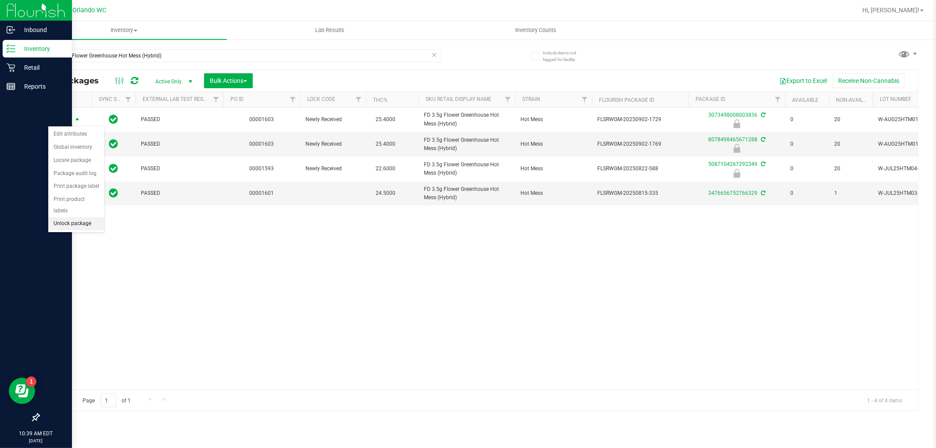
click at [73, 230] on li "Unlock package" at bounding box center [76, 223] width 56 height 13
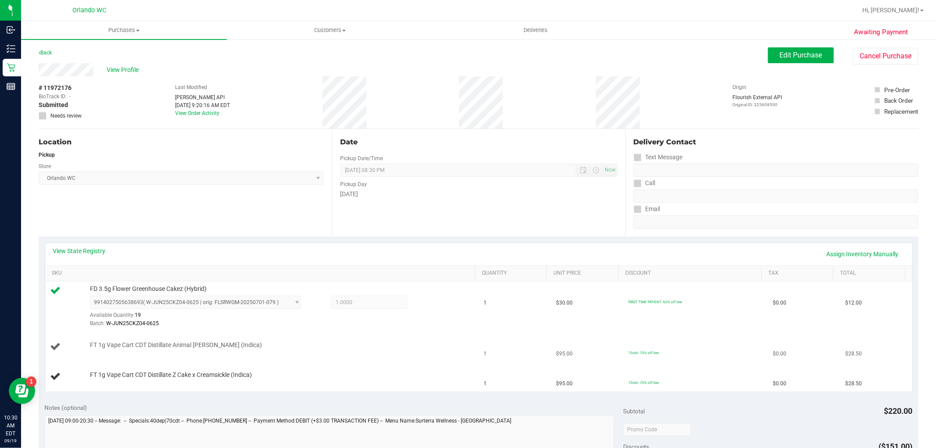
click at [124, 344] on span "FT 1g Vape Cart CDT Distillate Animal [PERSON_NAME] (Indica)" at bounding box center [176, 345] width 172 height 8
copy div "FT 1g Vape Cart CDT Distillate Animal [PERSON_NAME] (Indica)"
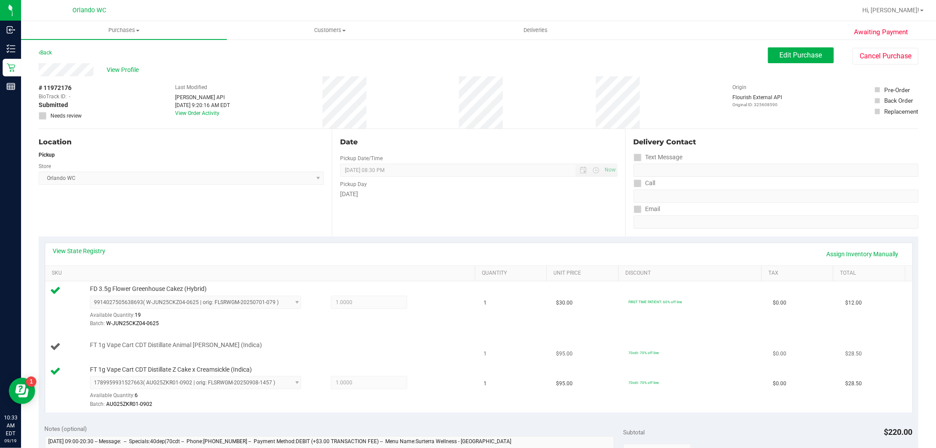
click at [287, 347] on div "FT 1g Vape Cart CDT Distillate Animal [PERSON_NAME] (Indica)" at bounding box center [278, 345] width 385 height 9
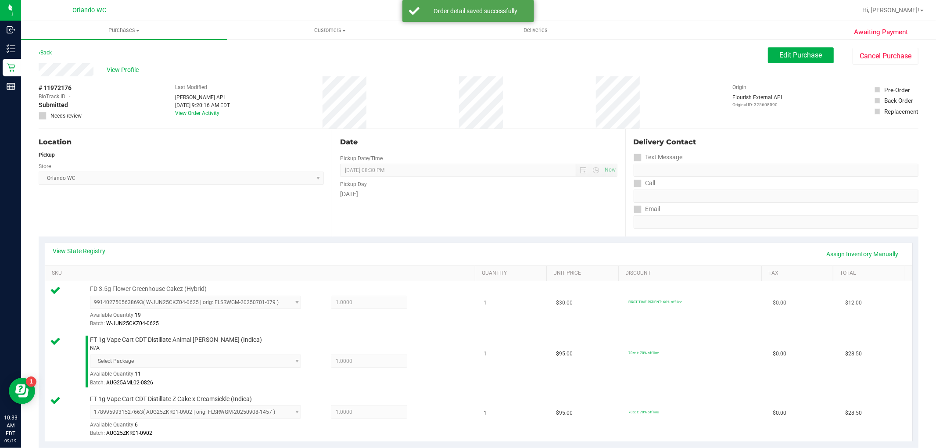
scroll to position [195, 0]
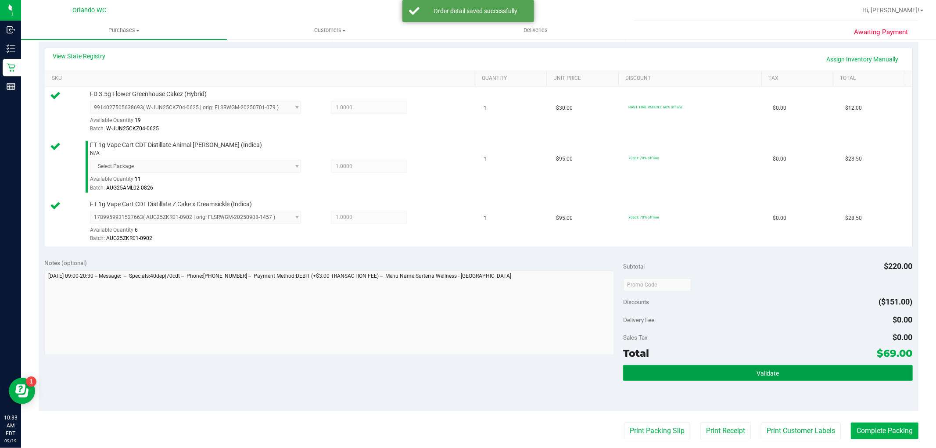
click at [816, 370] on button "Validate" at bounding box center [767, 373] width 289 height 16
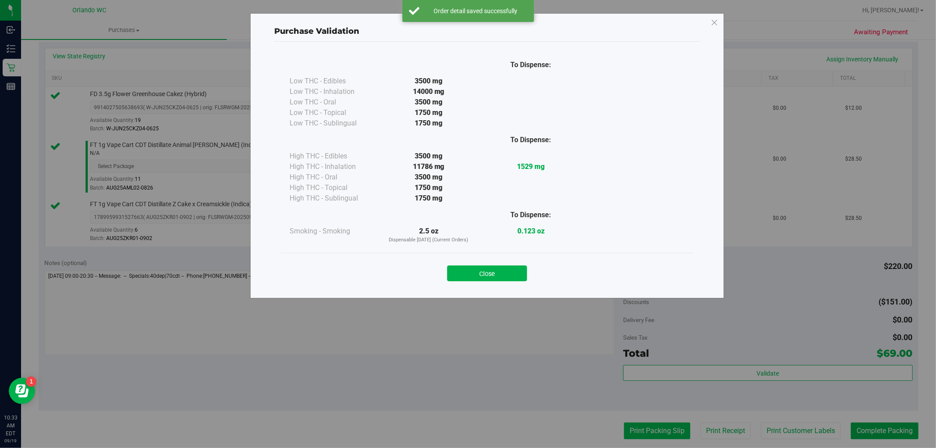
click at [642, 424] on body "Purchase Validation To Dispense: Low THC - Edibles 3500 mg" at bounding box center [468, 224] width 936 height 448
click at [468, 264] on div "Close" at bounding box center [486, 271] width 399 height 22
click at [468, 271] on button "Close" at bounding box center [487, 274] width 80 height 16
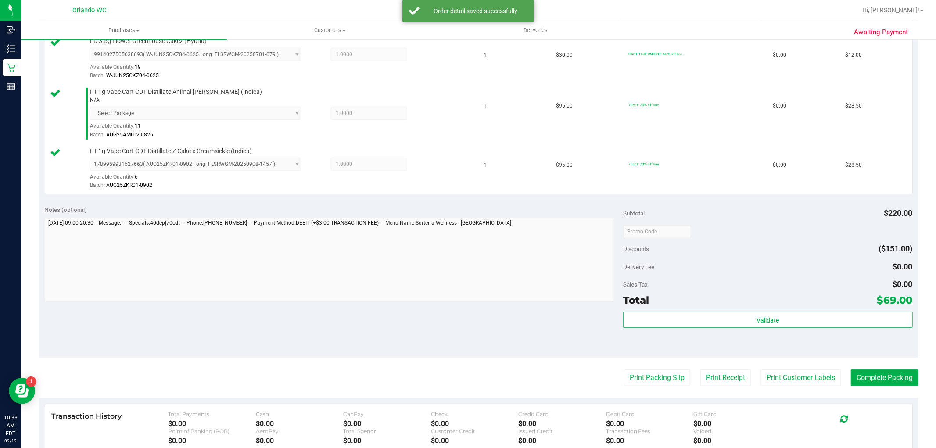
scroll to position [292, 0]
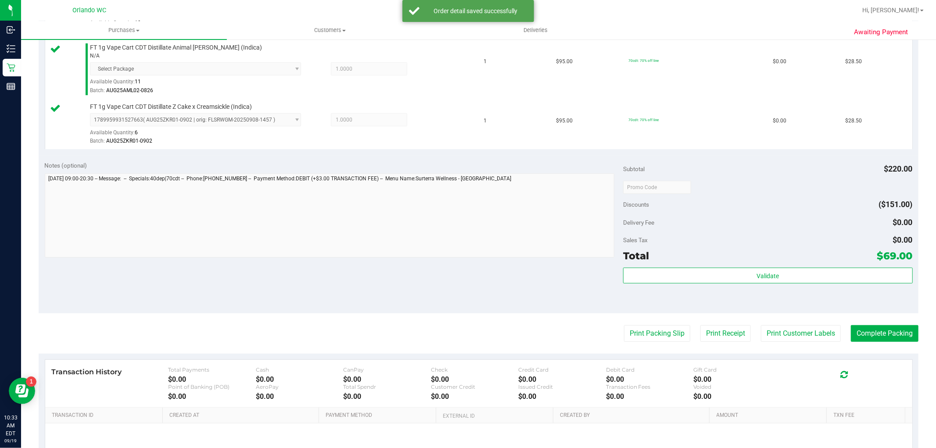
click at [616, 323] on purchase-details "Back Edit Purchase Cancel Purchase View Profile # 11972176 BioTrack ID: - Submi…" at bounding box center [479, 136] width 880 height 763
click at [624, 331] on button "Print Packing Slip" at bounding box center [657, 333] width 66 height 17
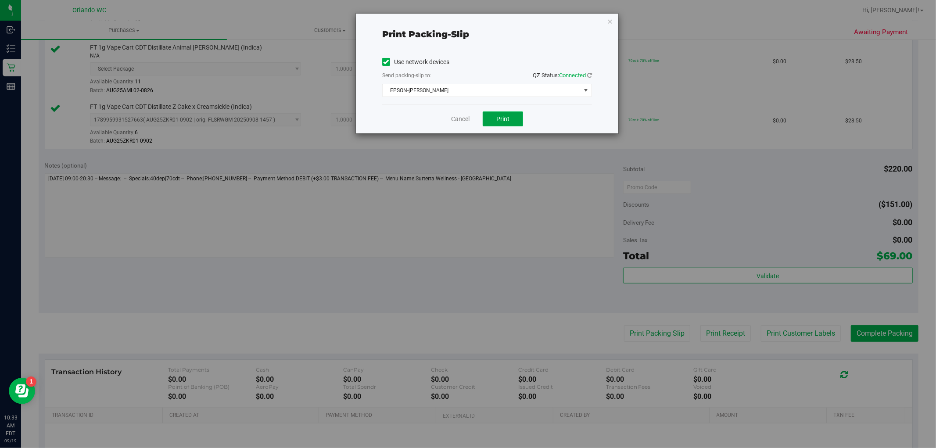
click at [519, 122] on button "Print" at bounding box center [503, 118] width 40 height 15
click at [433, 94] on span "EPSON-[PERSON_NAME]" at bounding box center [482, 90] width 198 height 12
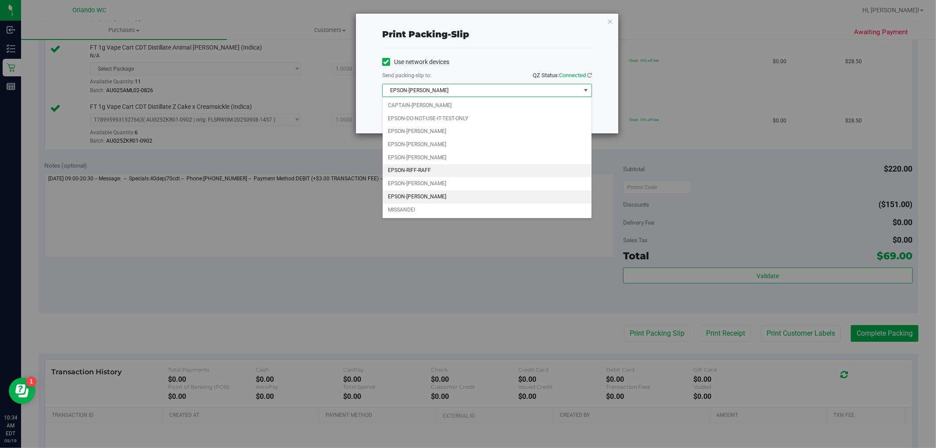
click at [424, 172] on li "EPSON-RIFF-RAFF" at bounding box center [487, 170] width 209 height 13
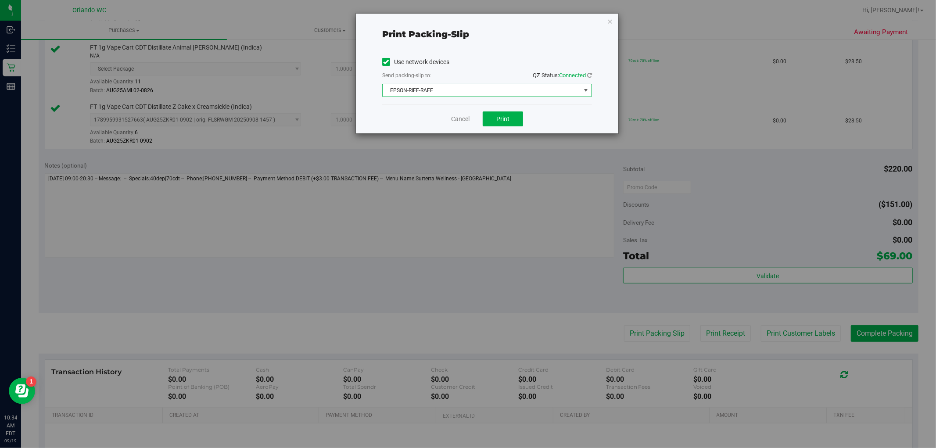
click at [453, 113] on div "Cancel Print" at bounding box center [487, 118] width 210 height 29
click at [466, 121] on link "Cancel" at bounding box center [460, 119] width 18 height 9
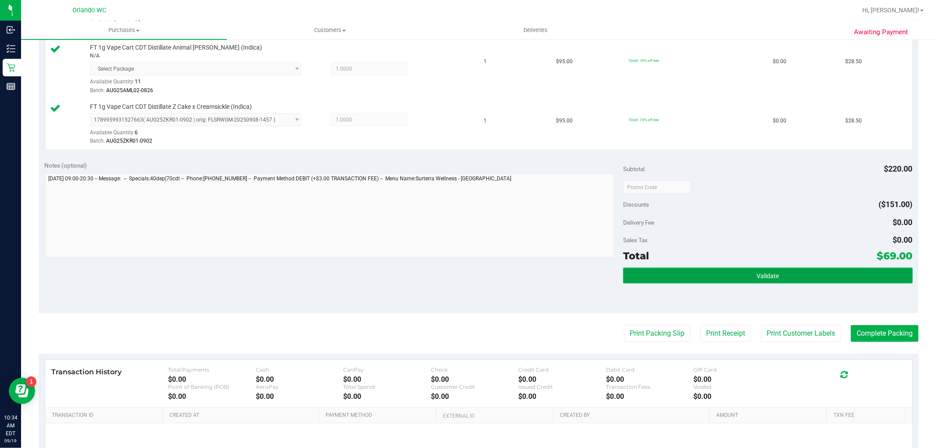
click at [769, 280] on button "Validate" at bounding box center [767, 276] width 289 height 16
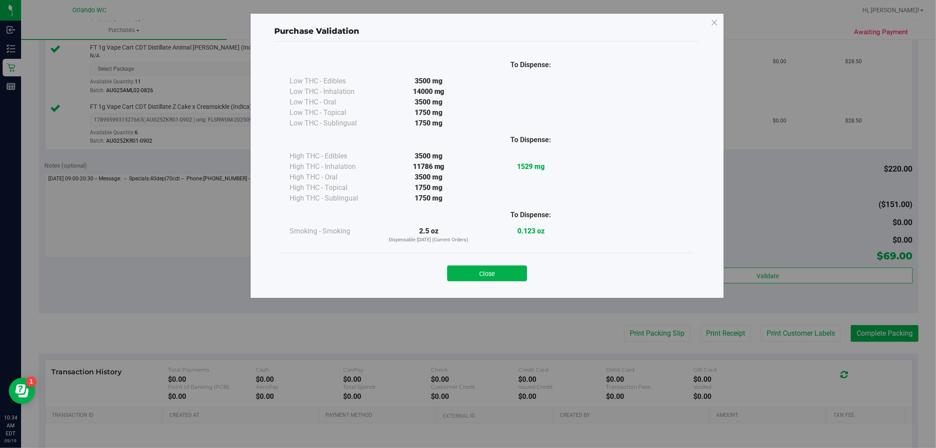
click at [858, 334] on div "Purchase Validation To Dispense: Low THC - Edibles 3500 mg" at bounding box center [471, 224] width 943 height 448
click at [488, 271] on button "Close" at bounding box center [487, 274] width 80 height 16
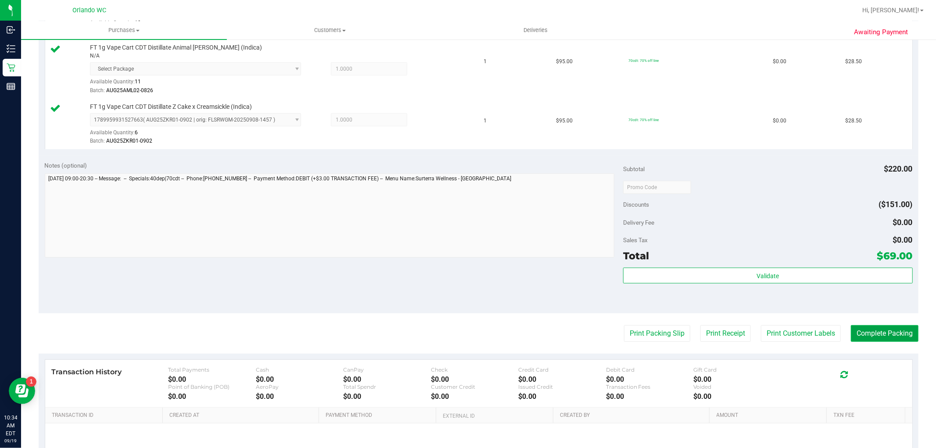
click at [859, 331] on button "Complete Packing" at bounding box center [885, 333] width 68 height 17
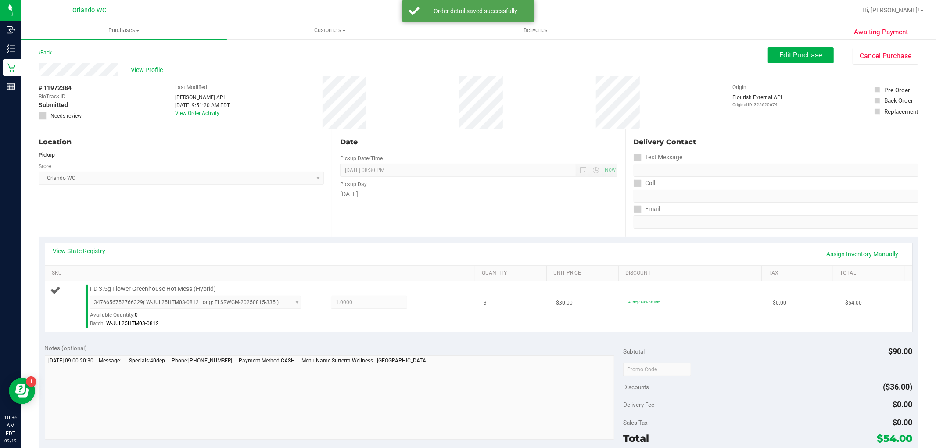
click at [189, 291] on span "FD 3.5g Flower Greenhouse Hot Mess (Hybrid)" at bounding box center [153, 289] width 126 height 8
copy div "FD 3.5g Flower Greenhouse Hot Mess (Hybrid)"
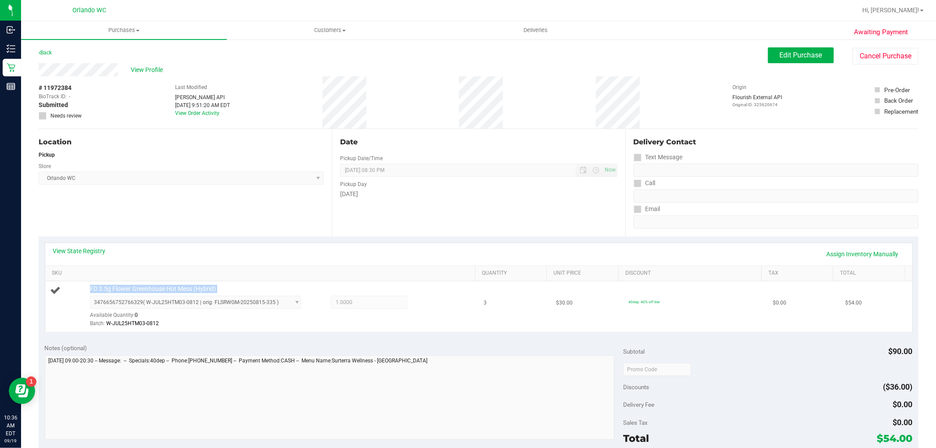
copy div "FD 3.5g Flower Greenhouse Hot Mess (Hybrid)"
